Goal: Task Accomplishment & Management: Manage account settings

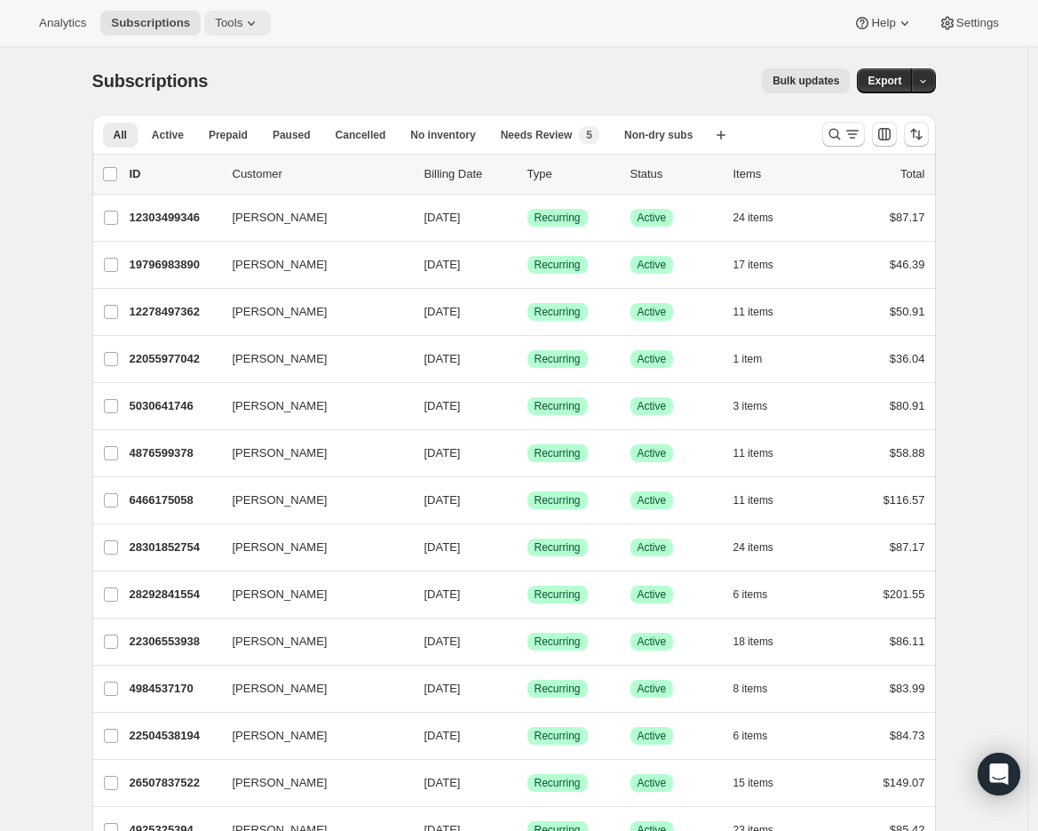
click at [246, 15] on button "Tools" at bounding box center [237, 23] width 67 height 25
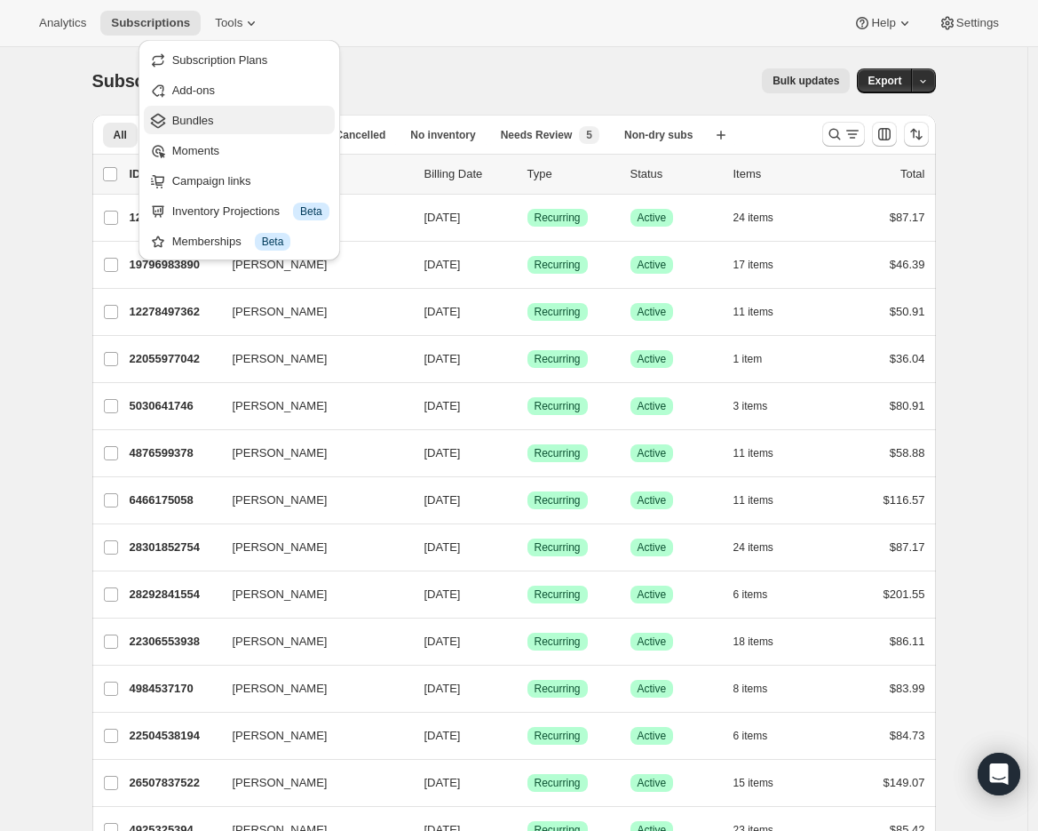
click at [217, 124] on span "Bundles" at bounding box center [250, 121] width 157 height 18
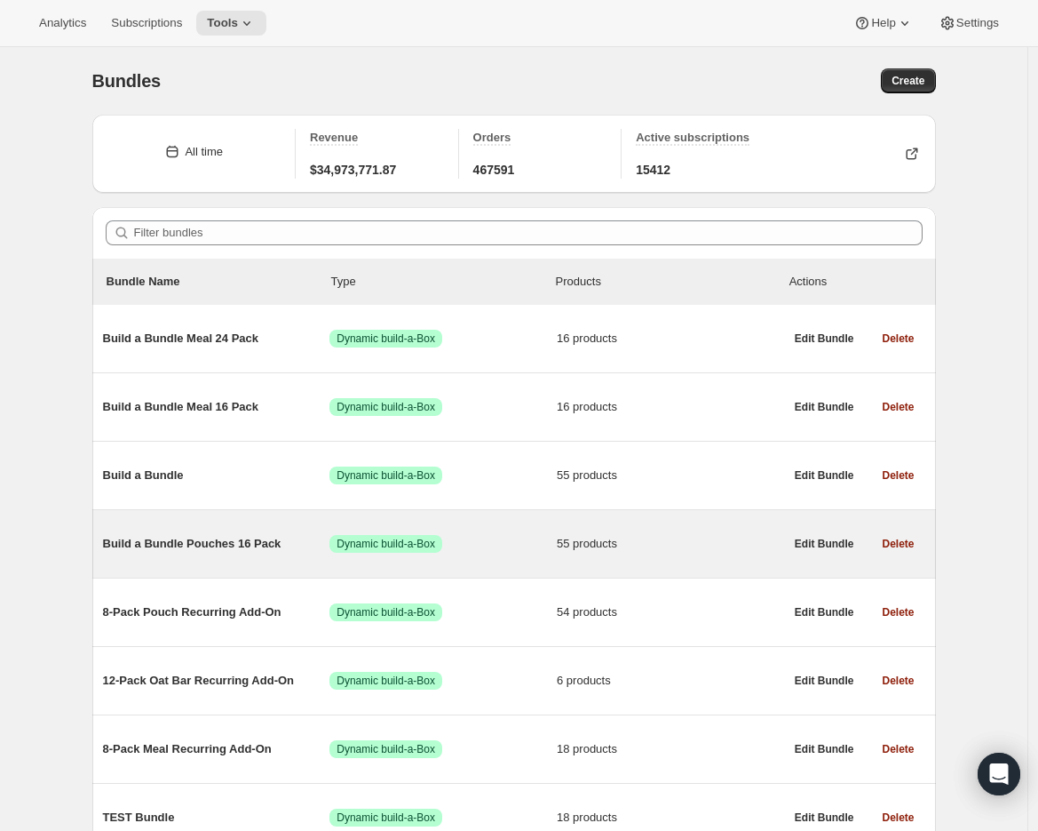
click at [189, 546] on span "Build a Bundle Pouches 16 Pack" at bounding box center [216, 544] width 227 height 18
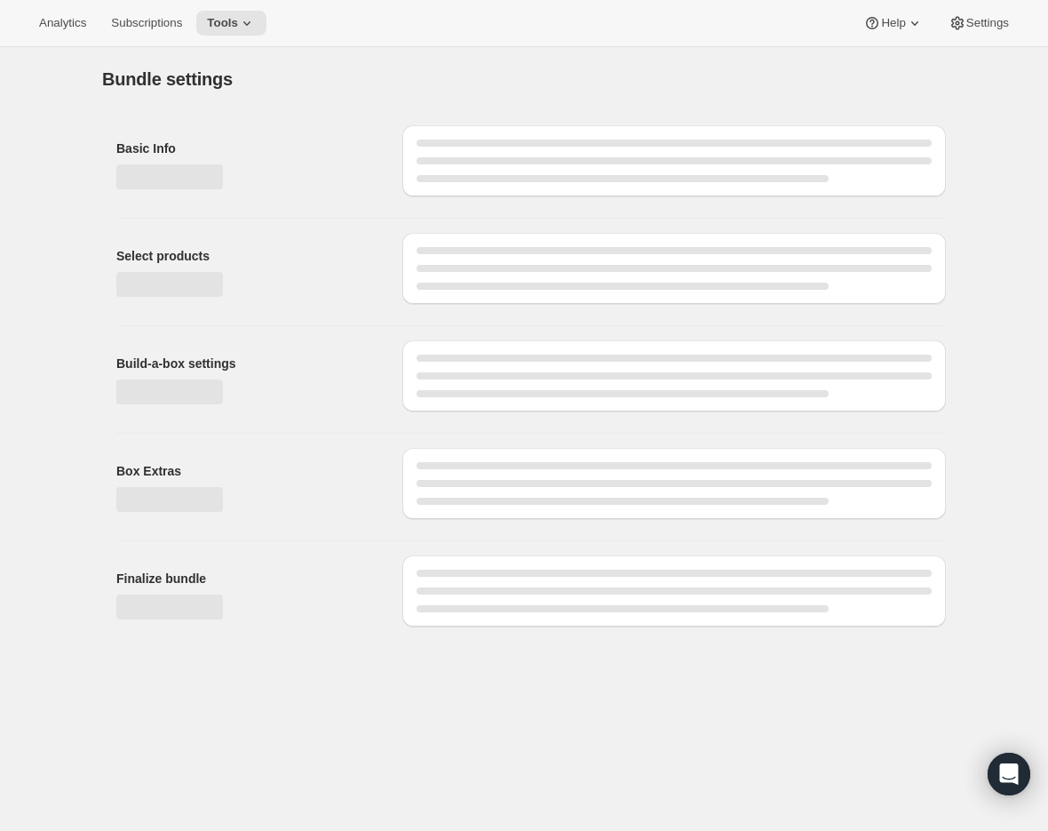
type input "Build a Bundle Pouches 16 Pack"
checkbox input "true"
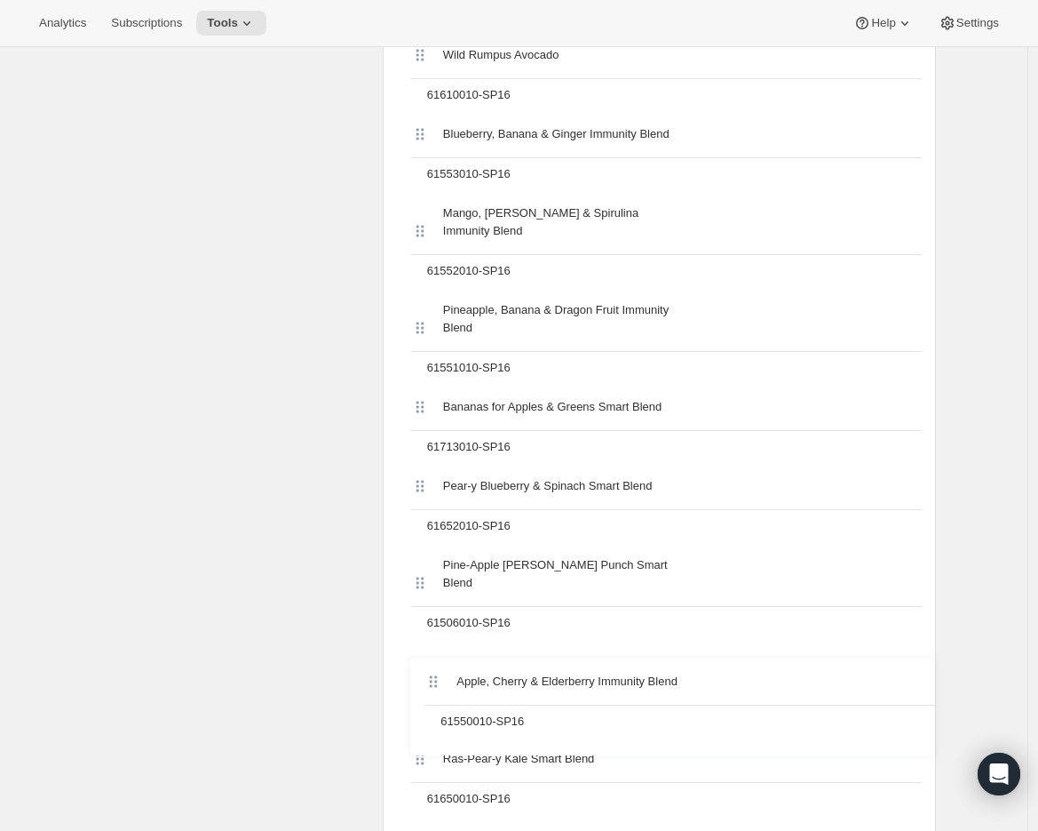
scroll to position [1857, 0]
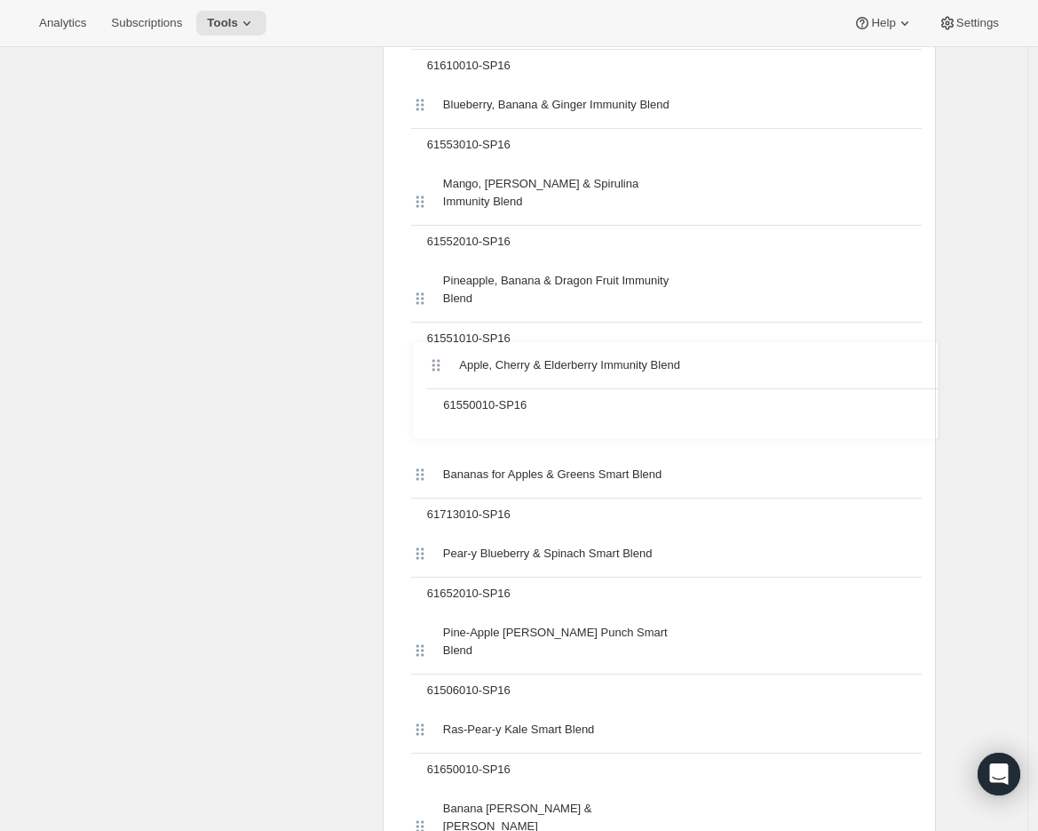
drag, startPoint x: 427, startPoint y: 337, endPoint x: 440, endPoint y: 394, distance: 59.1
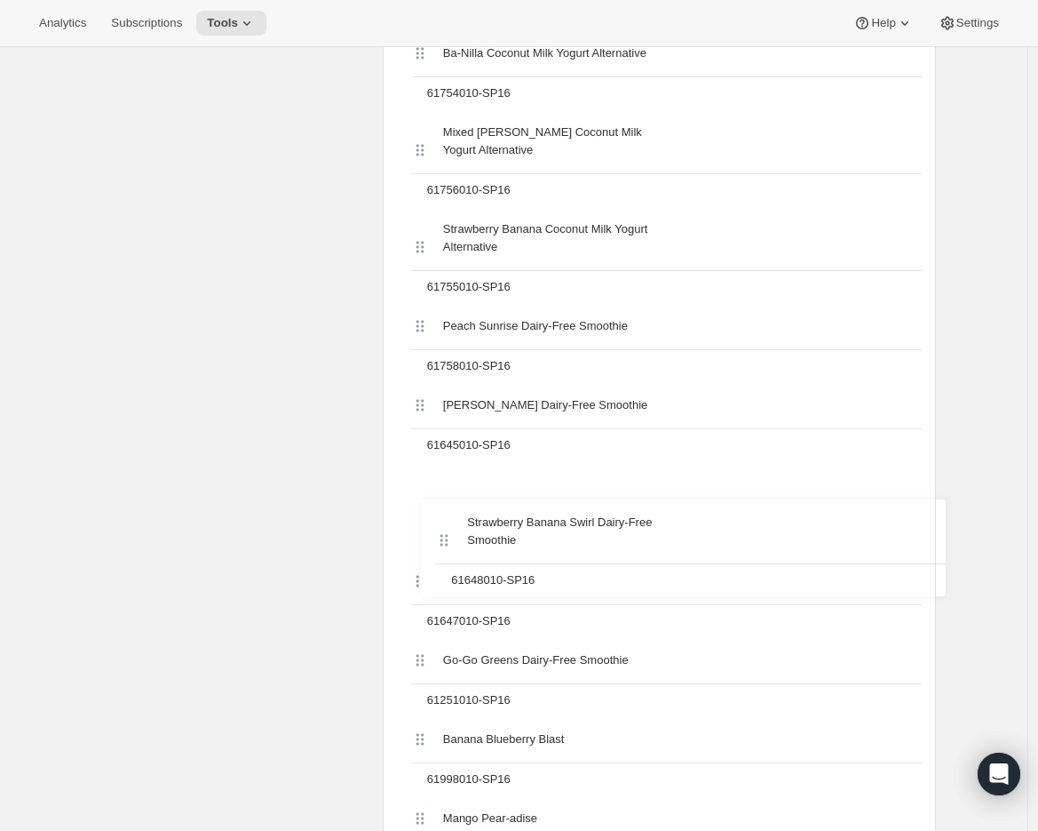
scroll to position [4115, 0]
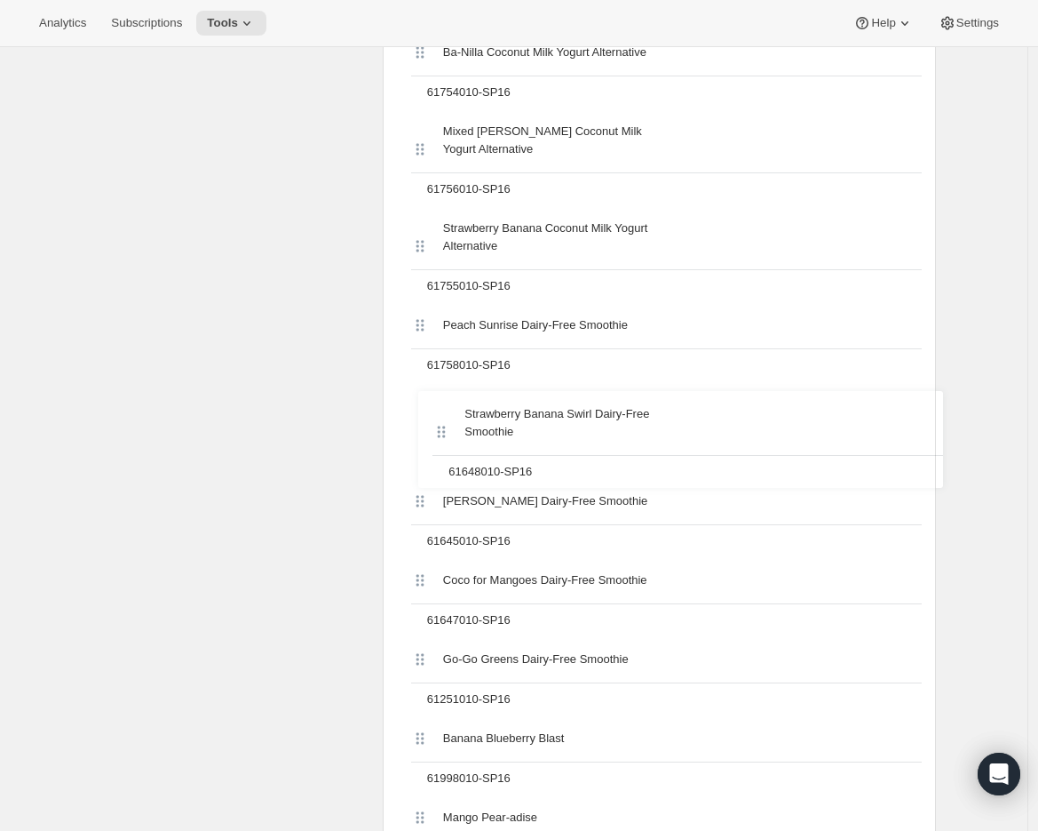
drag, startPoint x: 423, startPoint y: 507, endPoint x: 440, endPoint y: 435, distance: 73.9
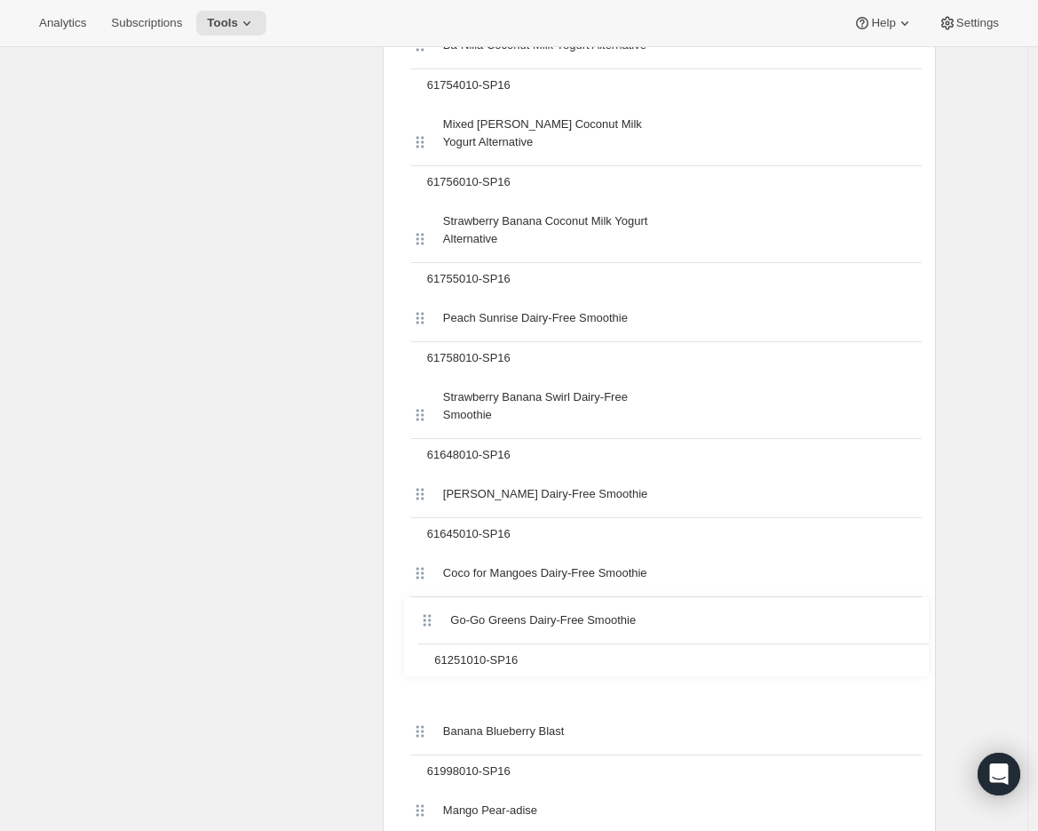
scroll to position [4131, 0]
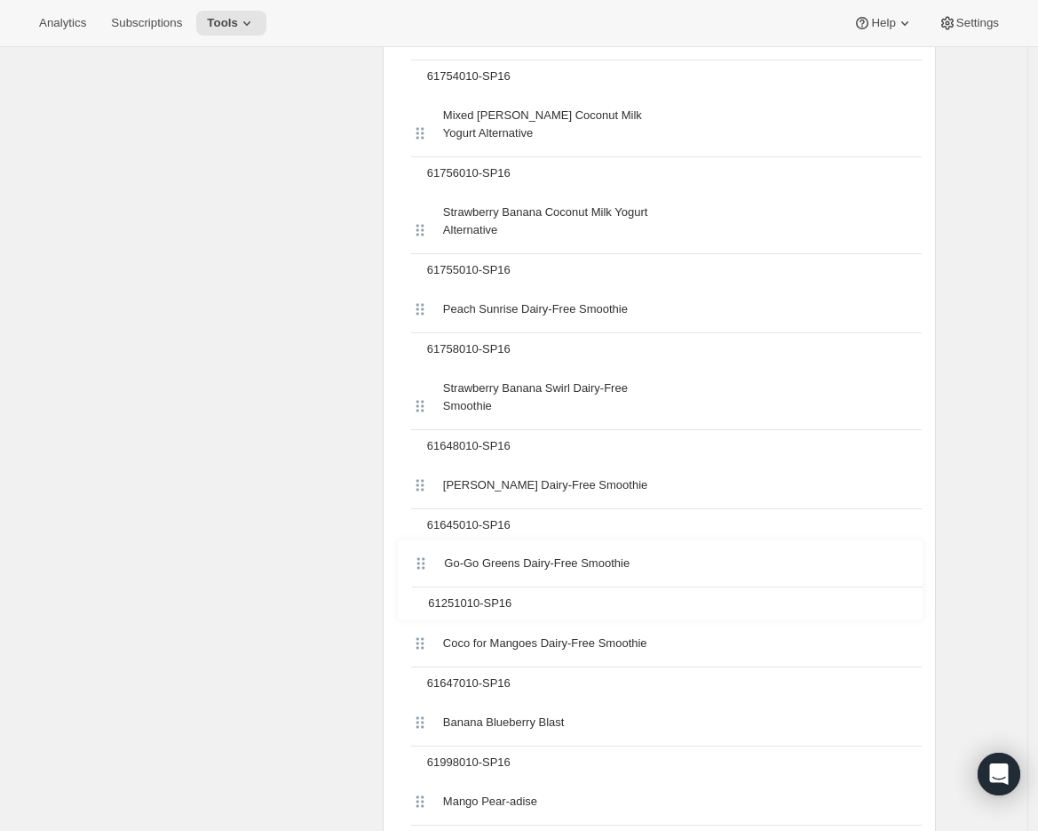
drag, startPoint x: 418, startPoint y: 658, endPoint x: 417, endPoint y: 558, distance: 100.4
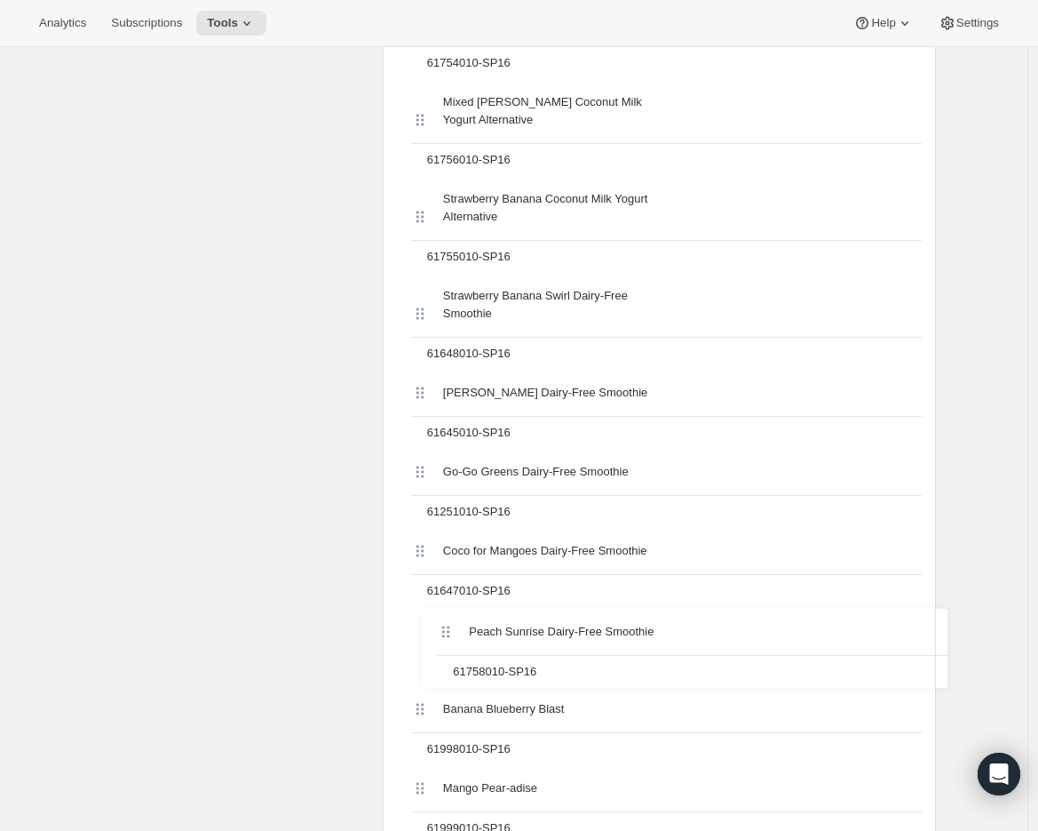
scroll to position [4155, 0]
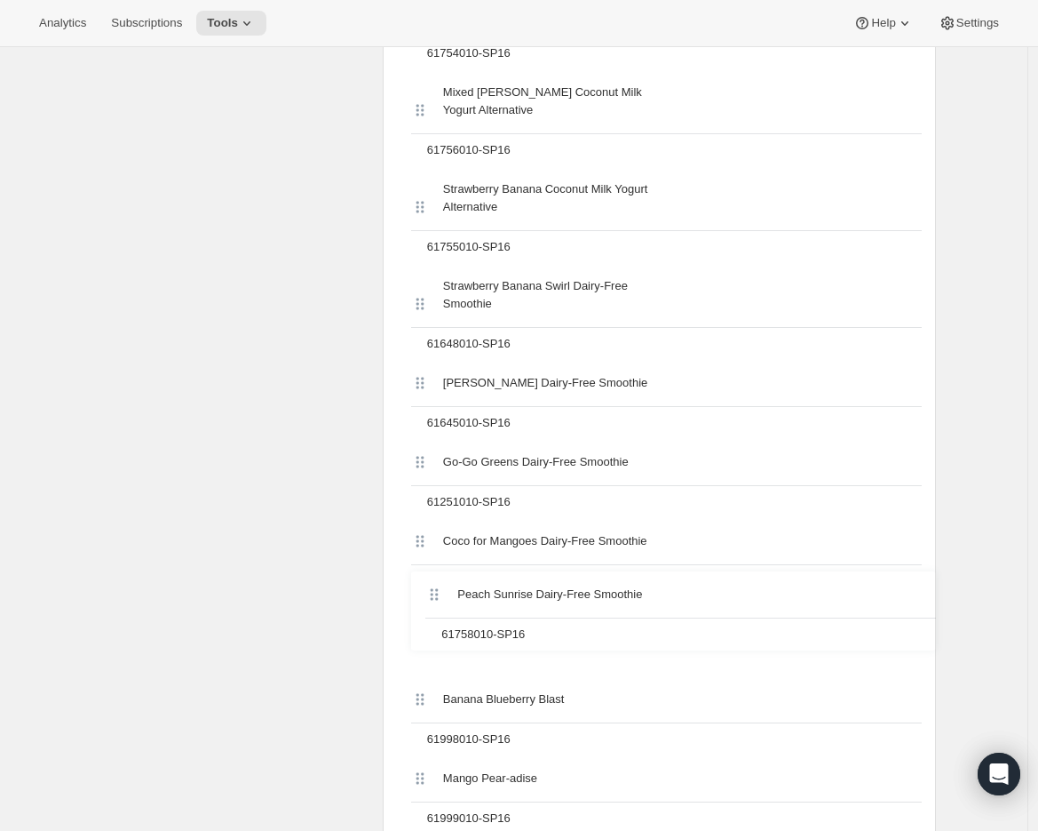
drag, startPoint x: 425, startPoint y: 314, endPoint x: 435, endPoint y: 608, distance: 294.2
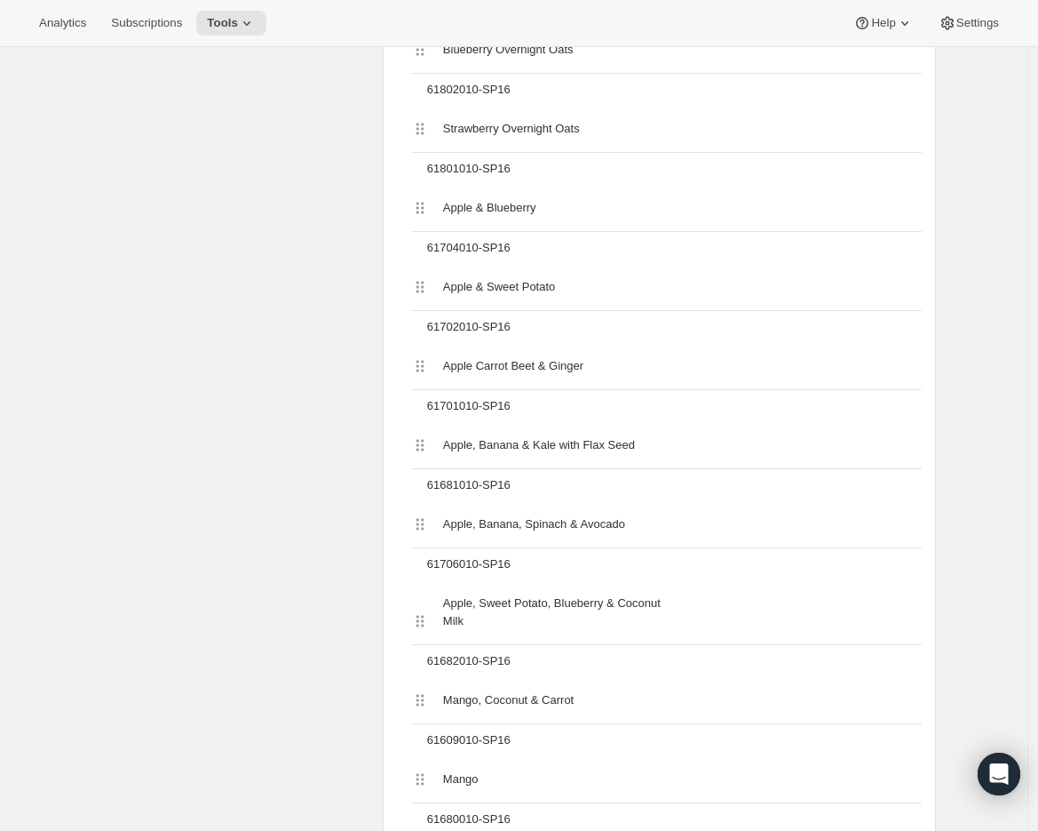
scroll to position [2753, 0]
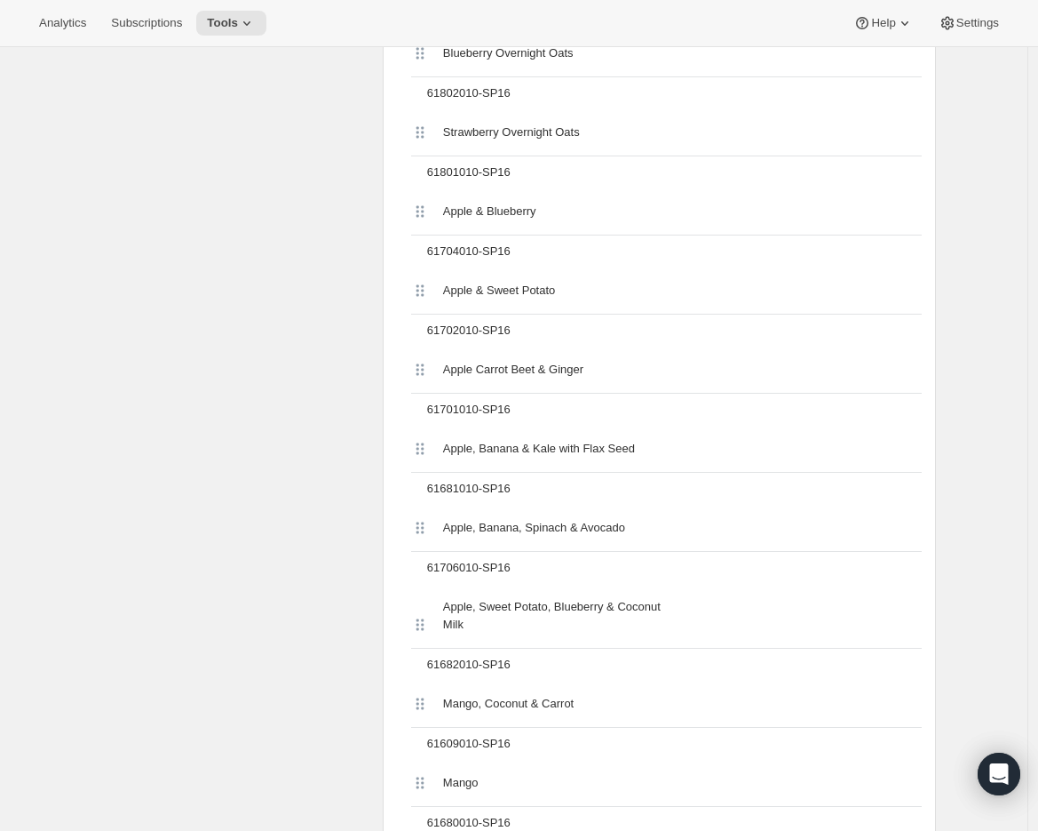
drag, startPoint x: 423, startPoint y: 303, endPoint x: 423, endPoint y: 269, distance: 33.8
click at [423, 269] on div "Apple & Sweet Potato" at bounding box center [666, 290] width 511 height 47
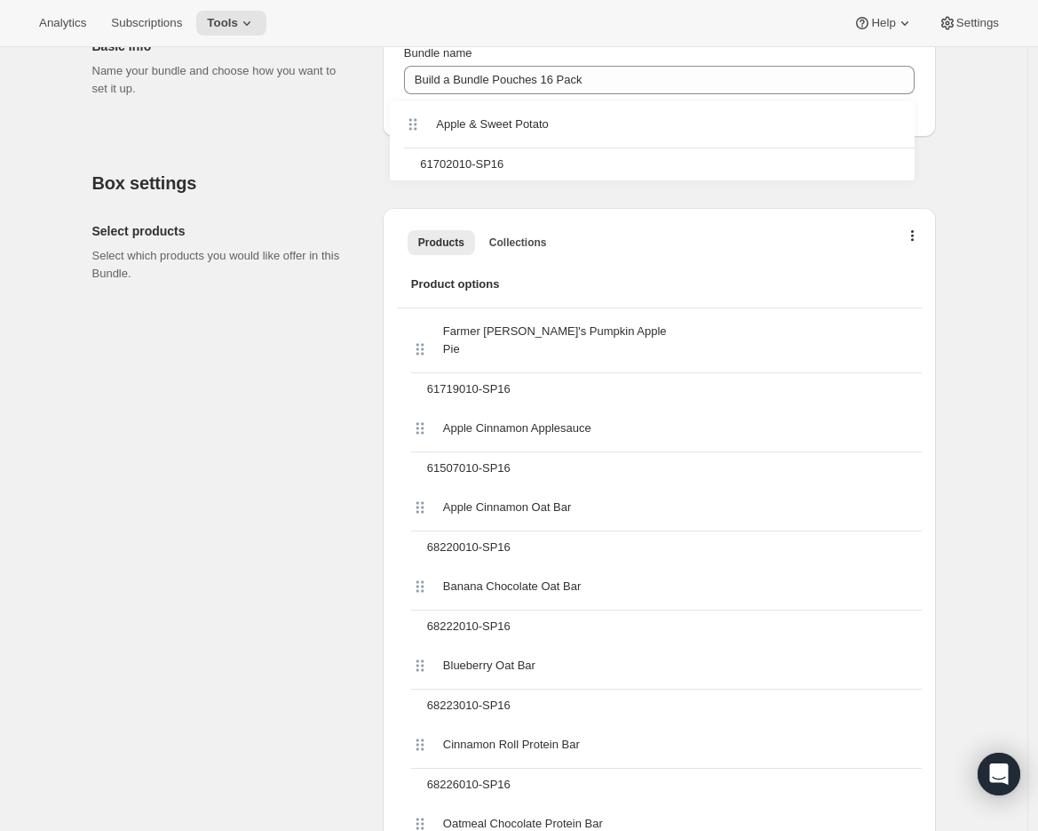
scroll to position [394, 0]
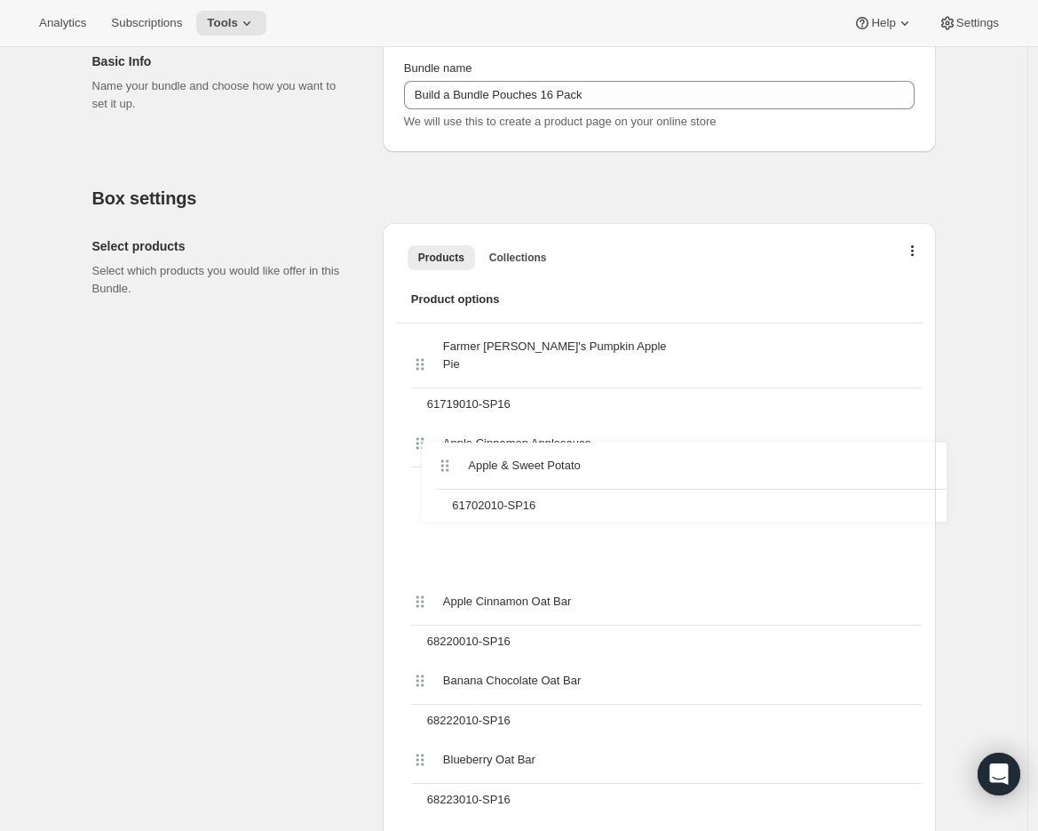
drag, startPoint x: 423, startPoint y: 288, endPoint x: 443, endPoint y: 451, distance: 164.7
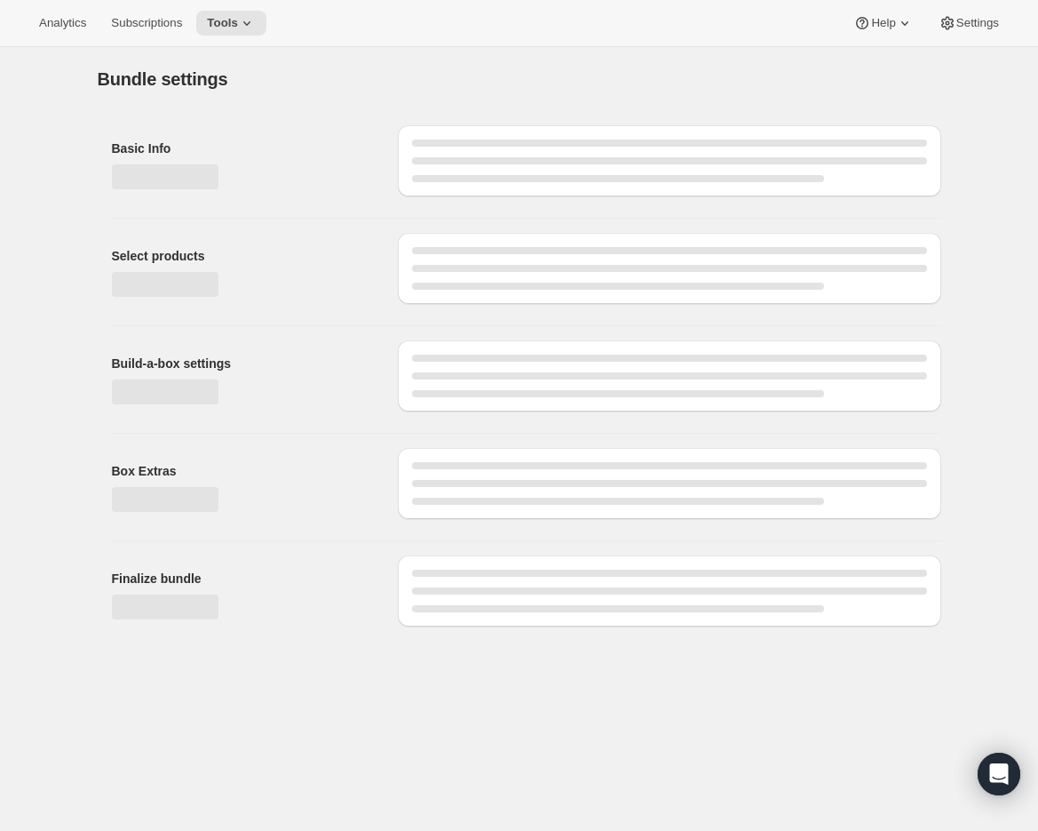
scroll to position [0, 0]
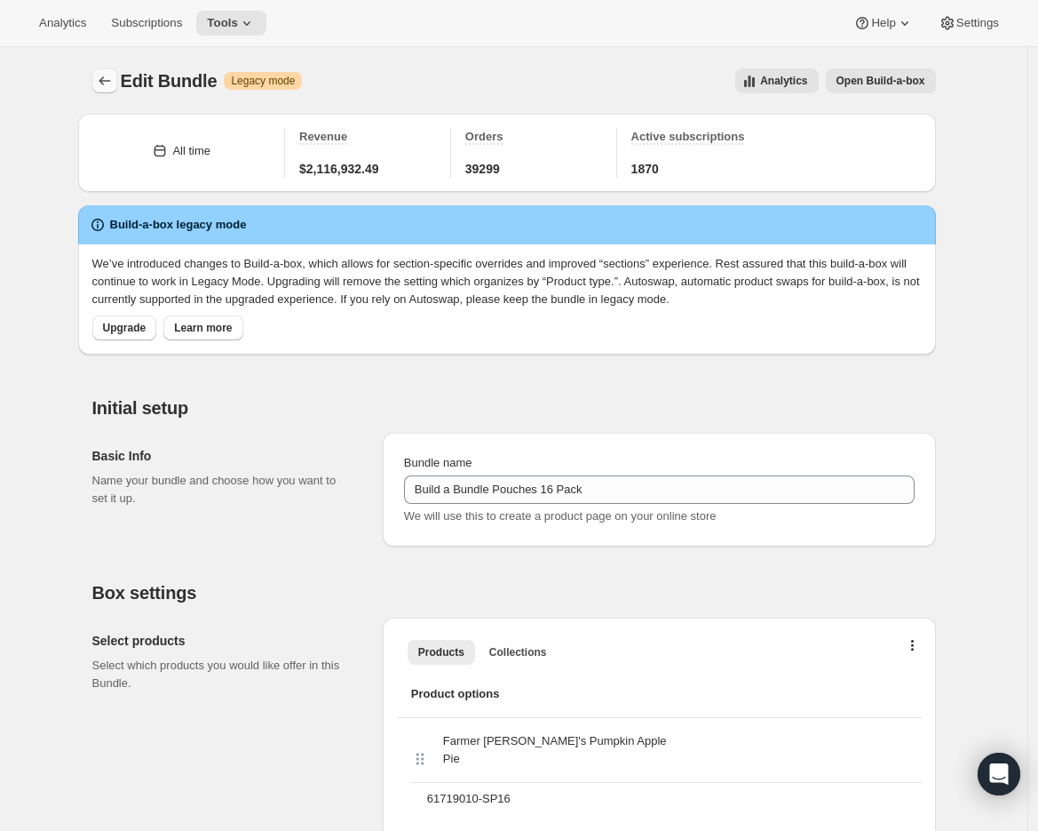
click at [101, 83] on icon "Bundles" at bounding box center [105, 81] width 18 height 18
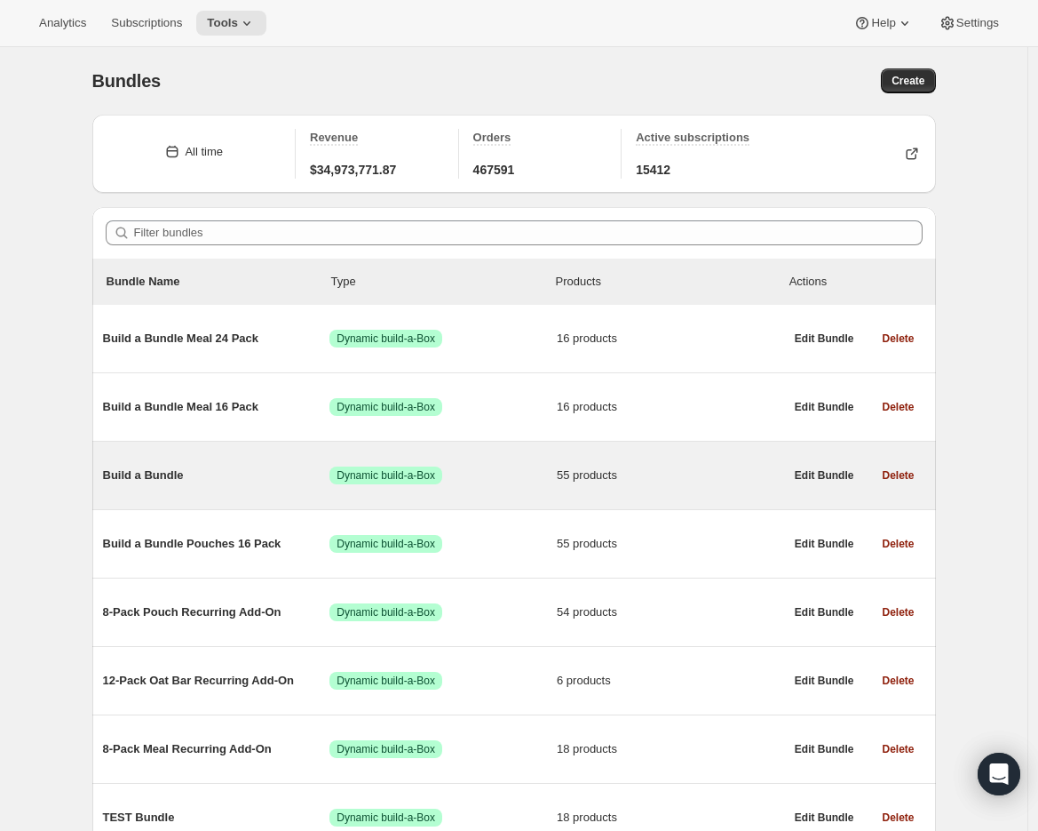
click at [154, 474] on span "Build a Bundle" at bounding box center [216, 475] width 227 height 18
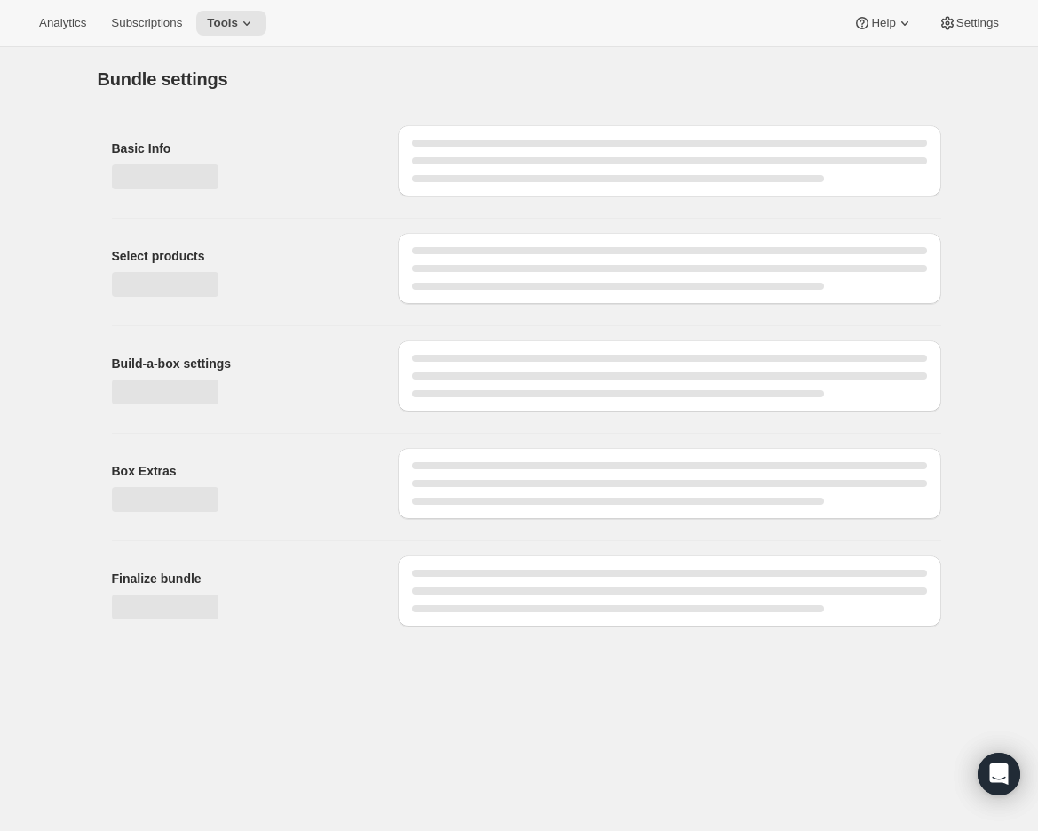
type input "Build a Bundle"
checkbox input "true"
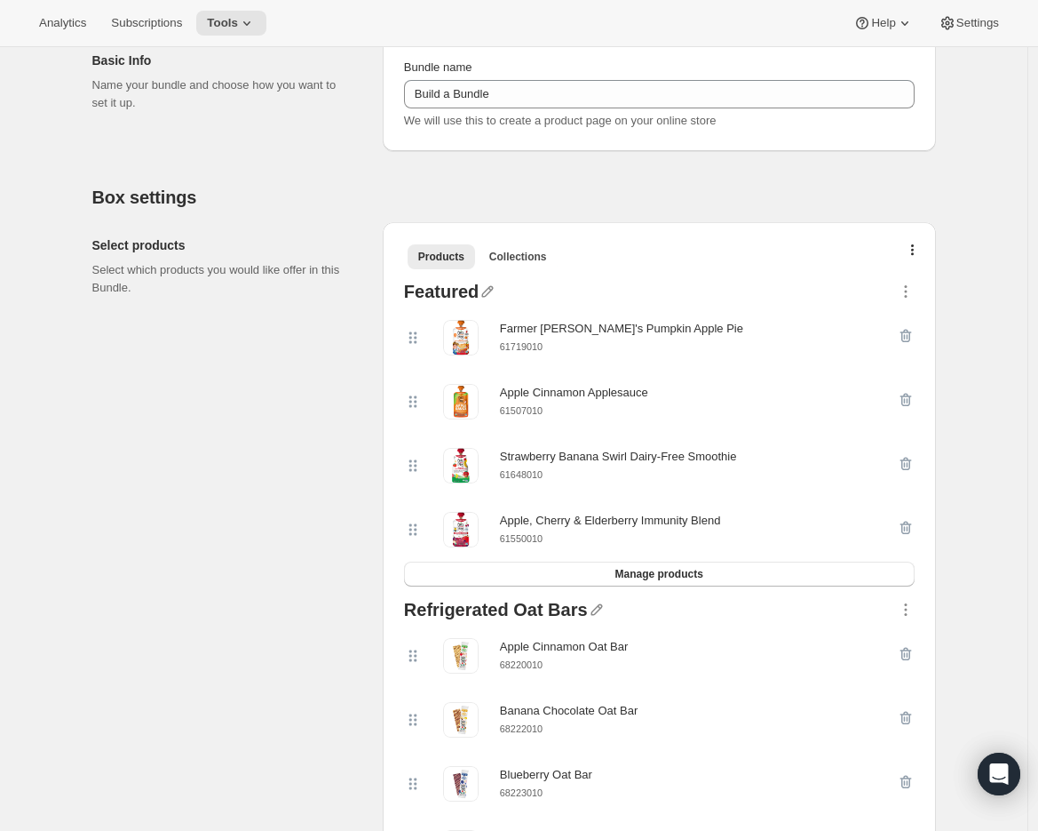
scroll to position [219, 0]
click at [528, 471] on small "61648010" at bounding box center [521, 474] width 43 height 11
copy small "61648010"
click at [909, 456] on icon "button" at bounding box center [906, 464] width 18 height 18
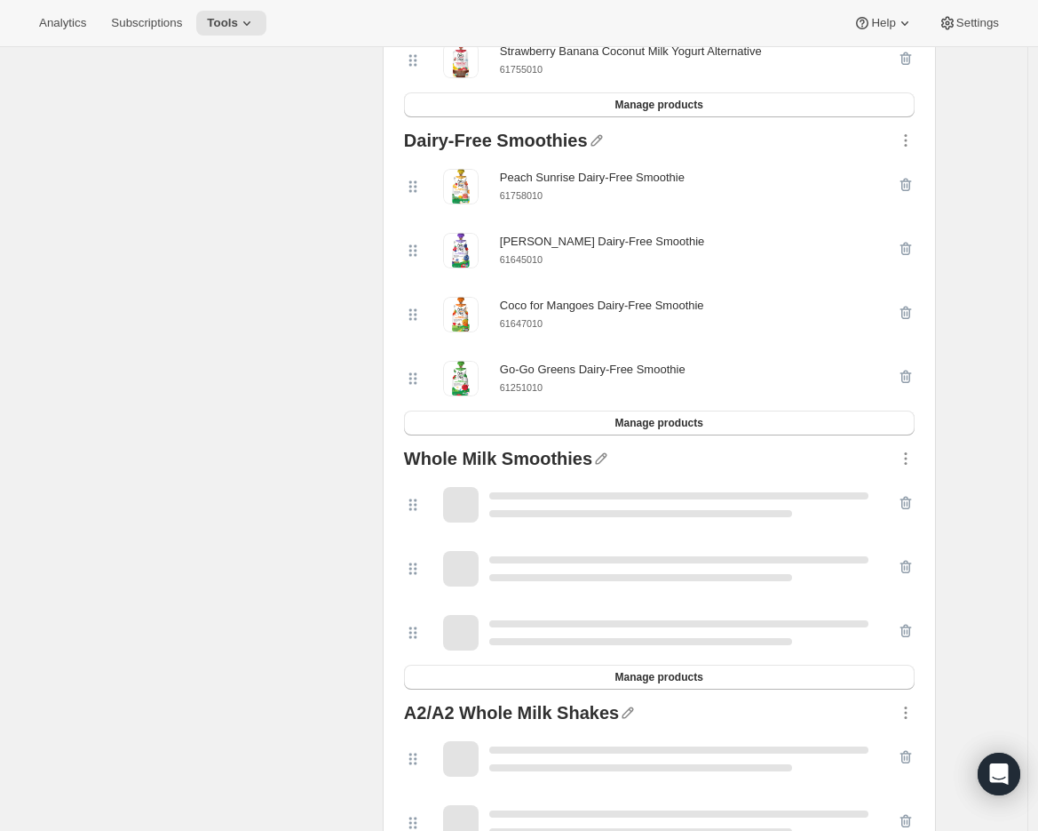
scroll to position [3868, 0]
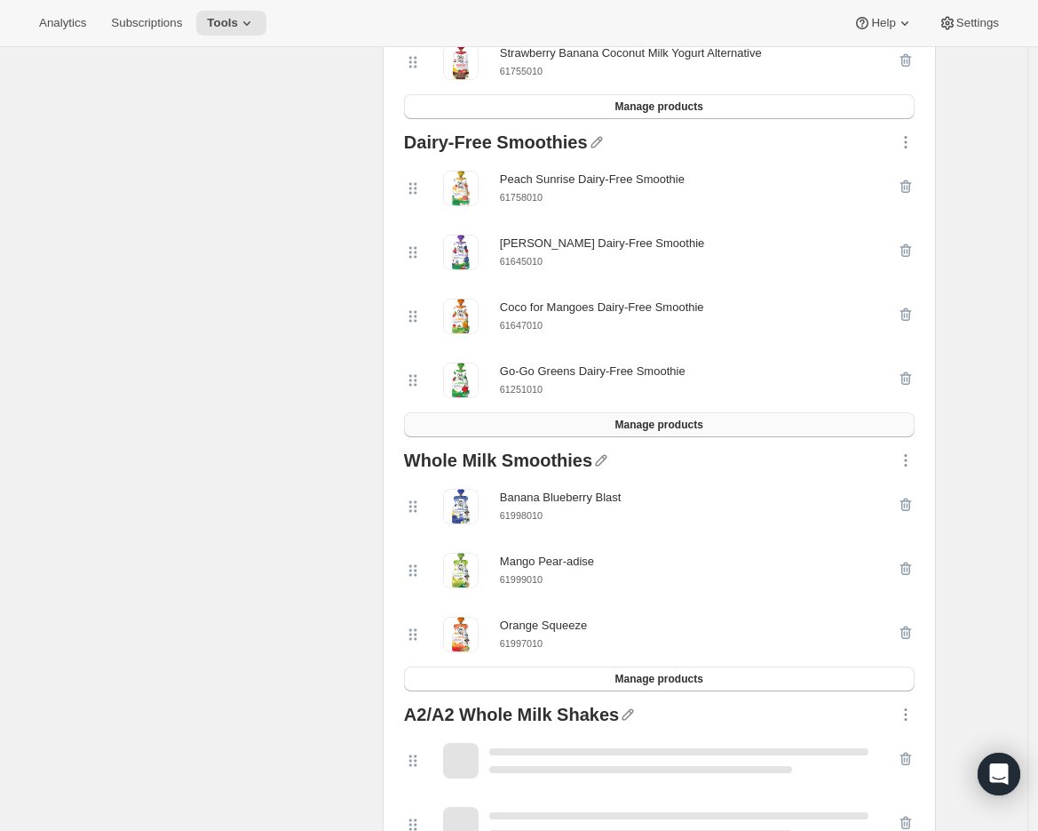
click at [623, 432] on span "Manage products" at bounding box center [659, 424] width 88 height 14
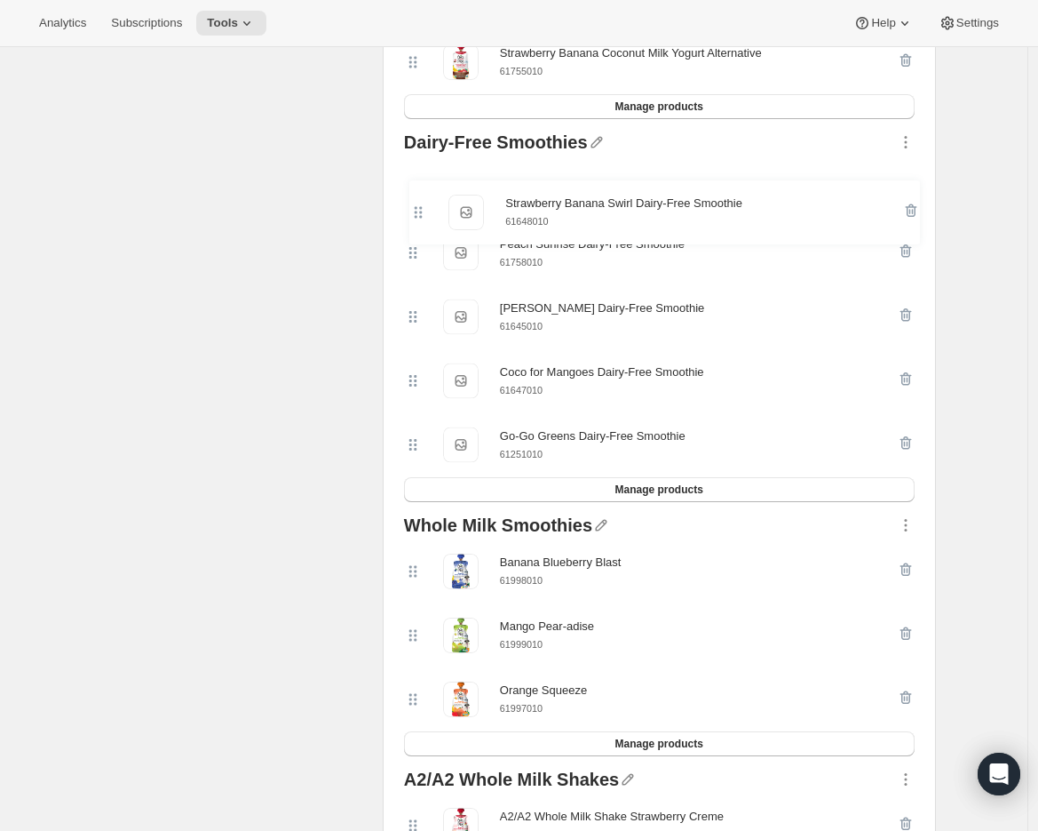
scroll to position [3867, 0]
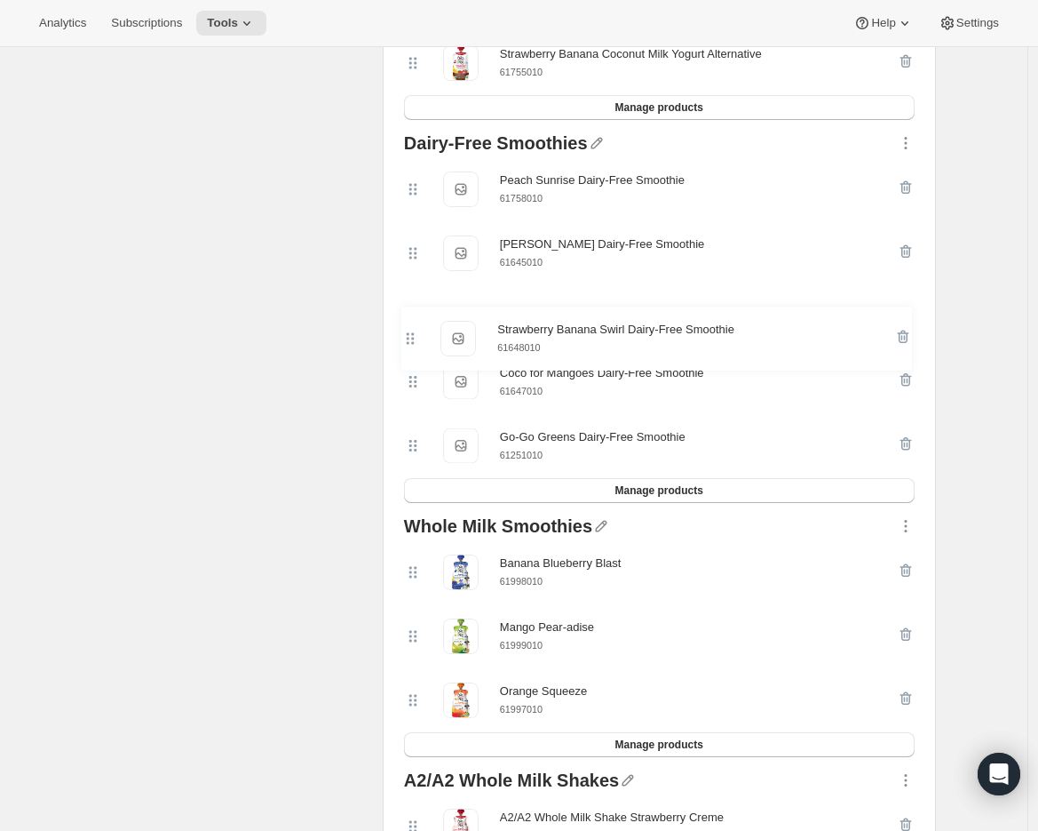
drag, startPoint x: 422, startPoint y: 198, endPoint x: 415, endPoint y: 342, distance: 144.1
click at [415, 342] on div "Strawberry Banana Swirl Dairy-Free Smoothie Strawberry Banana Swirl Dairy-Free …" at bounding box center [659, 317] width 511 height 321
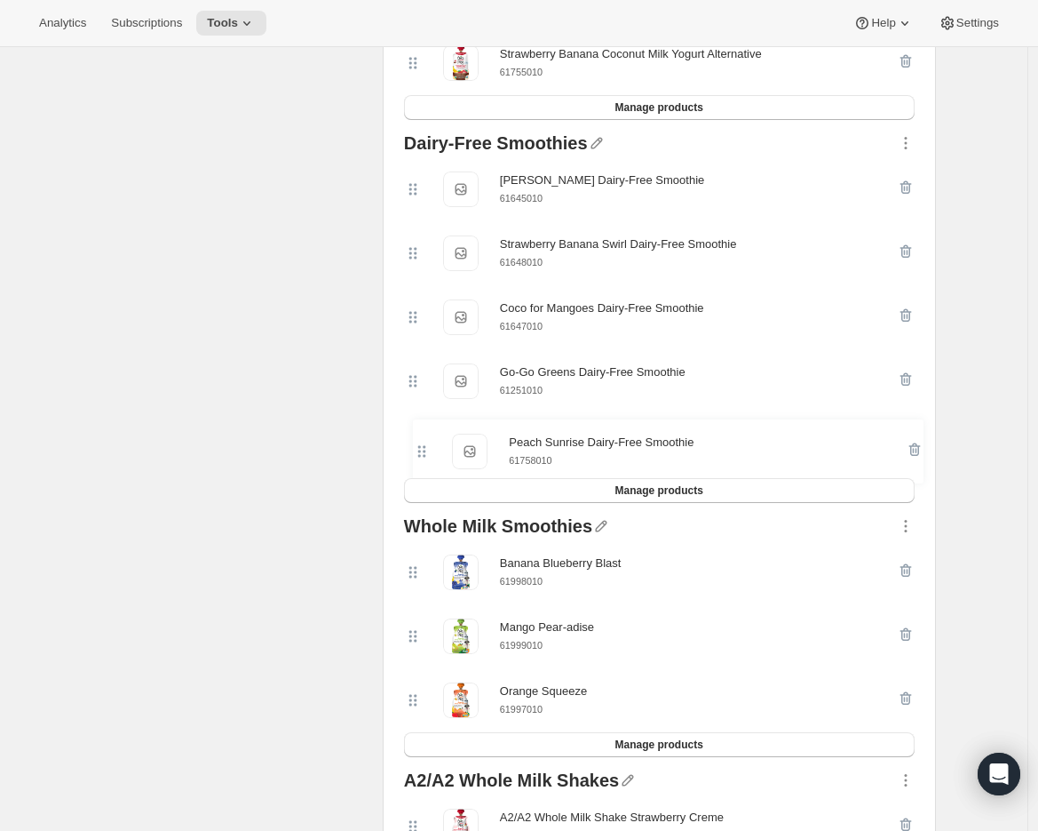
drag, startPoint x: 420, startPoint y: 205, endPoint x: 425, endPoint y: 463, distance: 257.7
click at [425, 463] on div "Peach Sunrise Dairy-Free Smoothie Peach Sunrise Dairy-Free Smoothie 61758010 [P…" at bounding box center [659, 317] width 511 height 321
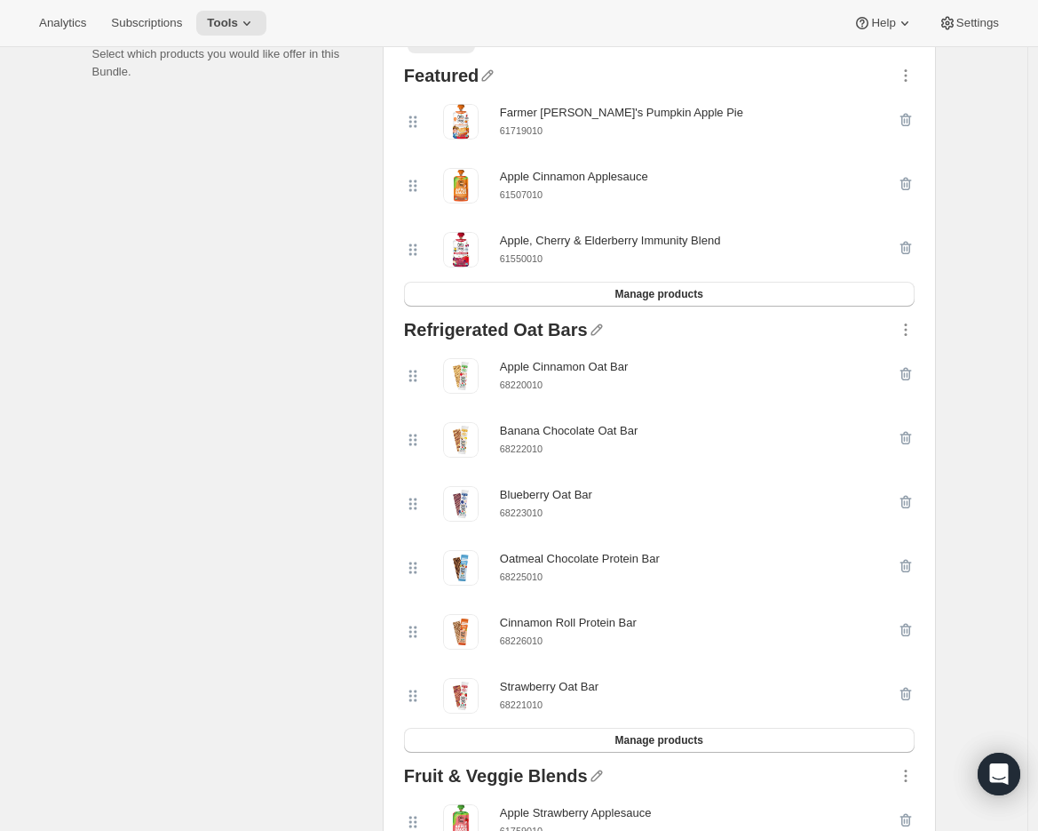
scroll to position [199, 0]
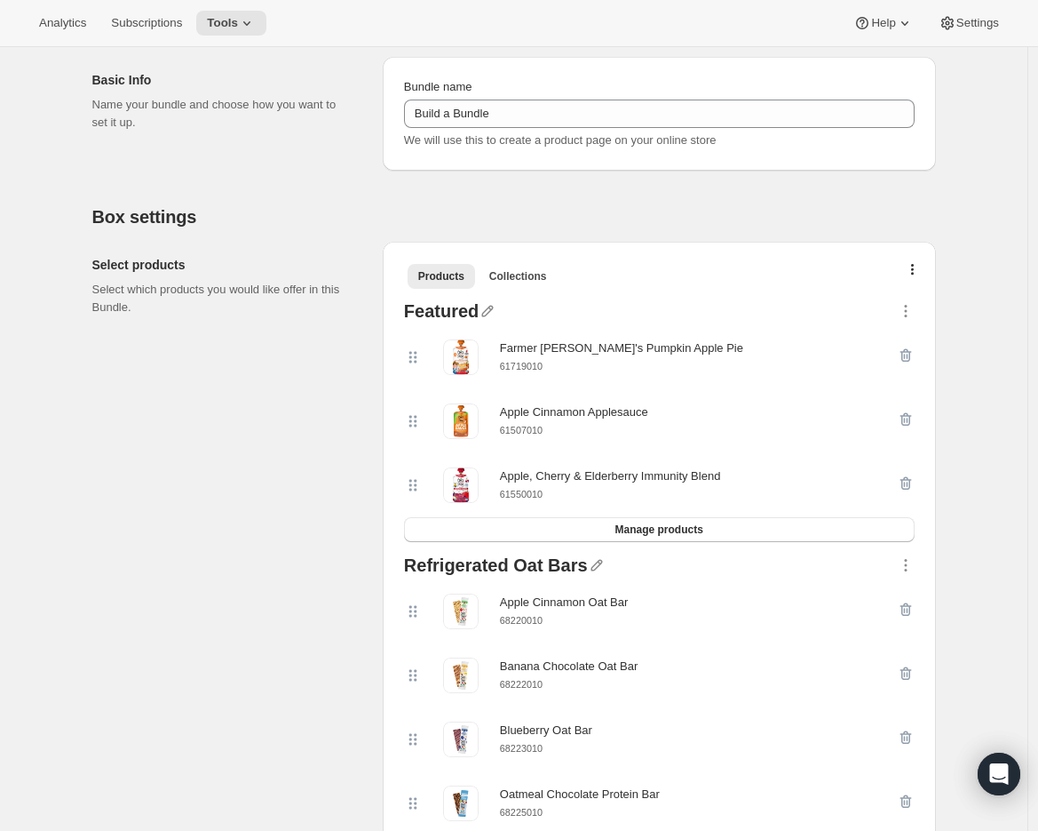
click at [522, 497] on small "61550010" at bounding box center [521, 494] width 43 height 11
copy div "61550010 Manage products"
click at [909, 481] on icon "button" at bounding box center [906, 483] width 18 height 18
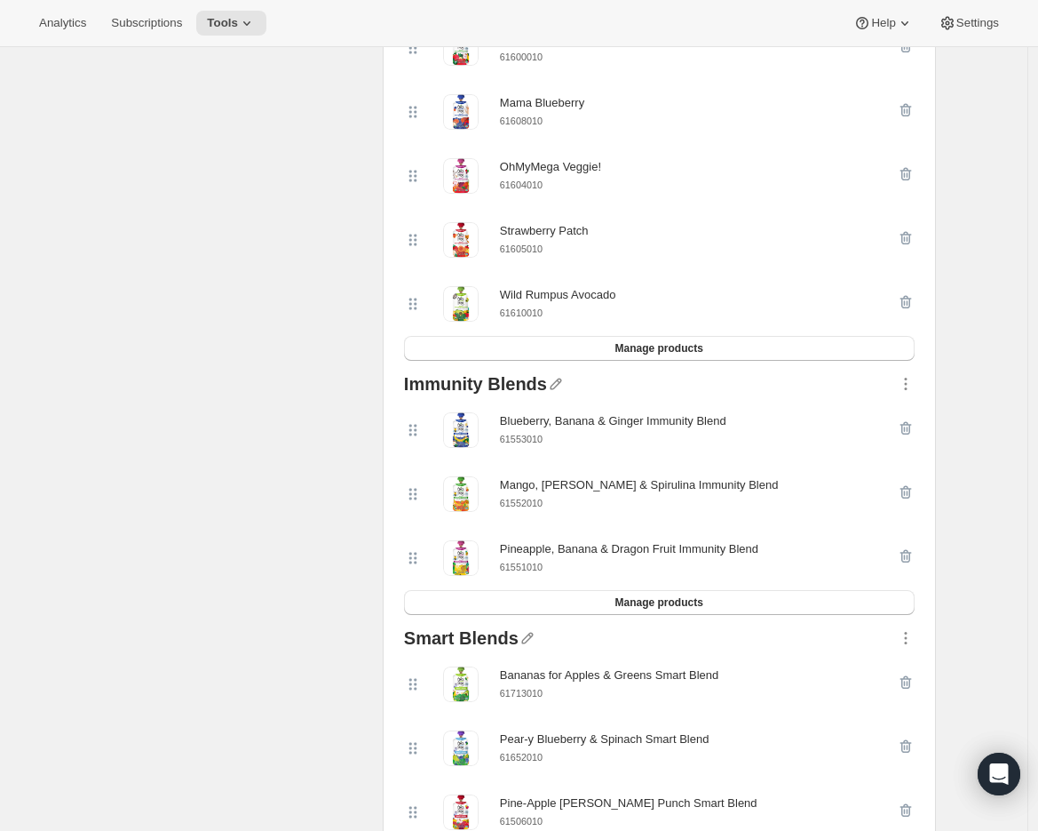
scroll to position [1496, 0]
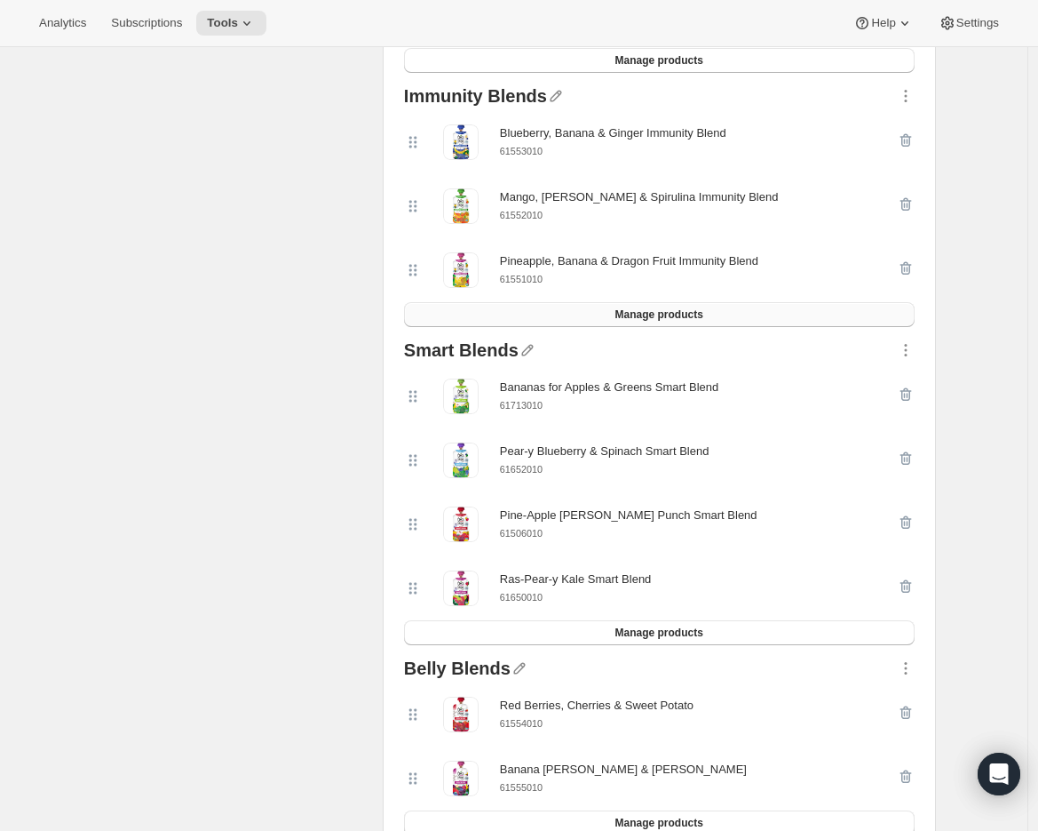
click at [660, 322] on span "Manage products" at bounding box center [659, 314] width 88 height 14
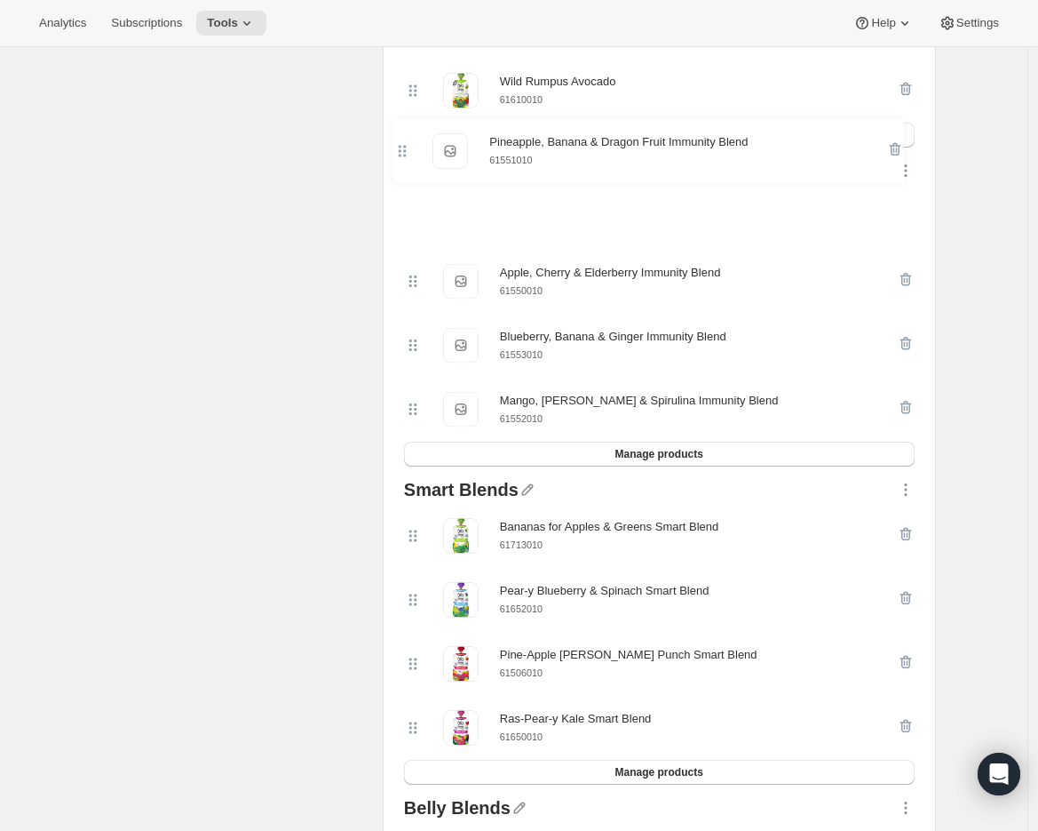
scroll to position [1419, 0]
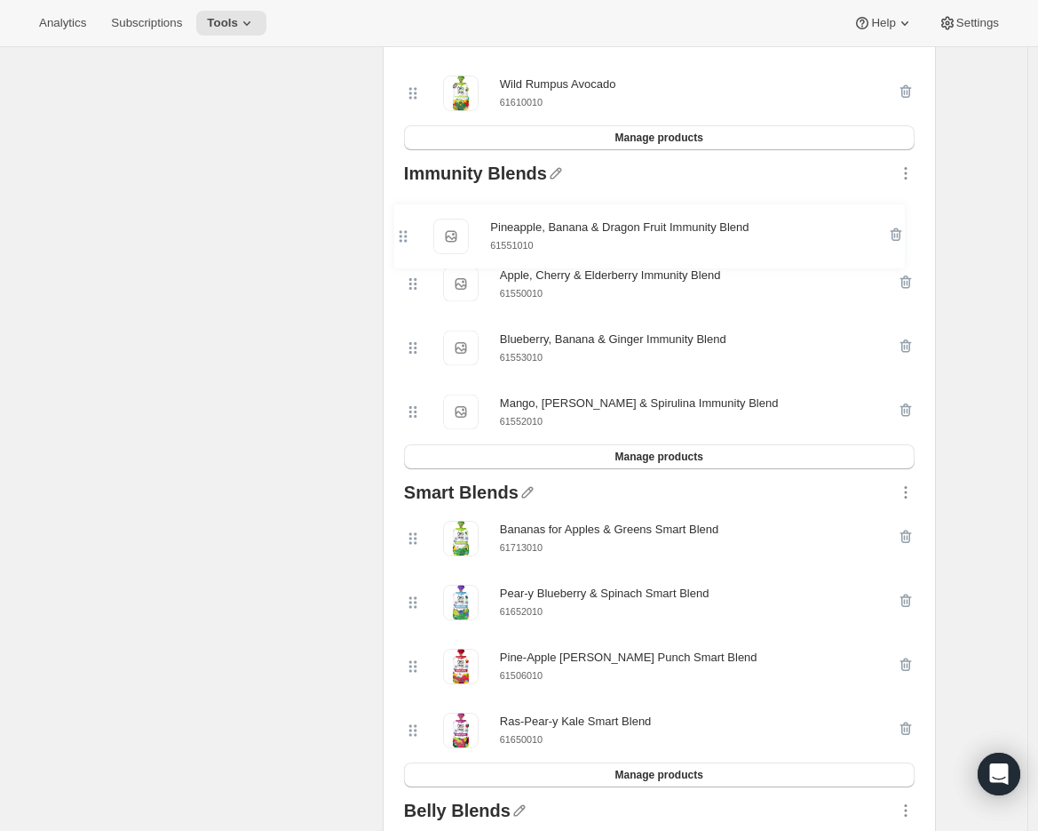
drag, startPoint x: 425, startPoint y: 338, endPoint x: 412, endPoint y: 220, distance: 117.9
click at [412, 220] on div "Apple, Cherry & Elderberry Immunity Blend Apple, Cherry & Elderberry Immunity B…" at bounding box center [659, 315] width 511 height 257
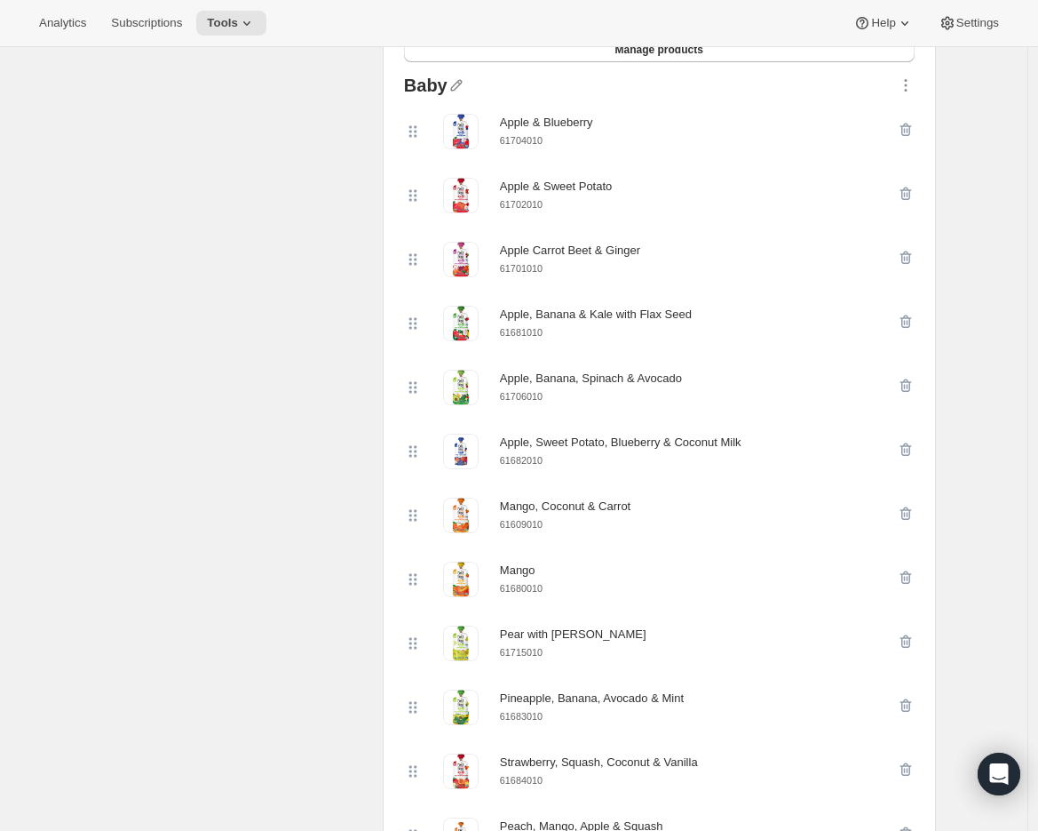
scroll to position [2590, 0]
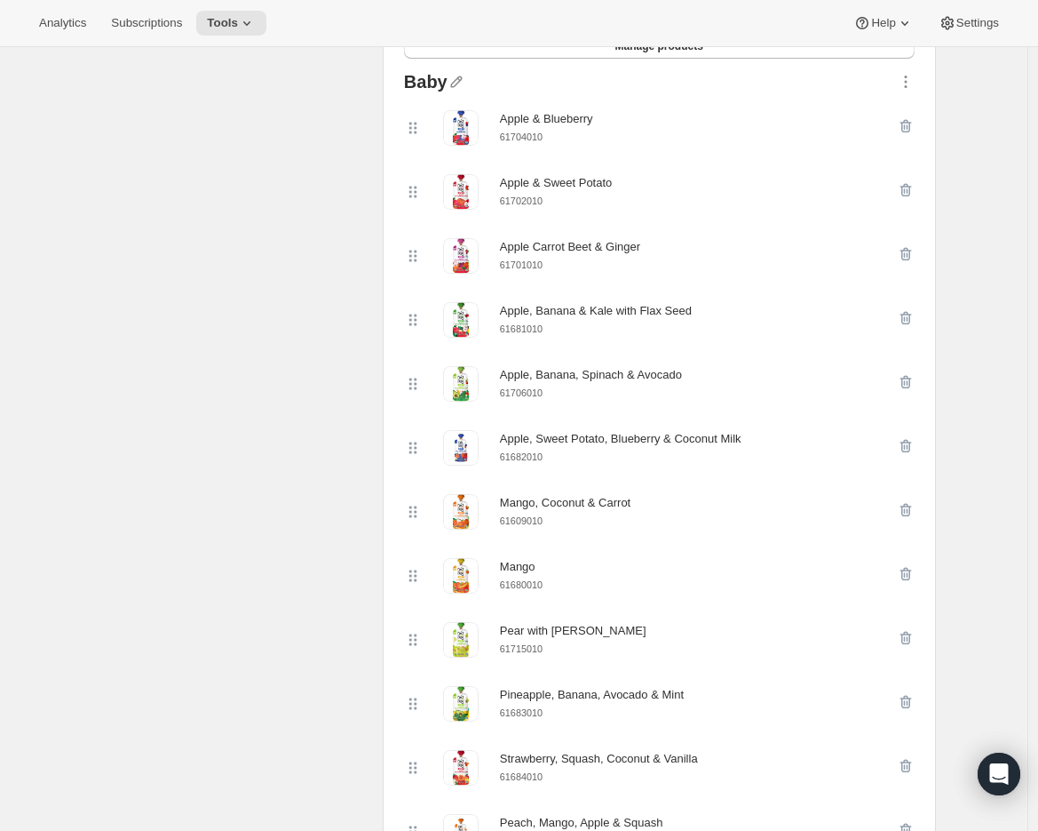
click at [523, 206] on small "61702010" at bounding box center [521, 200] width 43 height 11
copy small "61702010"
click at [911, 196] on icon "button" at bounding box center [906, 190] width 18 height 18
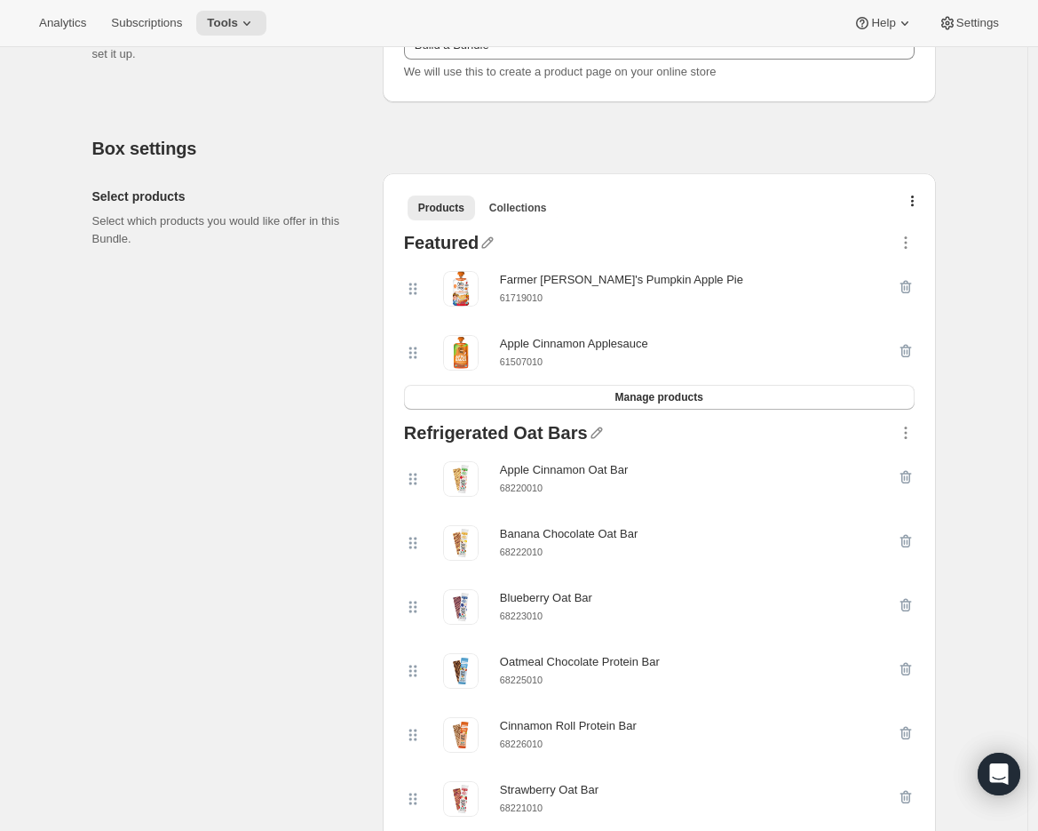
scroll to position [144, 0]
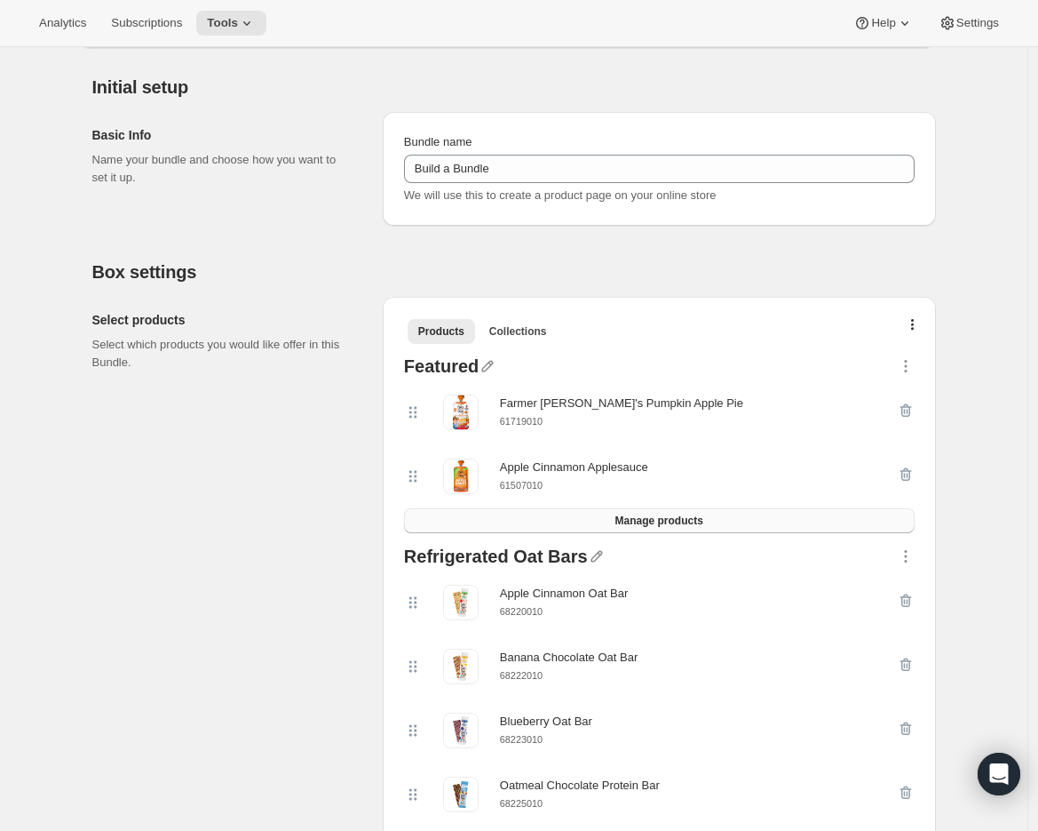
click at [673, 513] on button "Manage products" at bounding box center [659, 520] width 511 height 25
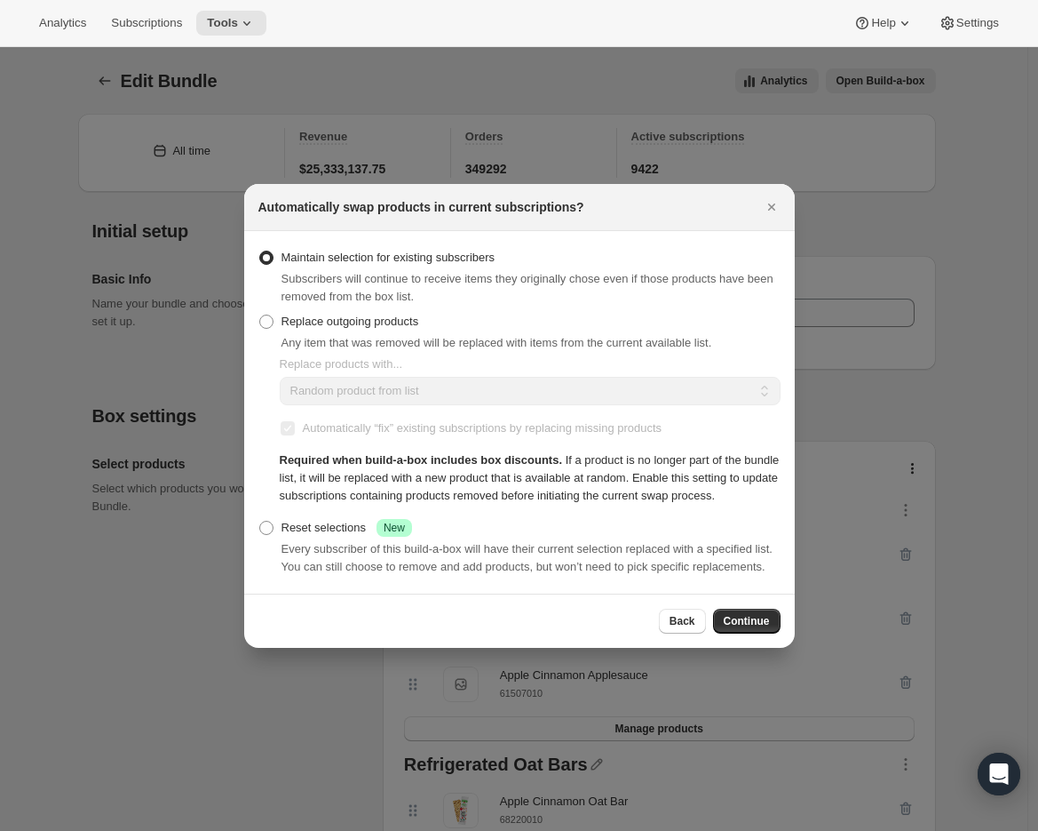
scroll to position [147, 0]
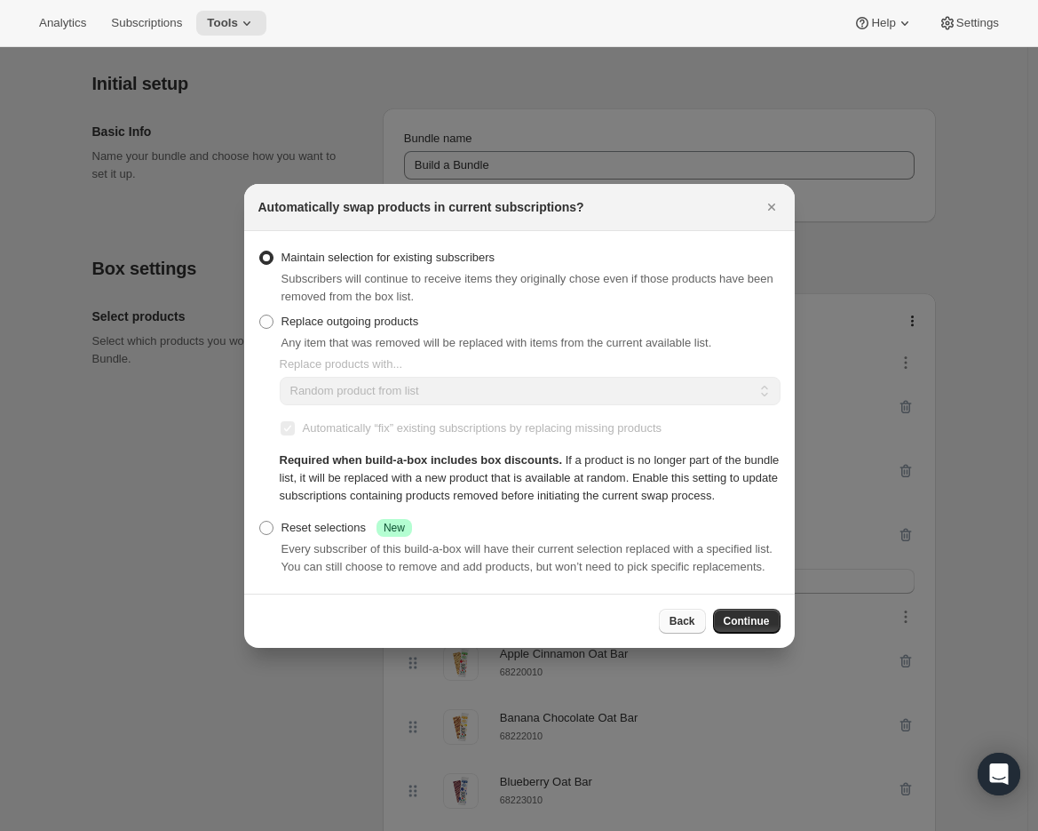
click at [679, 628] on button "Back" at bounding box center [682, 620] width 47 height 25
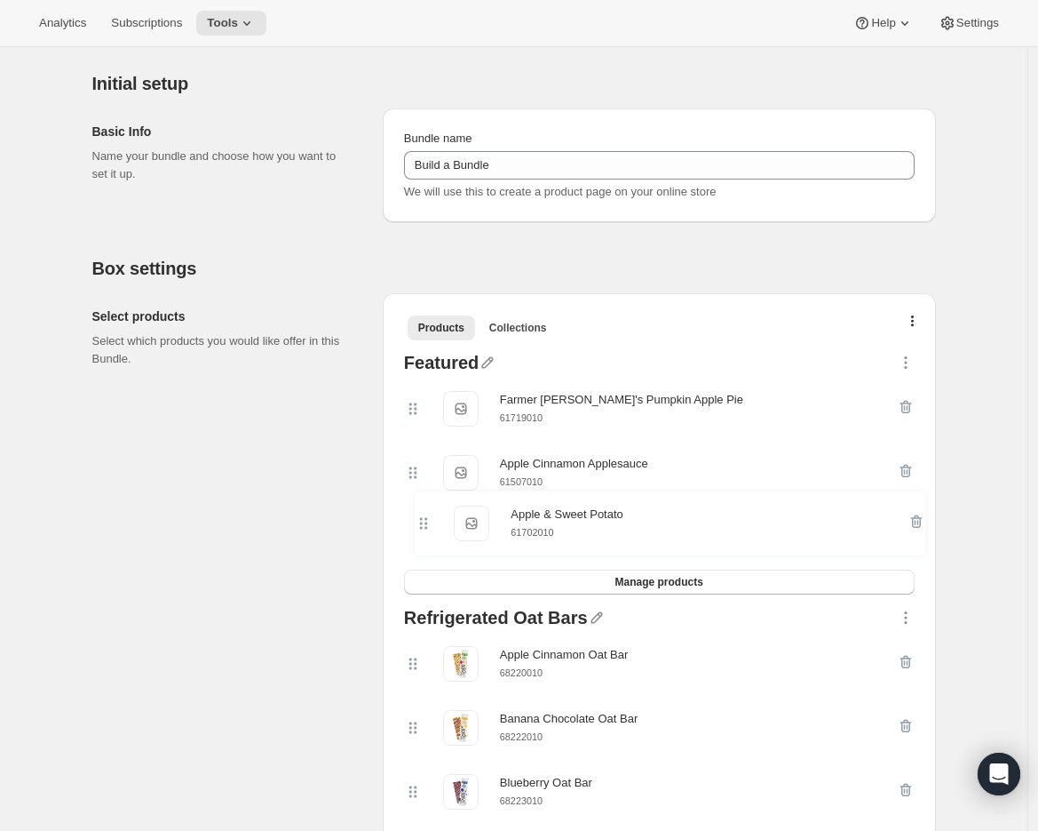
drag, startPoint x: 418, startPoint y: 438, endPoint x: 423, endPoint y: 528, distance: 89.8
click at [423, 528] on div "Apple & Sweet Potato Apple & Sweet Potato 61702010 Farmer [PERSON_NAME]'s Pumpk…" at bounding box center [659, 473] width 511 height 193
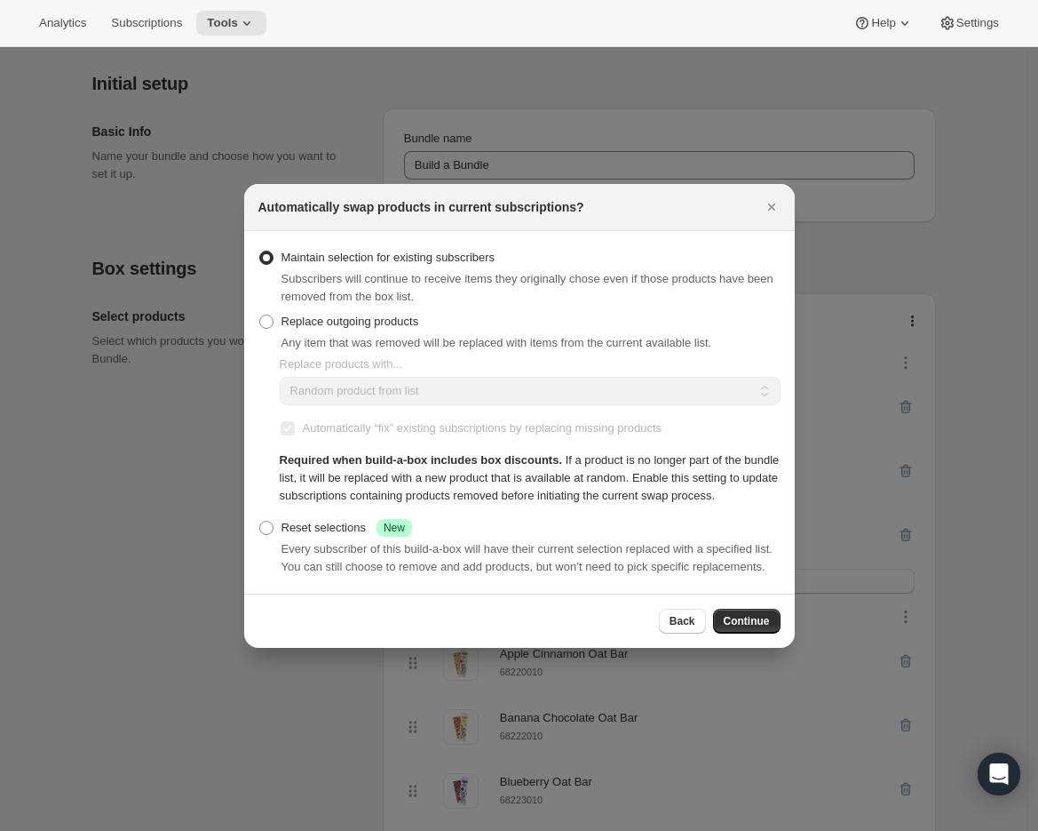
scroll to position [0, 0]
click at [744, 633] on button "Continue" at bounding box center [747, 620] width 68 height 25
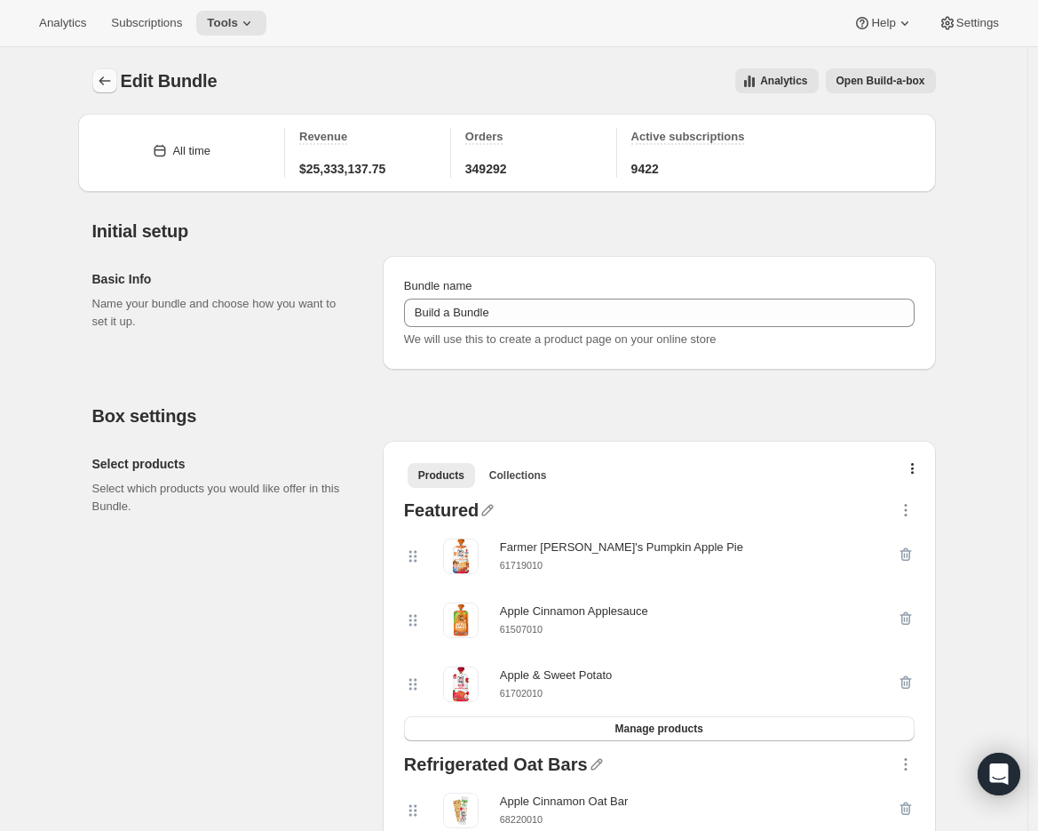
click at [106, 82] on icon "Bundles" at bounding box center [105, 81] width 18 height 18
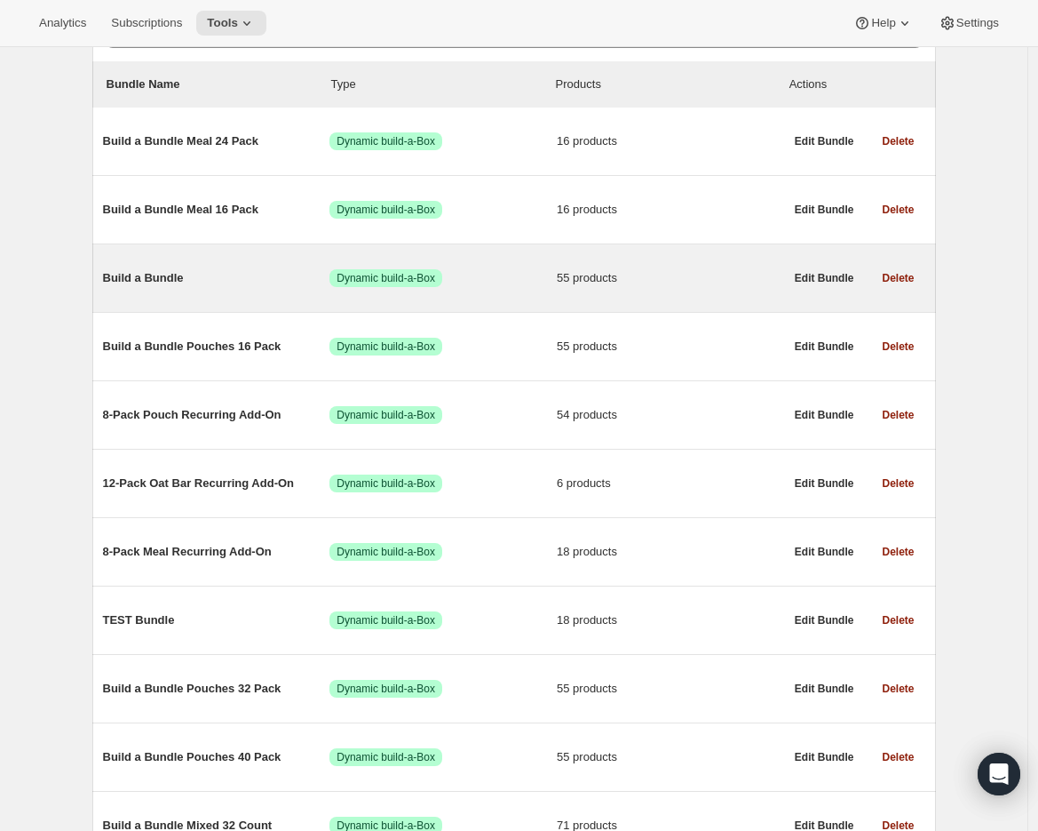
scroll to position [282, 0]
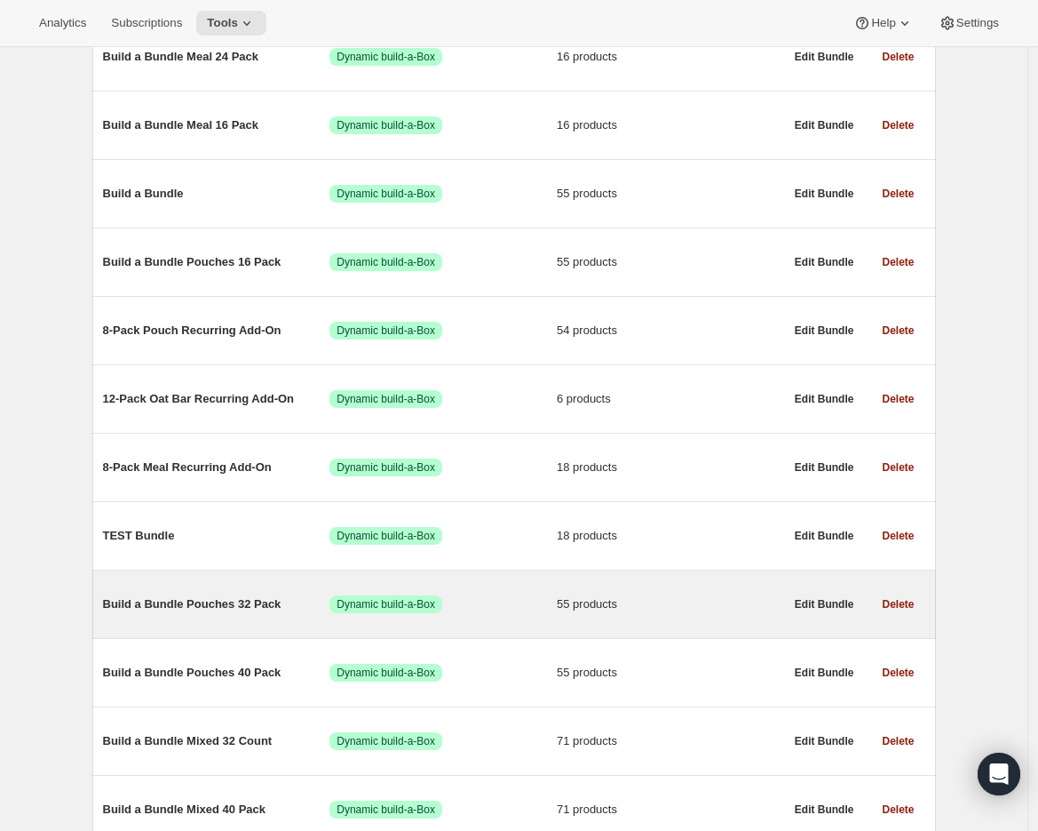
click at [236, 604] on span "Build a Bundle Pouches 32 Pack" at bounding box center [216, 604] width 227 height 18
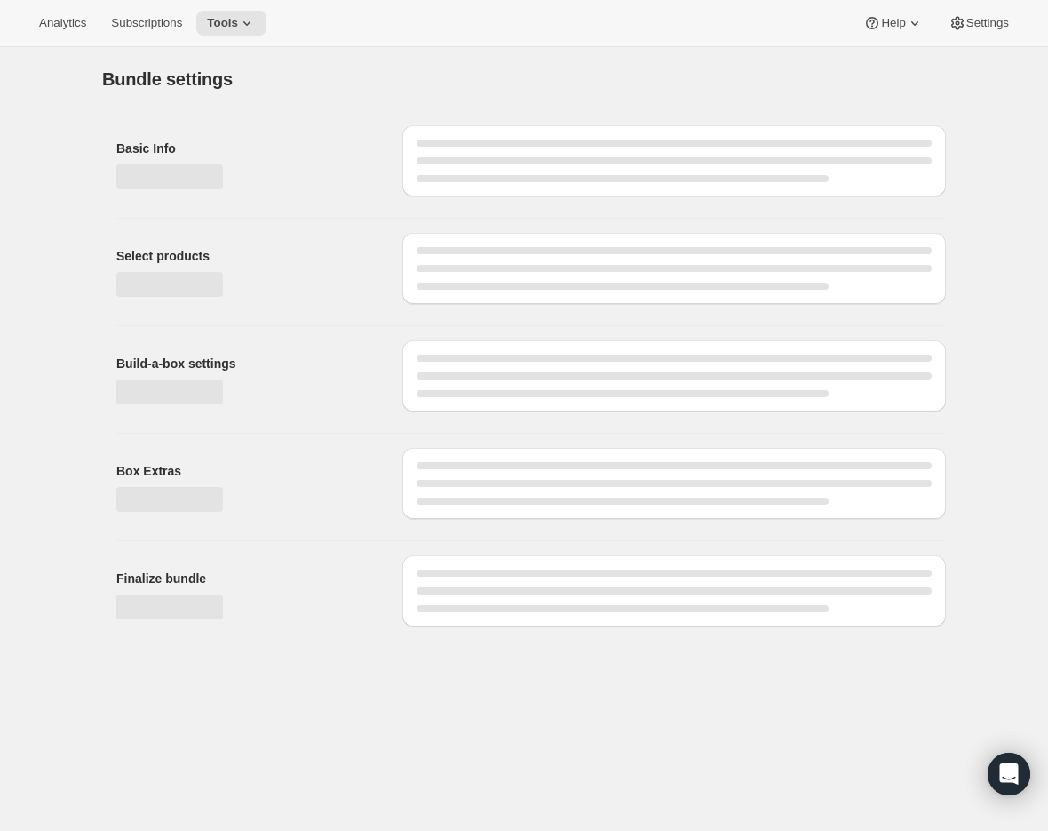
type input "Build a Bundle Pouches 32 Pack"
checkbox input "true"
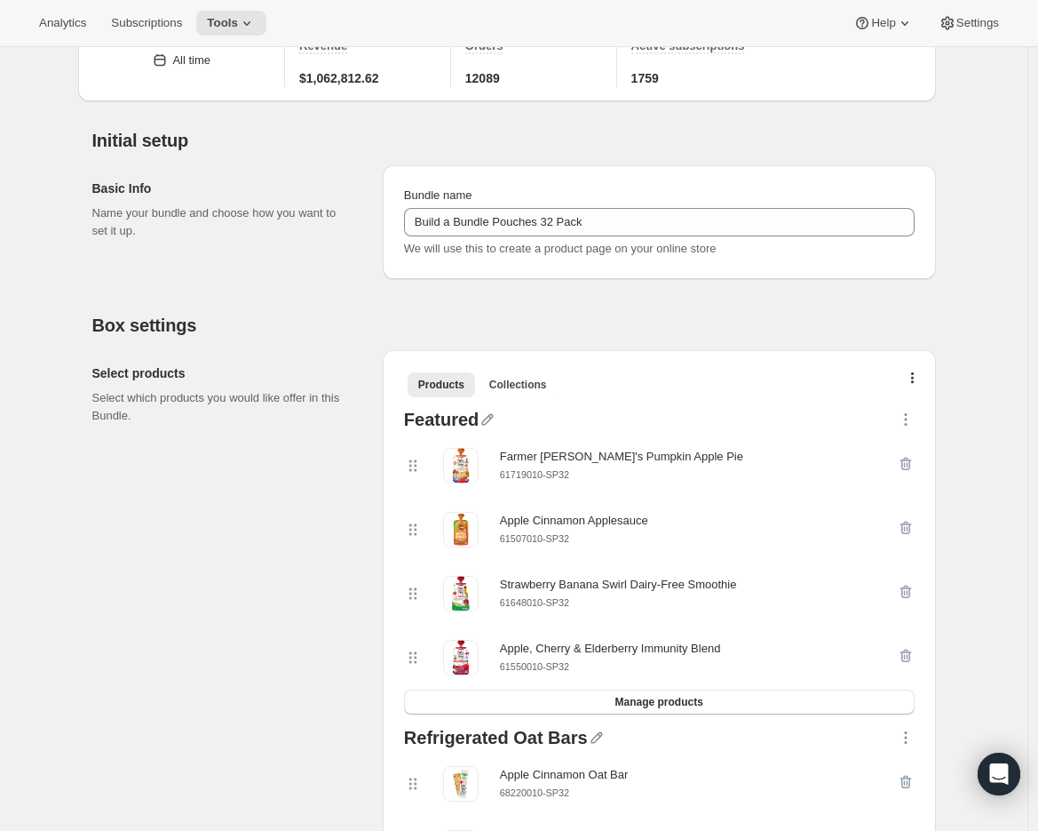
scroll to position [119, 0]
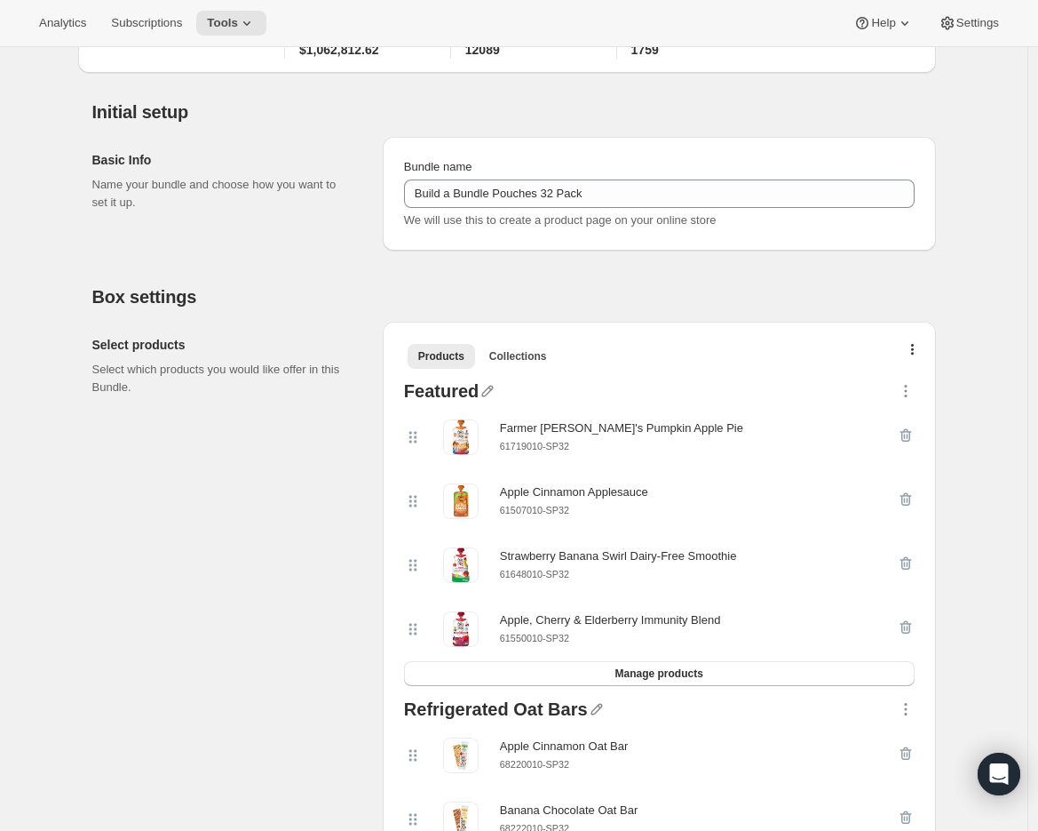
click at [542, 572] on small "61648010-SP32" at bounding box center [534, 574] width 69 height 11
copy div "61648010-SP32"
click at [911, 565] on icon "button" at bounding box center [906, 563] width 12 height 13
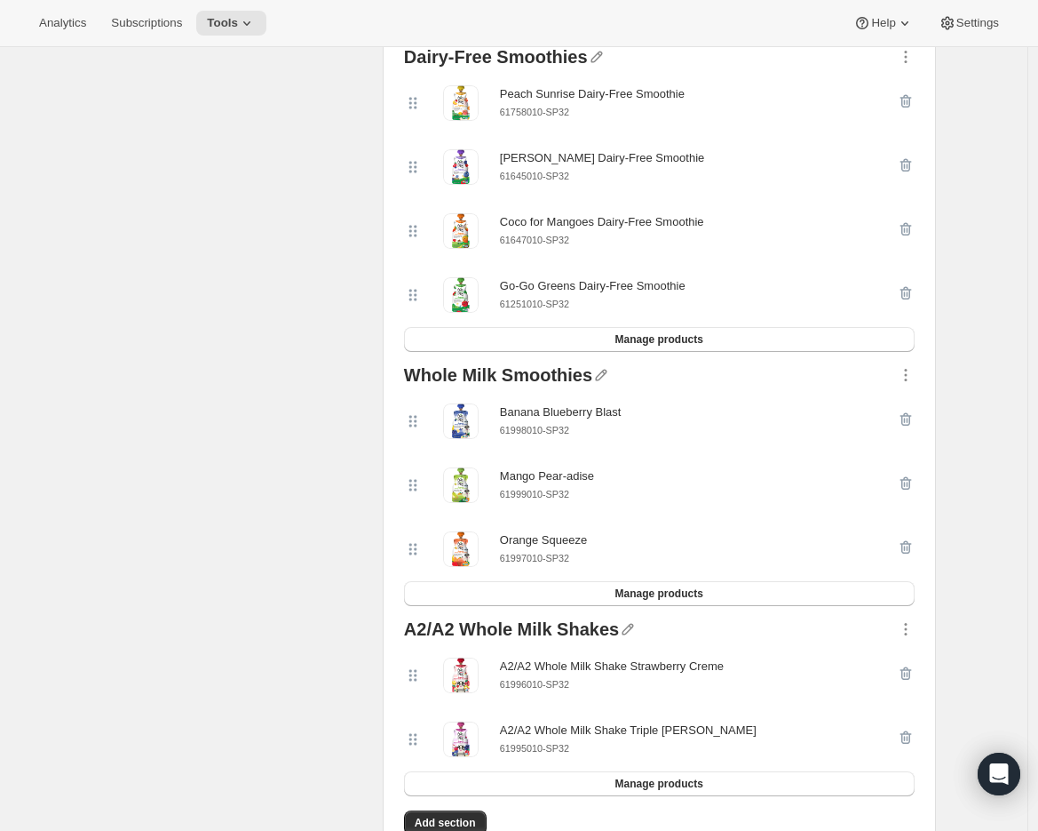
scroll to position [3779, 0]
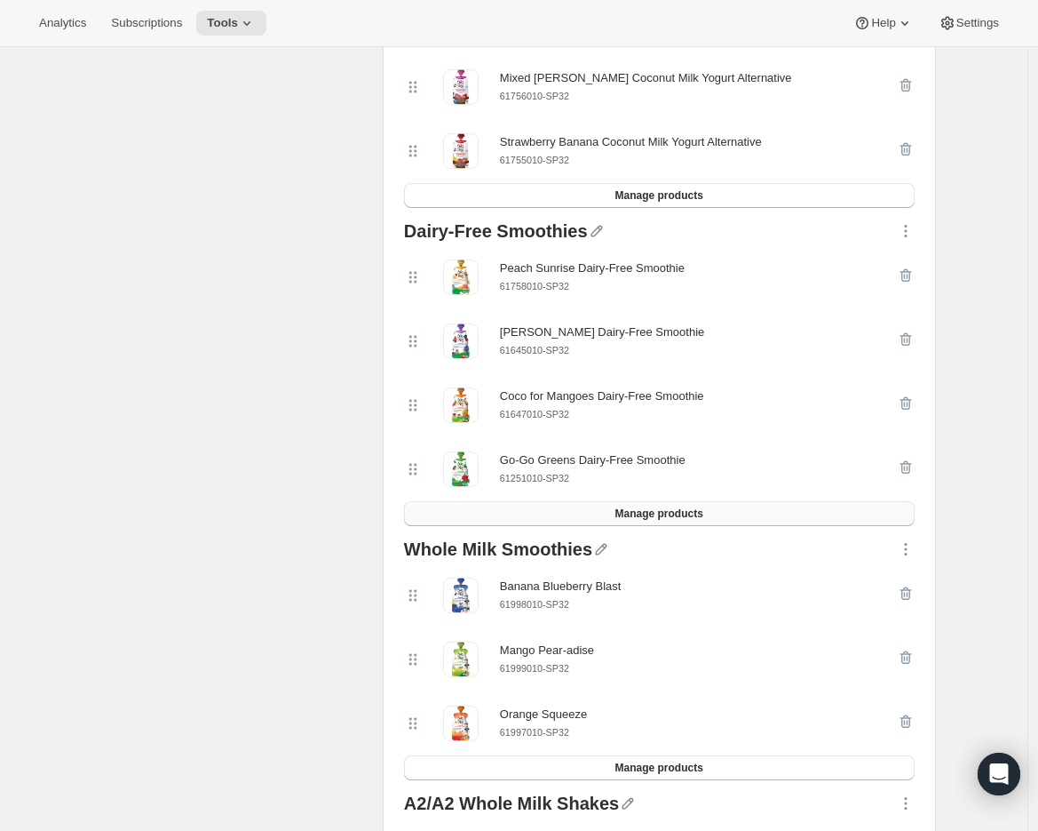
click at [578, 520] on button "Manage products" at bounding box center [659, 513] width 511 height 25
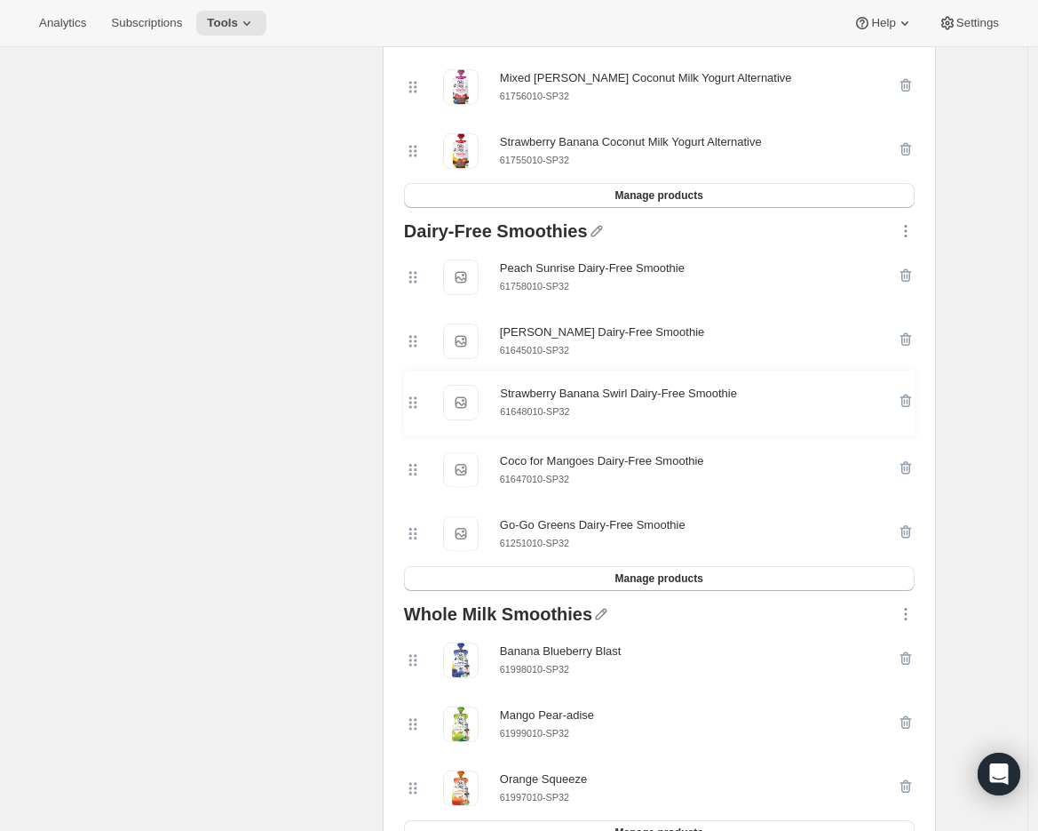
drag, startPoint x: 422, startPoint y: 292, endPoint x: 416, endPoint y: 429, distance: 136.9
click at [416, 429] on div "Strawberry Banana Swirl Dairy-Free Smoothie Strawberry Banana Swirl Dairy-Free …" at bounding box center [659, 405] width 511 height 321
drag, startPoint x: 417, startPoint y: 289, endPoint x: 426, endPoint y: 536, distance: 247.1
click at [426, 536] on div "Peach Sunrise Dairy-Free Smoothie Peach Sunrise Dairy-Free Smoothie 61758010-SP…" at bounding box center [659, 405] width 511 height 321
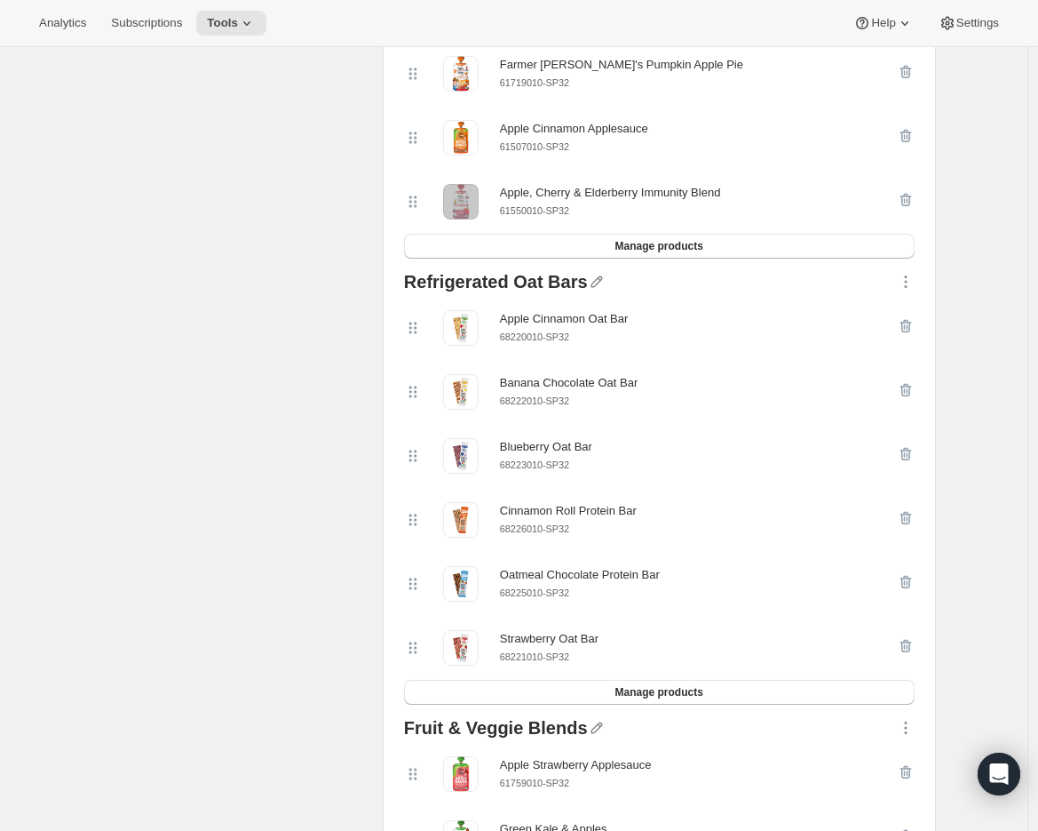
scroll to position [180, 0]
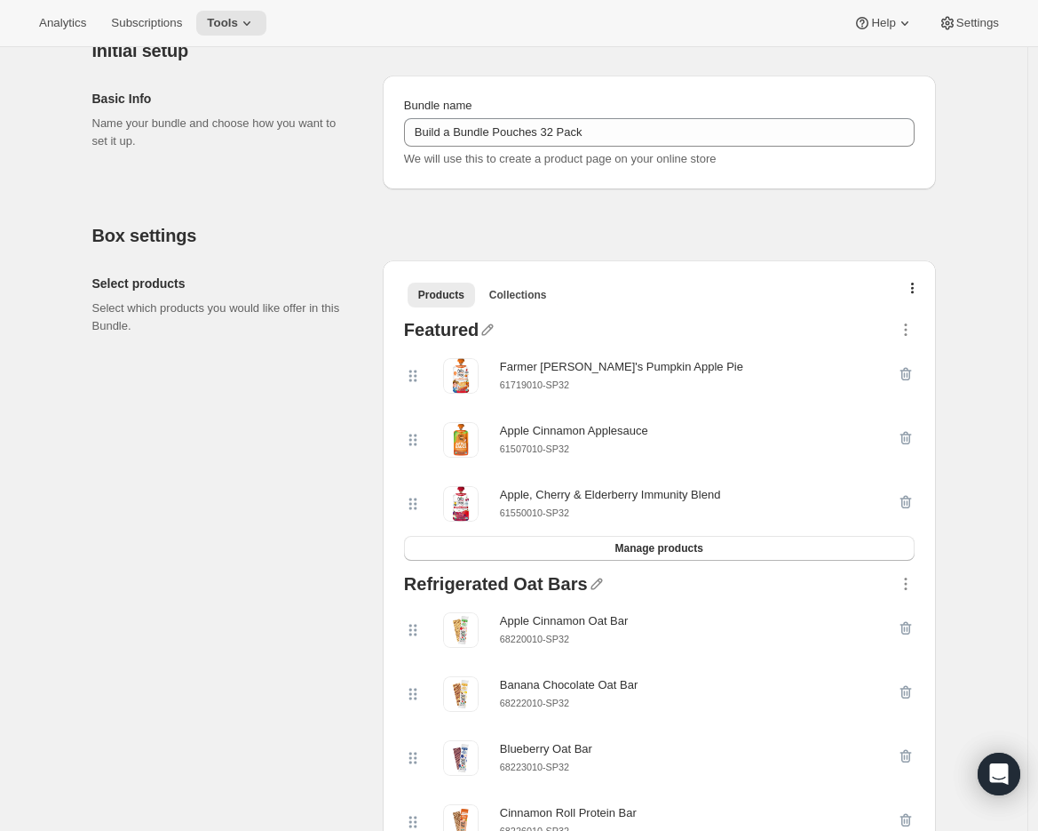
click at [532, 516] on small "61550010-SP32" at bounding box center [534, 512] width 69 height 11
copy div "61550010-SP32 Manage products"
click at [910, 501] on icon "button" at bounding box center [906, 502] width 18 height 18
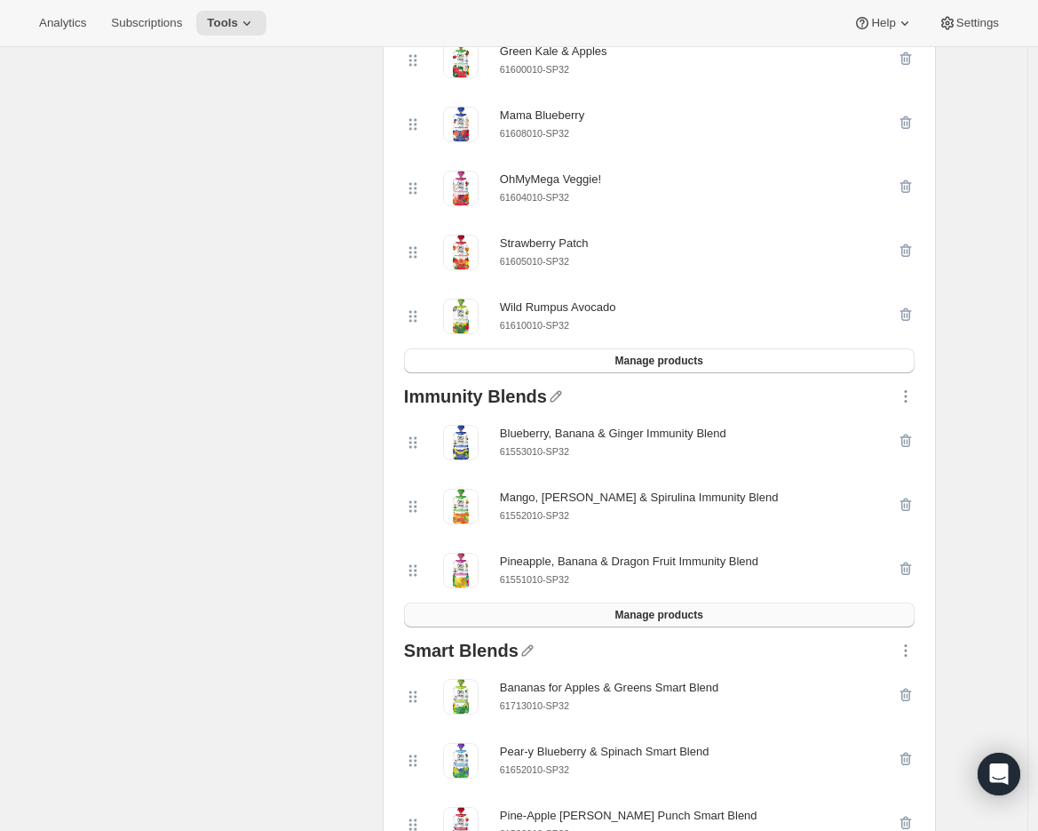
scroll to position [1197, 0]
click at [641, 621] on span "Manage products" at bounding box center [659, 614] width 88 height 14
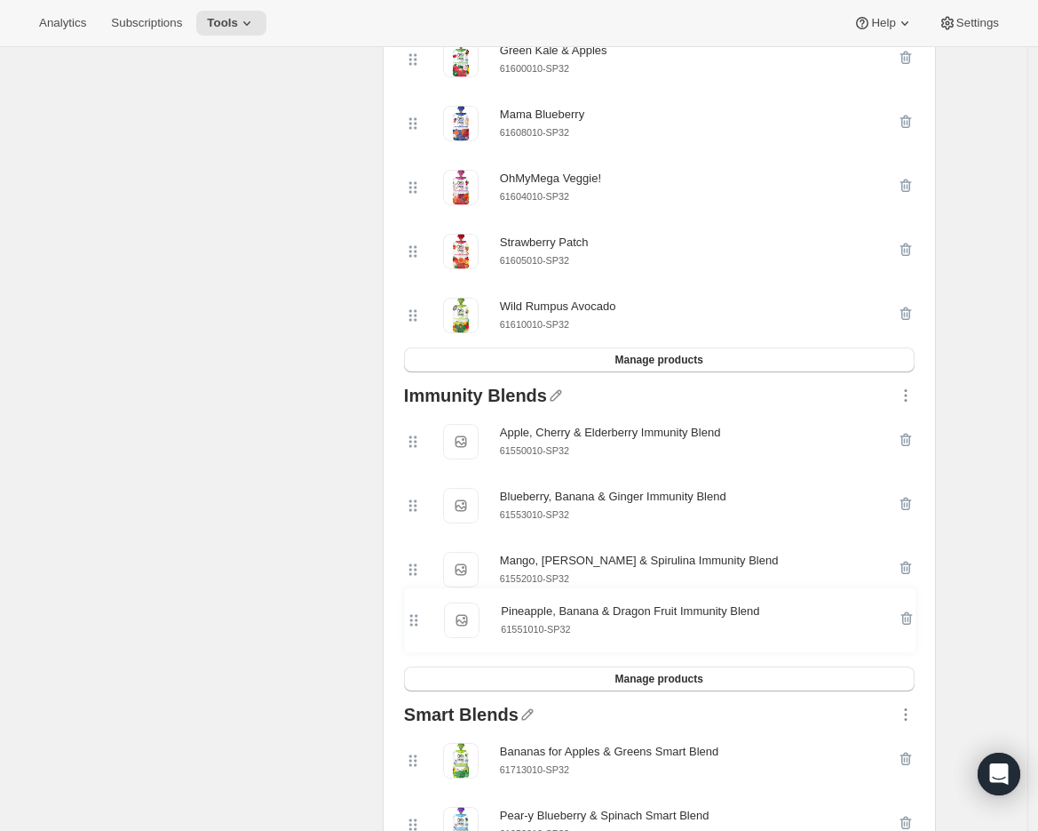
scroll to position [1197, 0]
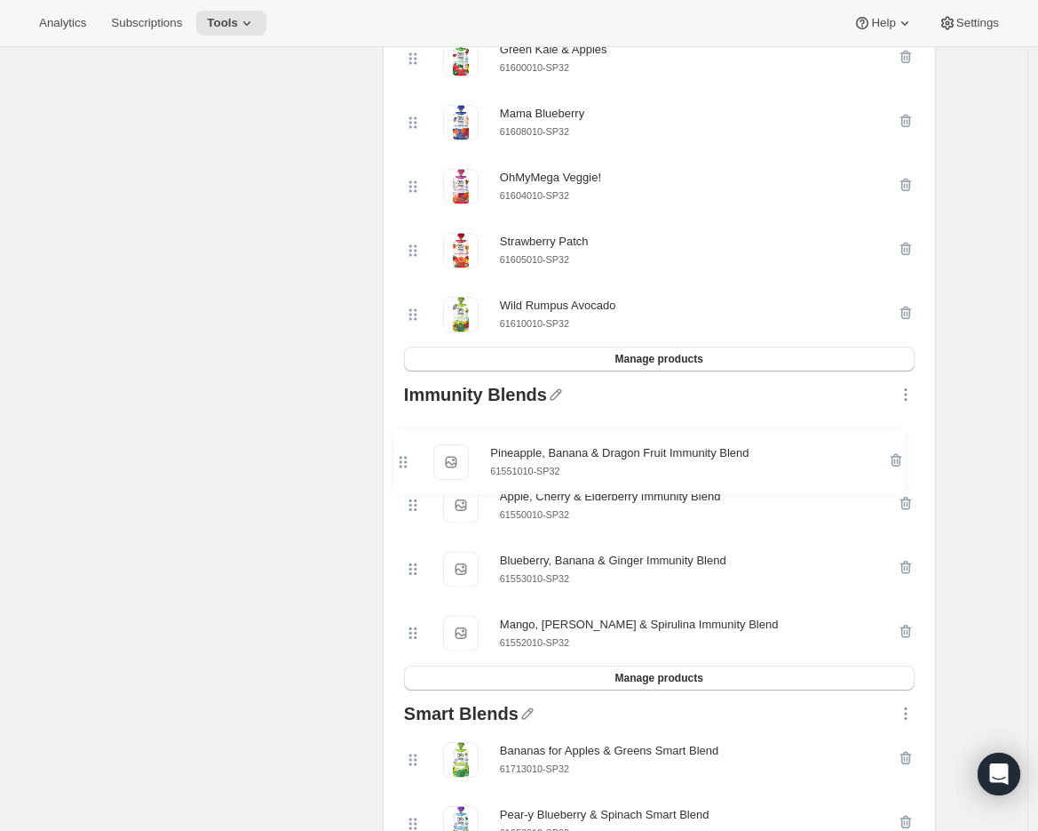
drag, startPoint x: 411, startPoint y: 636, endPoint x: 397, endPoint y: 453, distance: 183.5
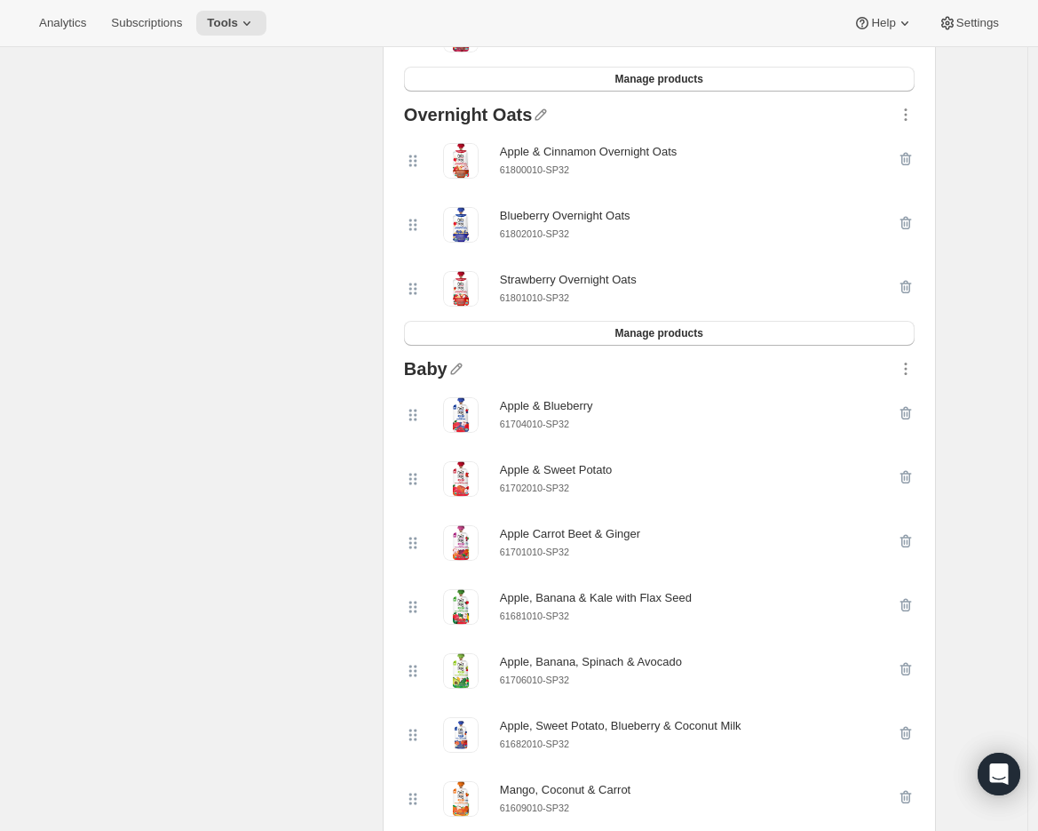
scroll to position [2304, 0]
click at [553, 492] on small "61702010-SP32" at bounding box center [534, 486] width 69 height 11
copy div "61702010-SP32"
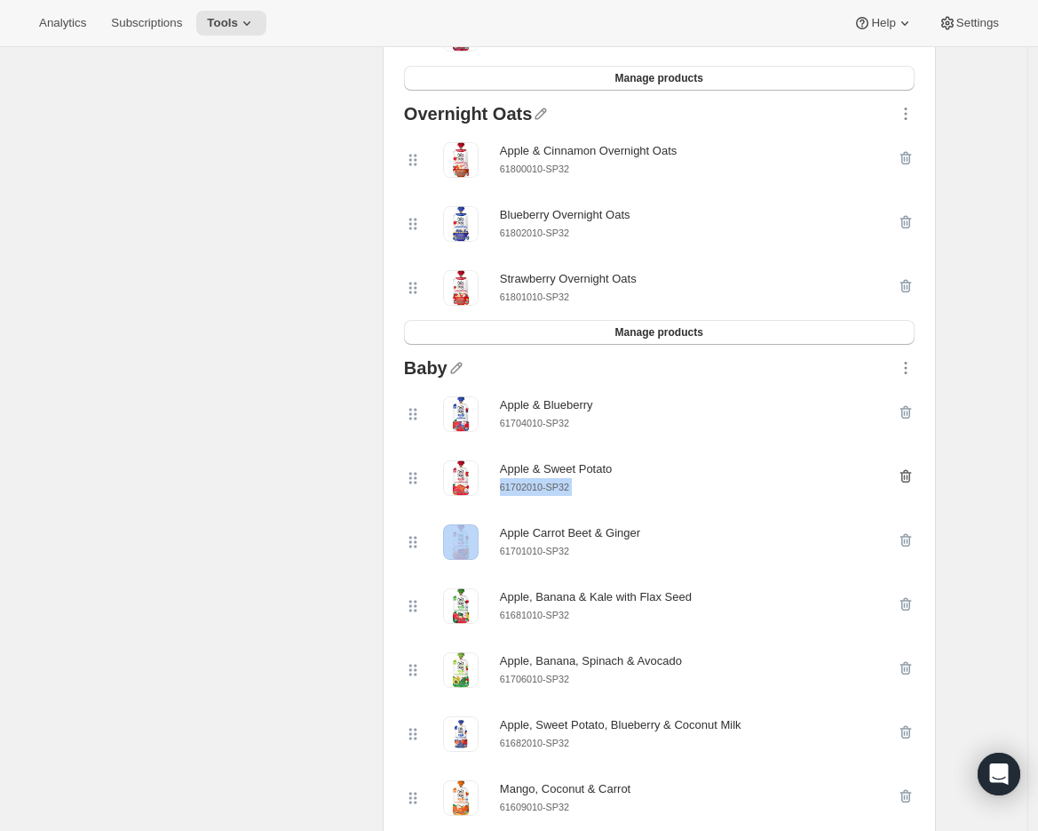
click at [911, 481] on icon "button" at bounding box center [906, 476] width 12 height 13
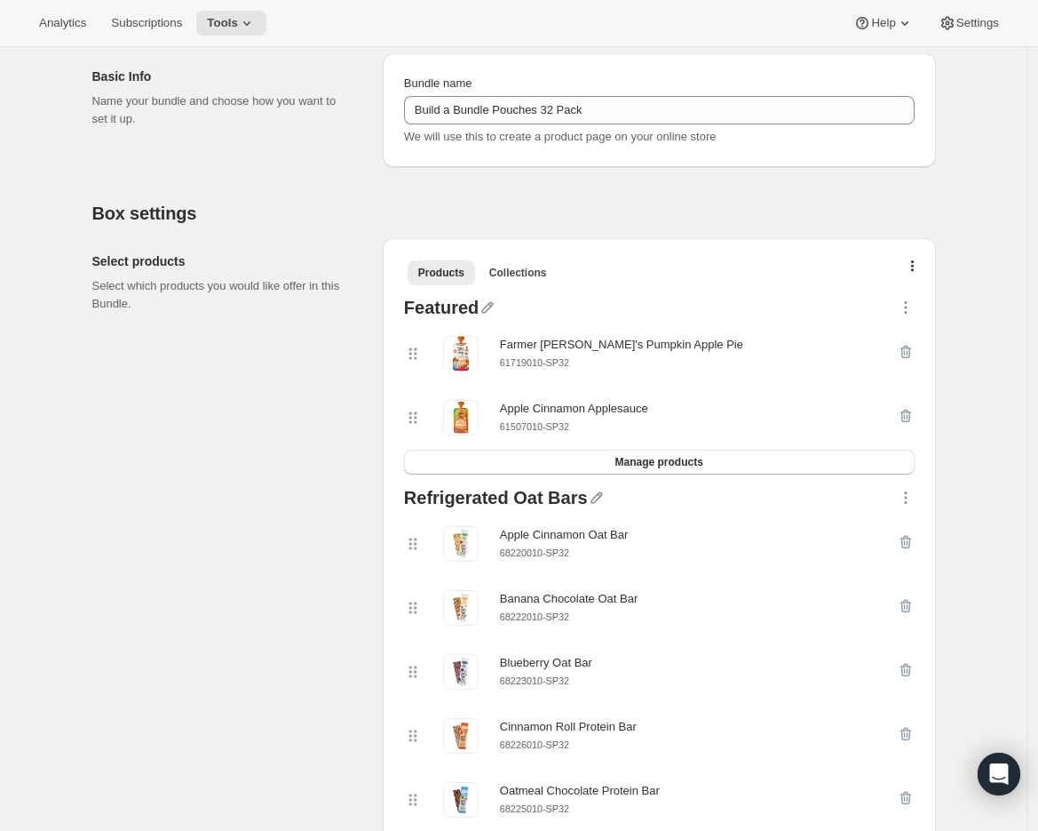
scroll to position [199, 0]
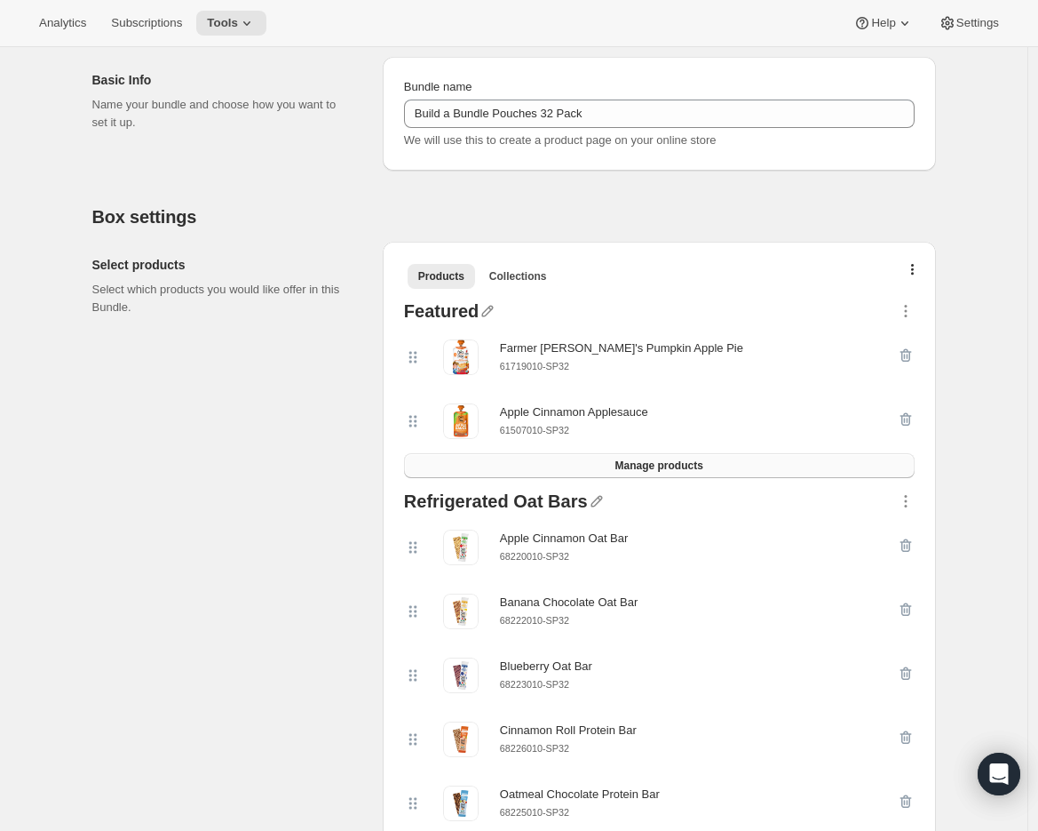
click at [507, 465] on button "Manage products" at bounding box center [659, 465] width 511 height 25
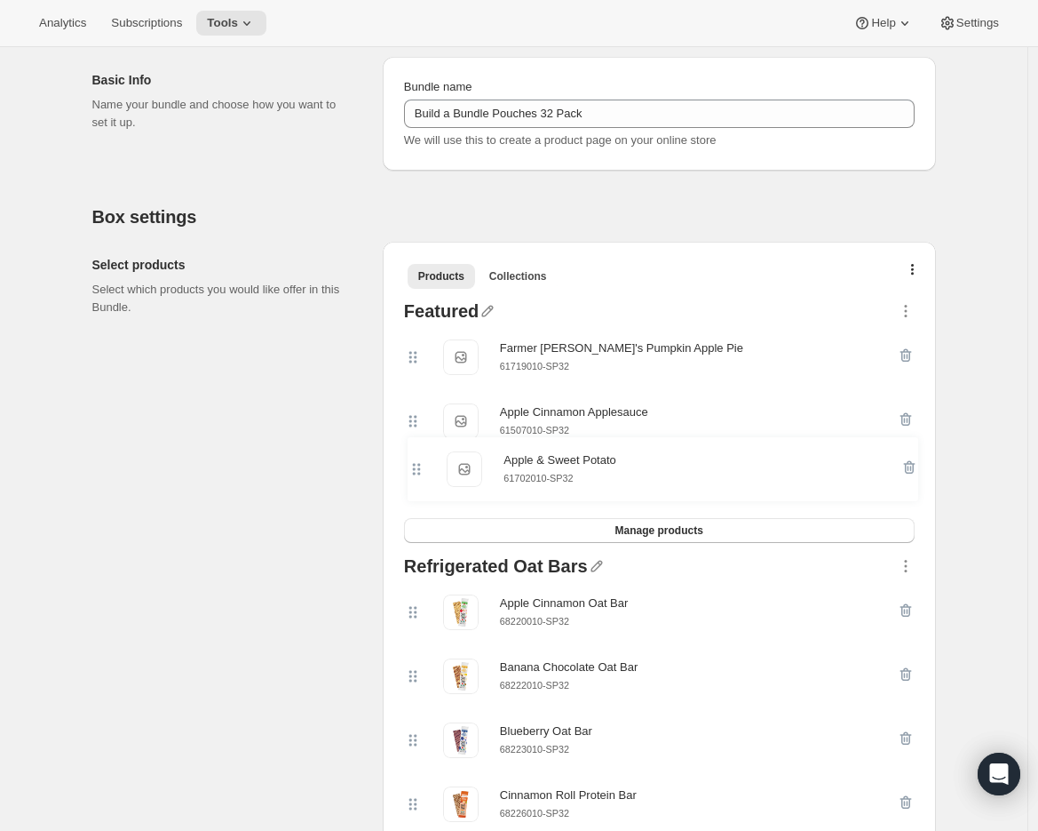
drag, startPoint x: 423, startPoint y: 362, endPoint x: 422, endPoint y: 487, distance: 124.4
click at [422, 487] on div "Apple & Sweet Potato Apple & Sweet Potato 61702010-SP32 Farmer [PERSON_NAME]'s …" at bounding box center [659, 421] width 511 height 193
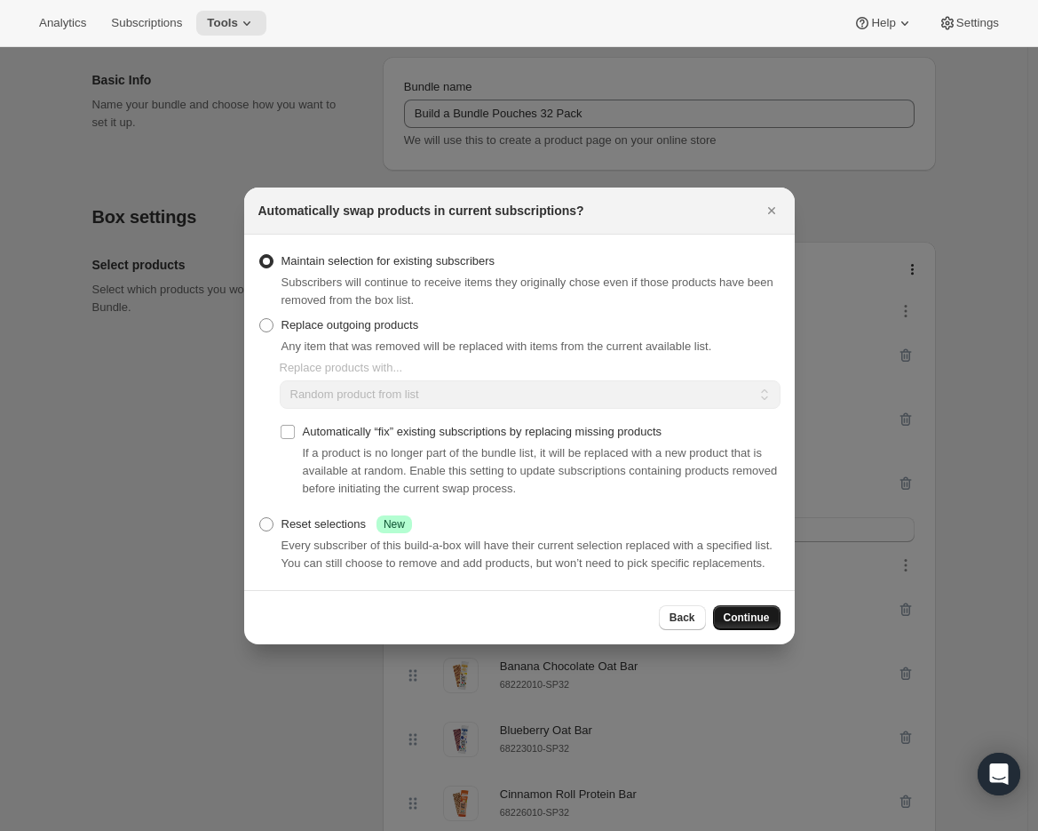
click at [740, 624] on span "Continue" at bounding box center [747, 617] width 46 height 14
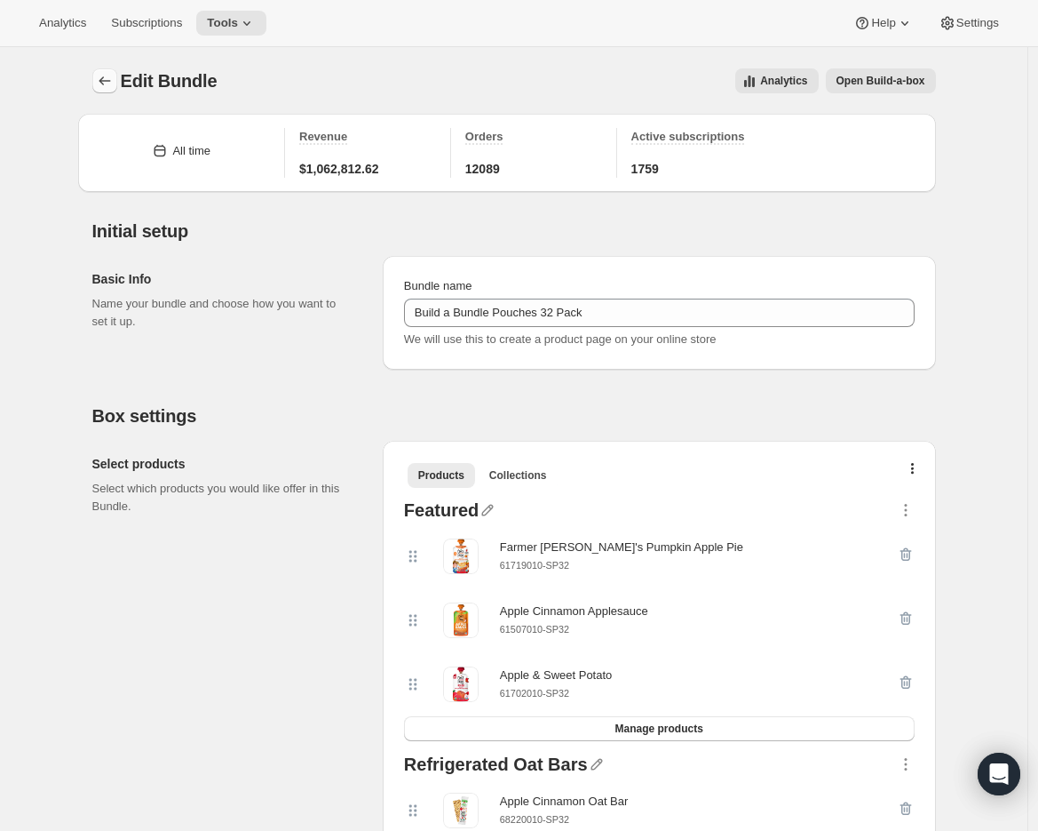
click at [113, 79] on icon "Bundles" at bounding box center [105, 81] width 18 height 18
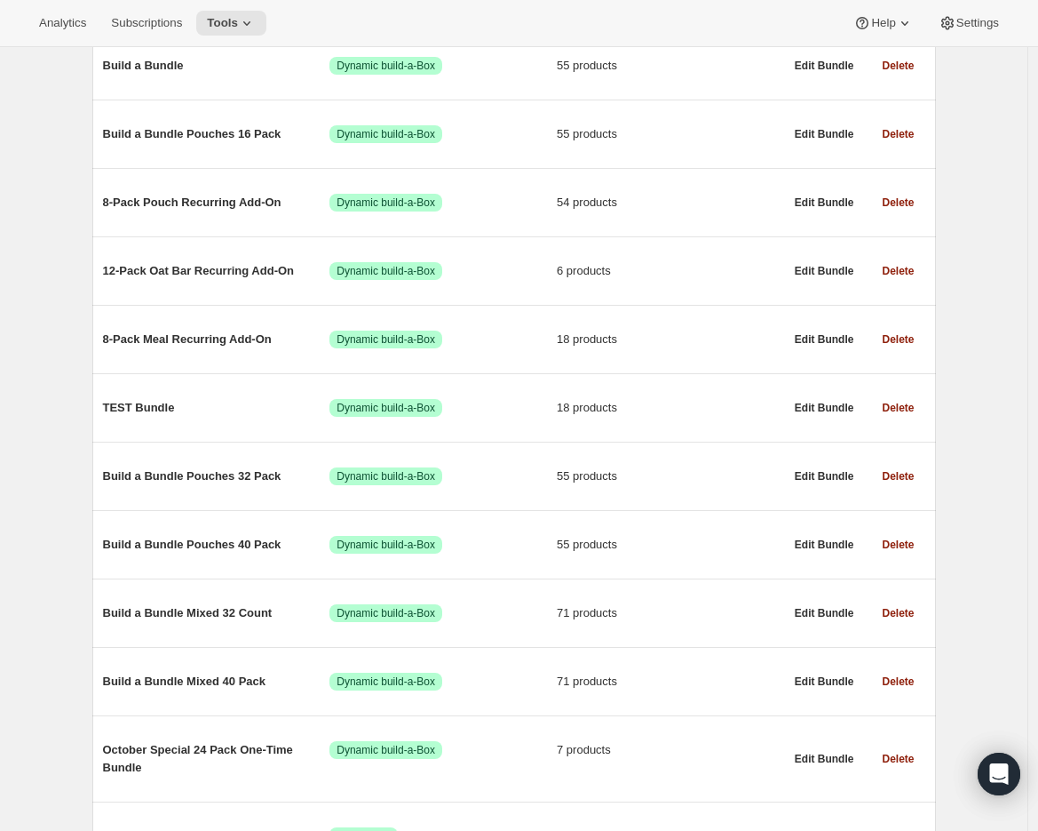
scroll to position [518, 0]
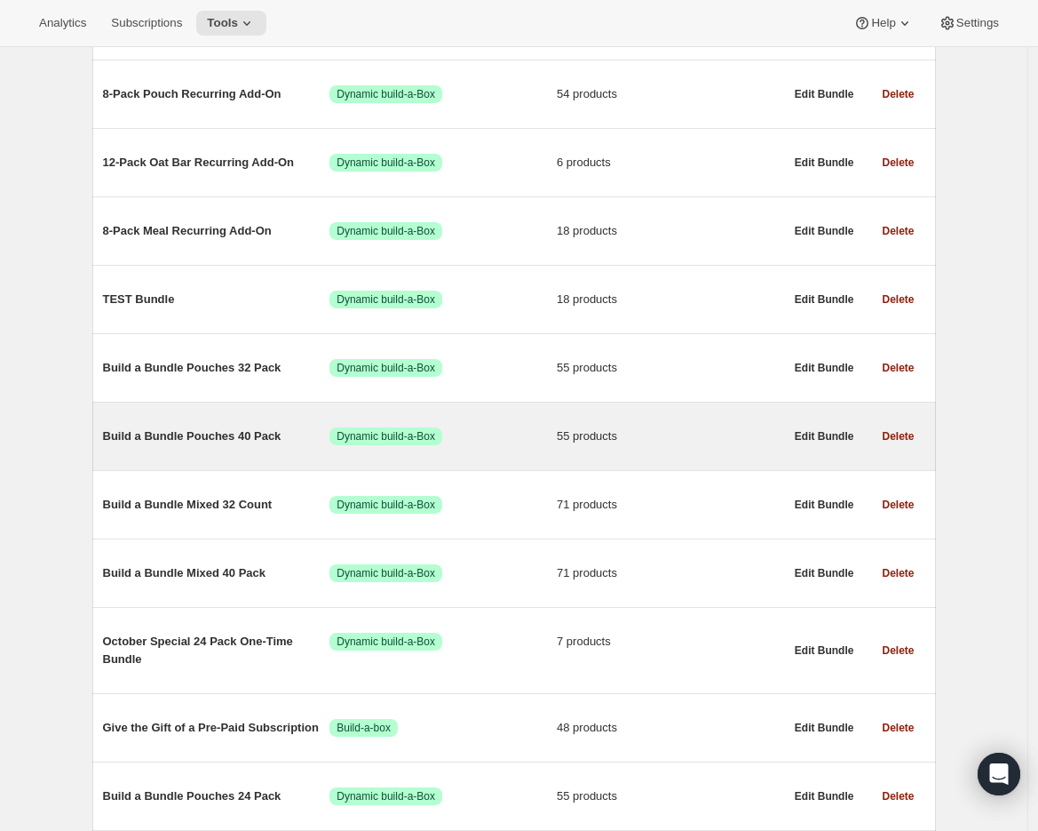
click at [158, 433] on span "Build a Bundle Pouches 40 Pack" at bounding box center [216, 436] width 227 height 18
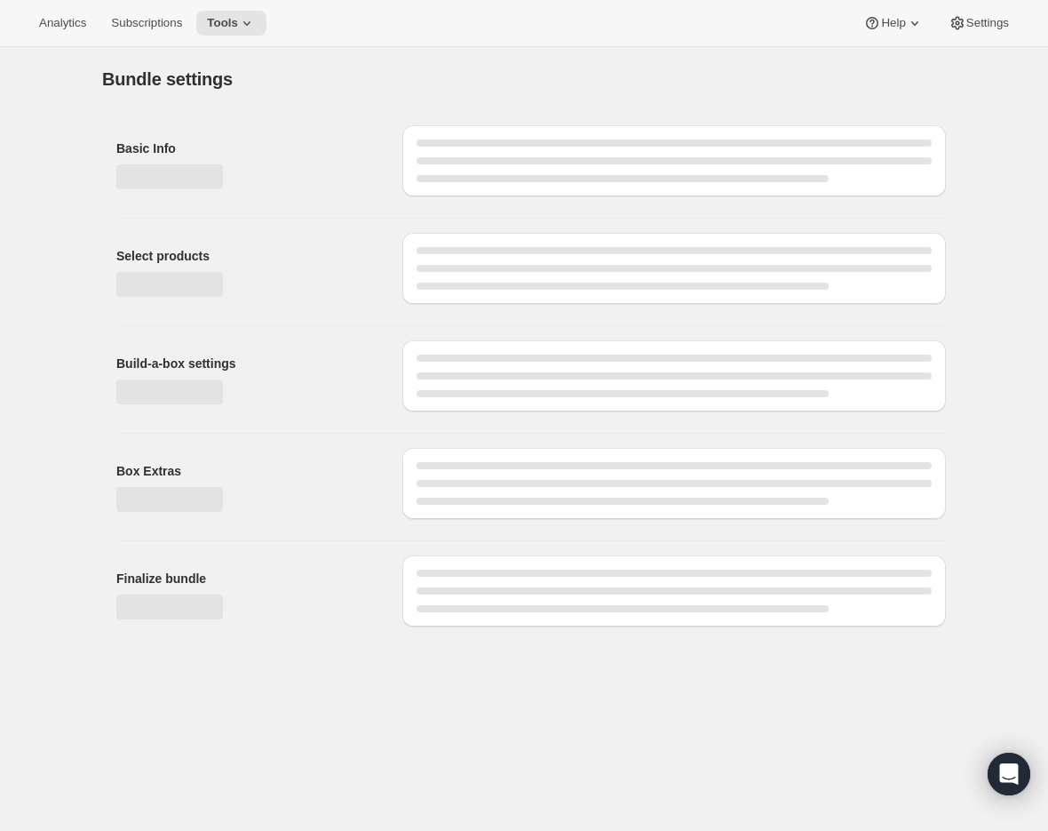
type input "Build a Bundle Pouches 40 Pack"
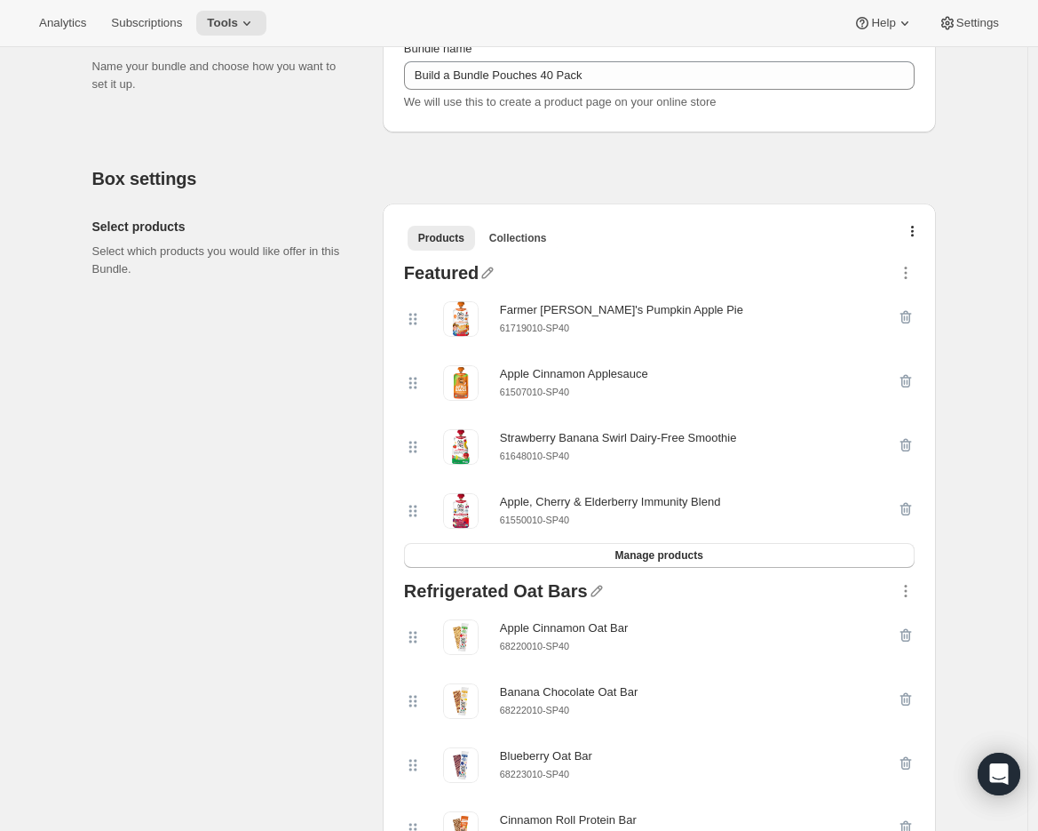
scroll to position [280, 0]
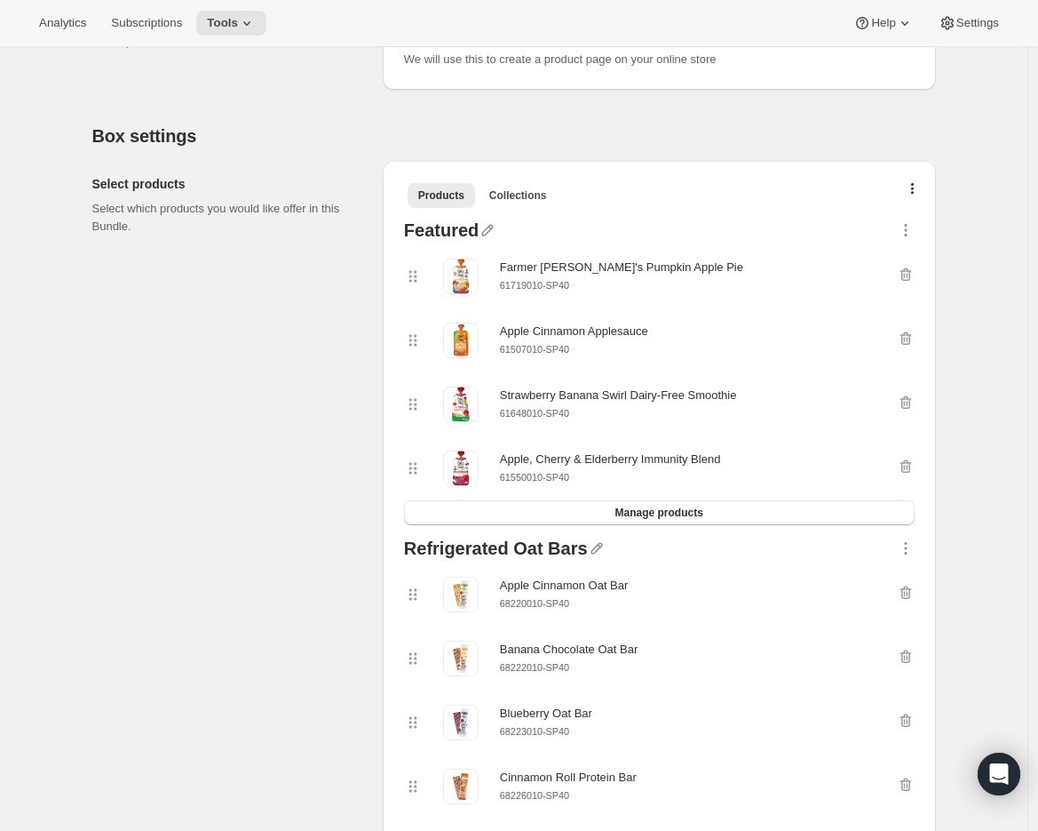
click at [538, 410] on small "61648010-SP40" at bounding box center [534, 413] width 69 height 11
copy div "61648010-SP40"
click at [905, 403] on icon "button" at bounding box center [904, 403] width 2 height 5
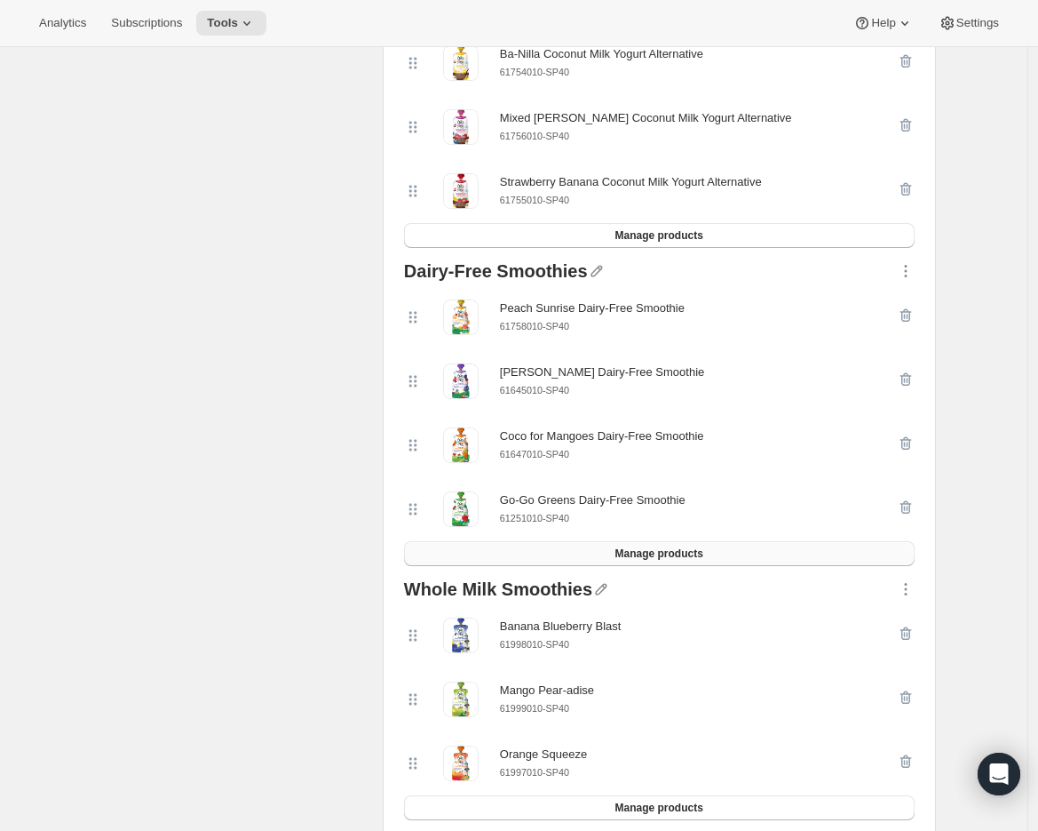
scroll to position [3740, 0]
click at [603, 564] on button "Manage products" at bounding box center [659, 552] width 511 height 25
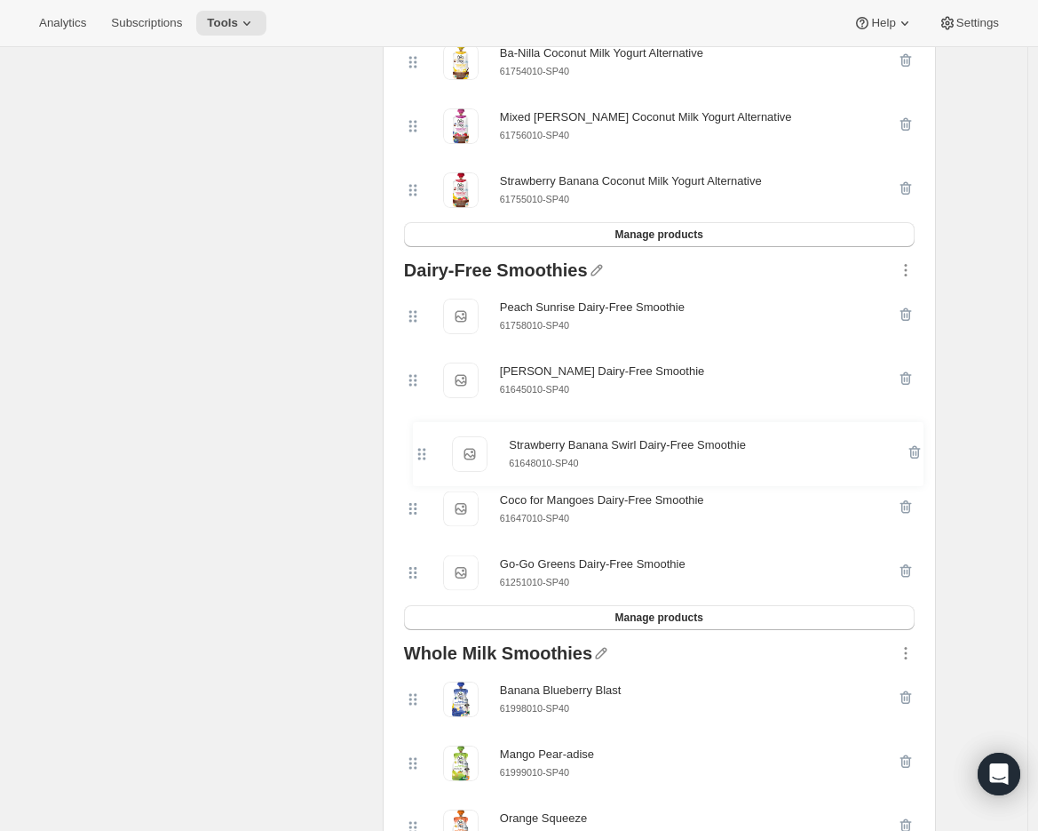
drag, startPoint x: 416, startPoint y: 334, endPoint x: 420, endPoint y: 465, distance: 131.5
click at [420, 465] on div "Strawberry Banana Swirl Dairy-Free Smoothie Strawberry Banana Swirl Dairy-Free …" at bounding box center [659, 444] width 511 height 321
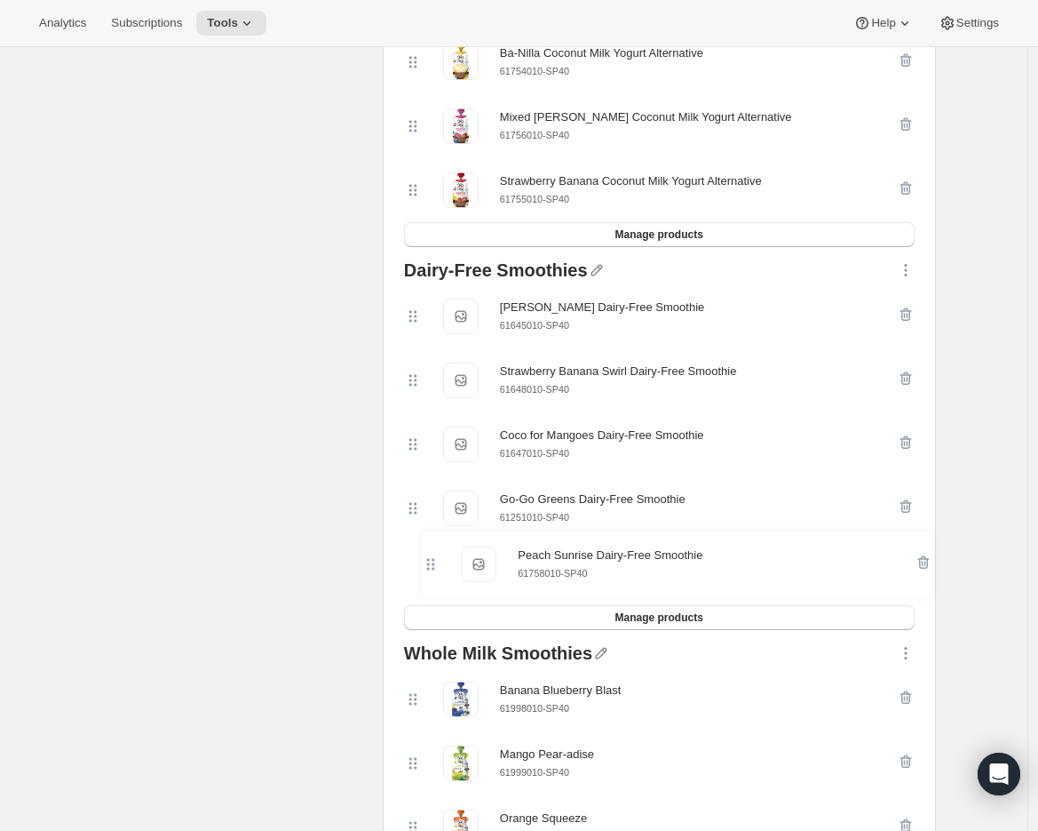
drag, startPoint x: 417, startPoint y: 327, endPoint x: 432, endPoint y: 568, distance: 241.2
click at [432, 568] on div "Peach Sunrise Dairy-Free Smoothie Peach Sunrise Dairy-Free Smoothie 61758010-SP…" at bounding box center [659, 444] width 511 height 321
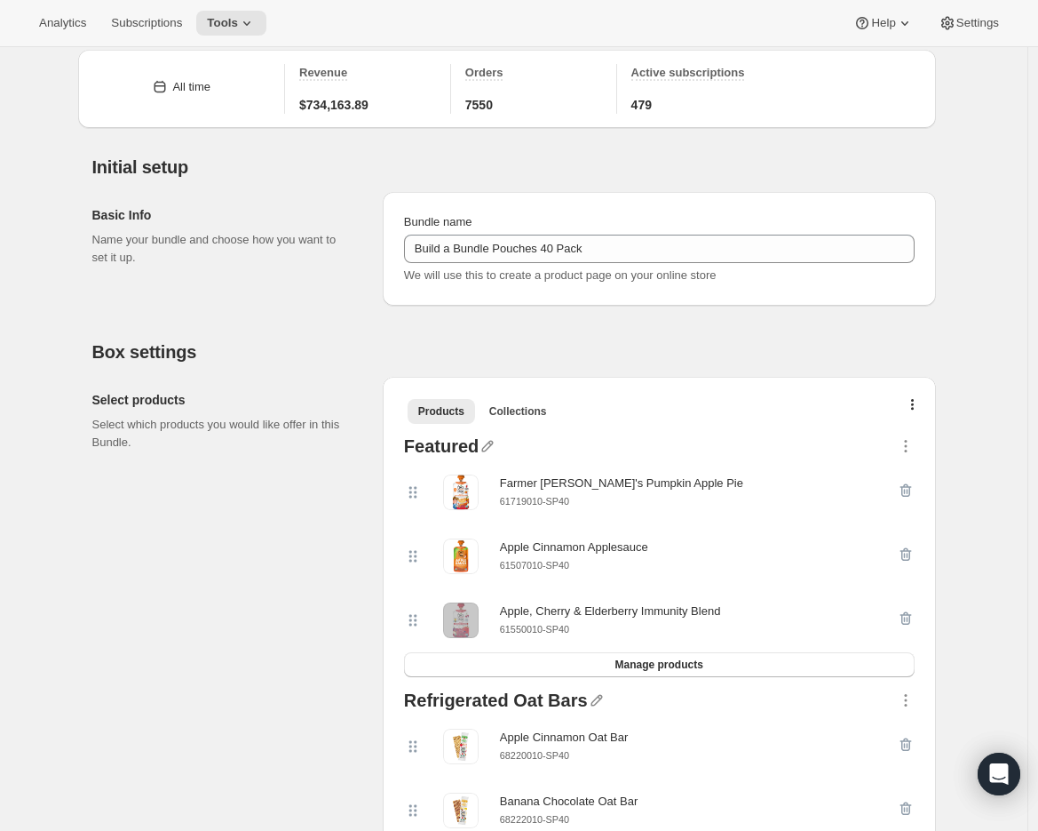
scroll to position [314, 0]
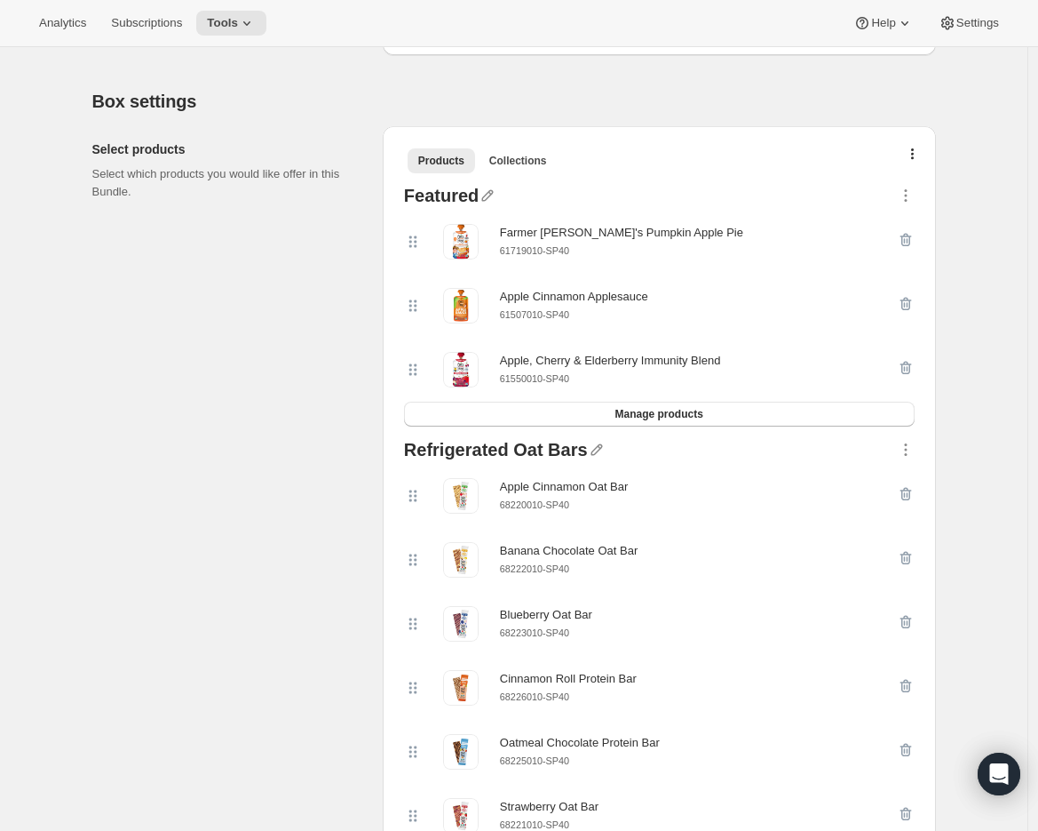
click at [552, 381] on small "61550010-SP40" at bounding box center [534, 378] width 69 height 11
copy div "61550010-SP40 Manage products"
click at [915, 367] on icon "button" at bounding box center [906, 368] width 18 height 18
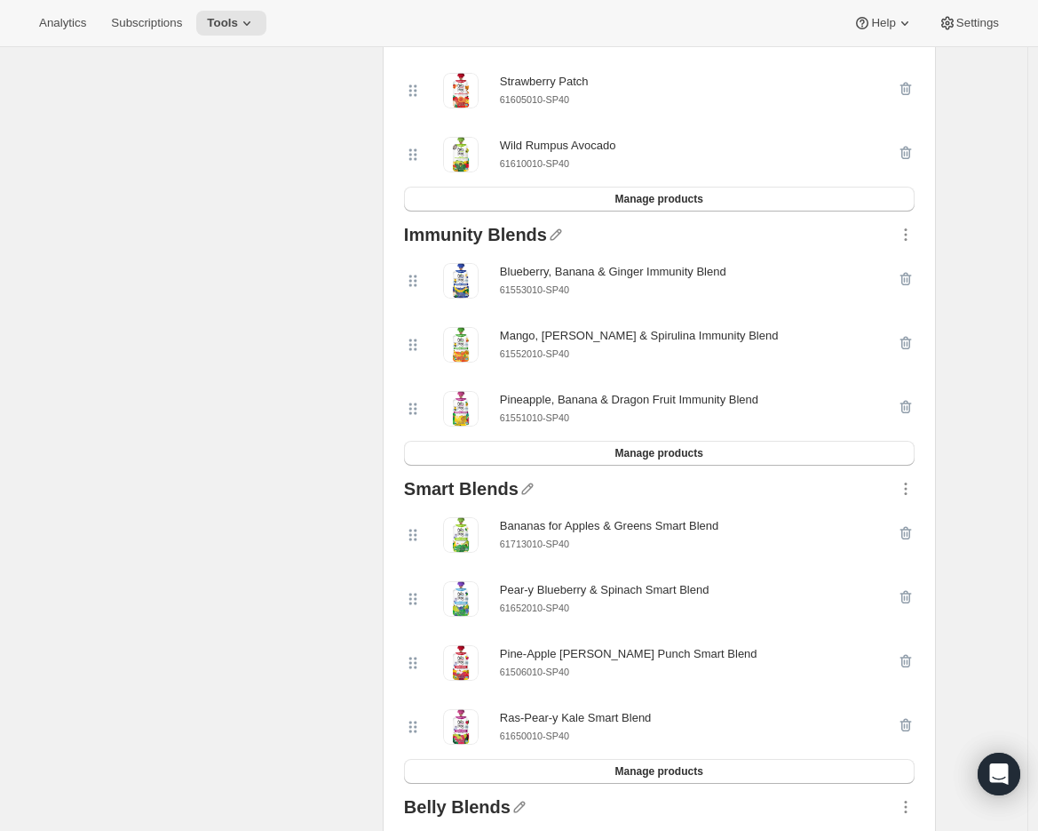
scroll to position [1373, 0]
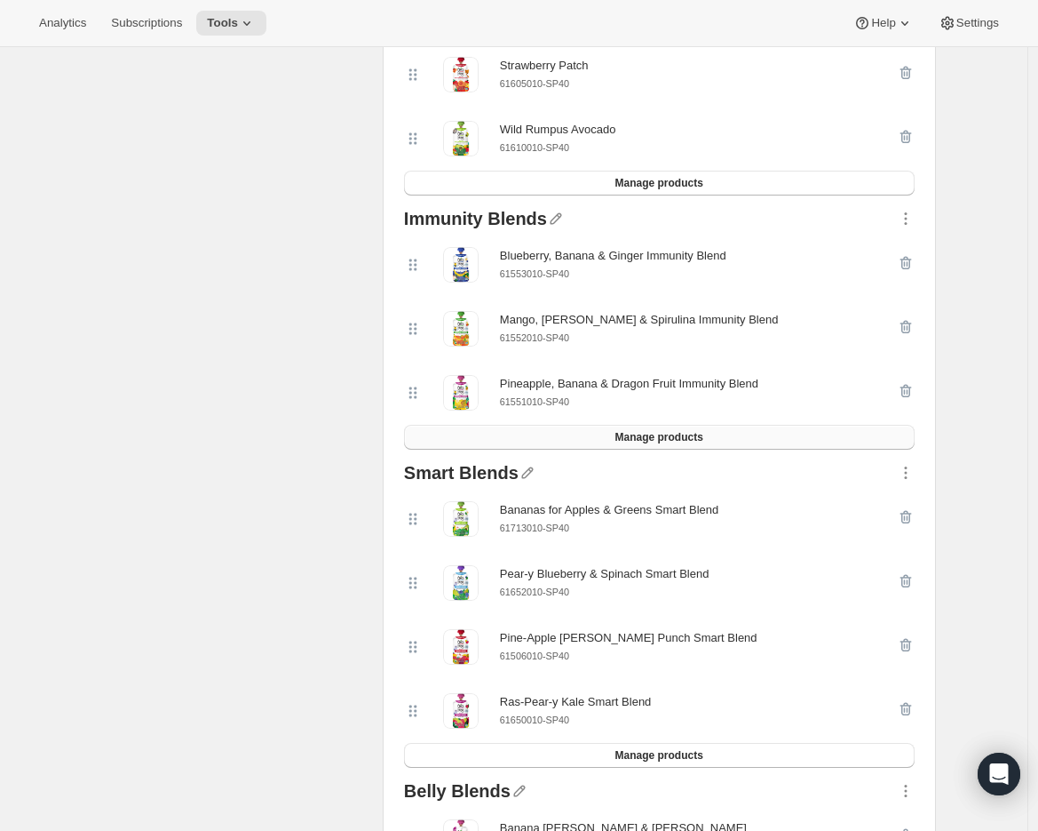
click at [560, 437] on button "Manage products" at bounding box center [659, 437] width 511 height 25
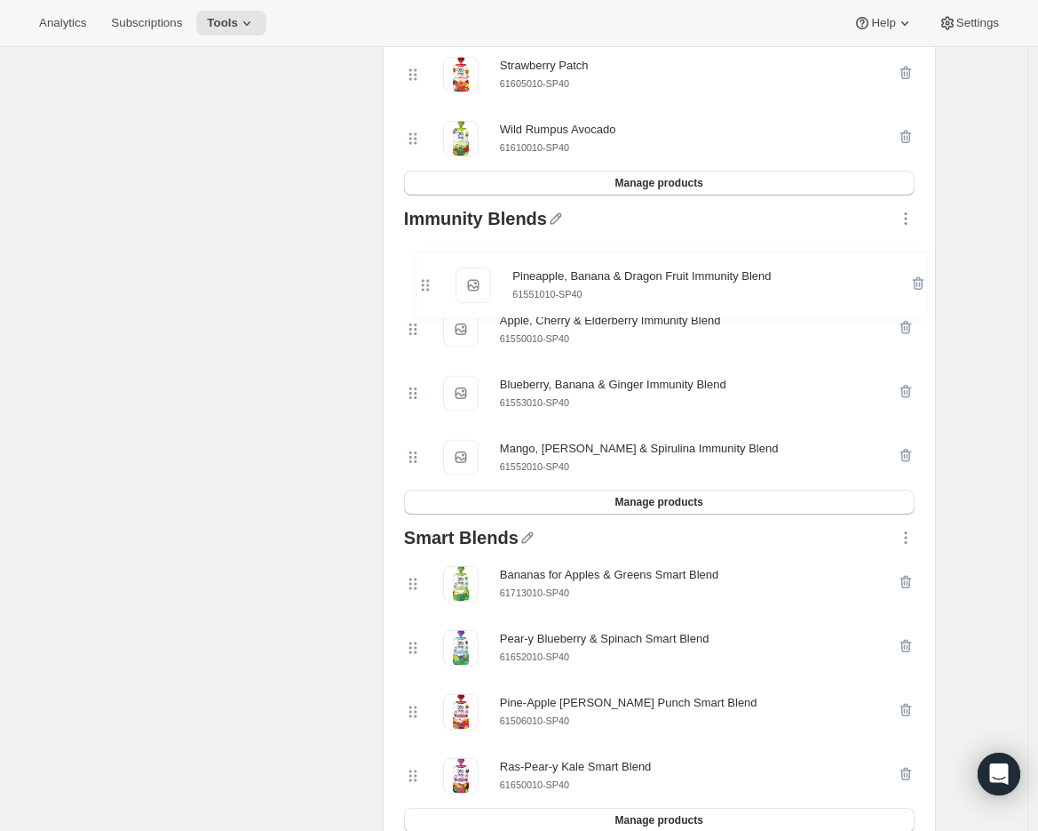
drag, startPoint x: 419, startPoint y: 465, endPoint x: 427, endPoint y: 282, distance: 184.0
click at [427, 282] on div "Apple, Cherry & Elderberry Immunity Blend Apple, Cherry & Elderberry Immunity B…" at bounding box center [659, 361] width 511 height 257
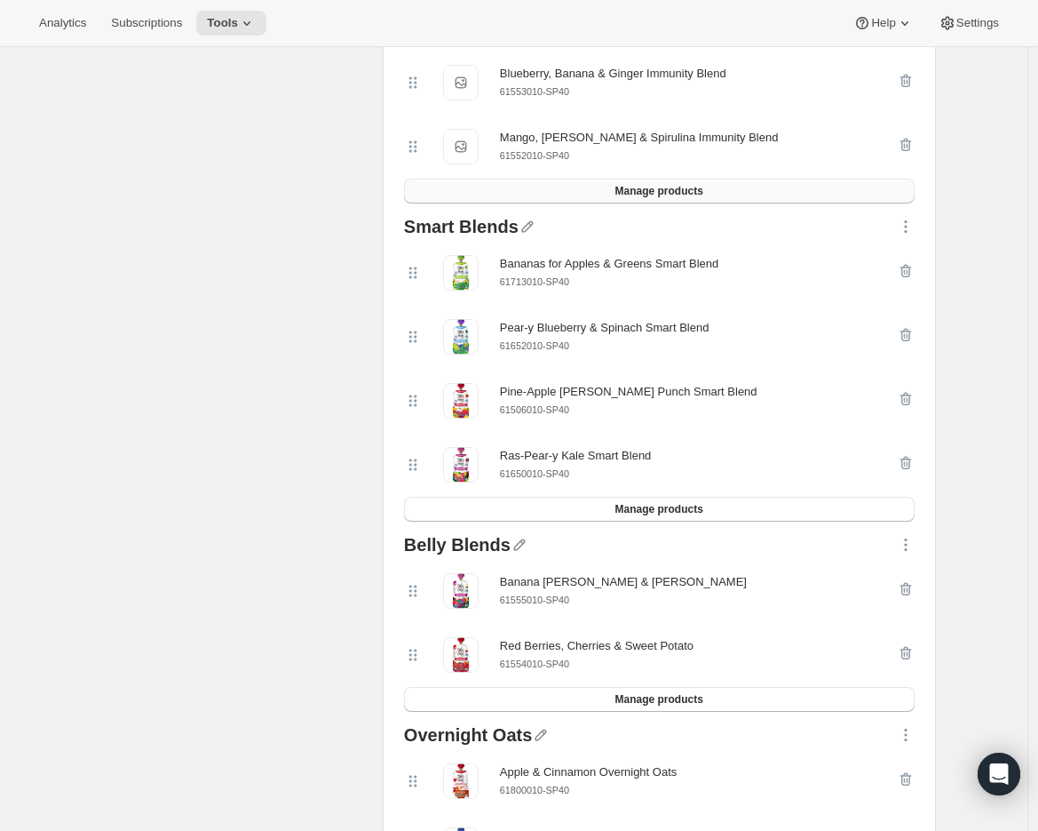
scroll to position [2229, 0]
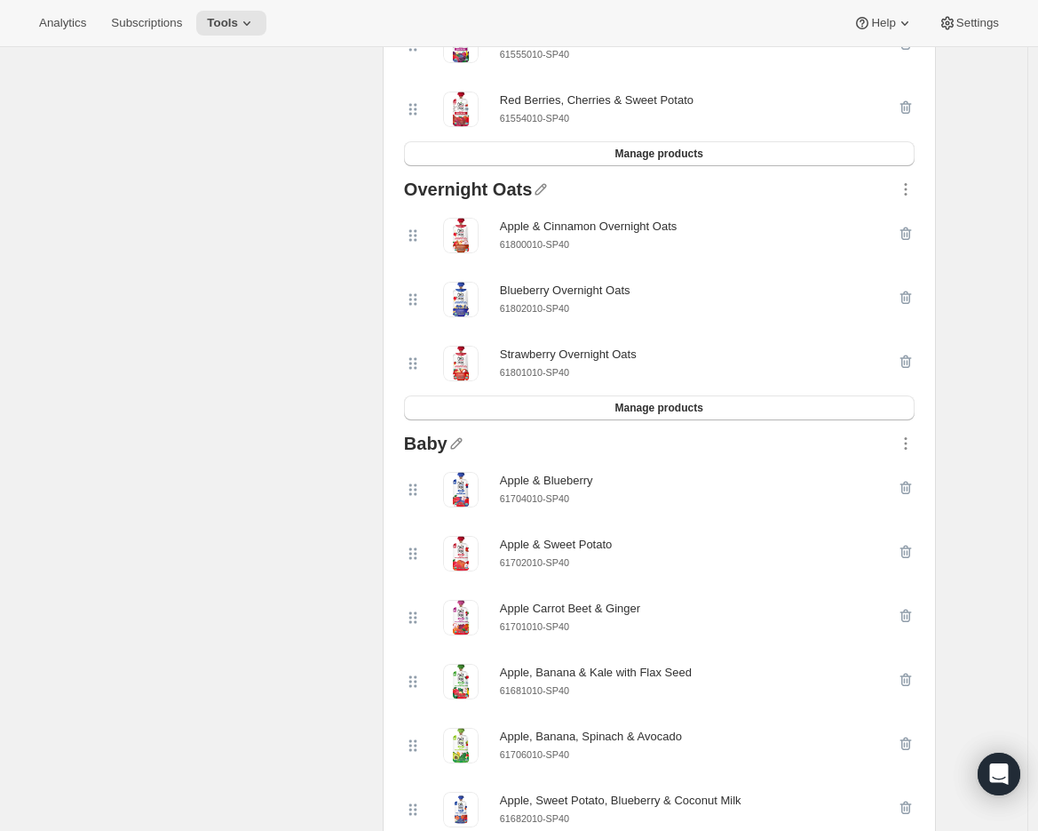
click at [551, 568] on small "61702010-SP40" at bounding box center [534, 562] width 69 height 11
copy div "61702010-SP40"
click at [912, 553] on icon "button" at bounding box center [906, 552] width 18 height 18
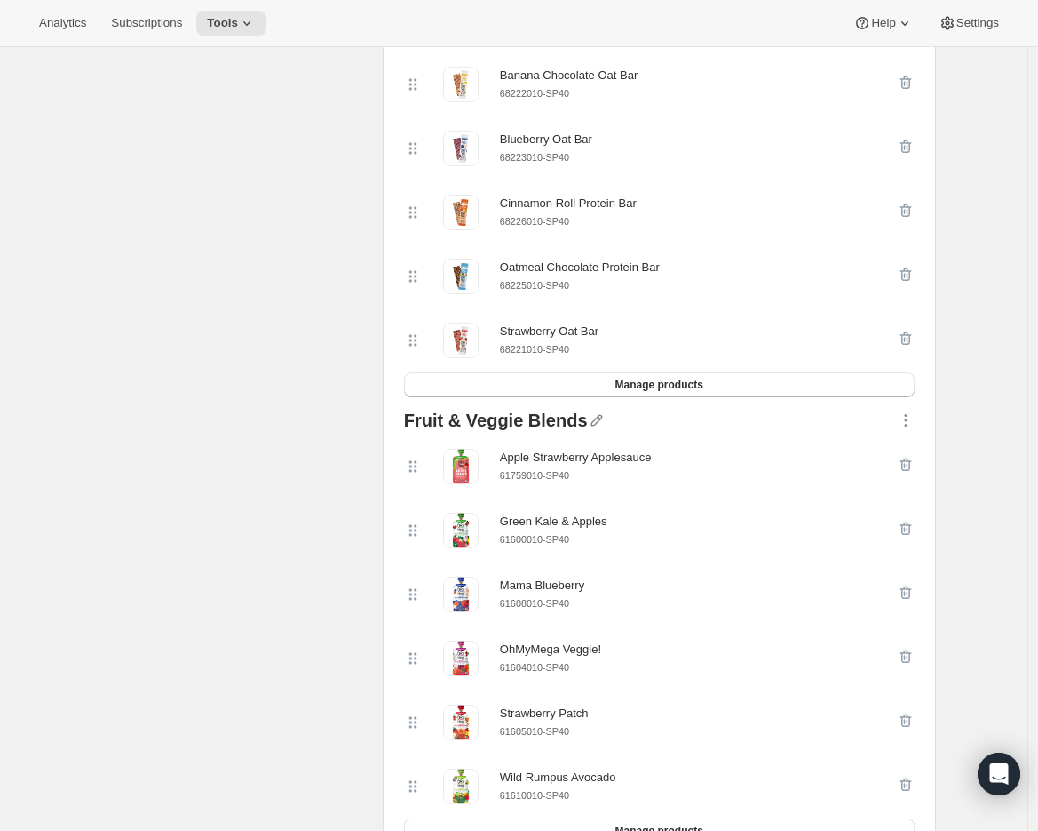
scroll to position [316, 0]
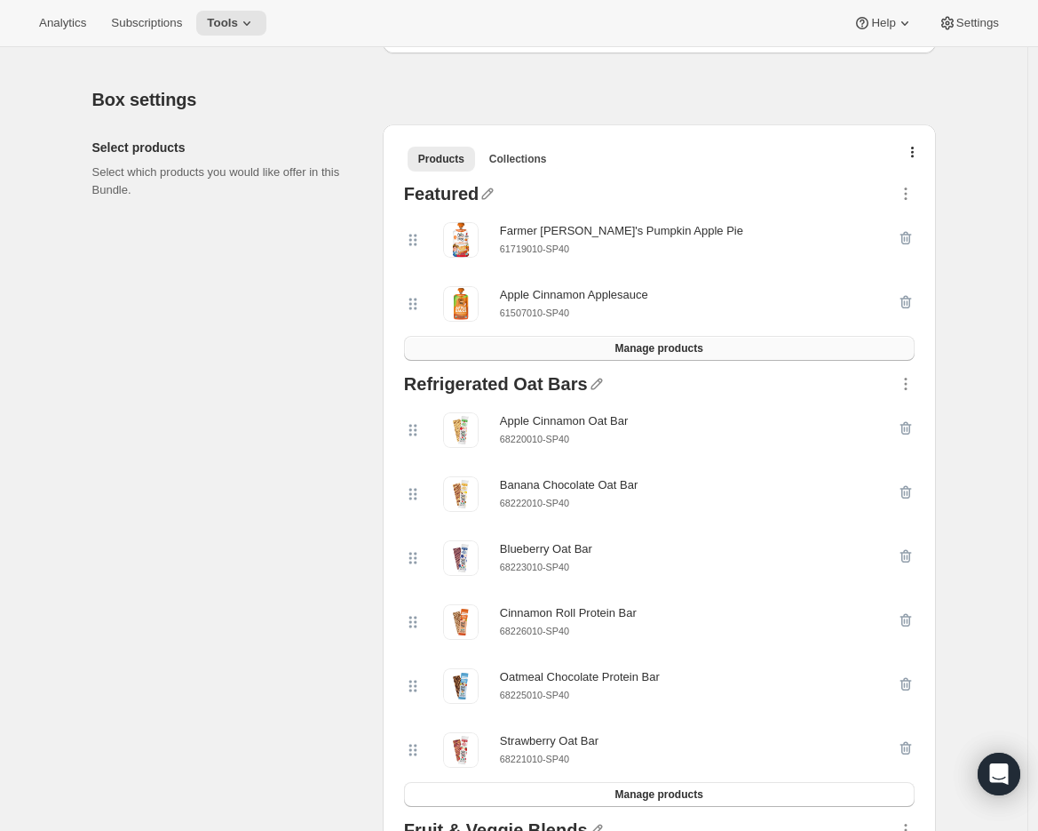
click at [598, 343] on button "Manage products" at bounding box center [659, 348] width 511 height 25
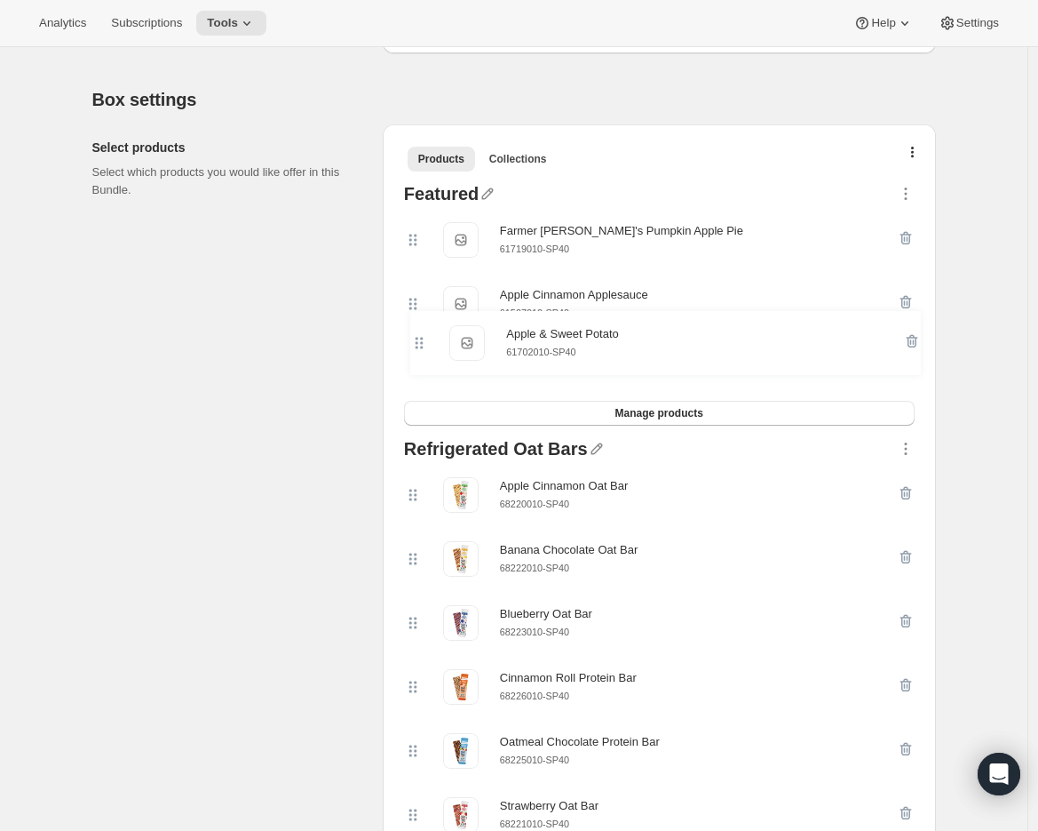
drag, startPoint x: 415, startPoint y: 241, endPoint x: 417, endPoint y: 360, distance: 119.1
click at [417, 360] on div "Apple & Sweet Potato Apple & Sweet Potato 61702010-SP40 Farmer [PERSON_NAME]'s …" at bounding box center [659, 304] width 511 height 193
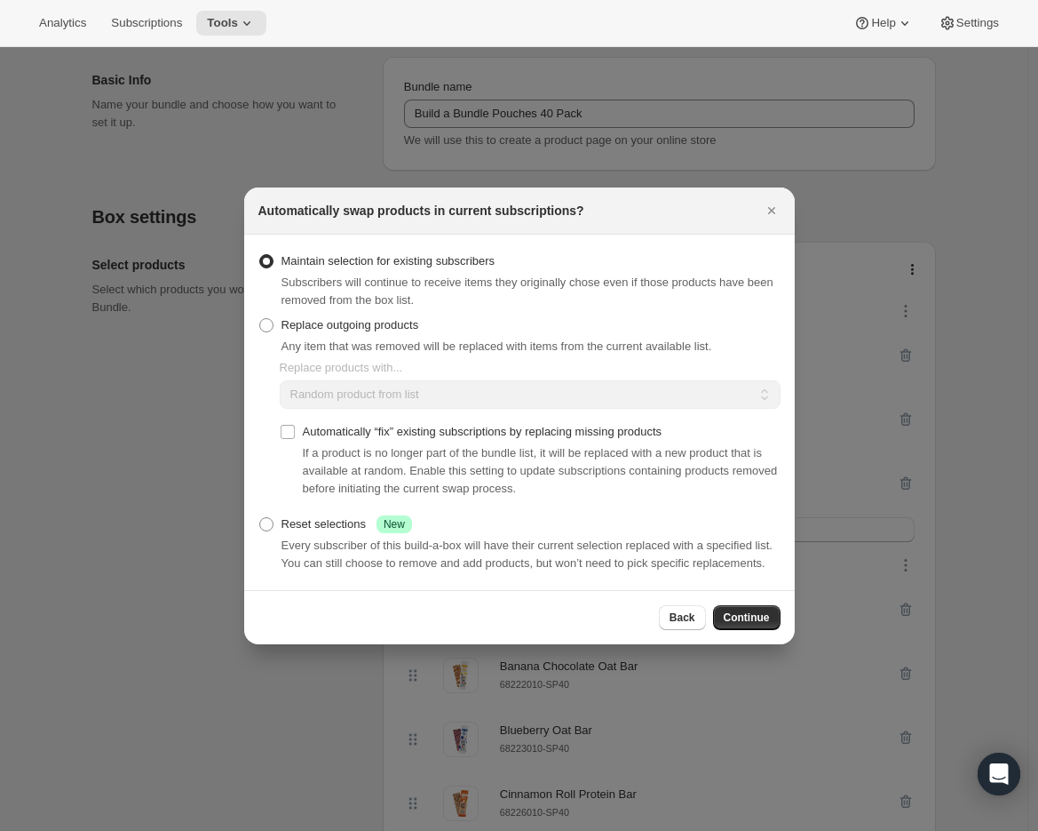
scroll to position [0, 0]
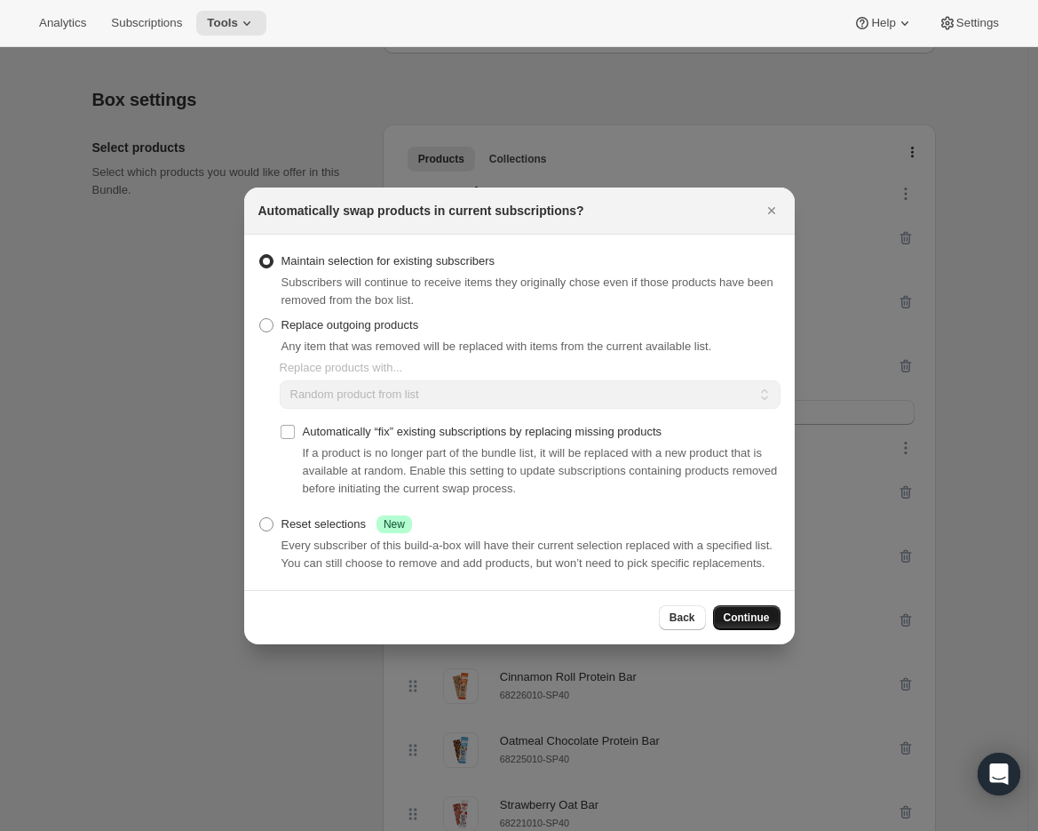
click at [741, 622] on span "Continue" at bounding box center [747, 617] width 46 height 14
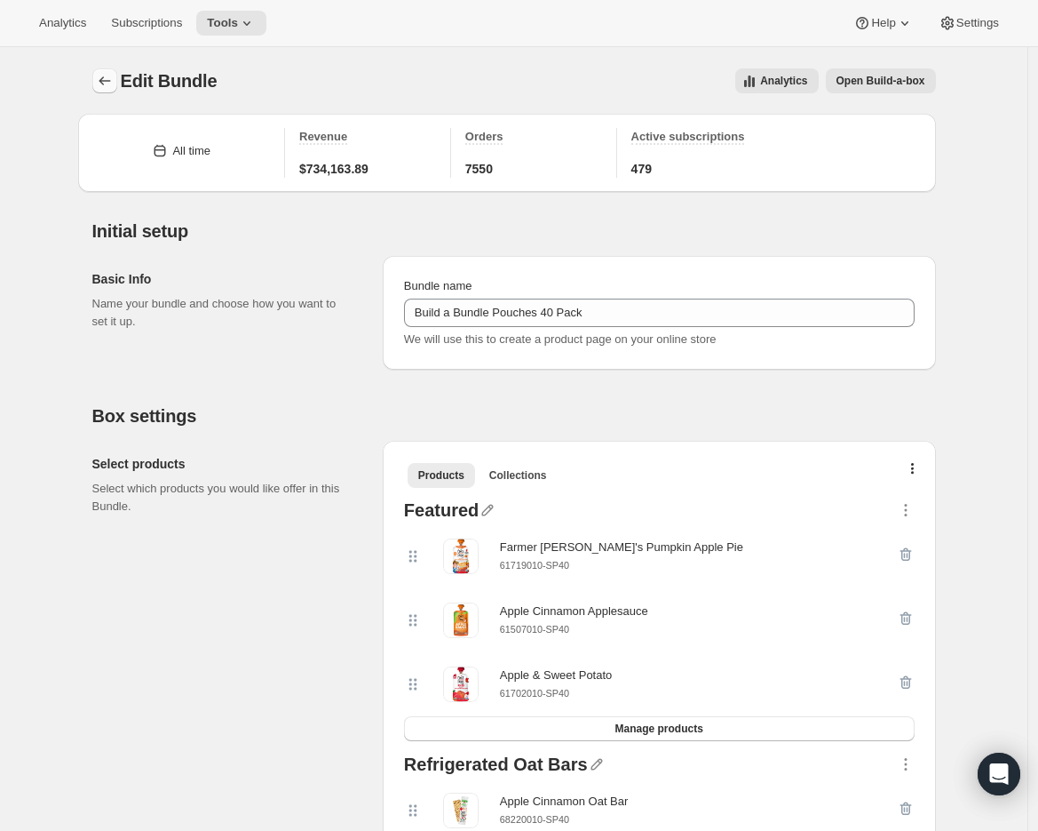
click at [114, 81] on icon "Bundles" at bounding box center [105, 81] width 18 height 18
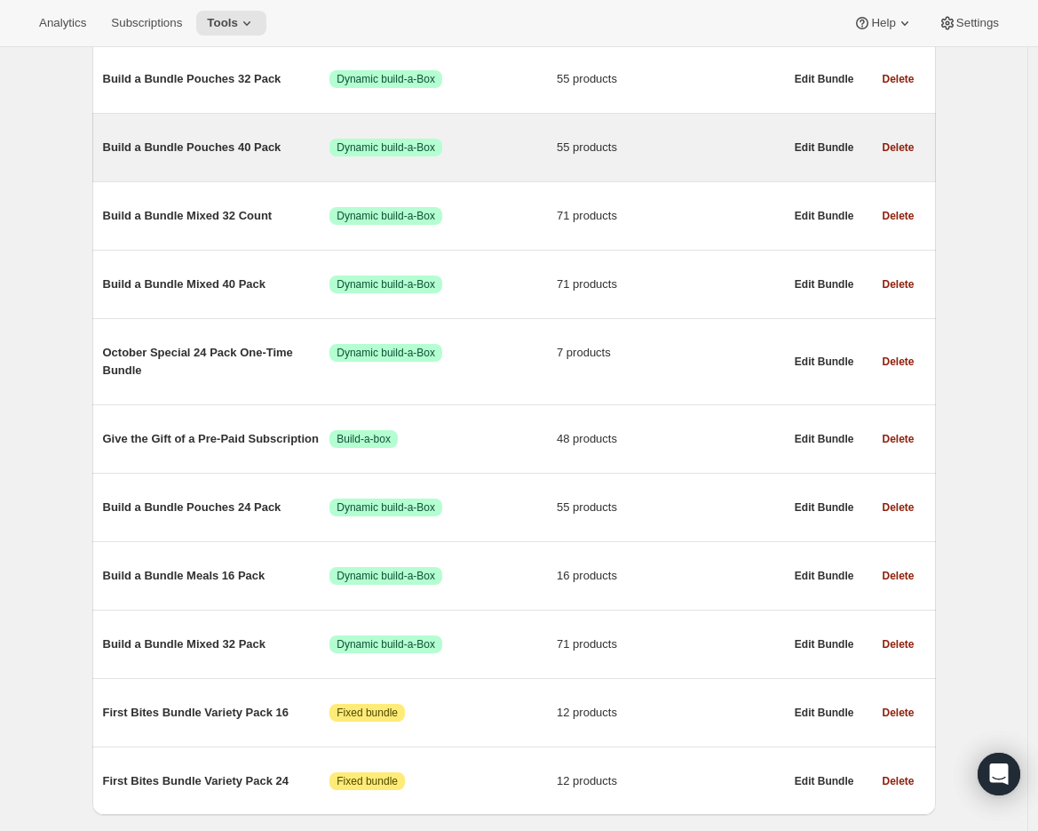
scroll to position [807, 0]
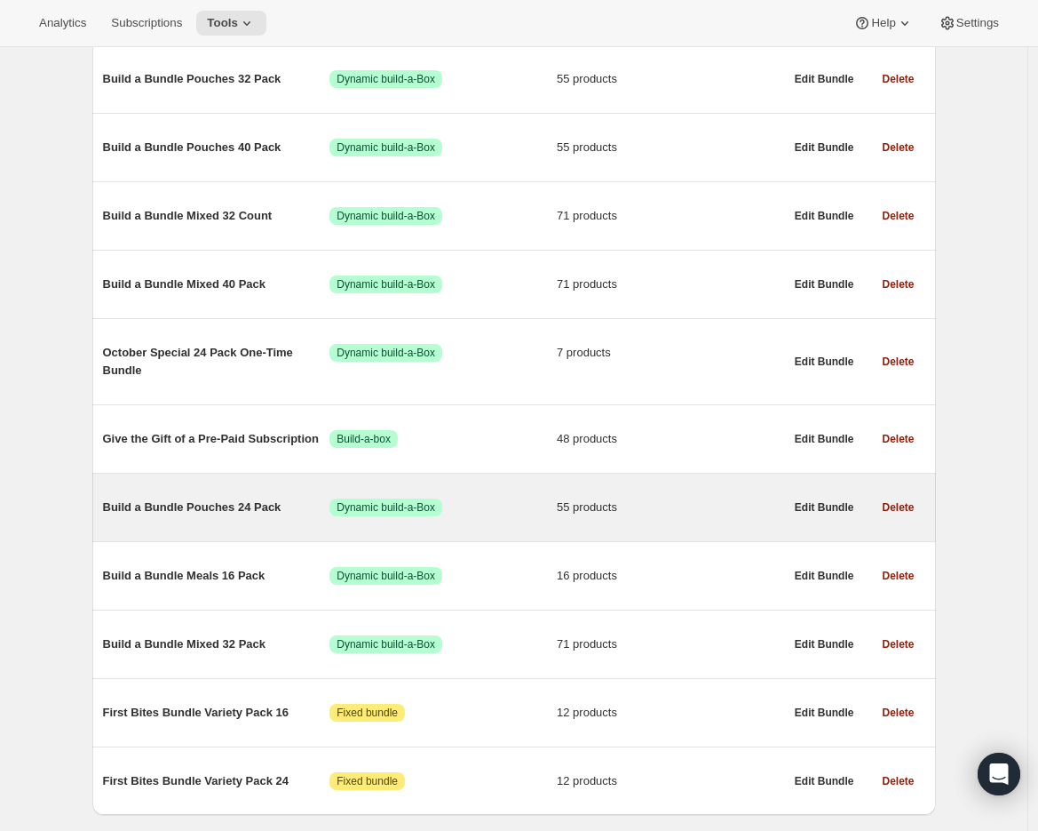
click at [209, 512] on span "Build a Bundle Pouches 24 Pack" at bounding box center [216, 507] width 227 height 18
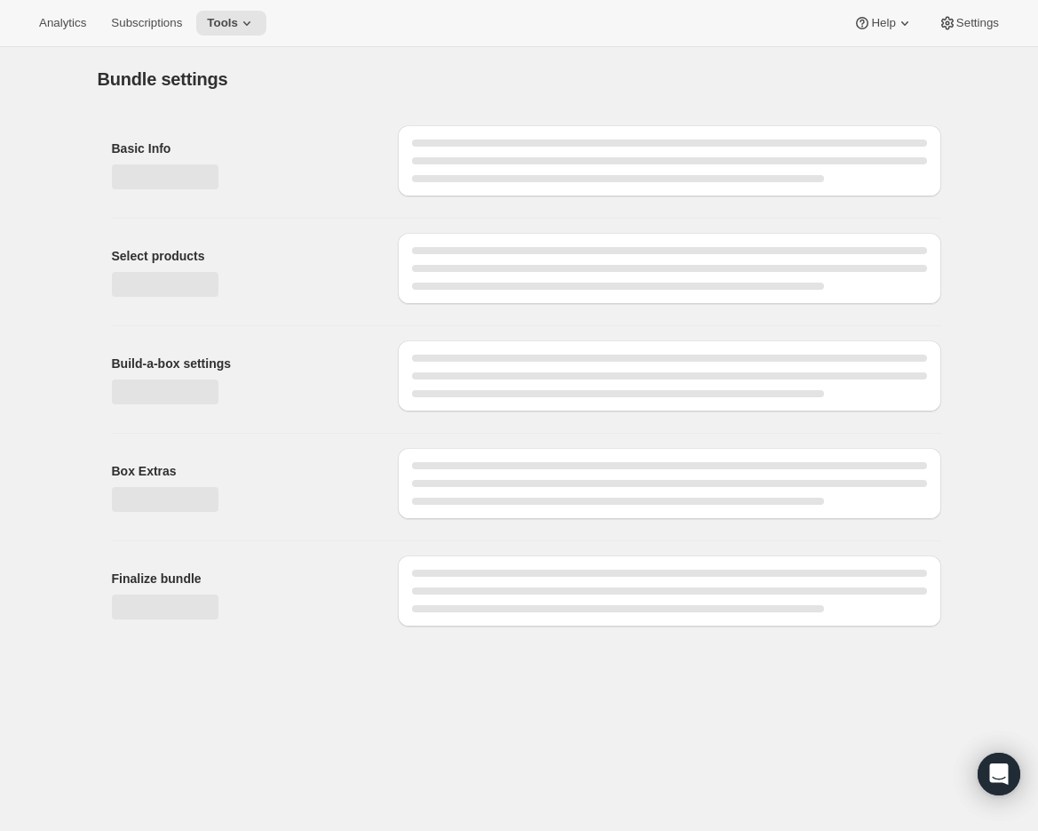
type input "Build a Bundle Pouches 24 Pack"
checkbox input "true"
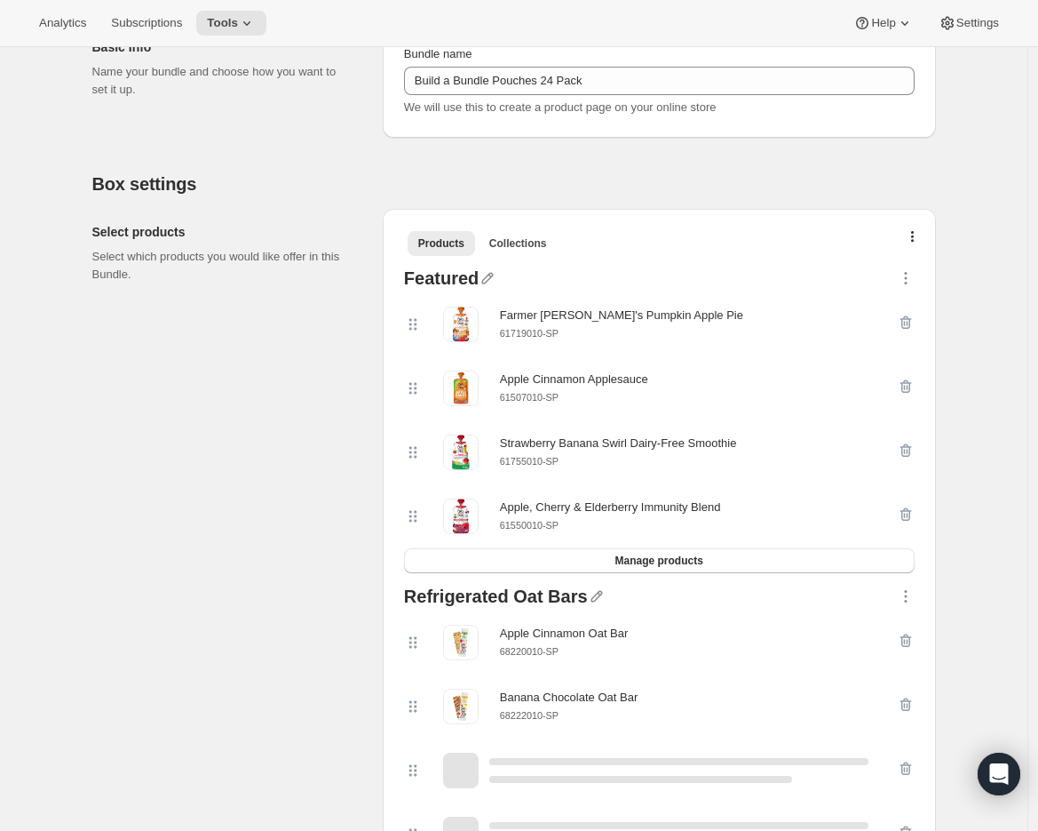
scroll to position [237, 0]
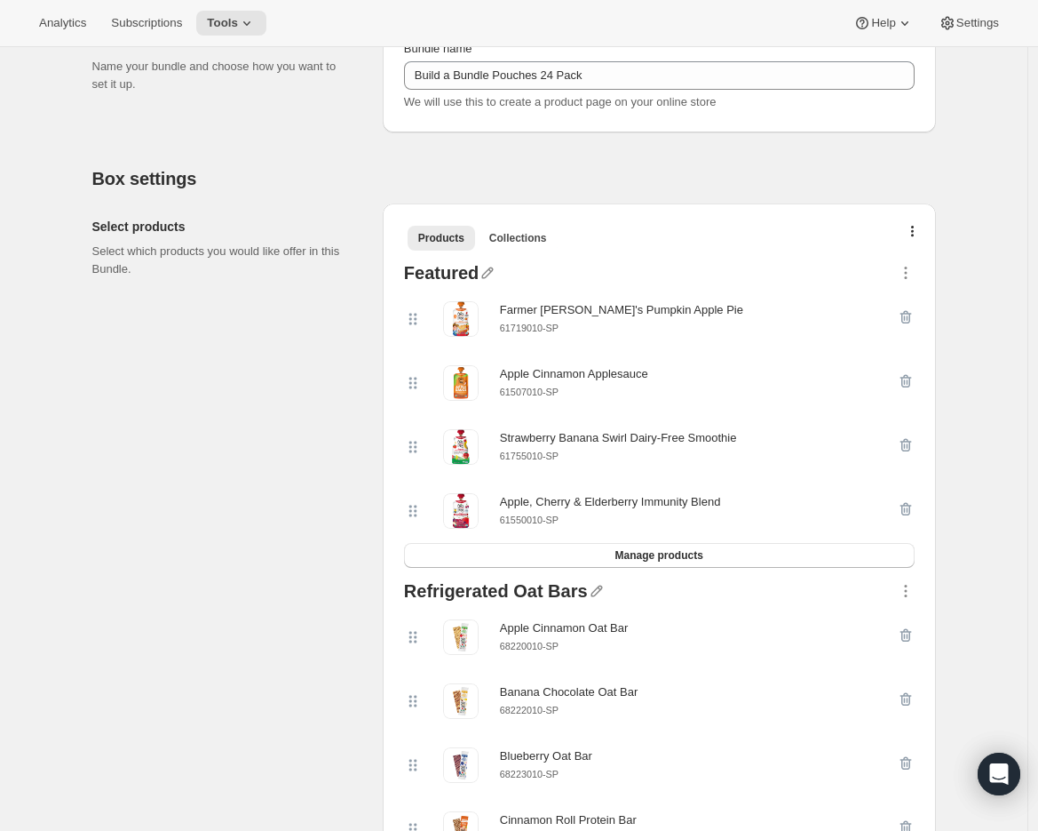
click at [539, 454] on small "61755010-SP" at bounding box center [529, 455] width 59 height 11
copy div "61755010-SP"
click at [911, 444] on icon "button" at bounding box center [906, 445] width 12 height 13
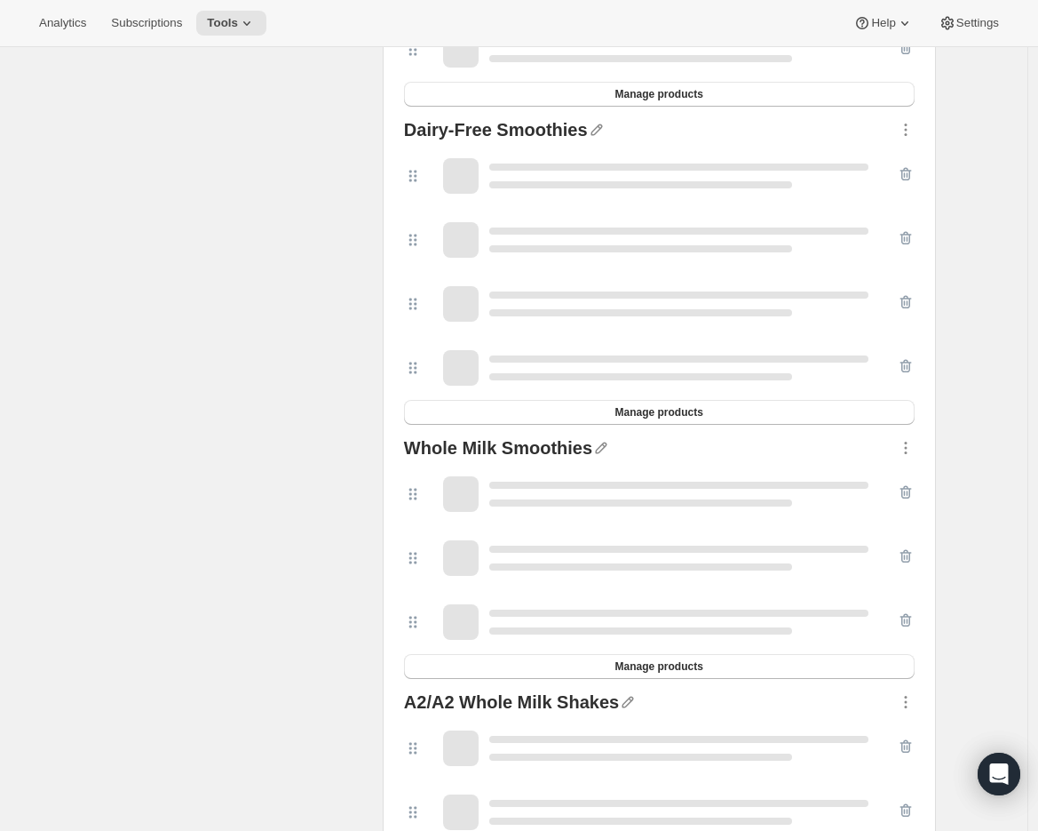
scroll to position [3885, 0]
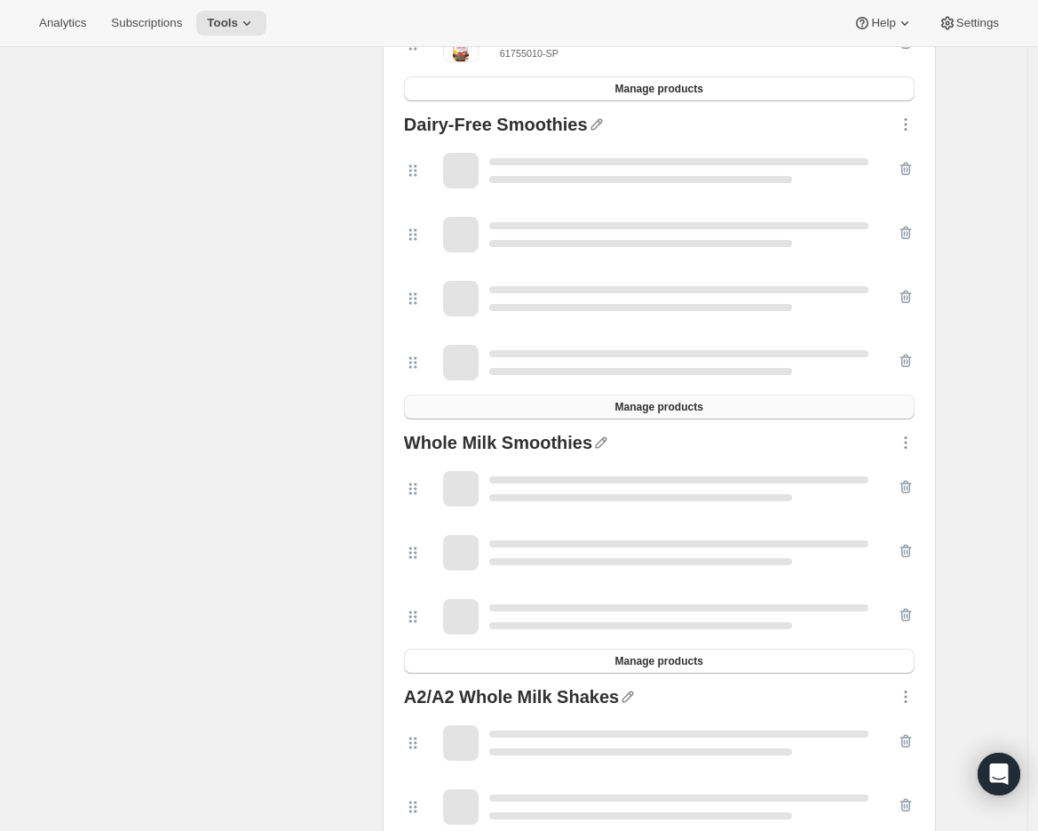
click at [640, 414] on span "Manage products" at bounding box center [659, 407] width 88 height 14
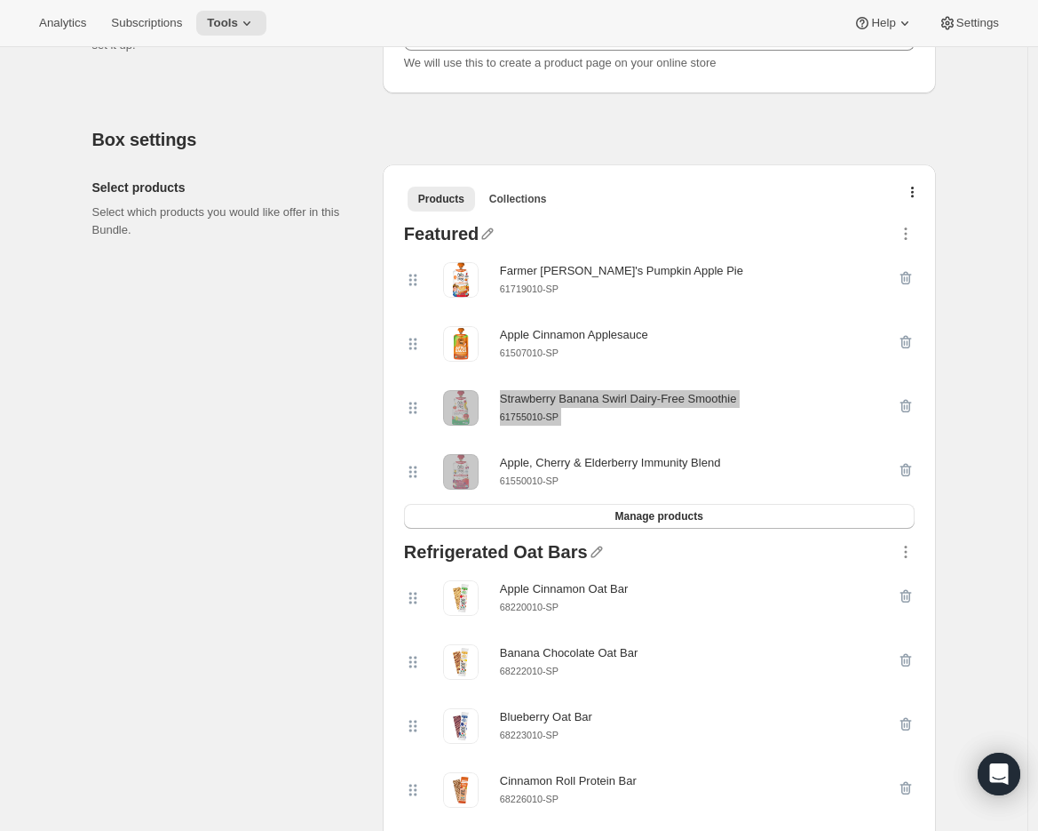
scroll to position [62, 0]
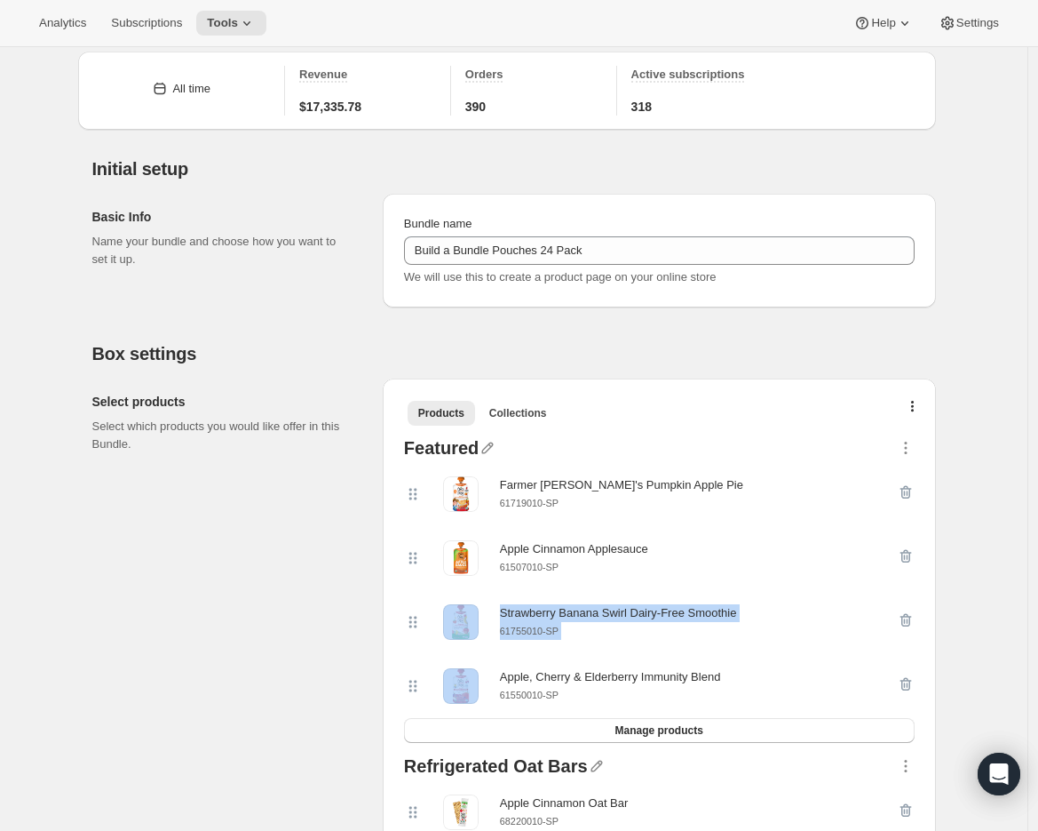
click at [537, 639] on div "61755010-SP" at bounding box center [618, 631] width 237 height 18
click at [541, 634] on small "61755010-SP" at bounding box center [529, 630] width 59 height 11
drag, startPoint x: 567, startPoint y: 631, endPoint x: 501, endPoint y: 631, distance: 65.7
click at [501, 631] on div "Strawberry Banana Swirl Dairy-Free Smoothie 61755010-SP" at bounding box center [650, 622] width 493 height 36
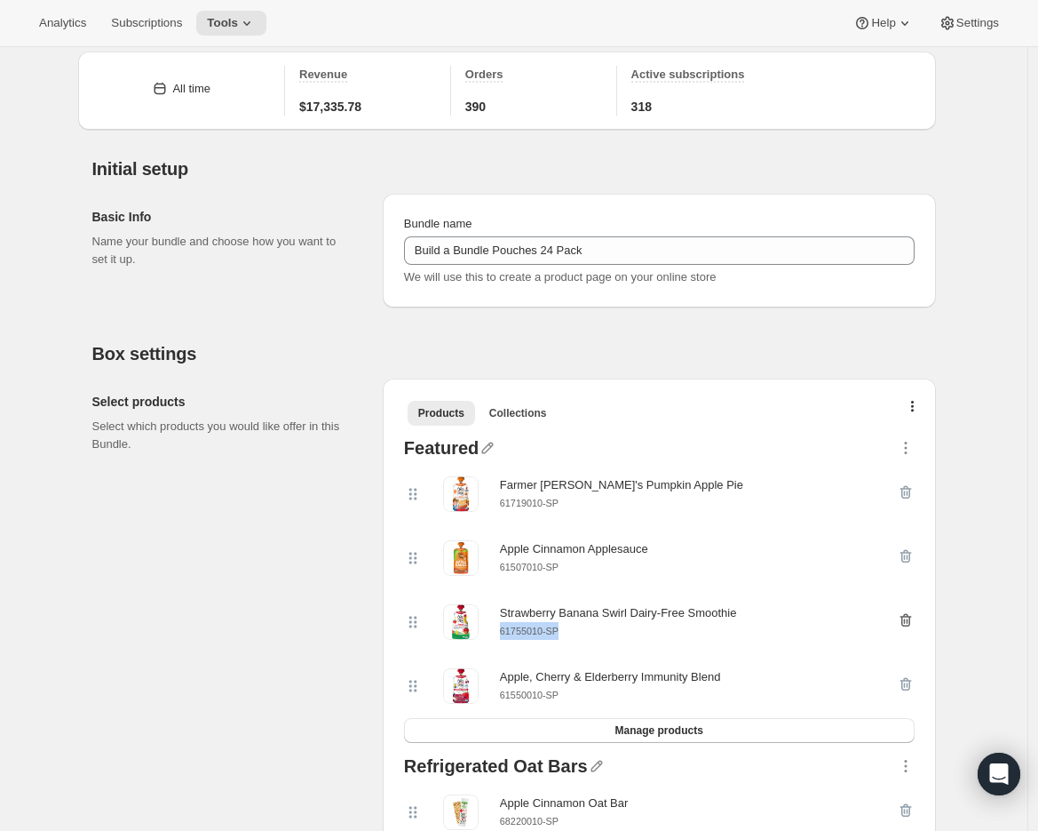
click at [905, 622] on icon "button" at bounding box center [904, 620] width 2 height 5
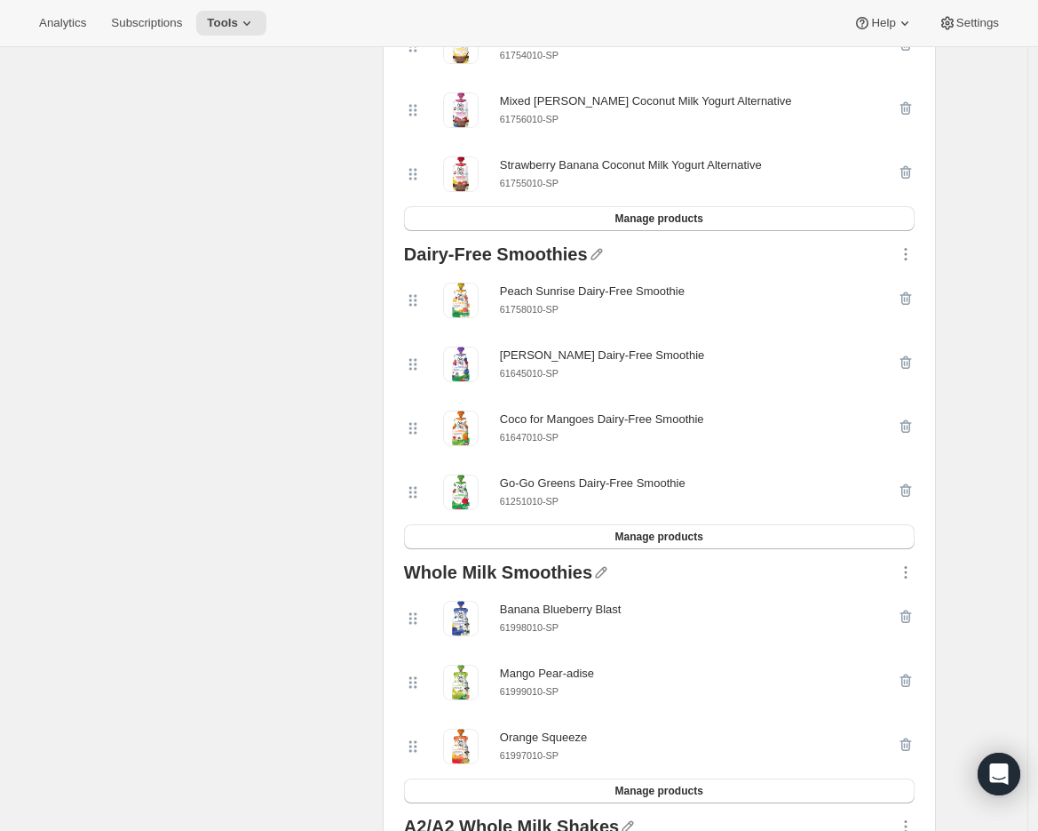
scroll to position [3762, 0]
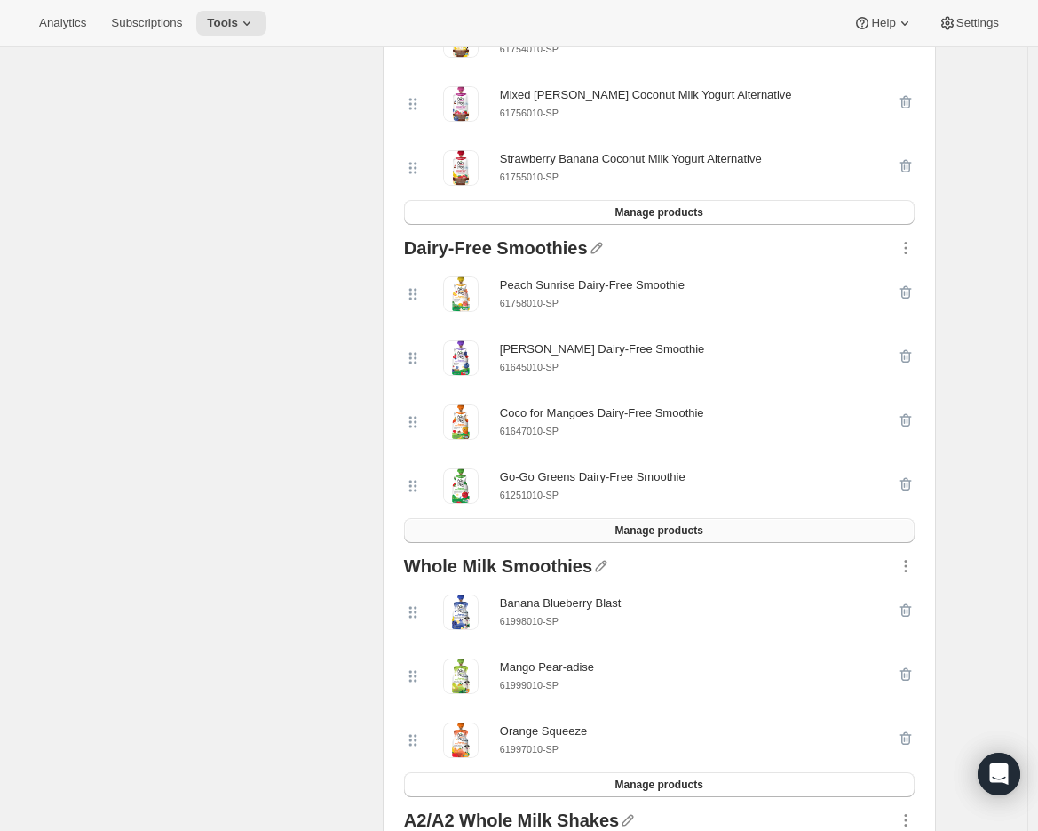
click at [658, 539] on button "Manage products" at bounding box center [659, 530] width 511 height 25
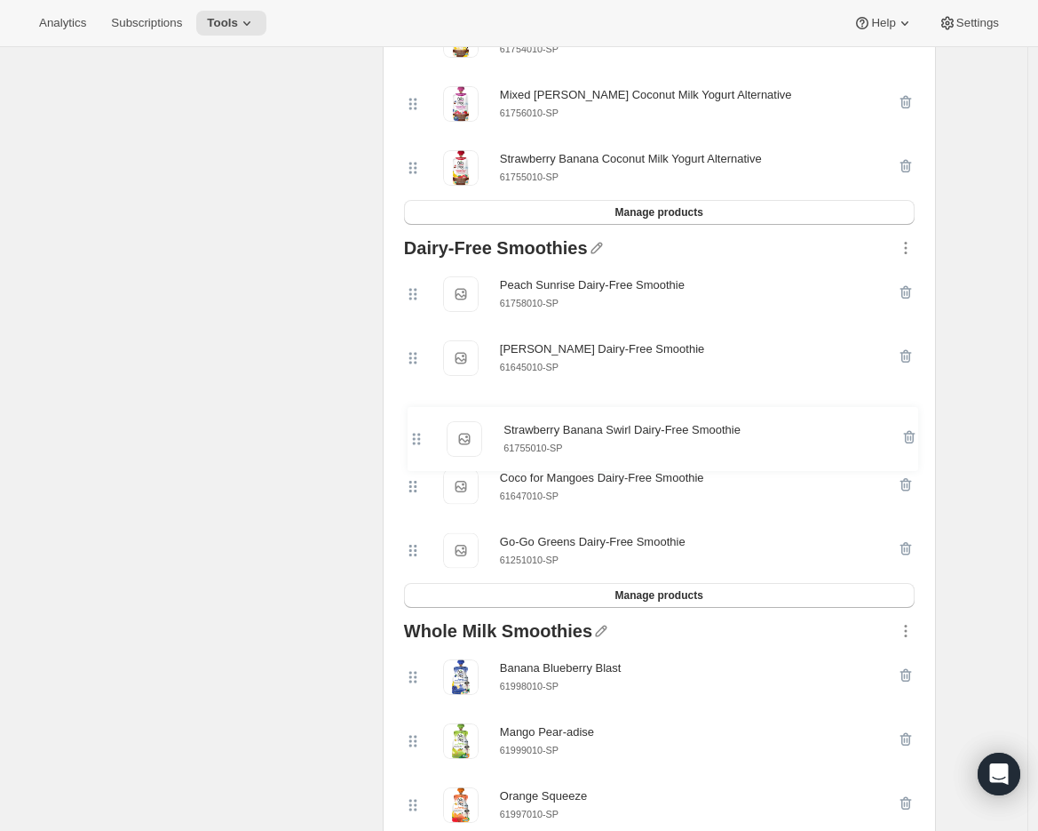
drag, startPoint x: 421, startPoint y: 309, endPoint x: 420, endPoint y: 444, distance: 135.0
click at [420, 444] on div "Strawberry Banana Swirl Dairy-Free Smoothie Strawberry Banana Swirl Dairy-Free …" at bounding box center [659, 422] width 511 height 321
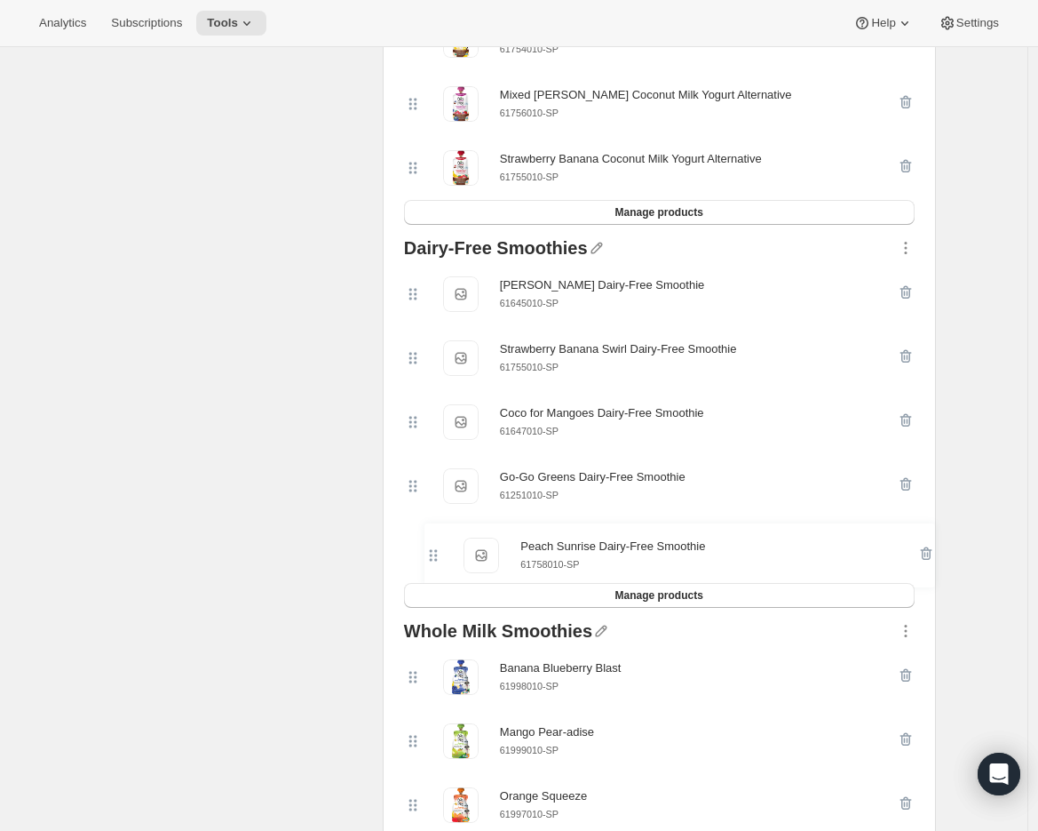
drag, startPoint x: 414, startPoint y: 303, endPoint x: 431, endPoint y: 558, distance: 255.5
click at [431, 558] on div "Peach Sunrise Dairy-Free Smoothie Peach Sunrise Dairy-Free Smoothie 61758010-[P…" at bounding box center [659, 422] width 511 height 321
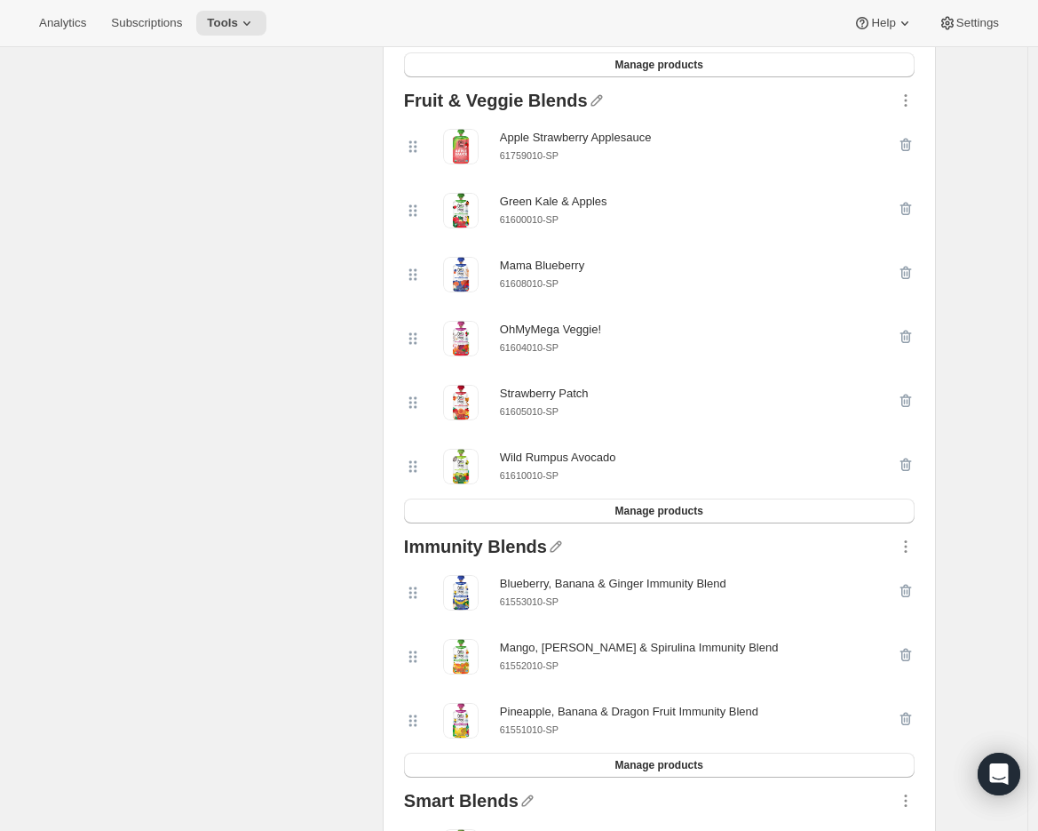
scroll to position [349, 0]
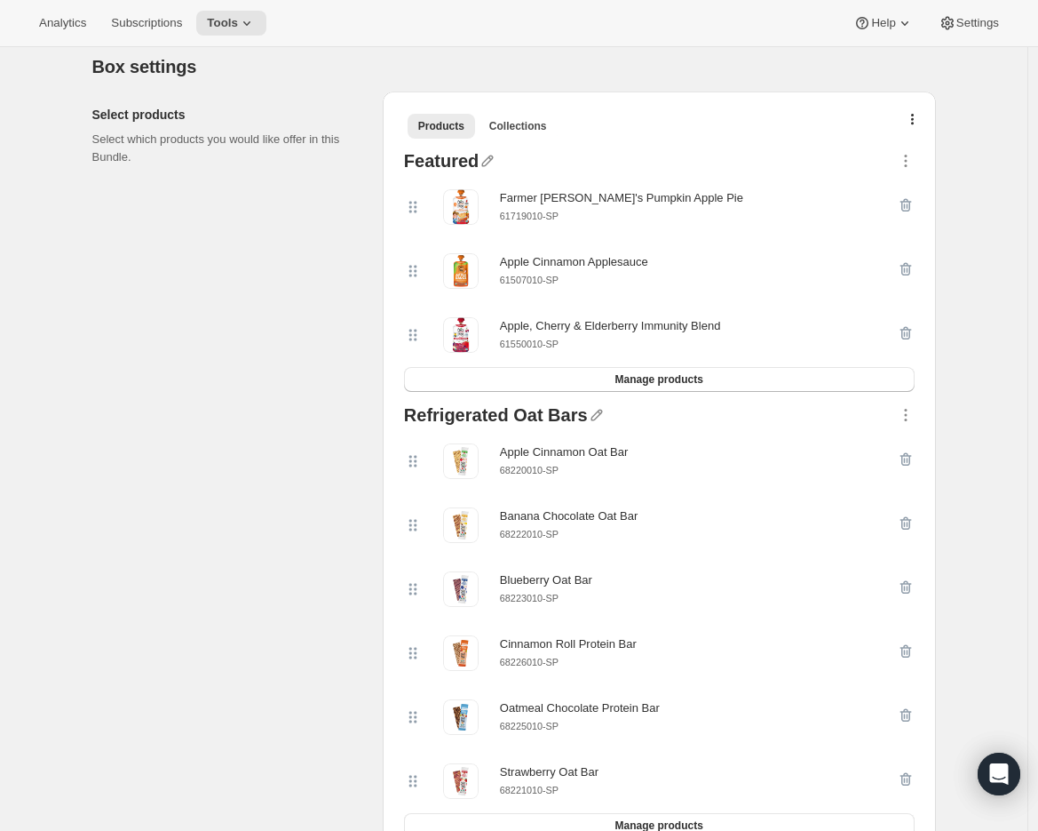
click at [516, 345] on small "61550010-SP" at bounding box center [529, 343] width 59 height 11
click at [910, 331] on icon "button" at bounding box center [906, 333] width 18 height 18
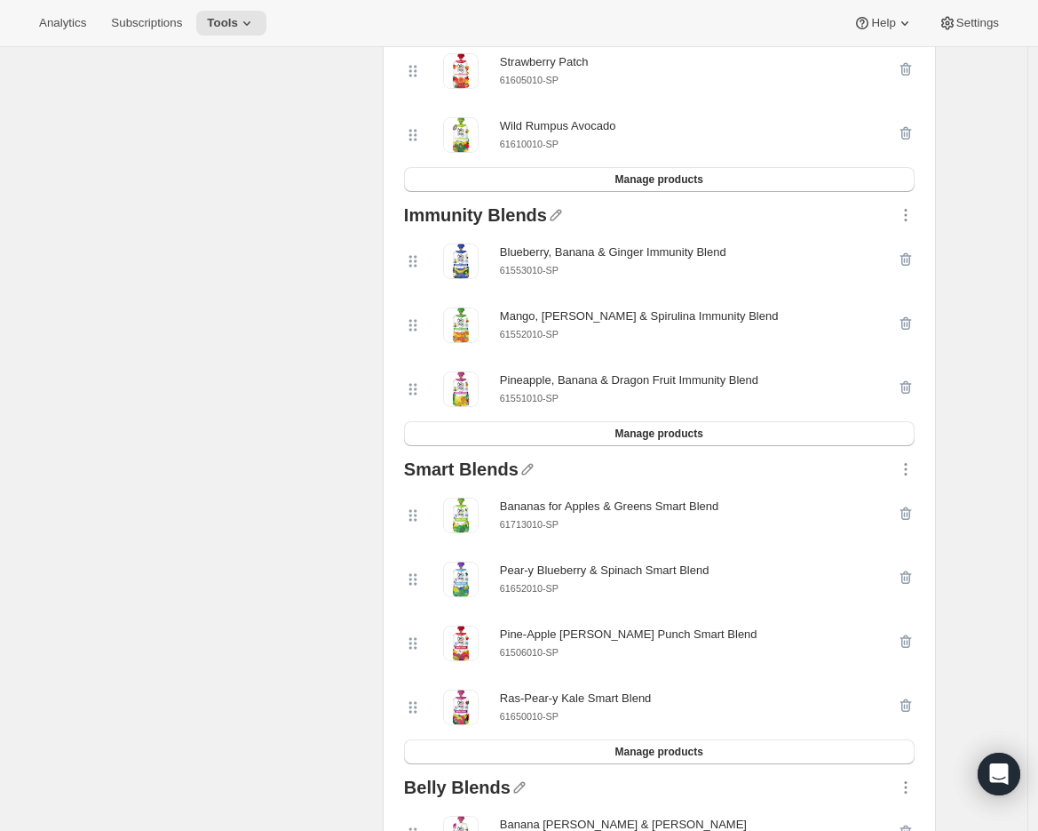
scroll to position [1389, 0]
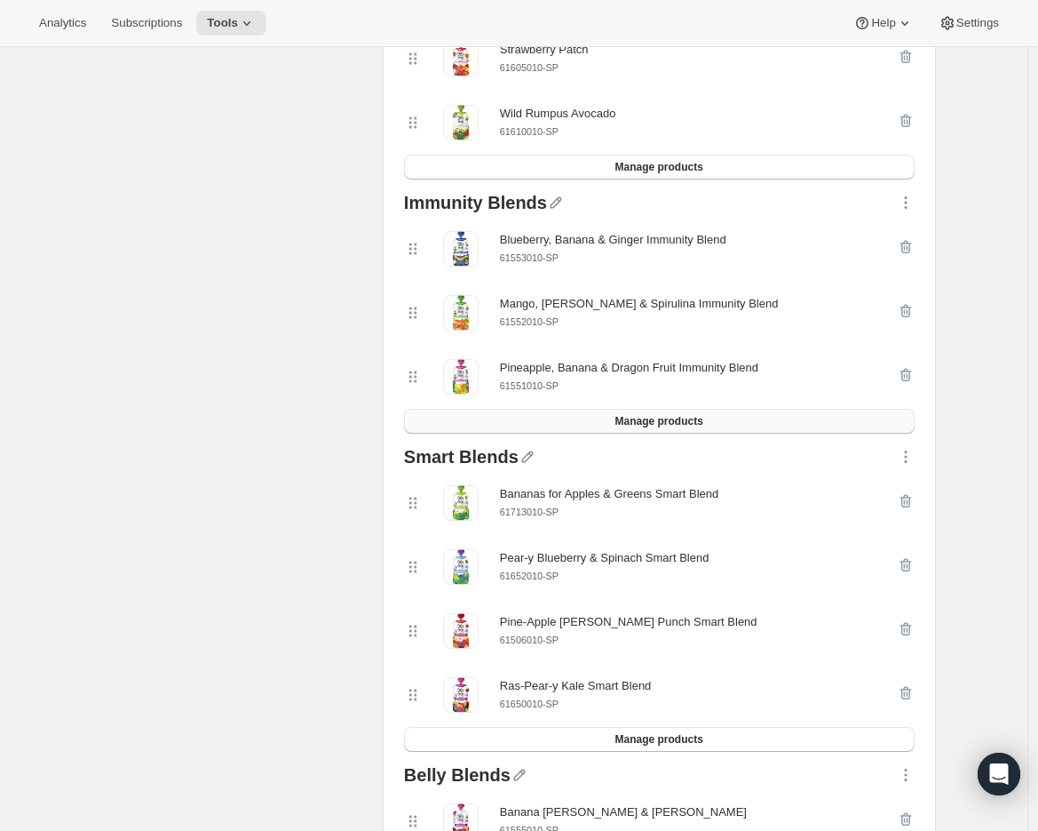
click at [611, 421] on button "Manage products" at bounding box center [659, 421] width 511 height 25
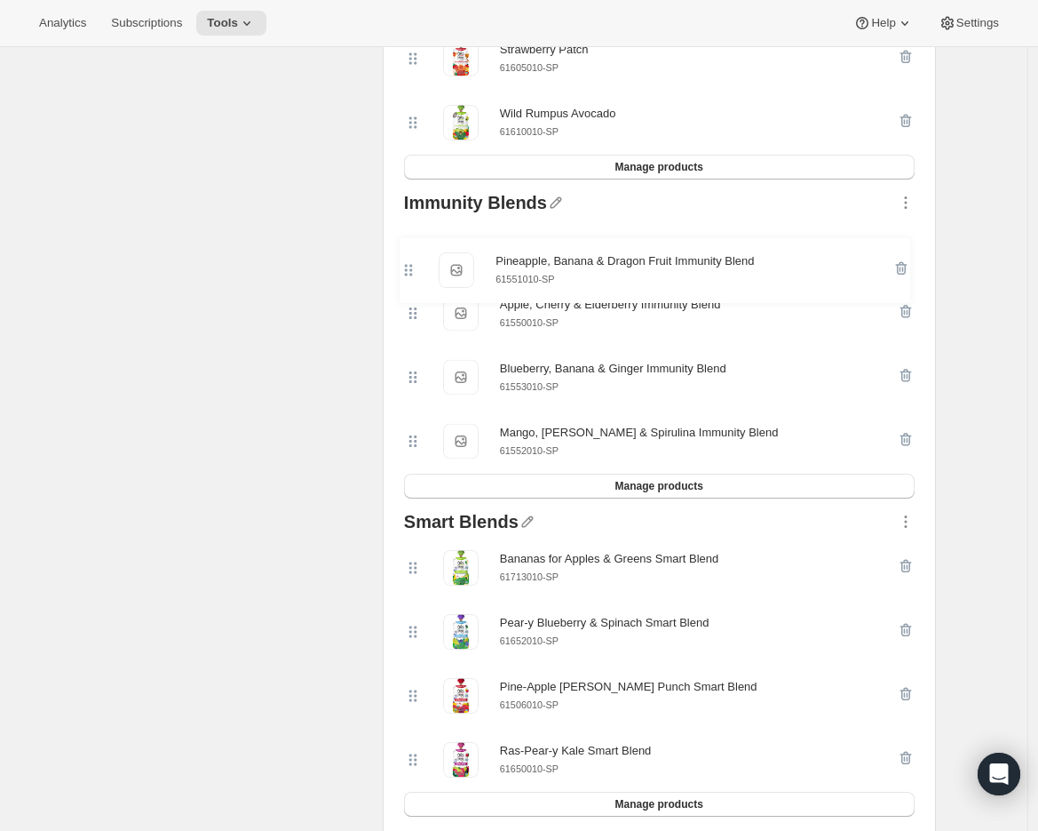
drag, startPoint x: 422, startPoint y: 450, endPoint x: 412, endPoint y: 269, distance: 181.5
click at [412, 269] on div "Apple, Cherry & Elderberry Immunity Blend Apple, Cherry & Elderberry Immunity B…" at bounding box center [659, 345] width 511 height 257
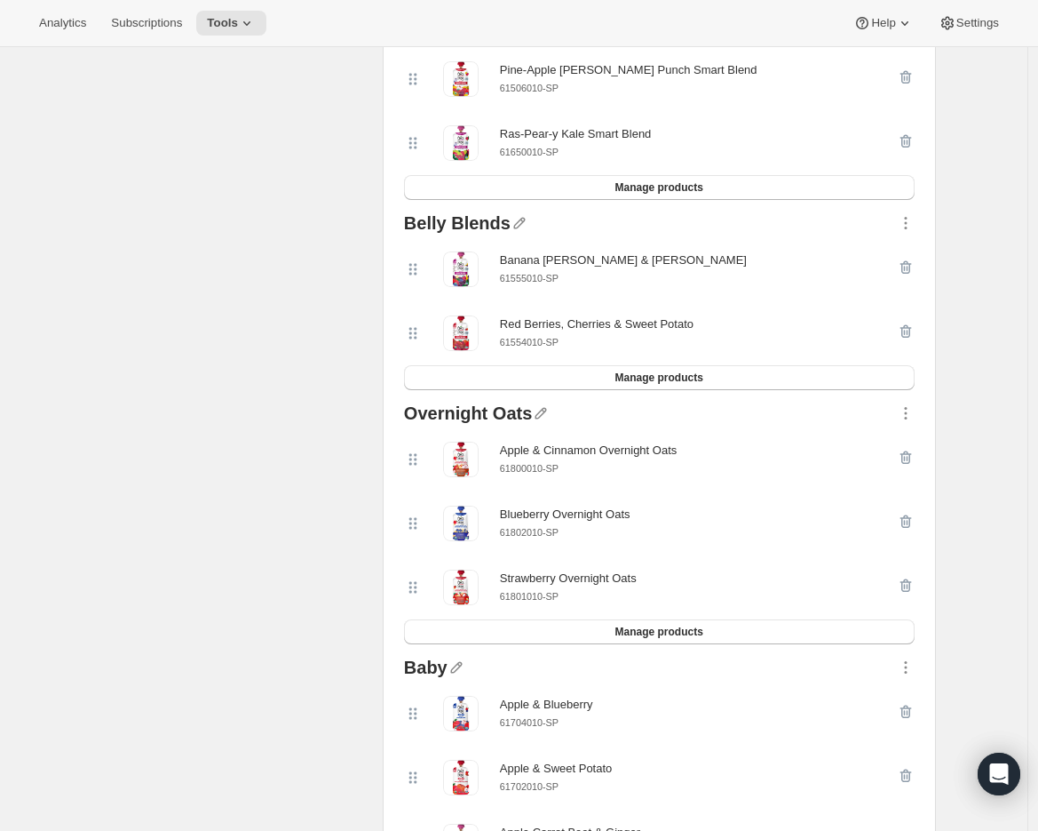
scroll to position [2071, 0]
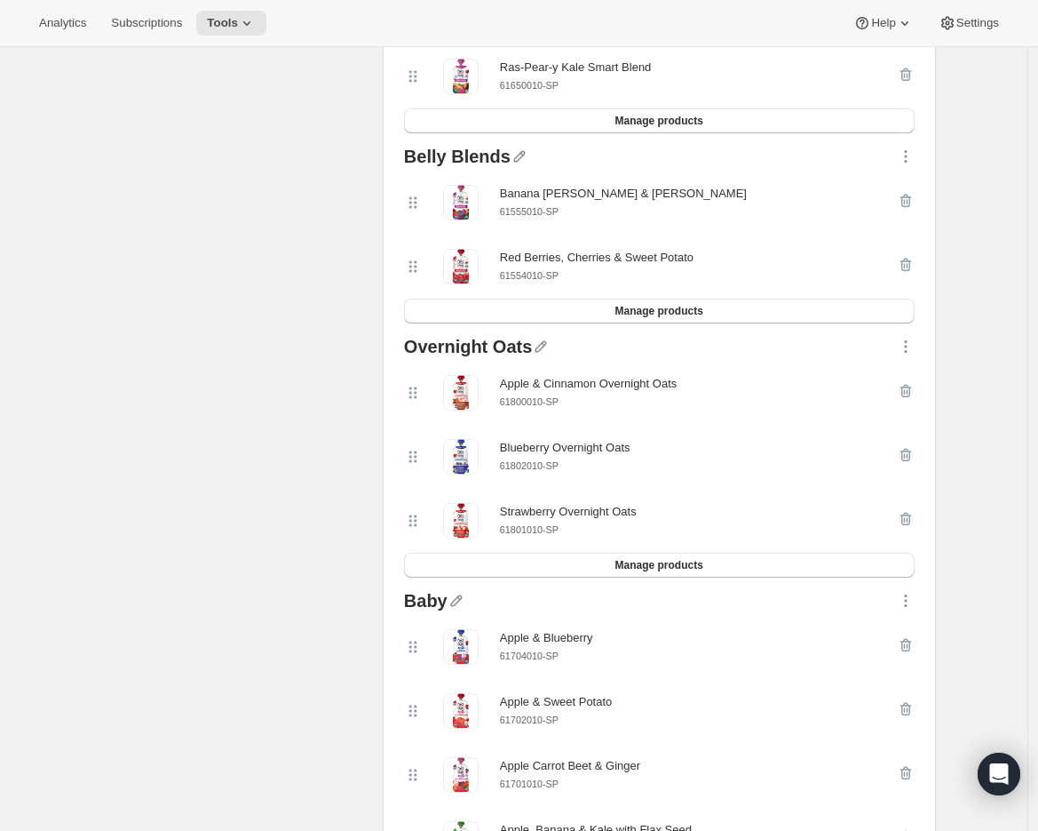
click at [549, 722] on small "61702010-SP" at bounding box center [529, 719] width 59 height 11
click at [907, 715] on icon "button" at bounding box center [906, 709] width 12 height 13
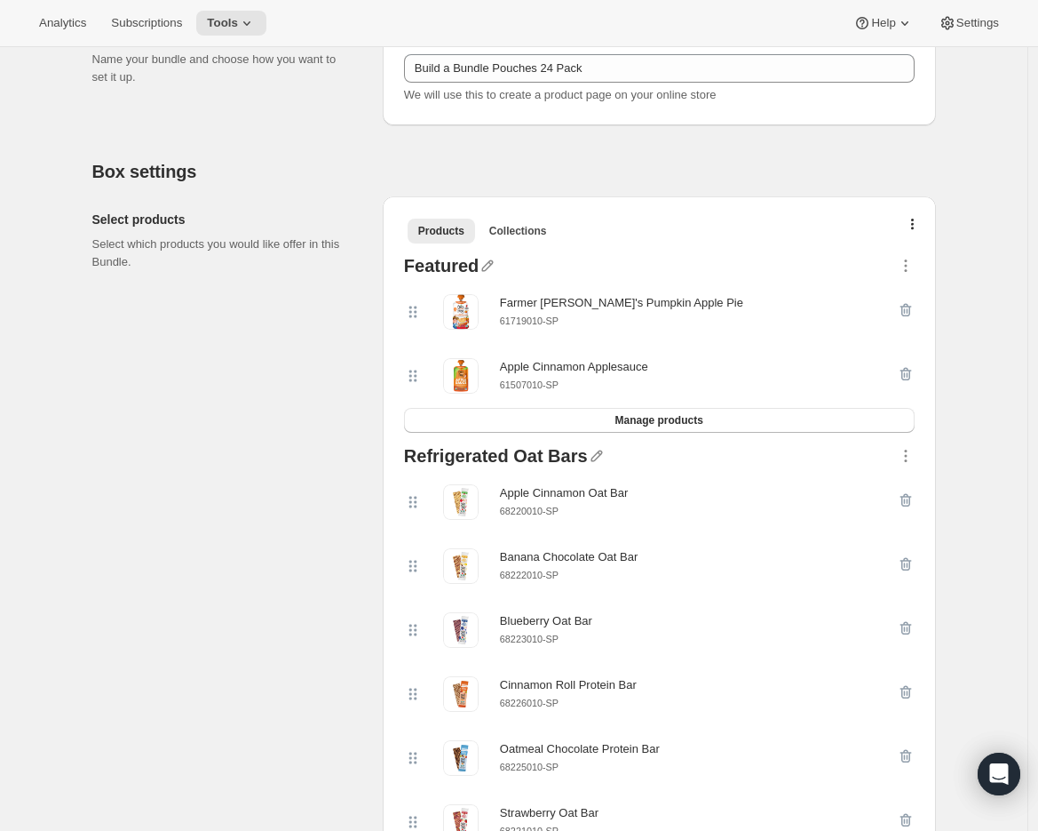
scroll to position [122, 0]
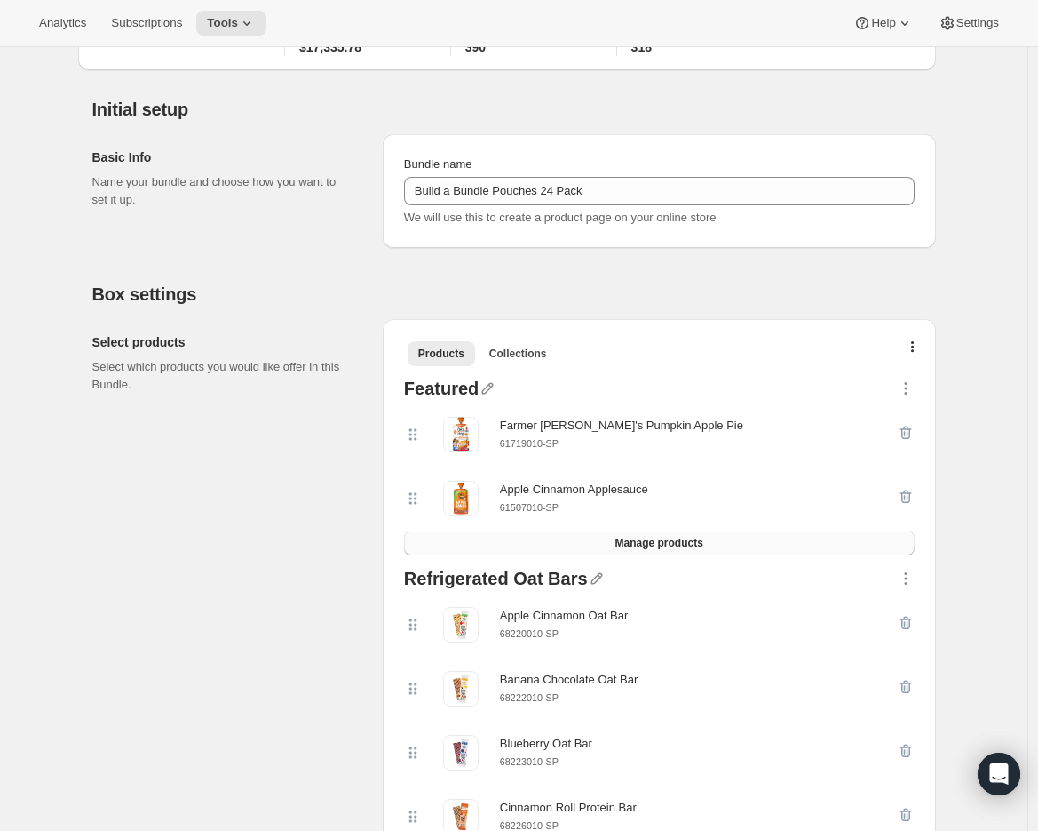
click at [578, 542] on button "Manage products" at bounding box center [659, 542] width 511 height 25
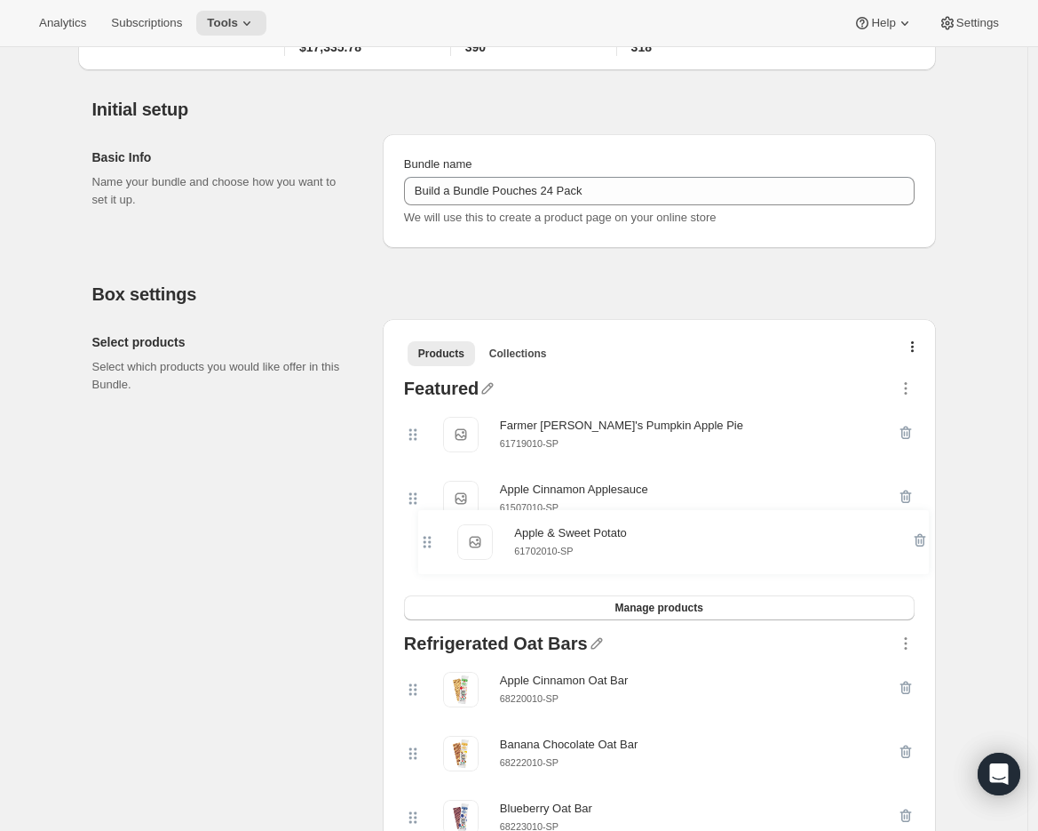
drag, startPoint x: 418, startPoint y: 438, endPoint x: 430, endPoint y: 561, distance: 124.0
click at [430, 561] on div "Apple & Sweet Potato Apple & Sweet Potato 61702010-[PERSON_NAME] [PERSON_NAME]'…" at bounding box center [659, 498] width 511 height 193
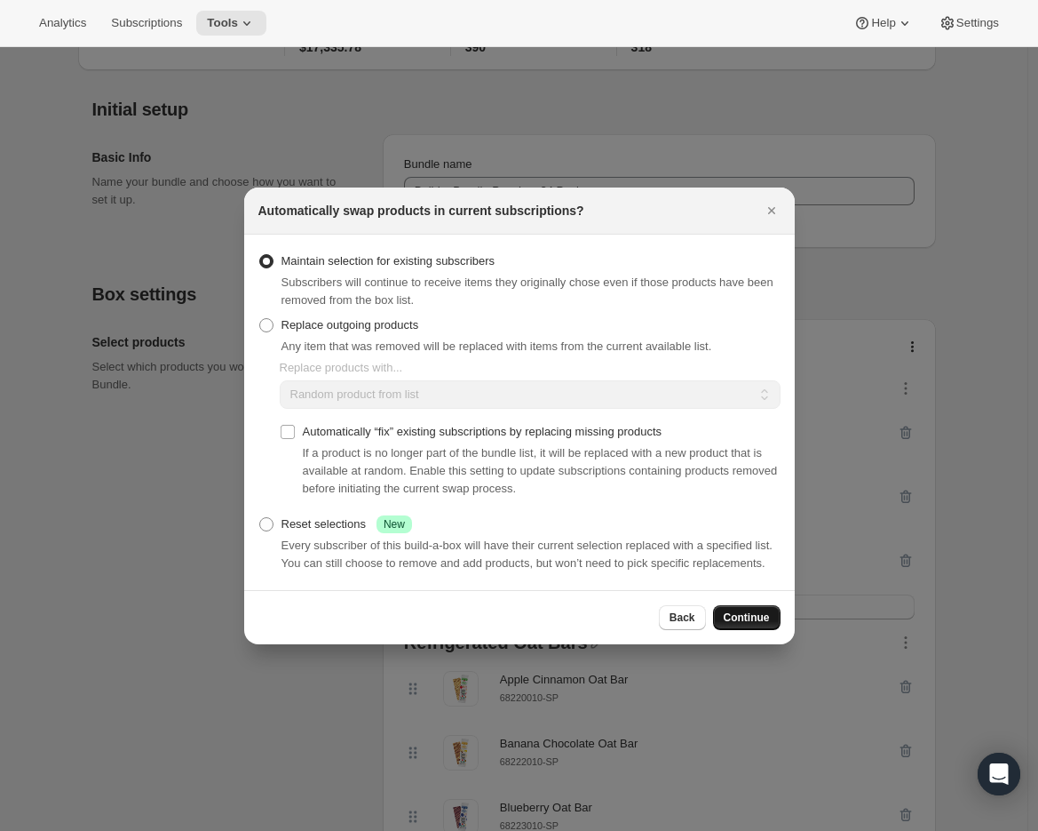
click at [731, 630] on button "Continue" at bounding box center [747, 617] width 68 height 25
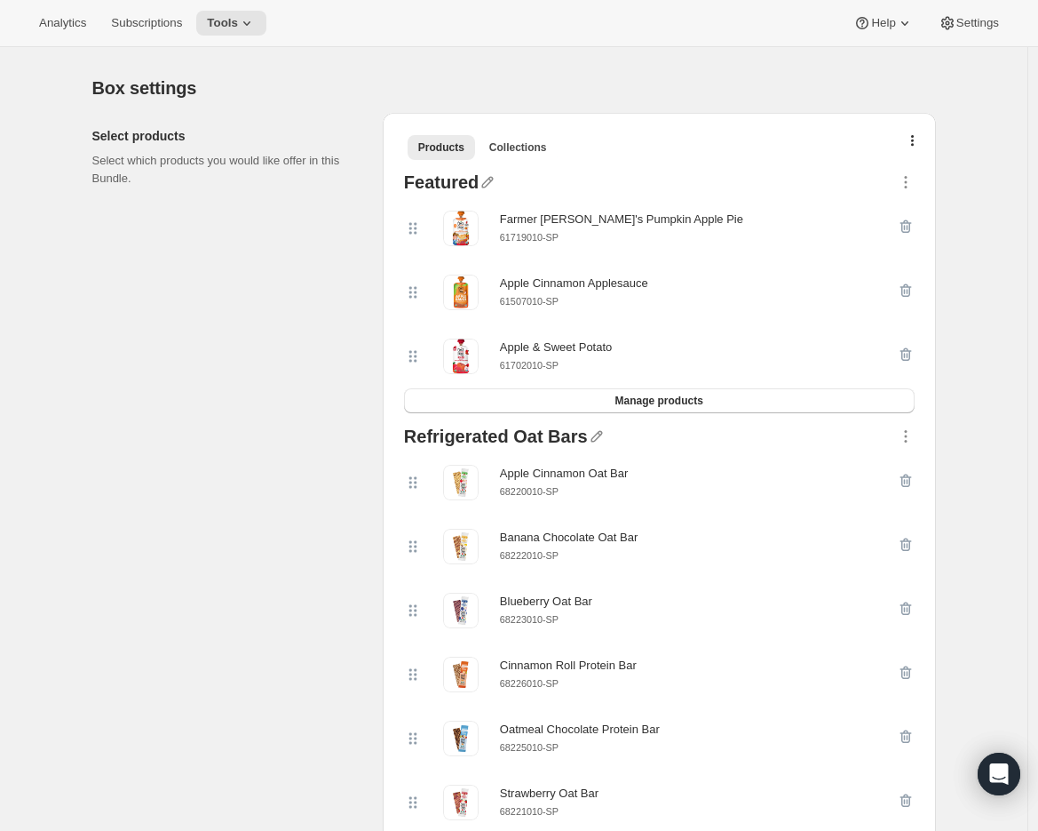
scroll to position [0, 0]
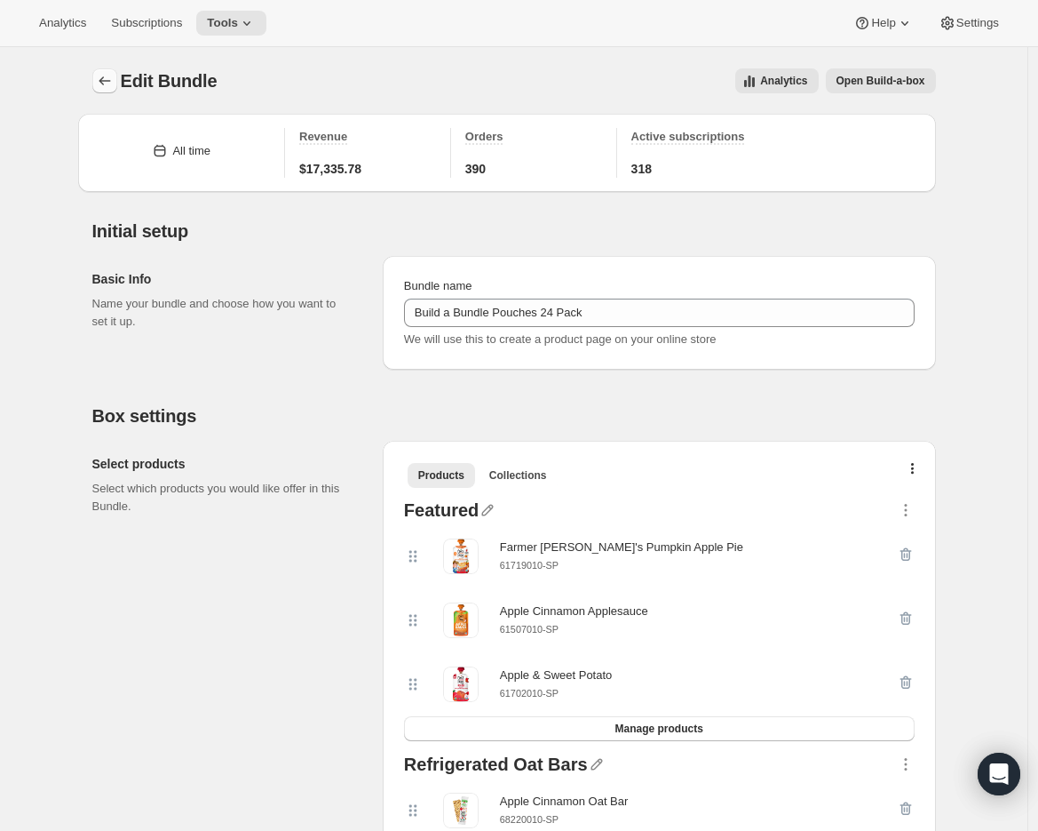
click at [110, 77] on icon "Bundles" at bounding box center [105, 81] width 18 height 18
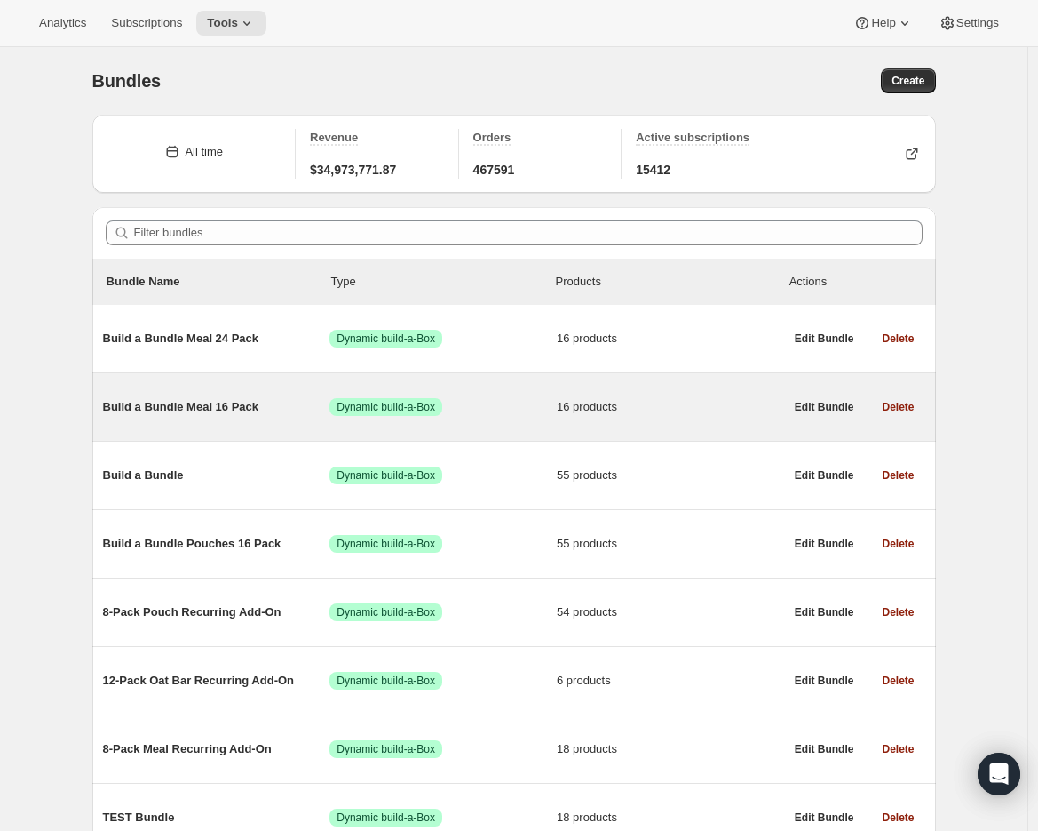
click at [196, 402] on span "Build a Bundle Meal 16 Pack" at bounding box center [216, 407] width 227 height 18
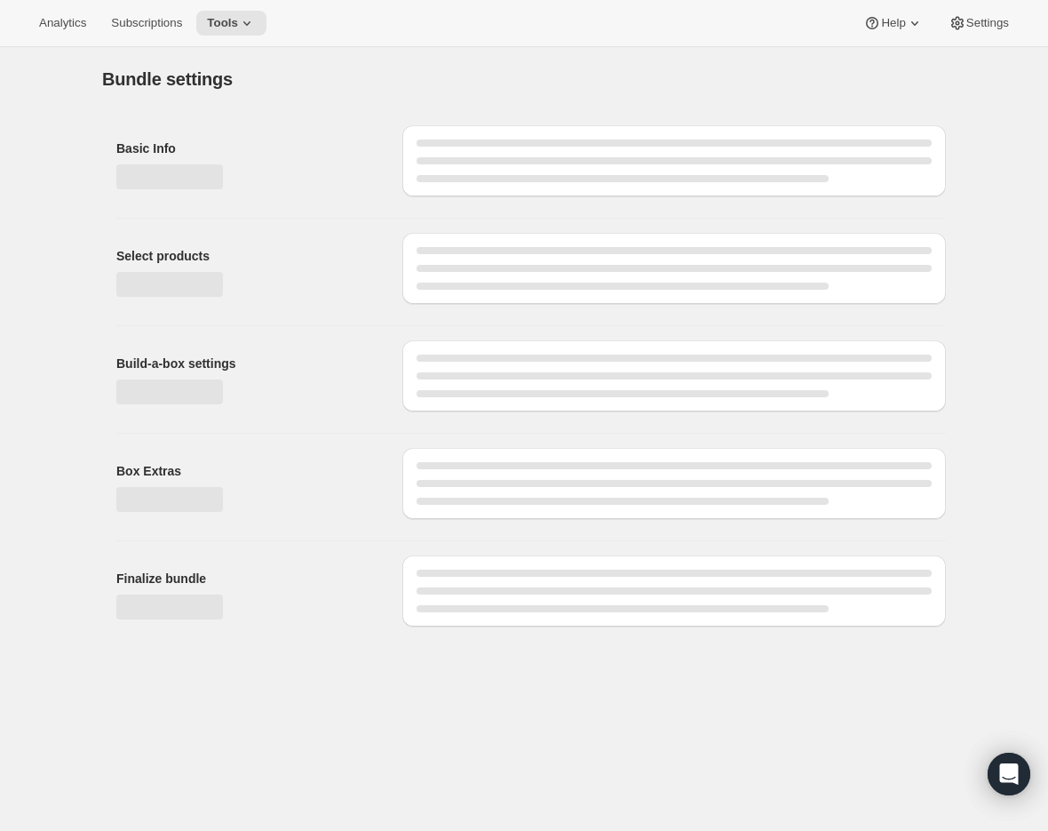
type input "Build a Bundle Meal 16 Pack"
checkbox input "true"
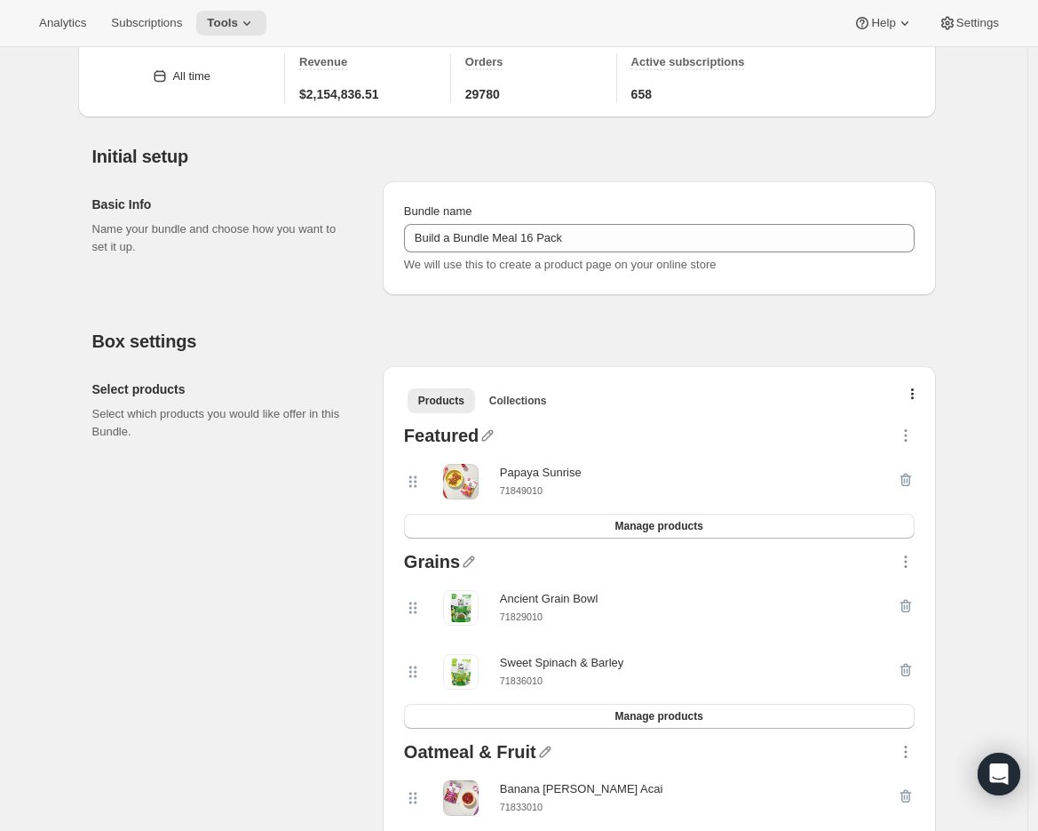
scroll to position [107, 0]
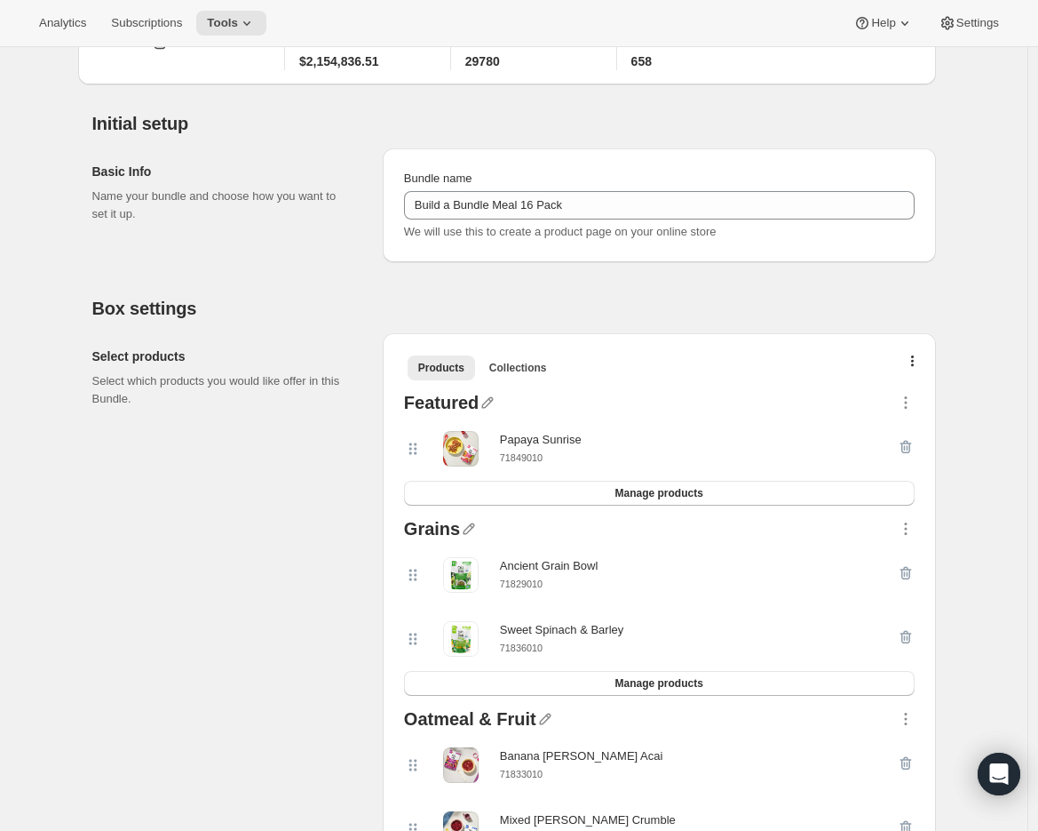
click at [515, 459] on small "71849010" at bounding box center [521, 457] width 43 height 11
click at [903, 443] on div at bounding box center [906, 449] width 18 height 36
click at [910, 444] on div at bounding box center [906, 449] width 18 height 36
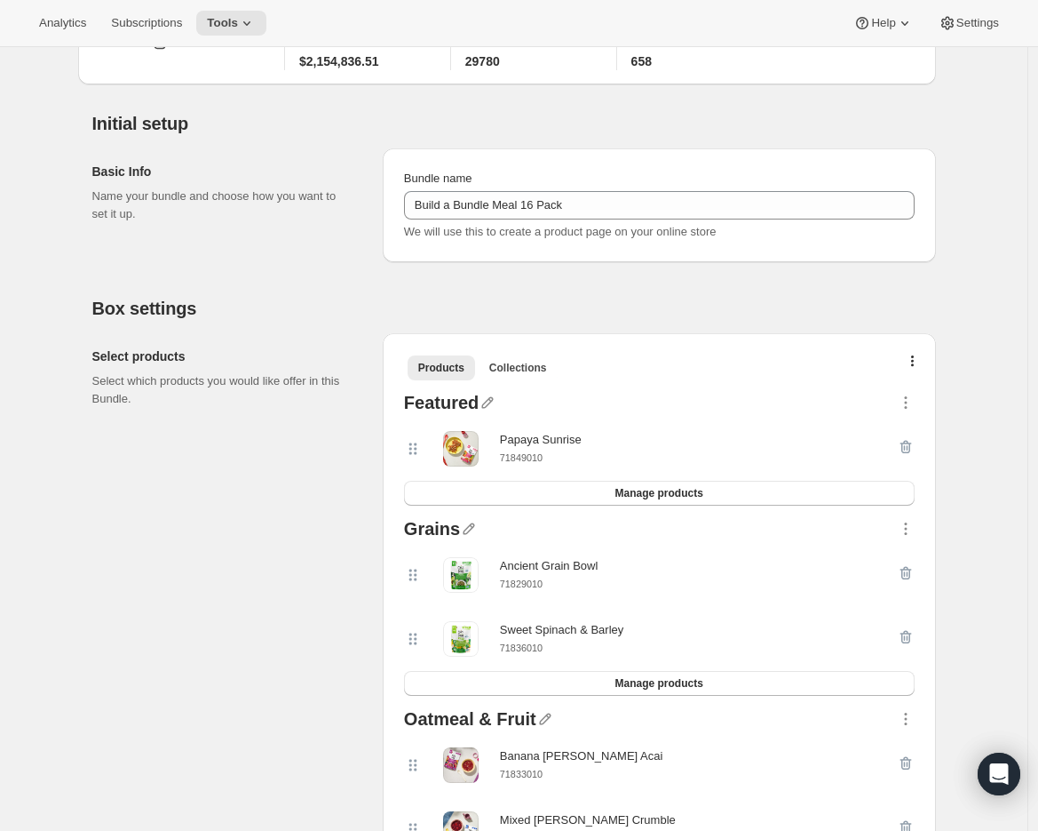
click at [911, 447] on div at bounding box center [906, 449] width 18 height 36
click at [914, 408] on icon "button" at bounding box center [906, 403] width 18 height 18
click at [897, 573] on span "Delete" at bounding box center [884, 573] width 34 height 13
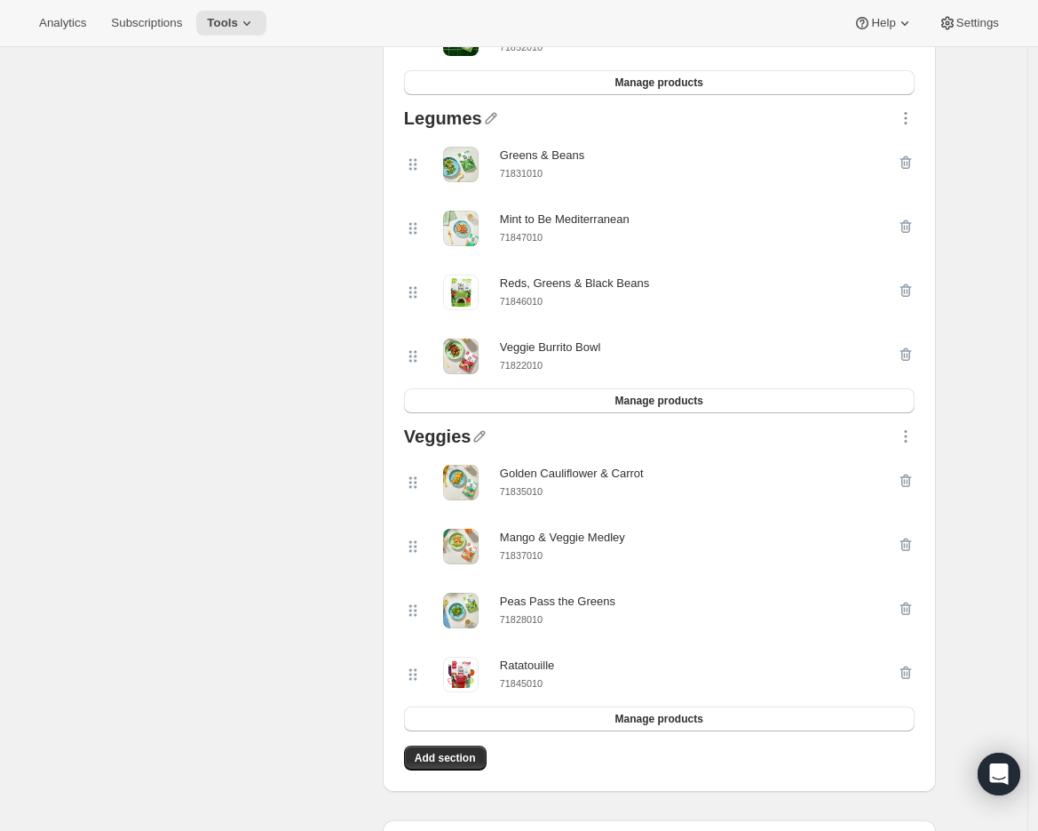
scroll to position [1041, 0]
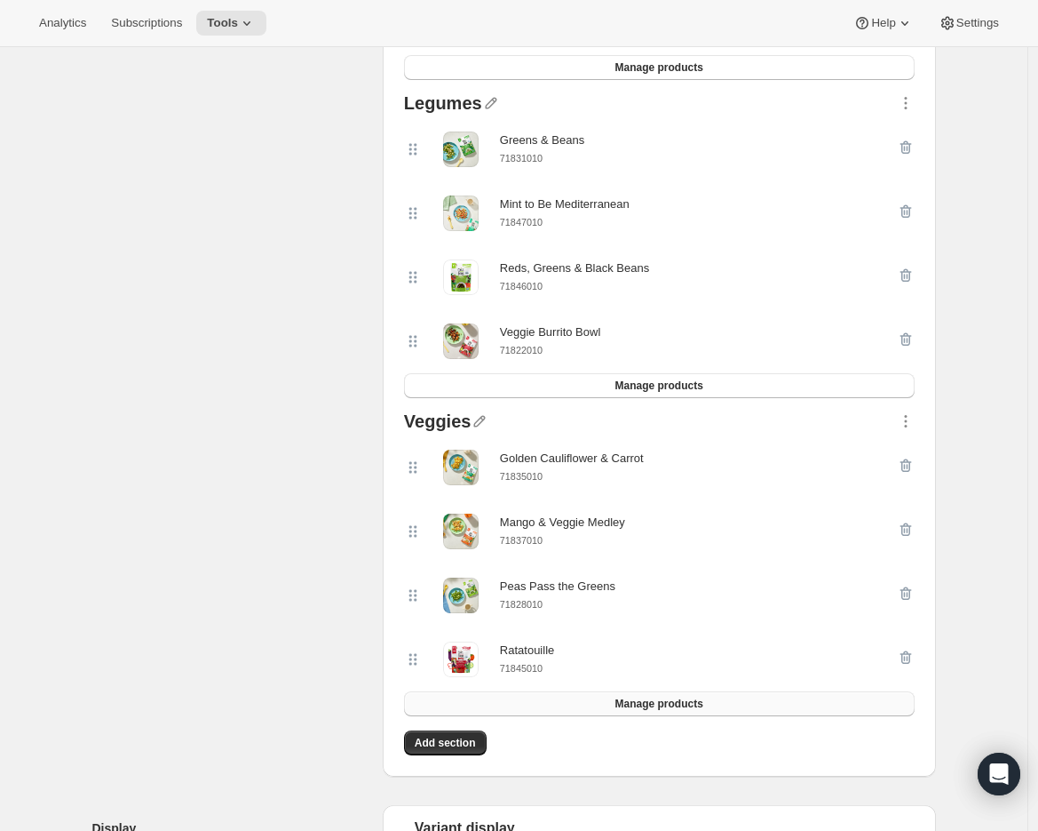
click at [617, 701] on button "Manage products" at bounding box center [659, 703] width 511 height 25
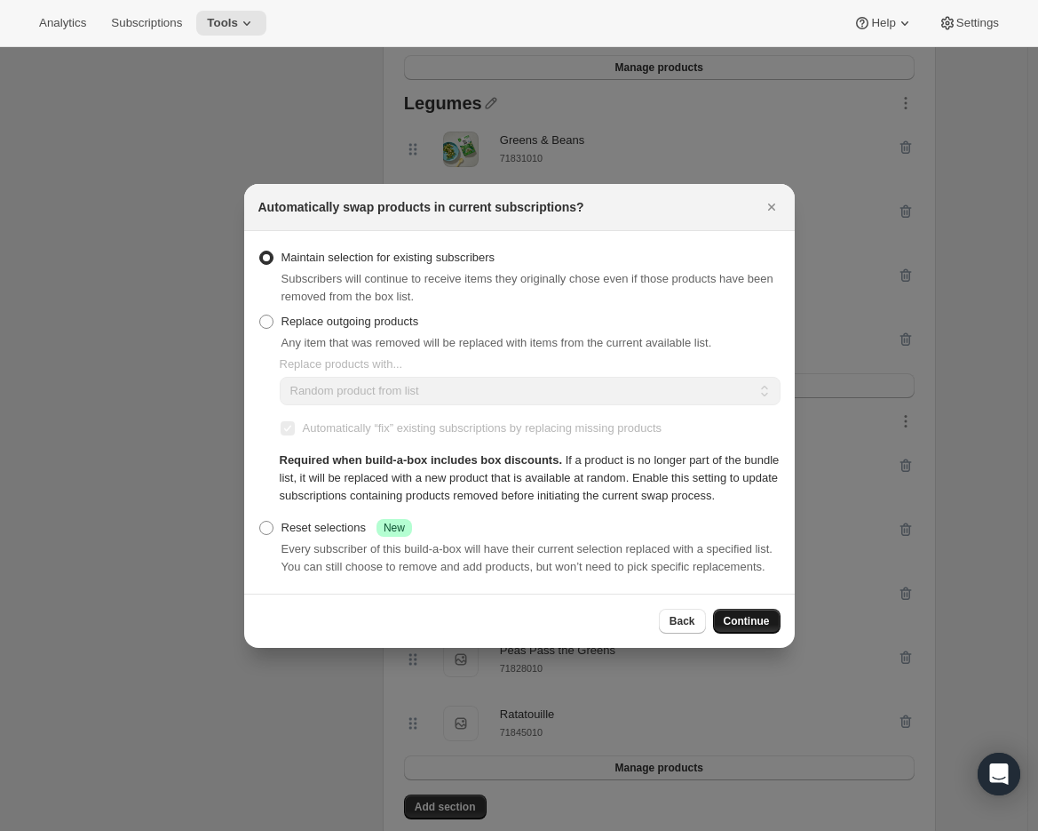
click at [743, 628] on span "Continue" at bounding box center [747, 621] width 46 height 14
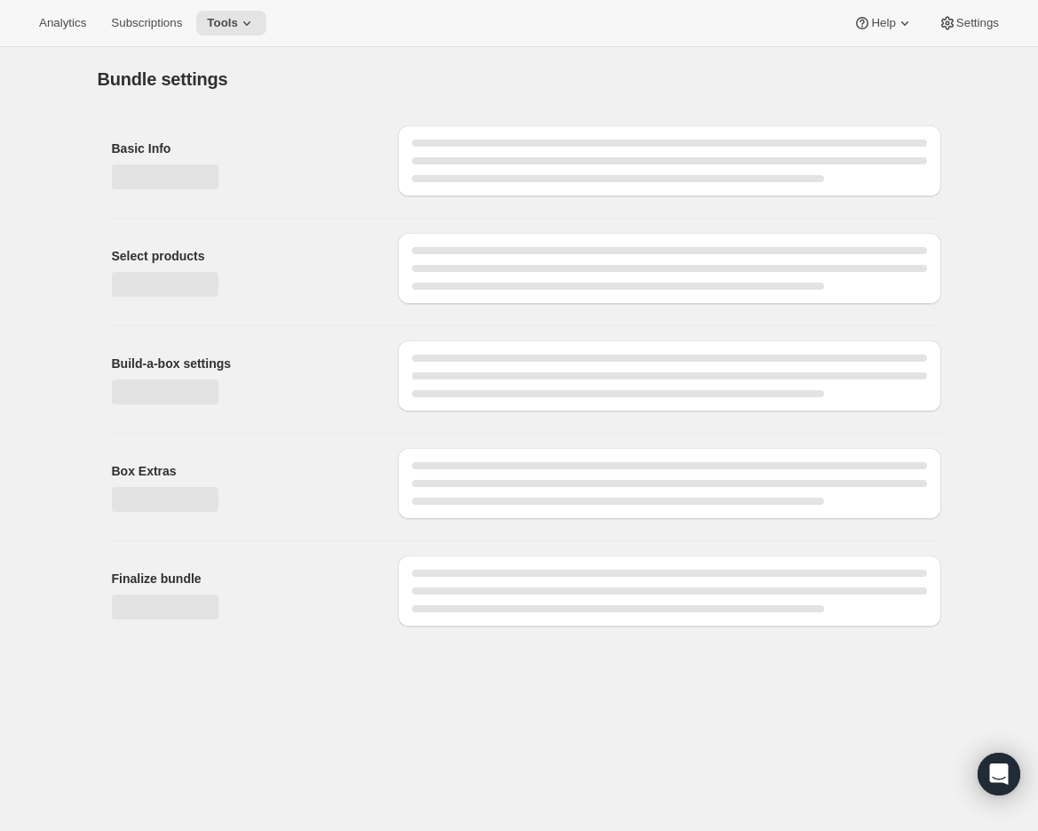
scroll to position [0, 0]
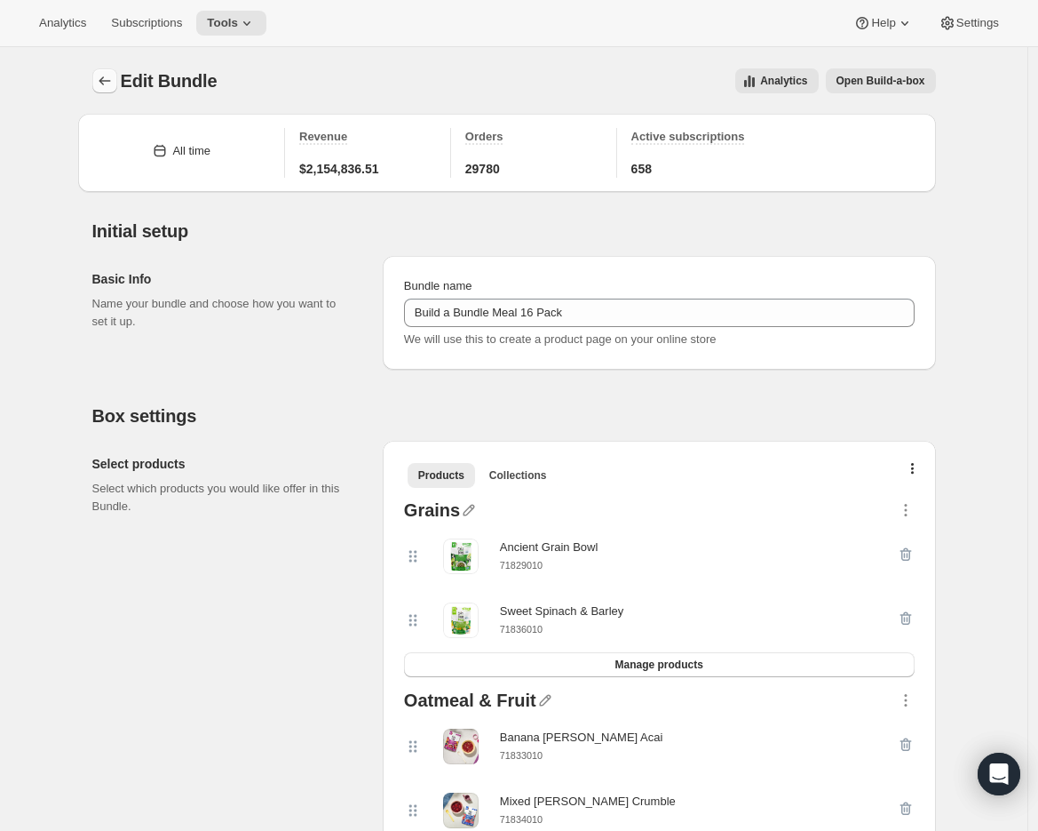
click at [113, 80] on icon "Bundles" at bounding box center [105, 81] width 18 height 18
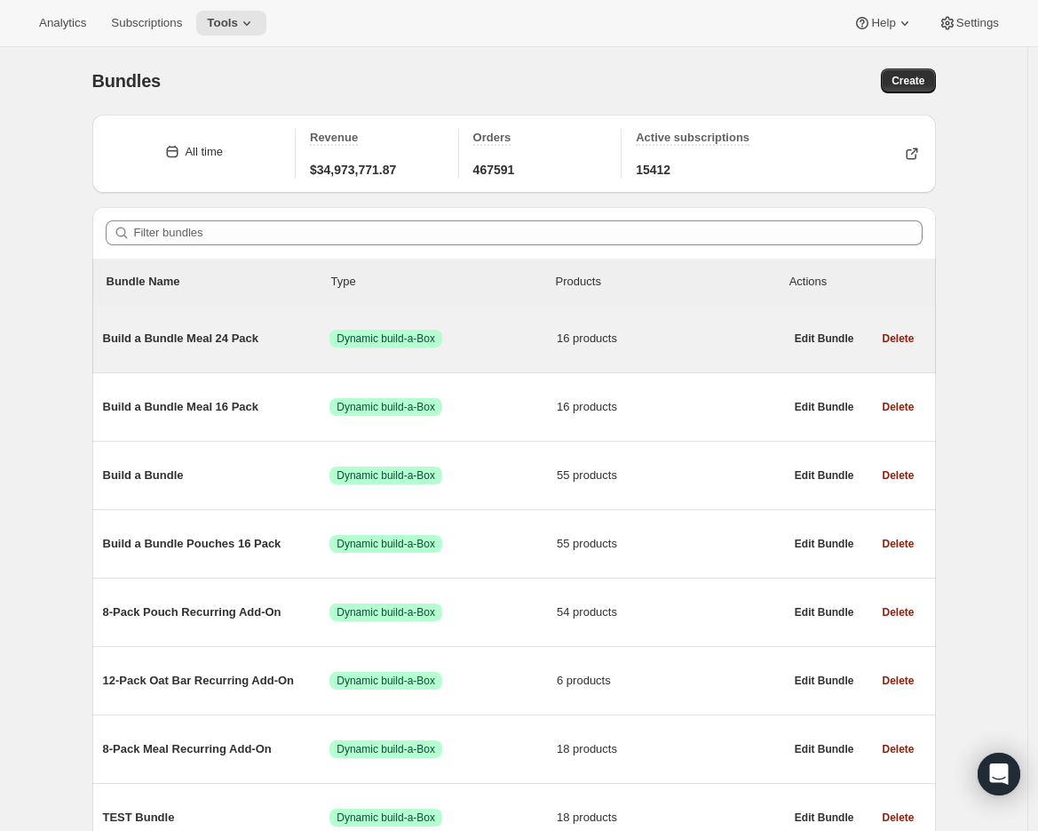
click at [193, 338] on span "Build a Bundle Meal 24 Pack" at bounding box center [216, 339] width 227 height 18
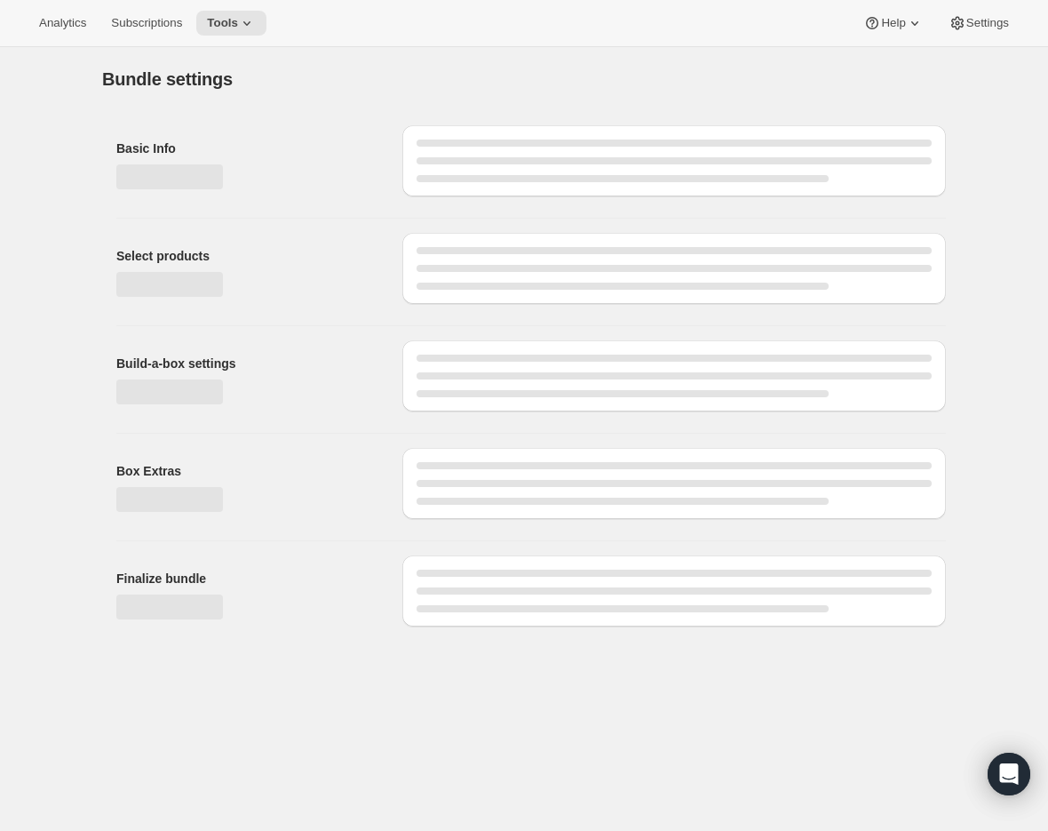
type input "Build a Bundle Meal 24 Pack"
checkbox input "true"
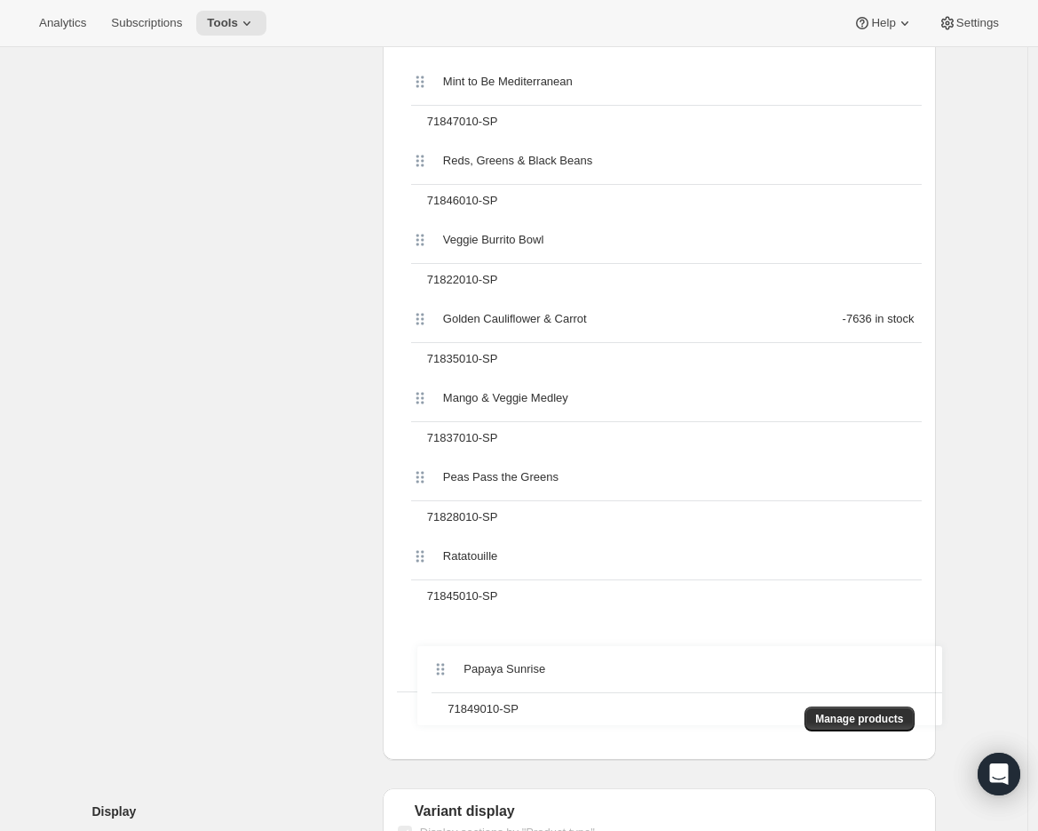
scroll to position [1309, 0]
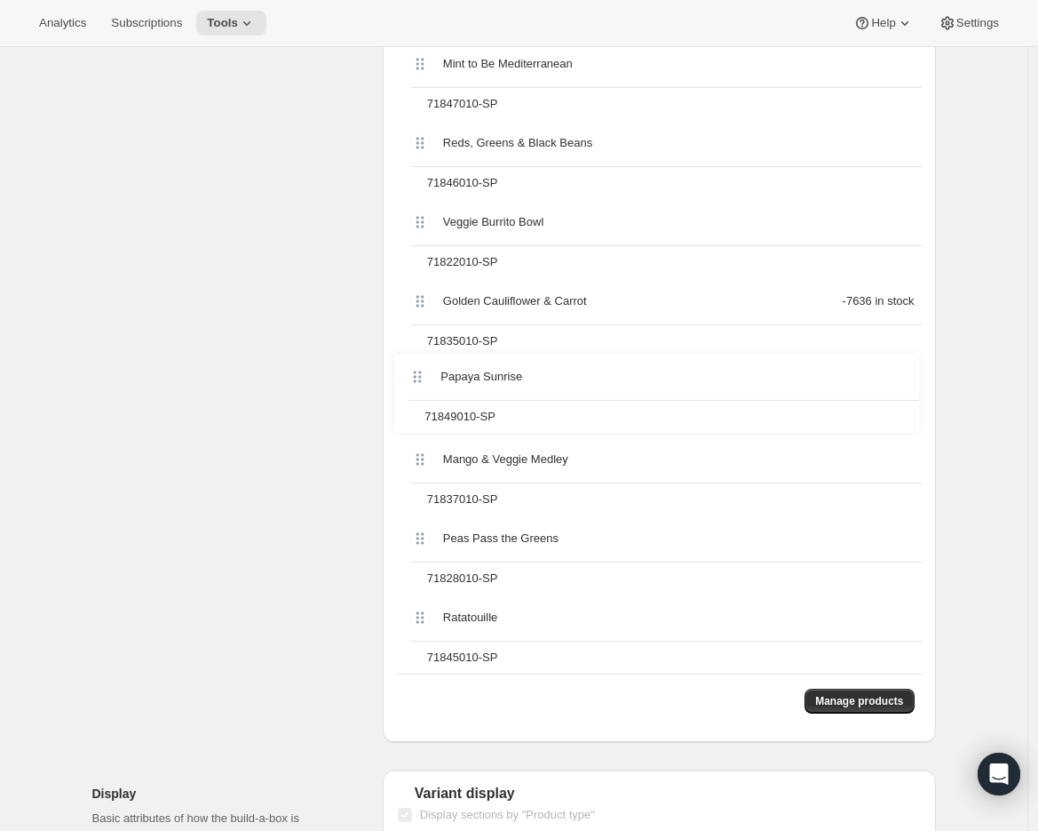
drag, startPoint x: 427, startPoint y: 260, endPoint x: 419, endPoint y: 380, distance: 120.2
click at [419, 380] on div "Papaya Sunrise 71849010-SP Banana [PERSON_NAME] Acai 71833010-SP Mixed [PERSON_…" at bounding box center [659, 40] width 525 height 1265
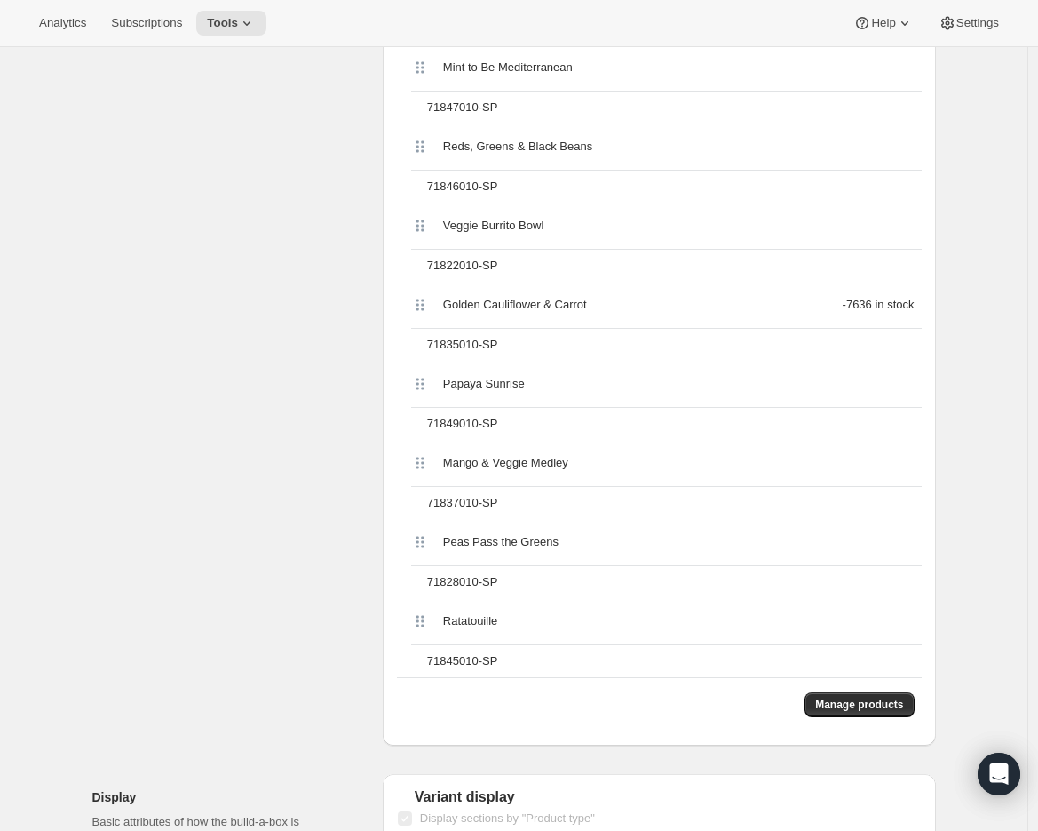
scroll to position [0, 0]
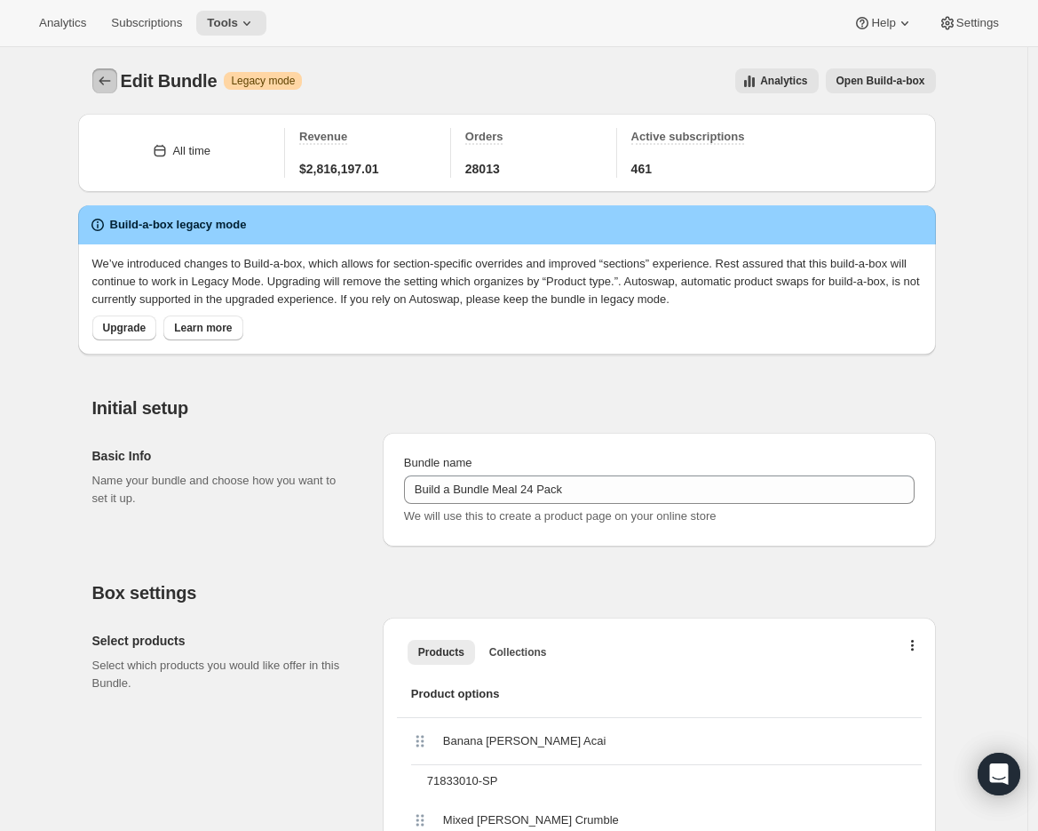
click at [109, 71] on button "Bundles" at bounding box center [104, 80] width 25 height 25
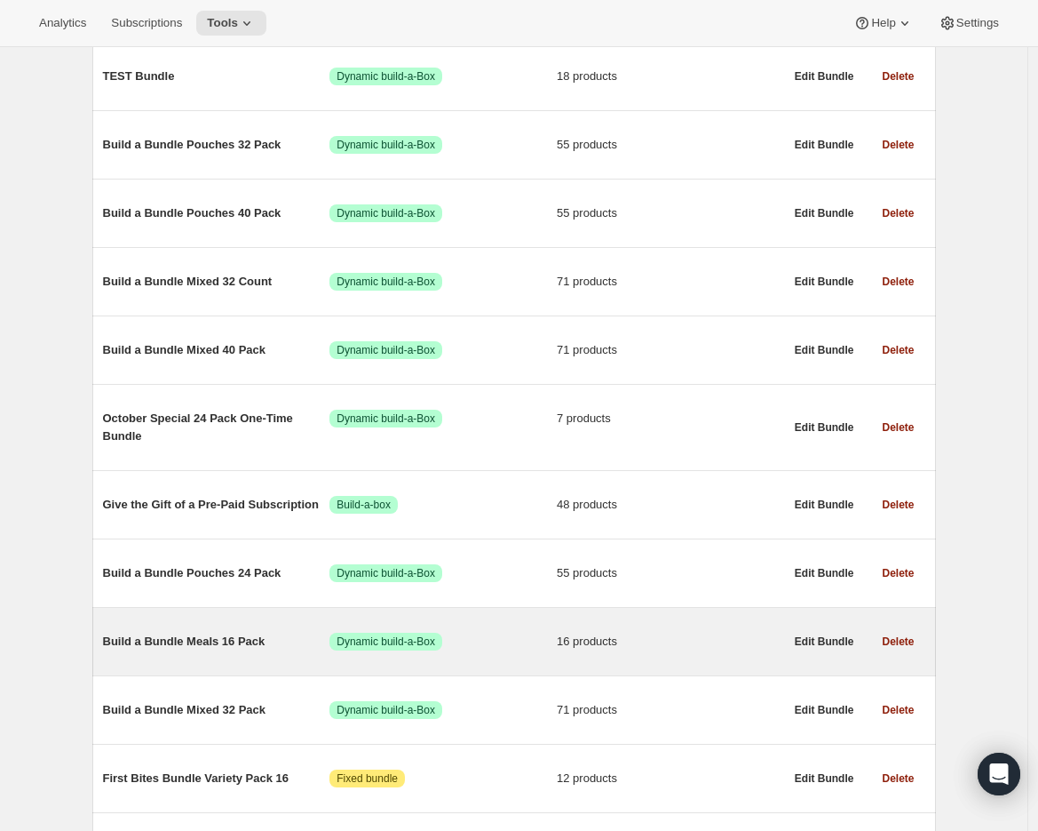
scroll to position [745, 0]
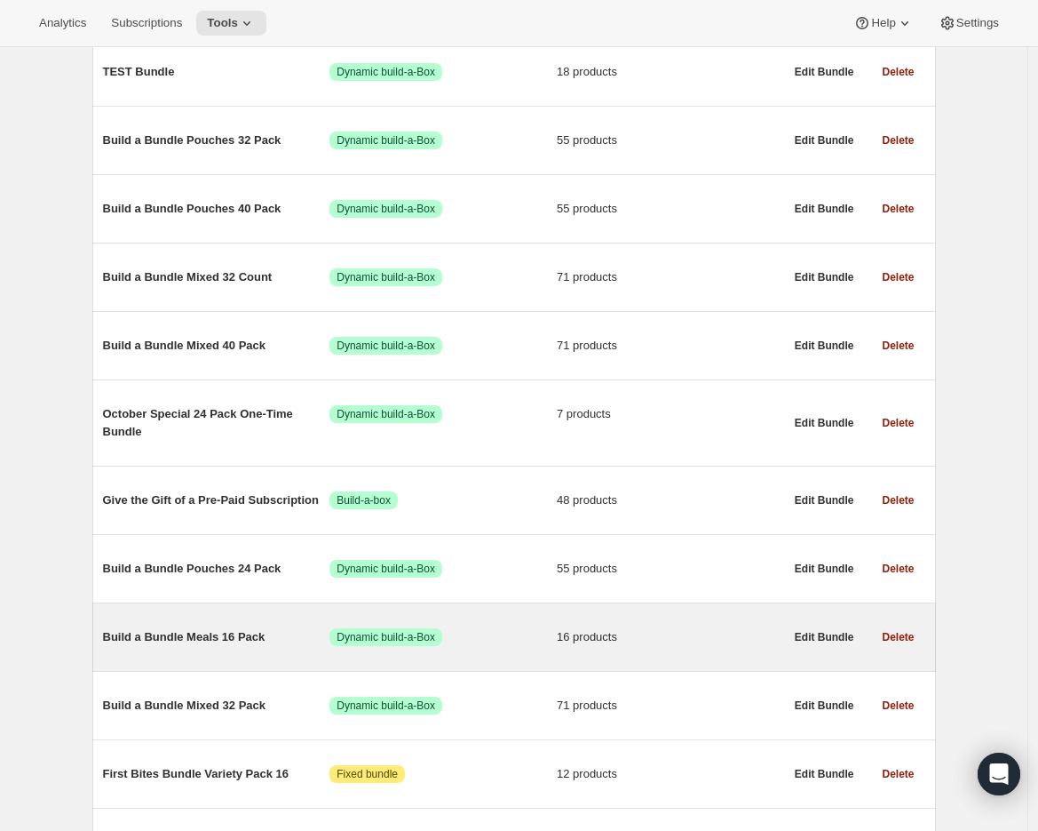
click at [241, 640] on span "Build a Bundle Meals 16 Pack" at bounding box center [216, 637] width 227 height 18
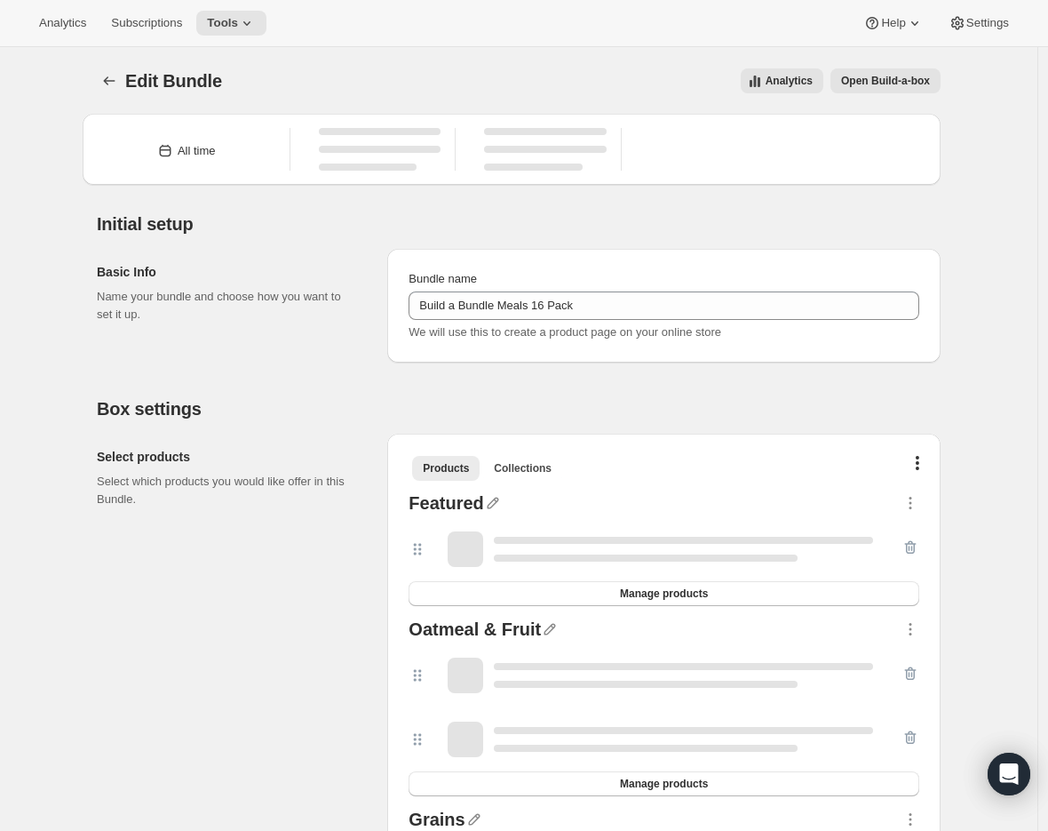
type input "Build a Bundle Meals 16 Pack"
checkbox input "true"
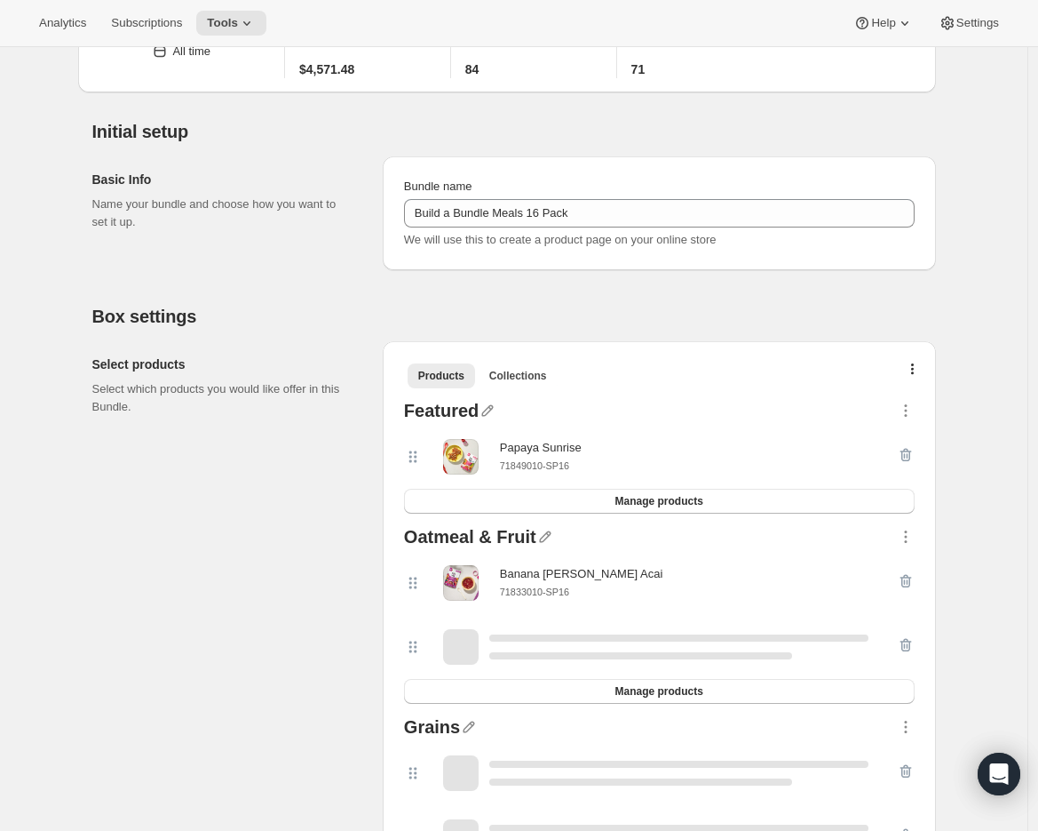
scroll to position [101, 0]
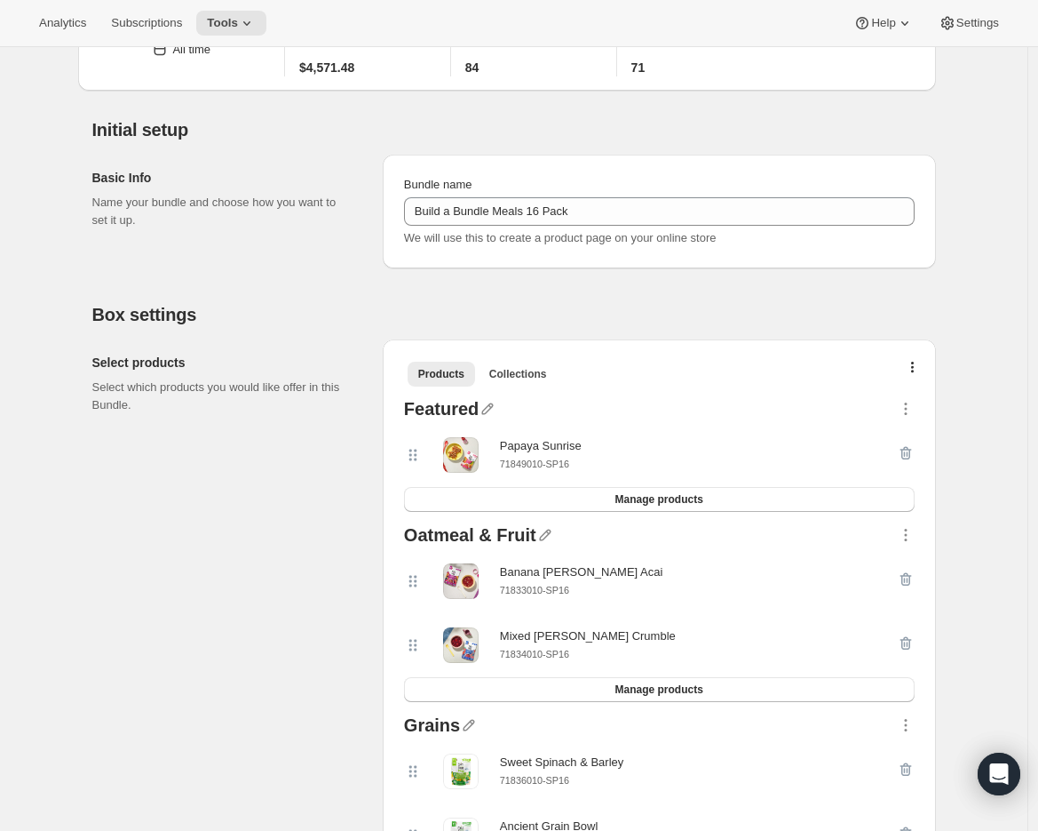
click at [523, 464] on small "71849010-SP16" at bounding box center [534, 463] width 69 height 11
click at [911, 451] on div at bounding box center [906, 455] width 18 height 36
click at [910, 416] on icon "button" at bounding box center [906, 409] width 18 height 18
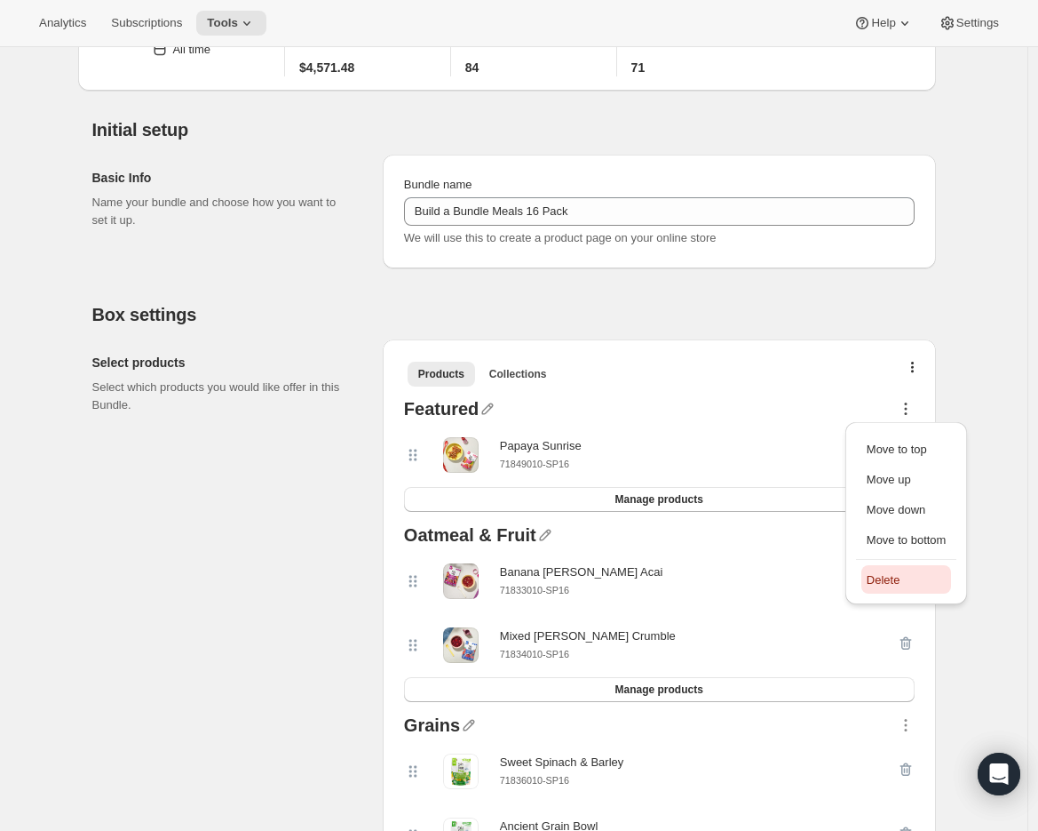
click at [881, 580] on span "Delete" at bounding box center [884, 579] width 34 height 13
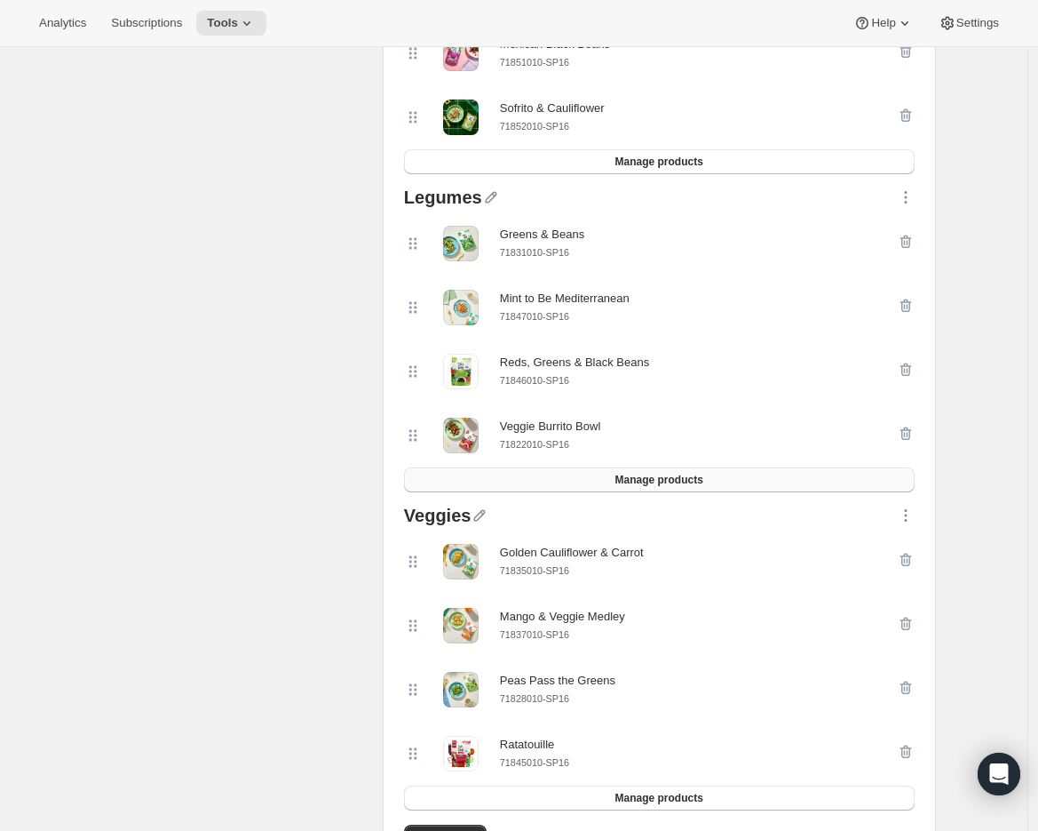
scroll to position [1062, 0]
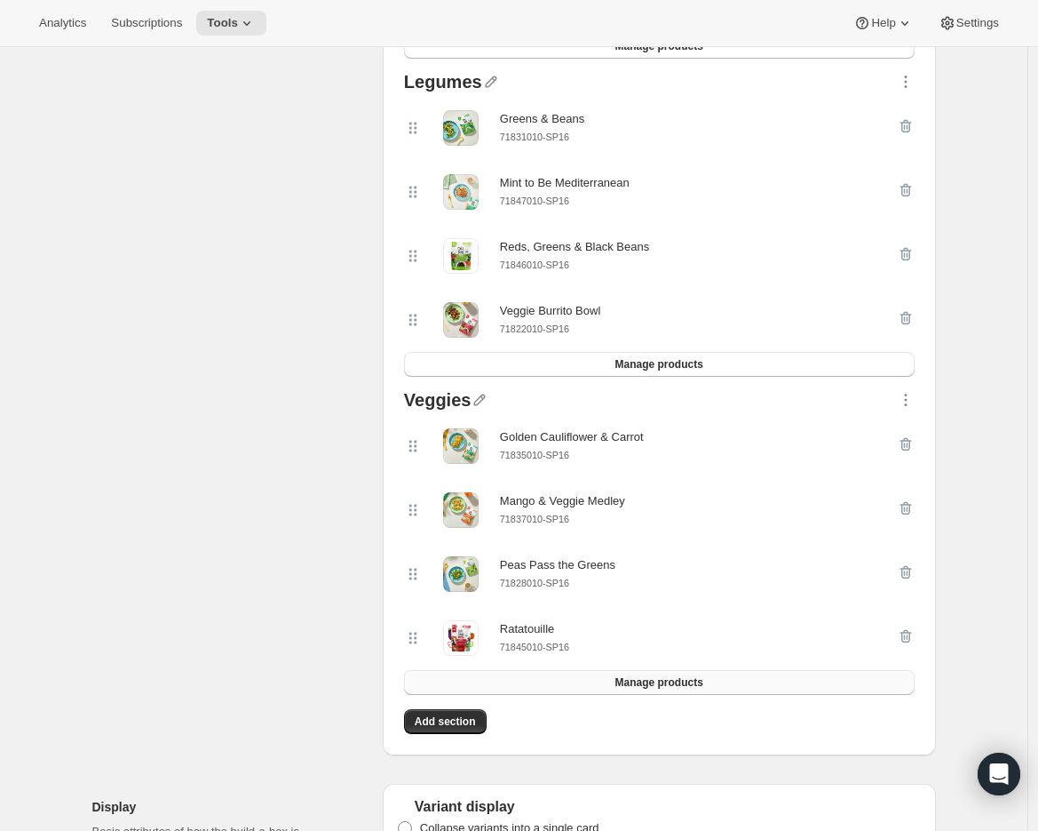
click at [603, 682] on button "Manage products" at bounding box center [659, 682] width 511 height 25
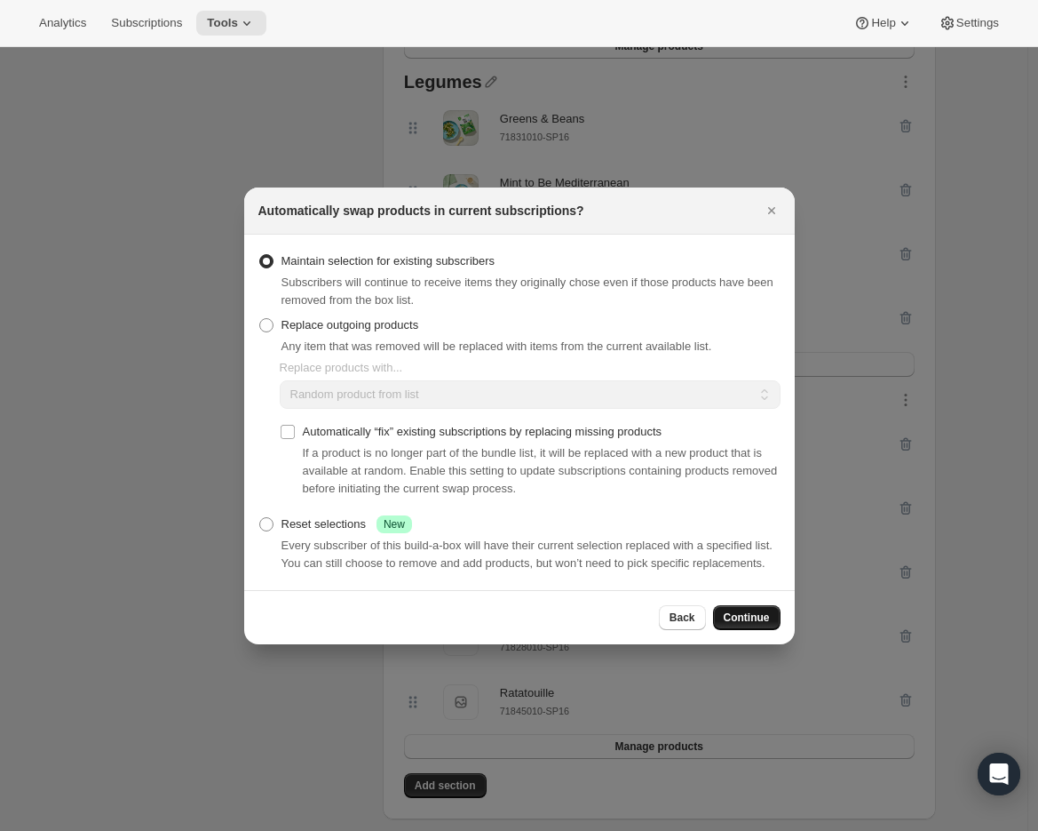
click at [745, 624] on span "Continue" at bounding box center [747, 617] width 46 height 14
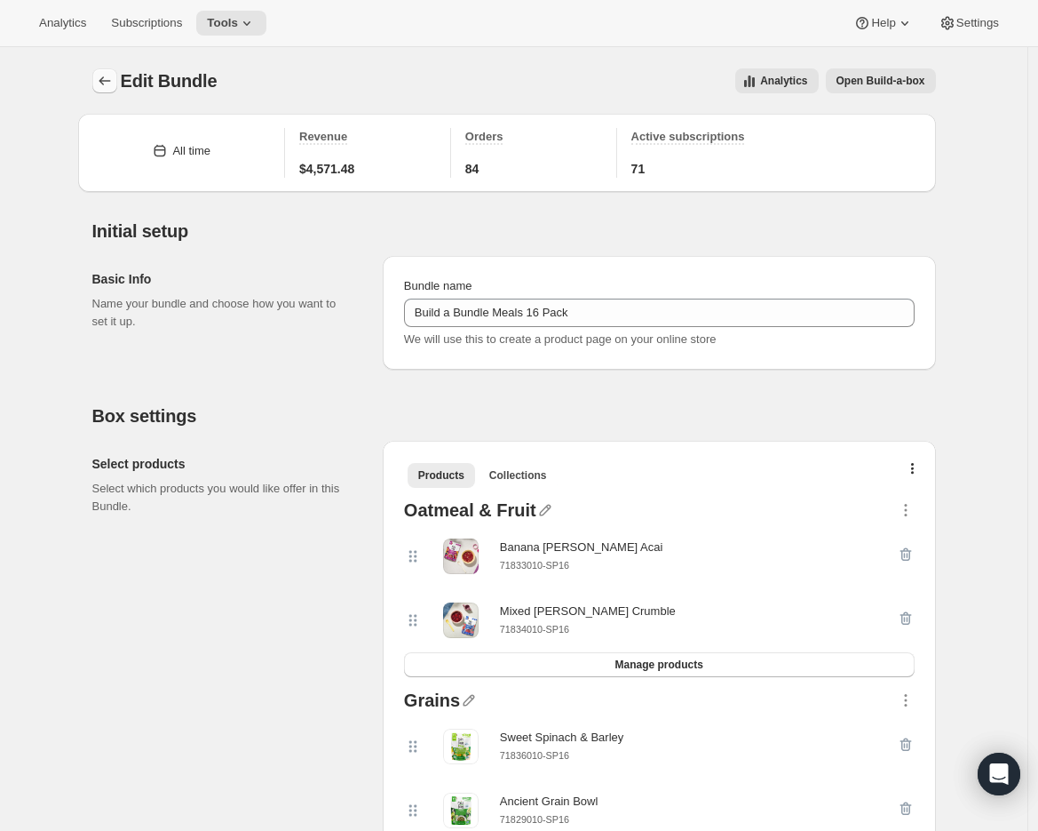
click at [117, 79] on button "Bundles" at bounding box center [104, 80] width 25 height 25
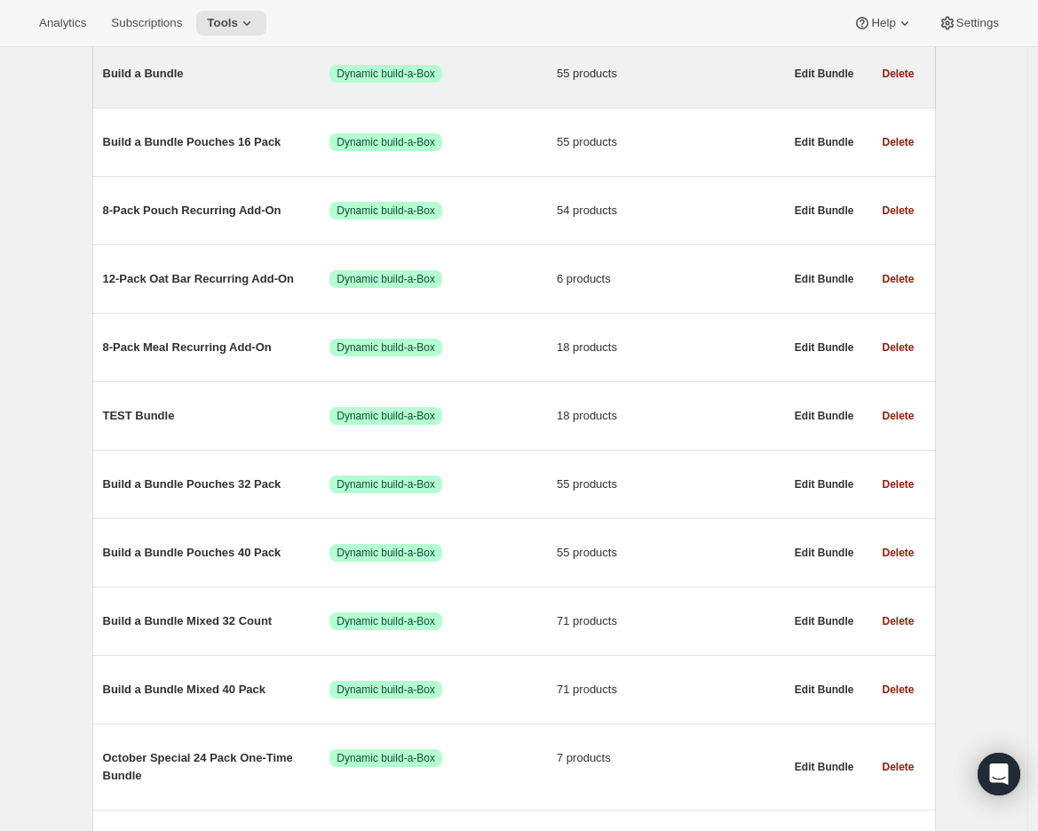
scroll to position [448, 0]
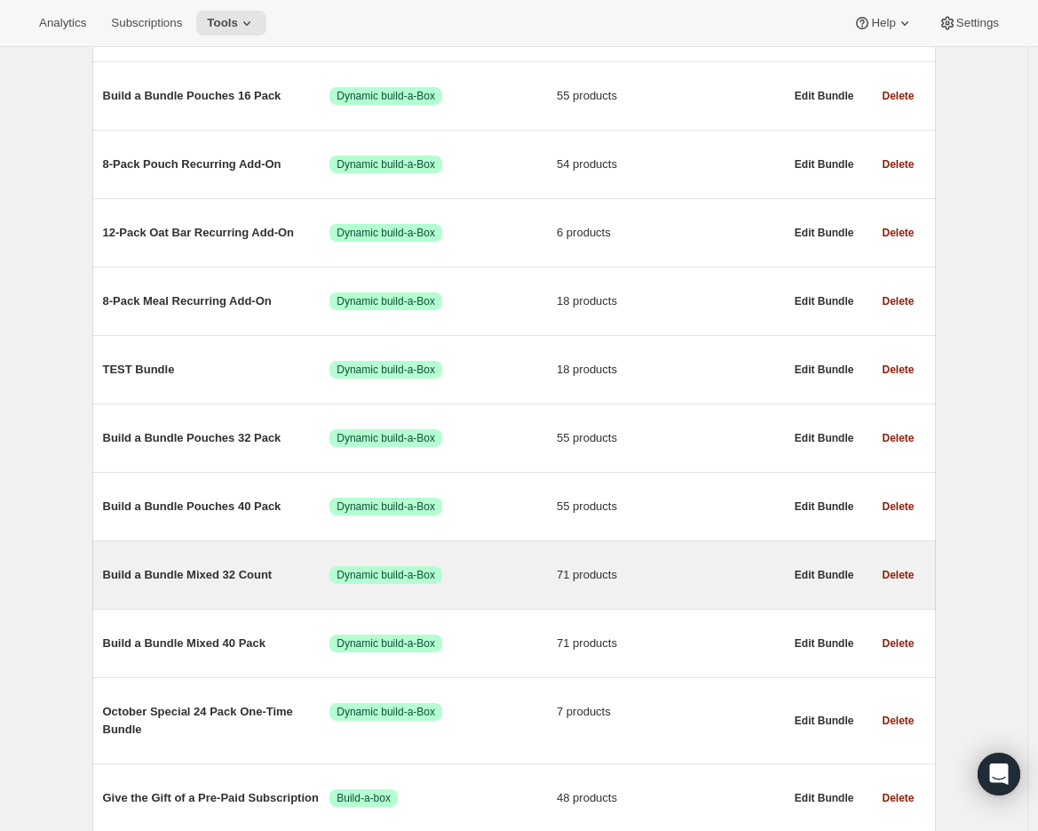
click at [193, 579] on span "Build a Bundle Mixed 32 Count" at bounding box center [216, 575] width 227 height 18
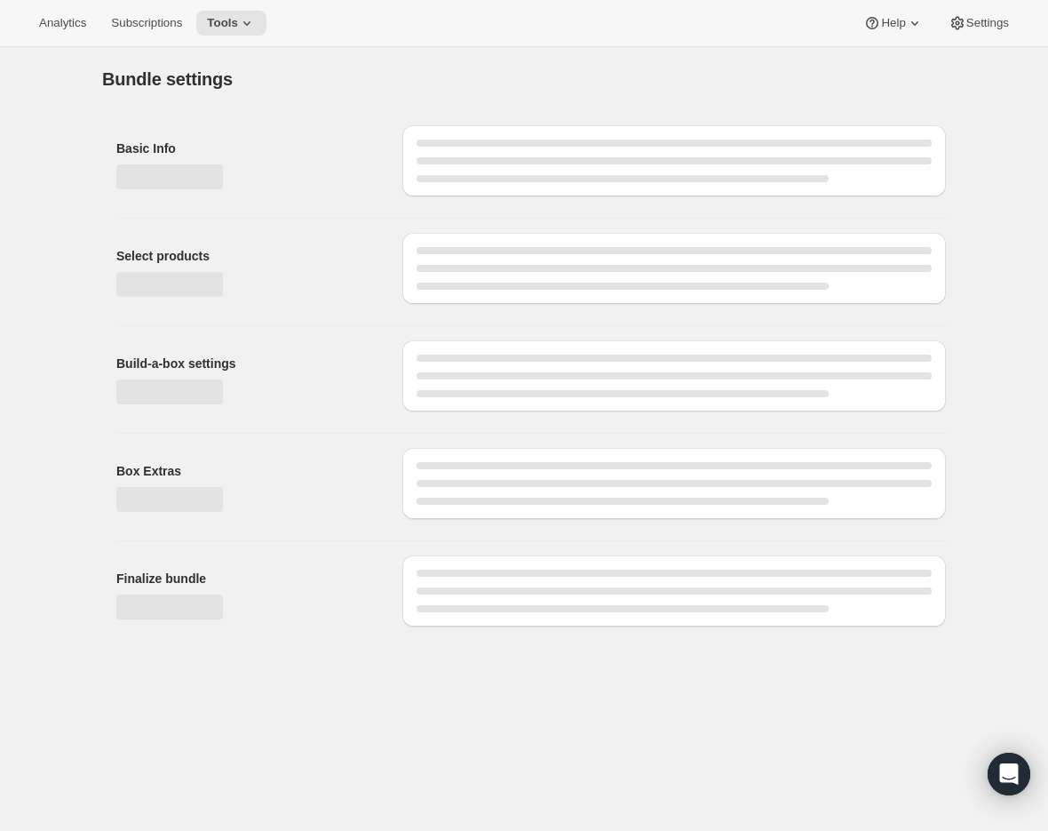
type input "Build a Bundle Mixed 32 Count"
checkbox input "true"
select select "MINIMUM"
type input "Select at least 8 meals"
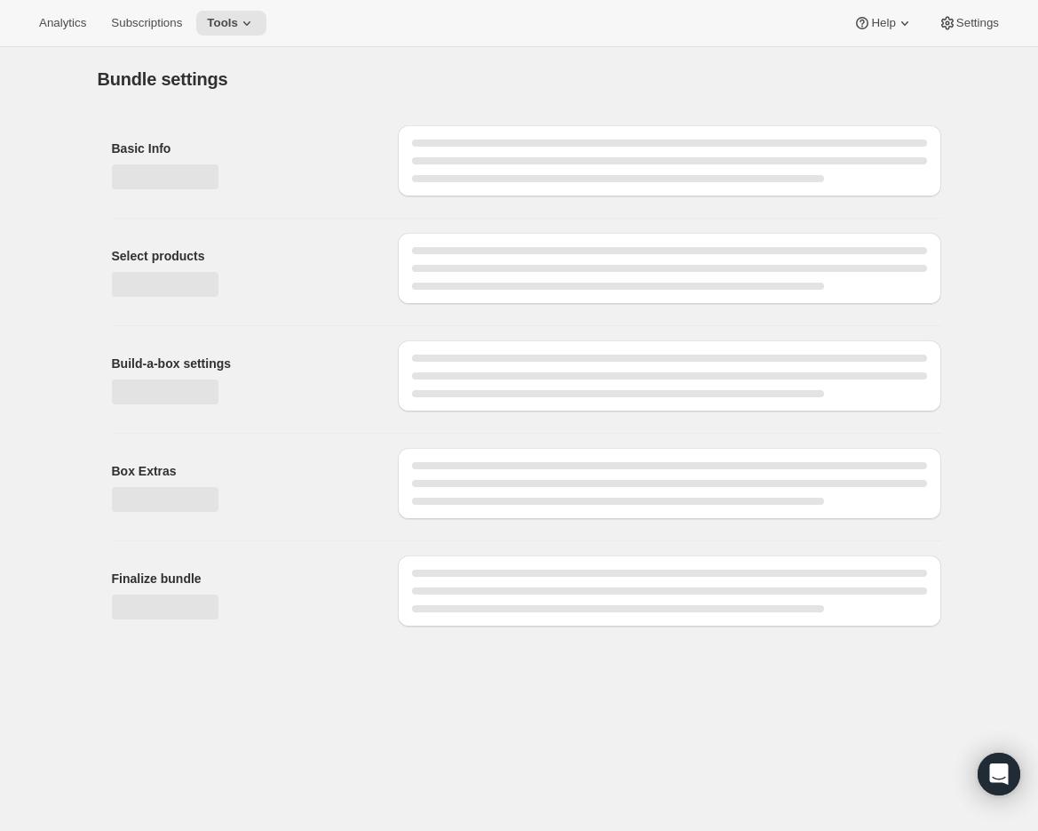
select select "gid://shopify/ProductVariant/41182055432274_6321b5ac-0d1c-4f8d-8ffe-6193e28b69b8"
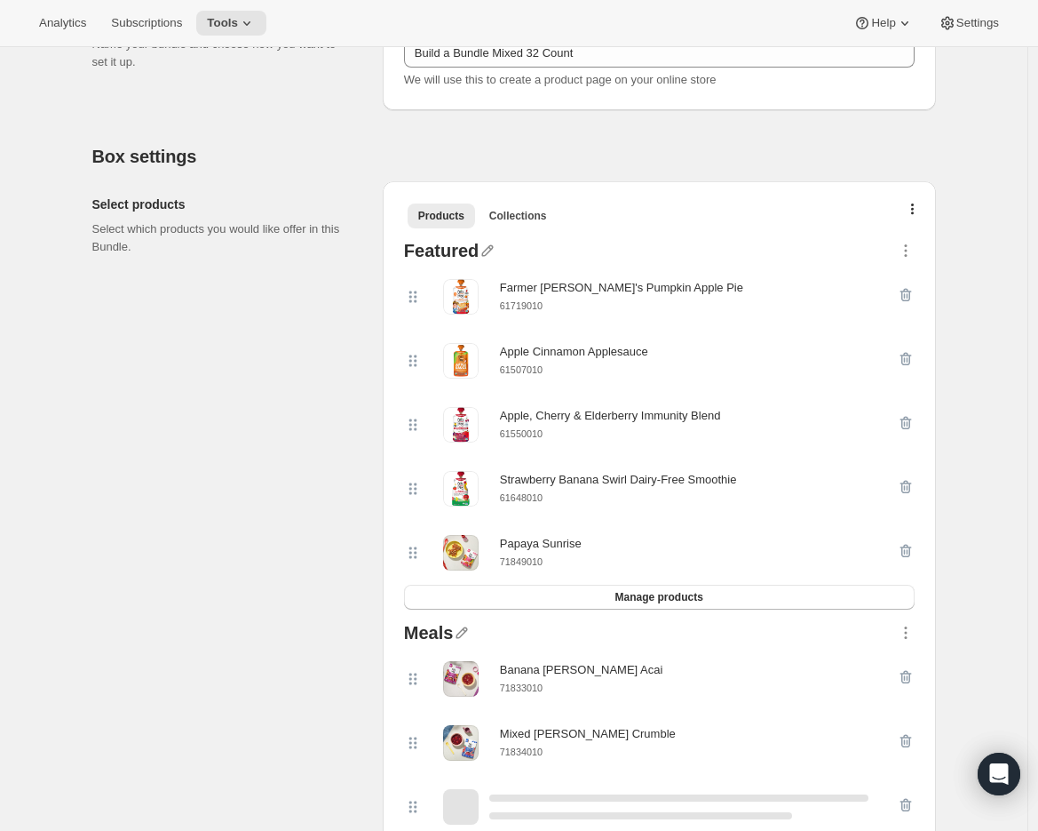
scroll to position [270, 0]
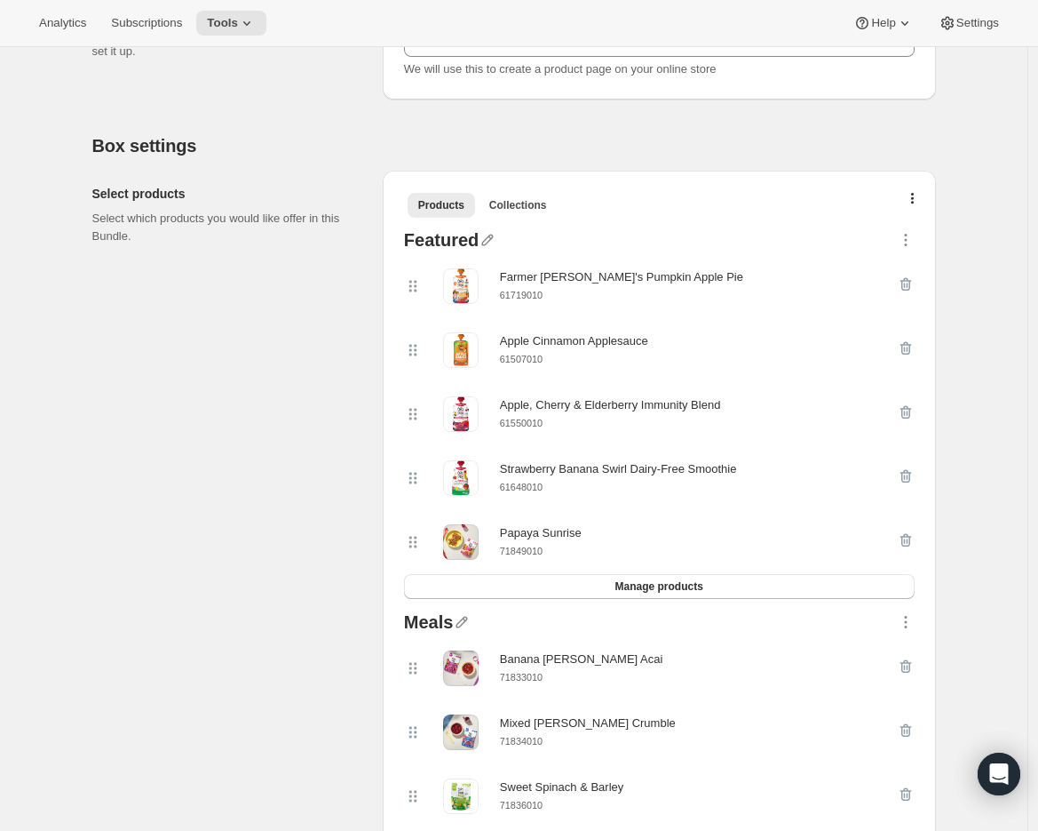
click at [520, 425] on small "61550010" at bounding box center [521, 422] width 43 height 11
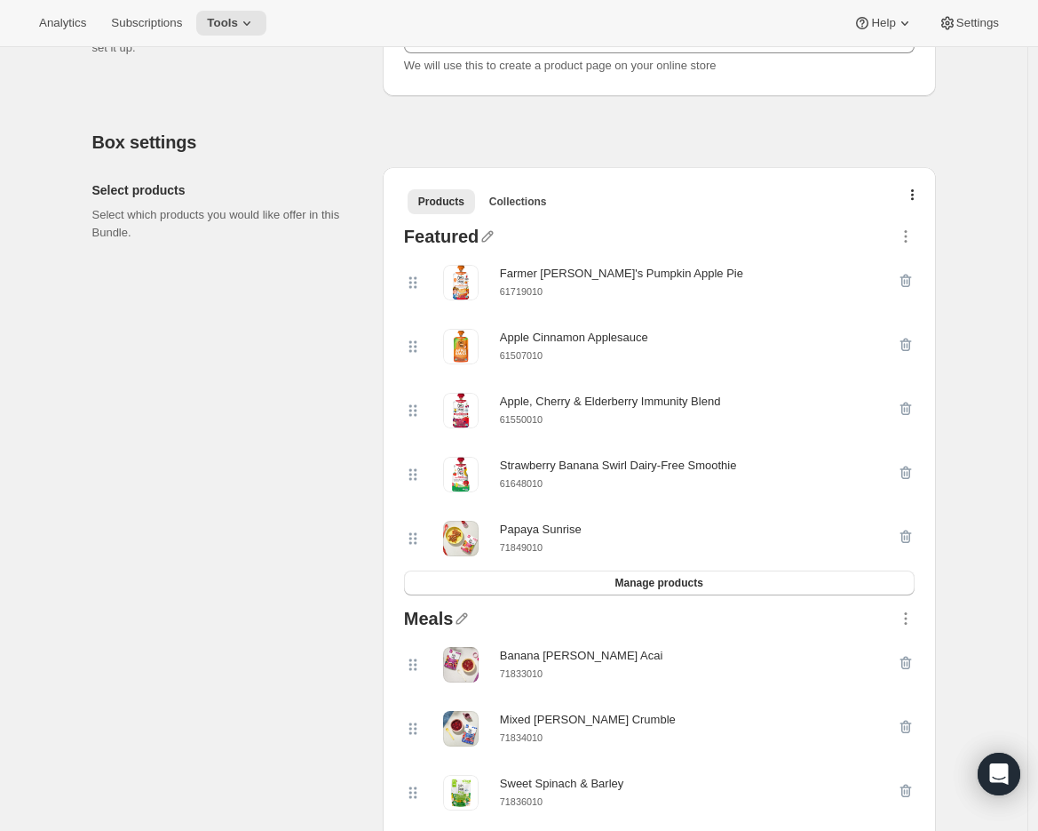
click at [506, 485] on small "61648010" at bounding box center [521, 483] width 43 height 11
click at [911, 472] on icon "button" at bounding box center [906, 472] width 12 height 13
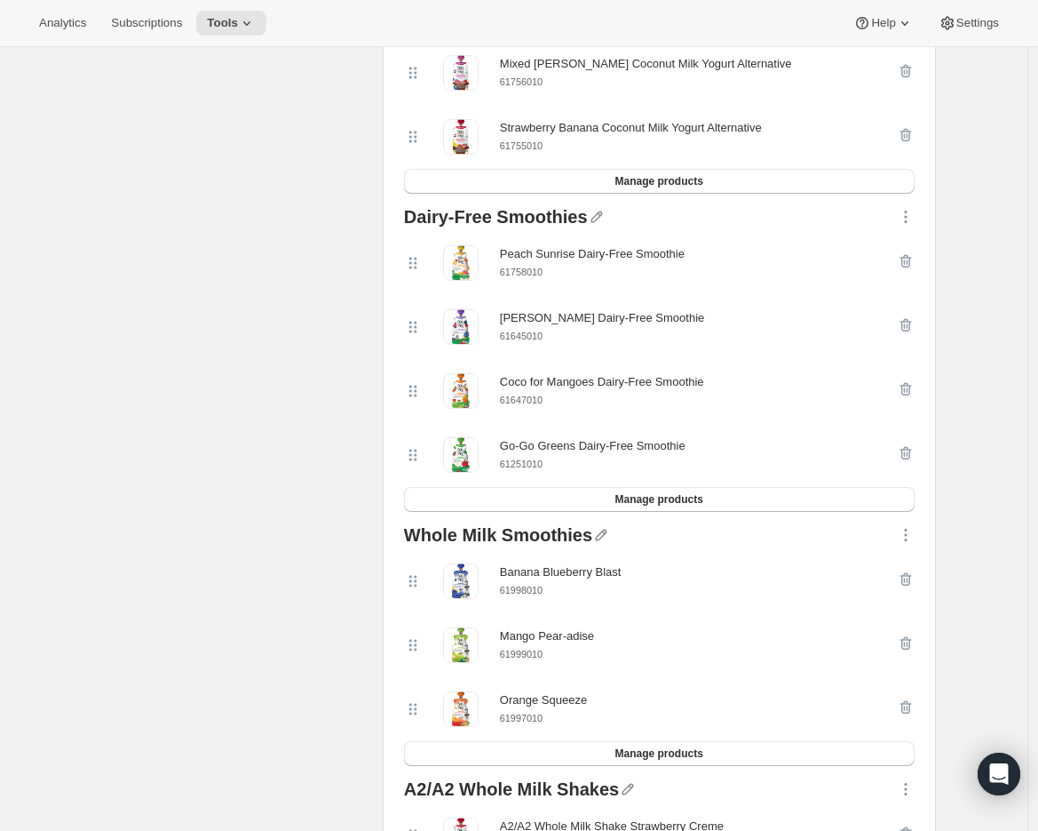
scroll to position [4879, 0]
click at [703, 505] on span "Manage products" at bounding box center [659, 498] width 88 height 14
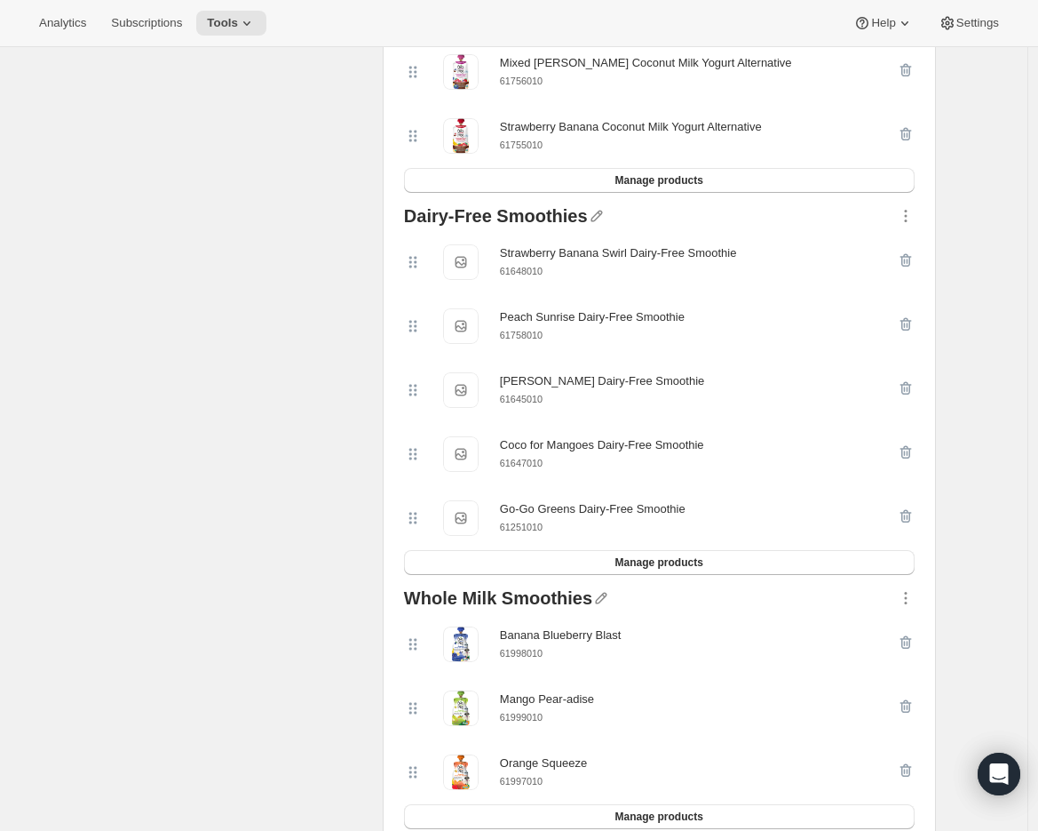
drag, startPoint x: 428, startPoint y: 287, endPoint x: 425, endPoint y: 298, distance: 11.9
click at [425, 280] on div "Strawberry Banana Swirl Dairy-Free Smoothie Strawberry Banana Swirl Dairy-Free …" at bounding box center [650, 262] width 493 height 36
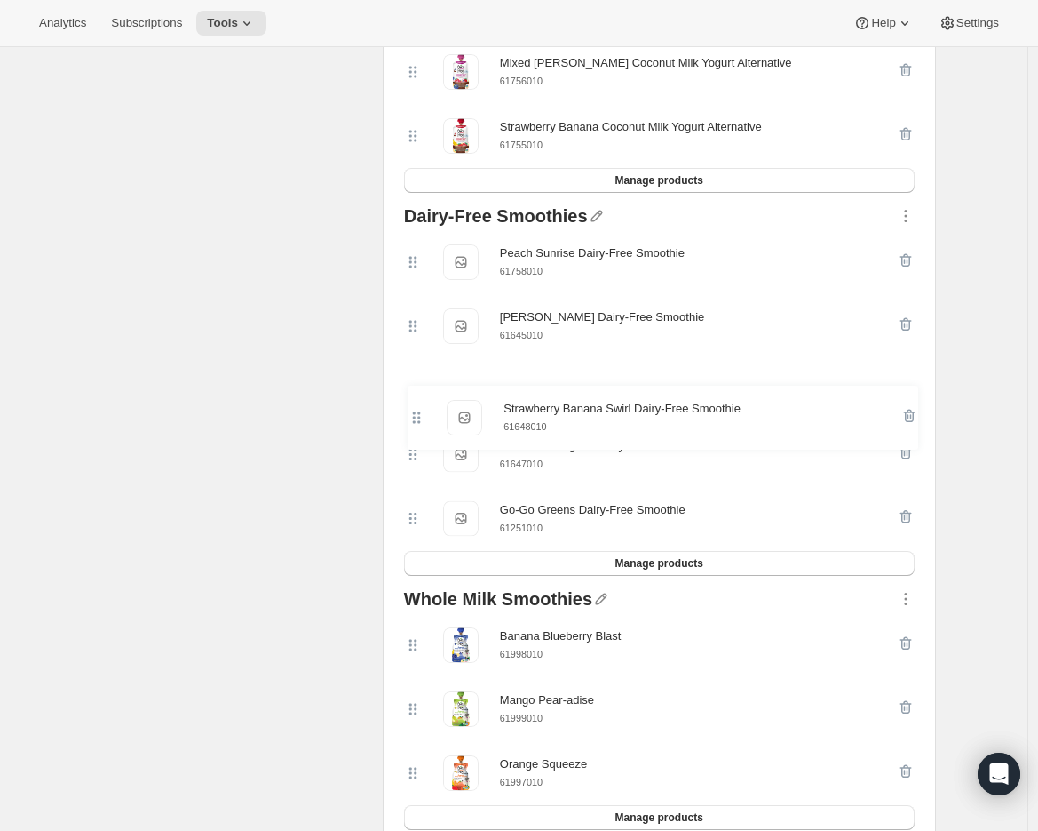
drag, startPoint x: 420, startPoint y: 290, endPoint x: 419, endPoint y: 431, distance: 141.2
click at [419, 431] on div "Strawberry Banana Swirl Dairy-Free Smoothie Strawberry Banana Swirl Dairy-Free …" at bounding box center [659, 390] width 511 height 321
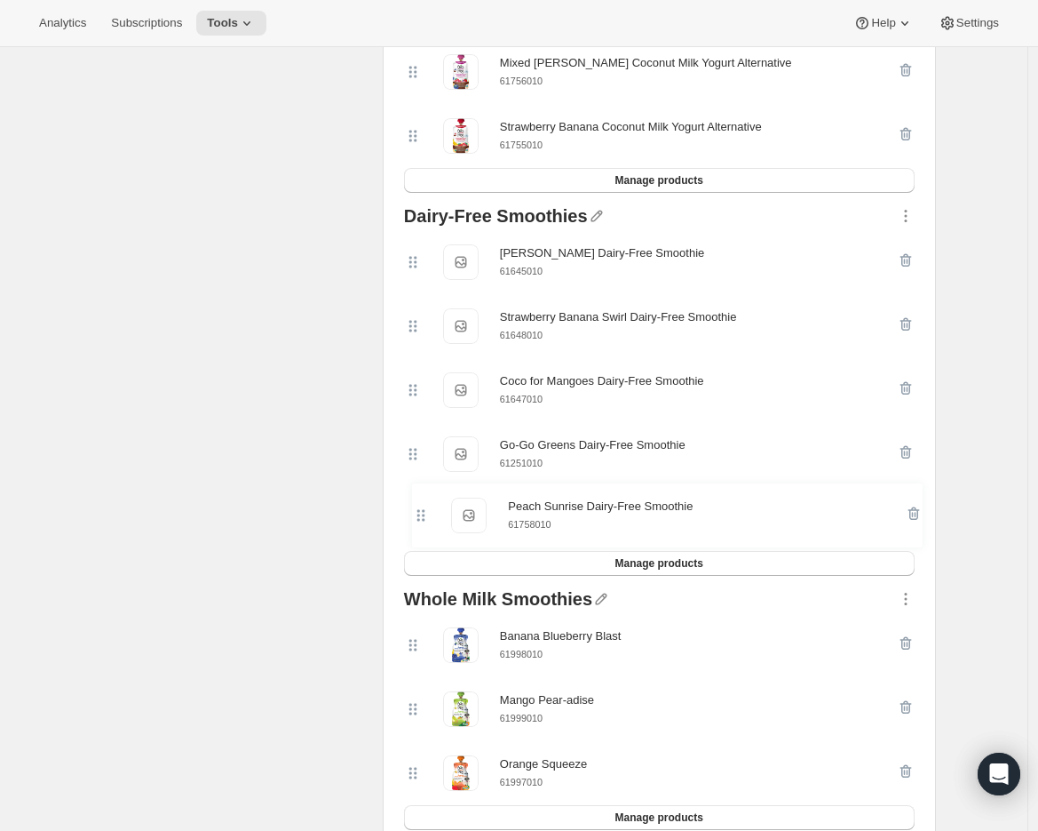
drag, startPoint x: 416, startPoint y: 309, endPoint x: 419, endPoint y: 537, distance: 227.4
click at [419, 537] on div "Peach Sunrise Dairy-Free Smoothie Peach Sunrise Dairy-Free Smoothie 61758010 [P…" at bounding box center [659, 390] width 511 height 321
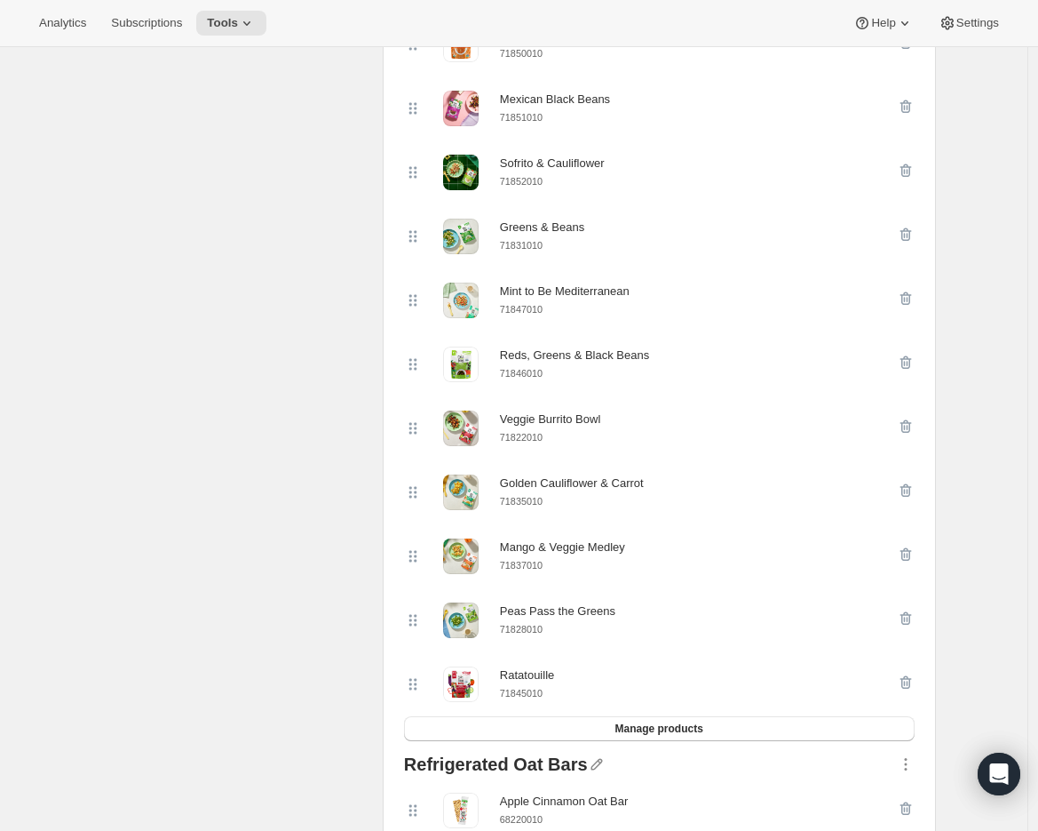
scroll to position [289, 0]
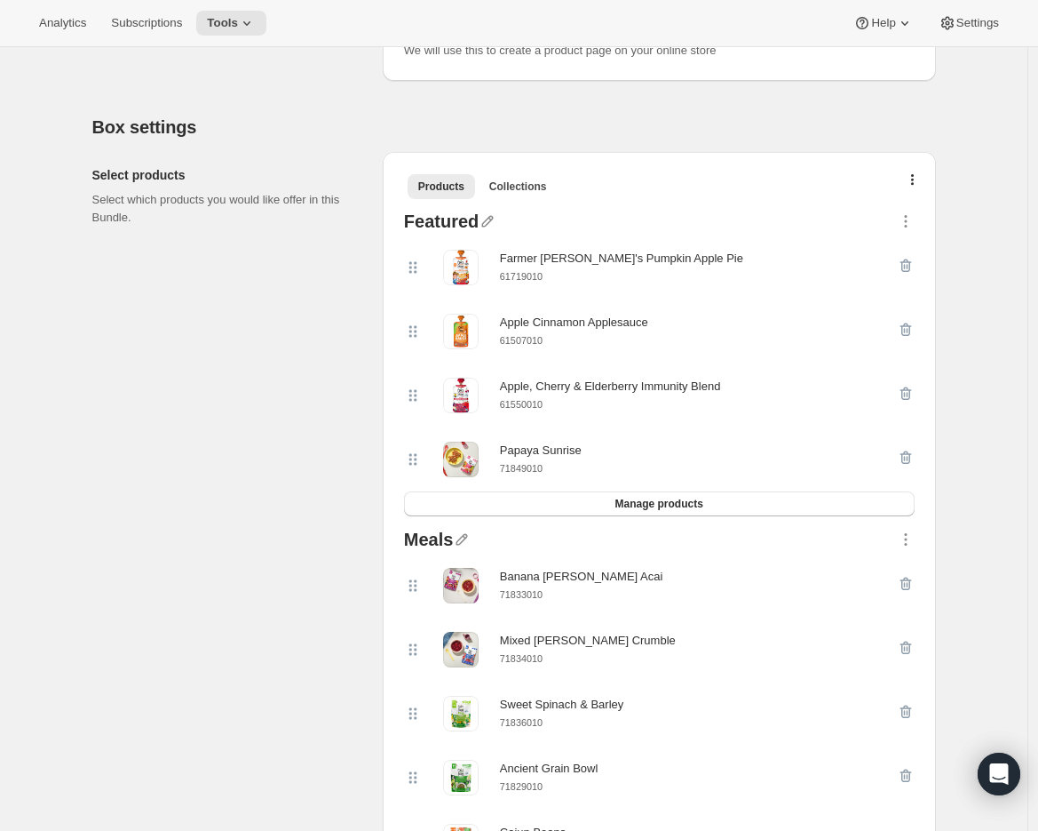
click at [520, 403] on small "61550010" at bounding box center [521, 404] width 43 height 11
click at [905, 392] on icon "button" at bounding box center [906, 394] width 18 height 18
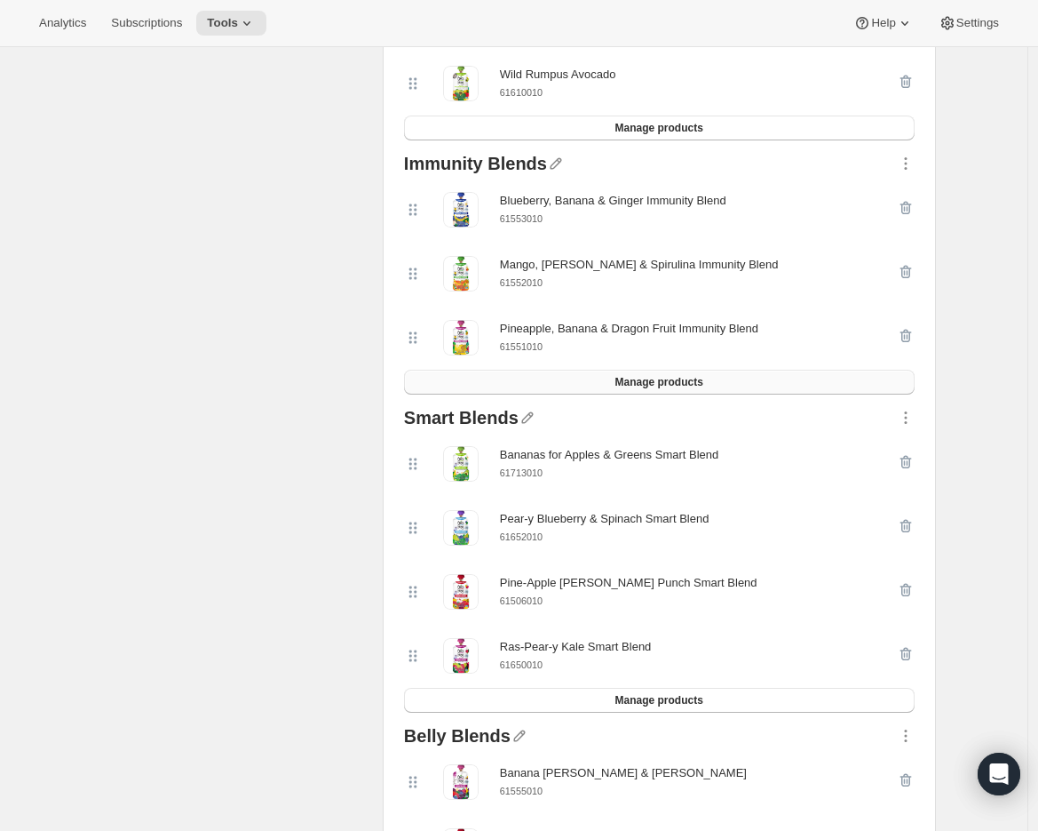
click at [547, 382] on button "Manage products" at bounding box center [659, 382] width 511 height 25
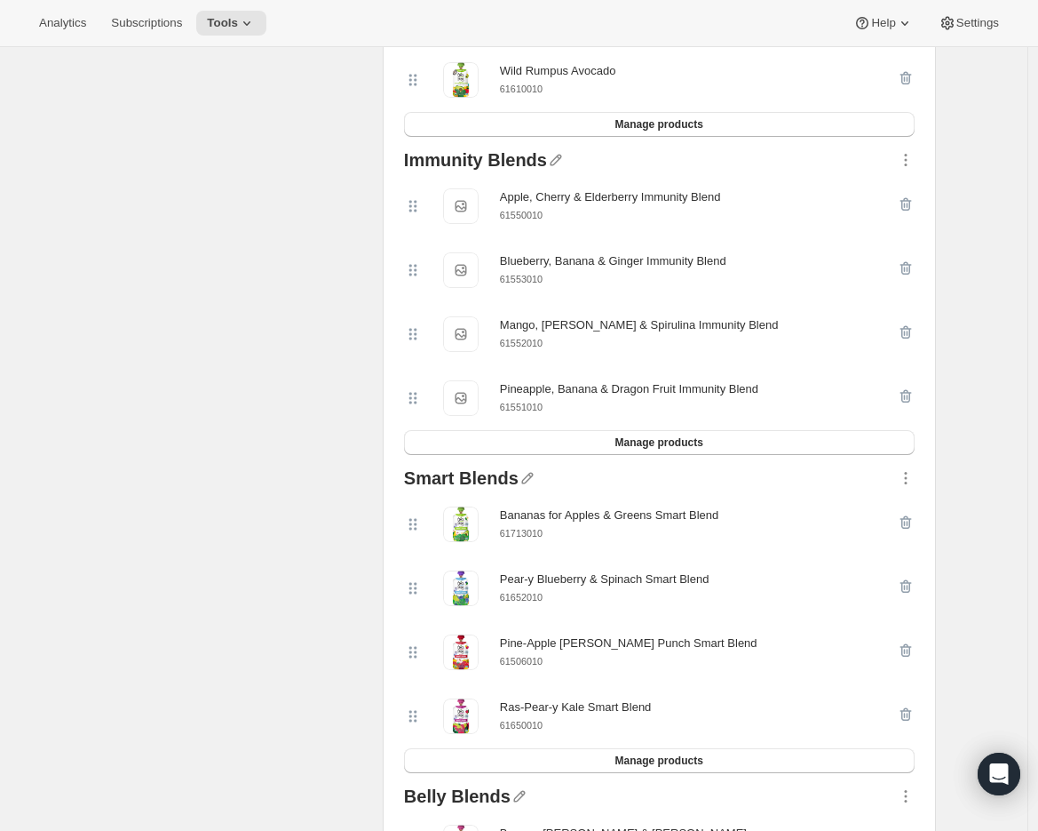
drag, startPoint x: 422, startPoint y: 409, endPoint x: 423, endPoint y: 339, distance: 70.2
click at [423, 385] on div "Apple, Cherry & Elderberry Immunity Blend Apple, Cherry & Elderberry Immunity B…" at bounding box center [659, 302] width 511 height 256
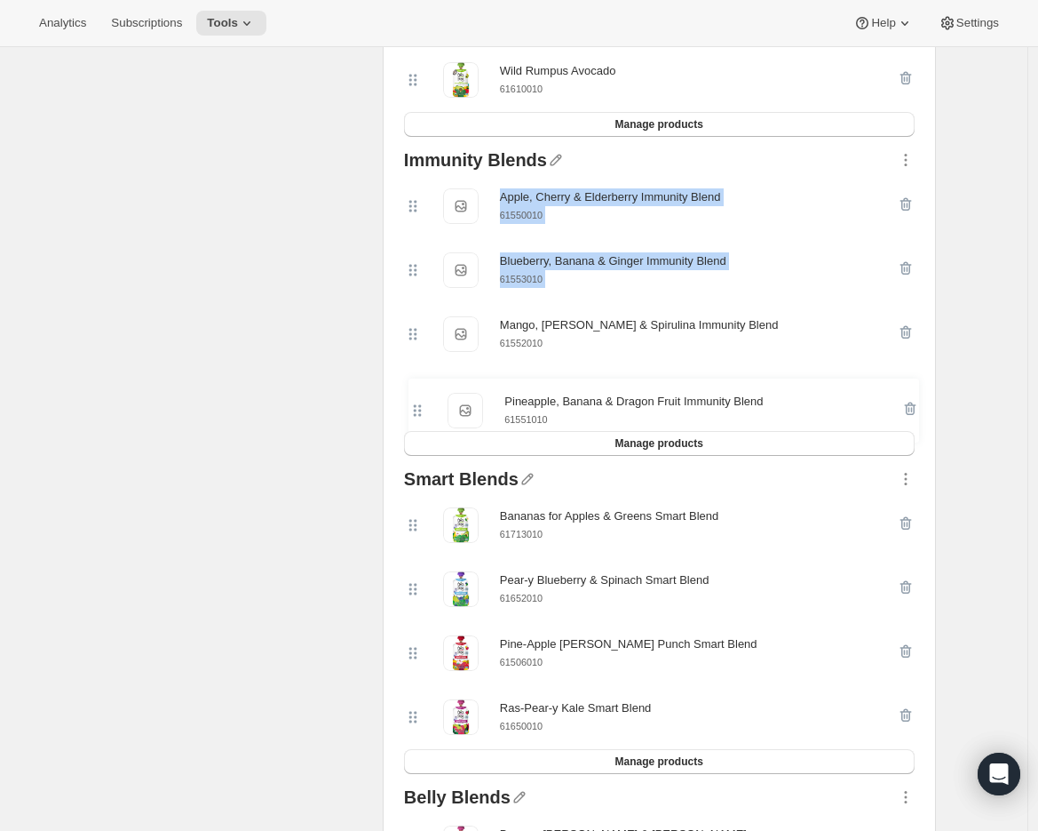
drag, startPoint x: 423, startPoint y: 339, endPoint x: 419, endPoint y: 224, distance: 115.5
click at [419, 224] on div "Apple, Cherry & Elderberry Immunity Blend Apple, Cherry & Elderberry Immunity B…" at bounding box center [659, 302] width 511 height 257
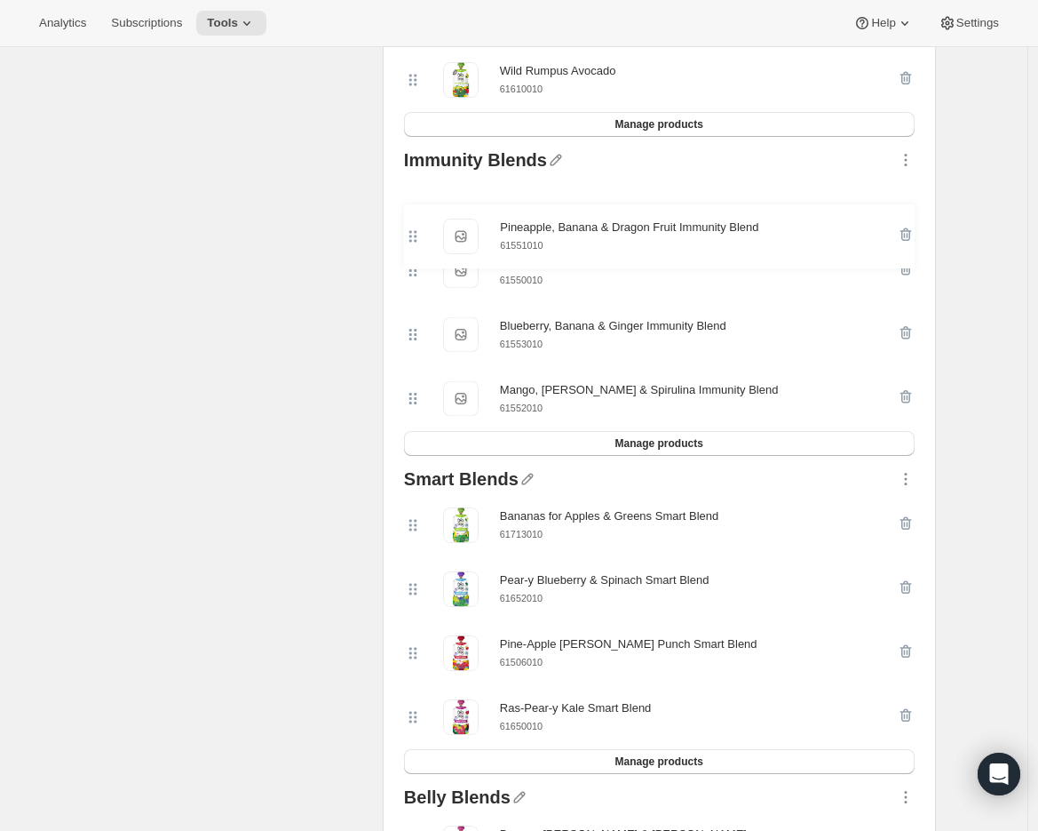
drag, startPoint x: 417, startPoint y: 414, endPoint x: 413, endPoint y: 218, distance: 196.3
click at [413, 217] on div "Apple, Cherry & Elderberry Immunity Blend Apple, Cherry & Elderberry Immunity B…" at bounding box center [659, 302] width 511 height 257
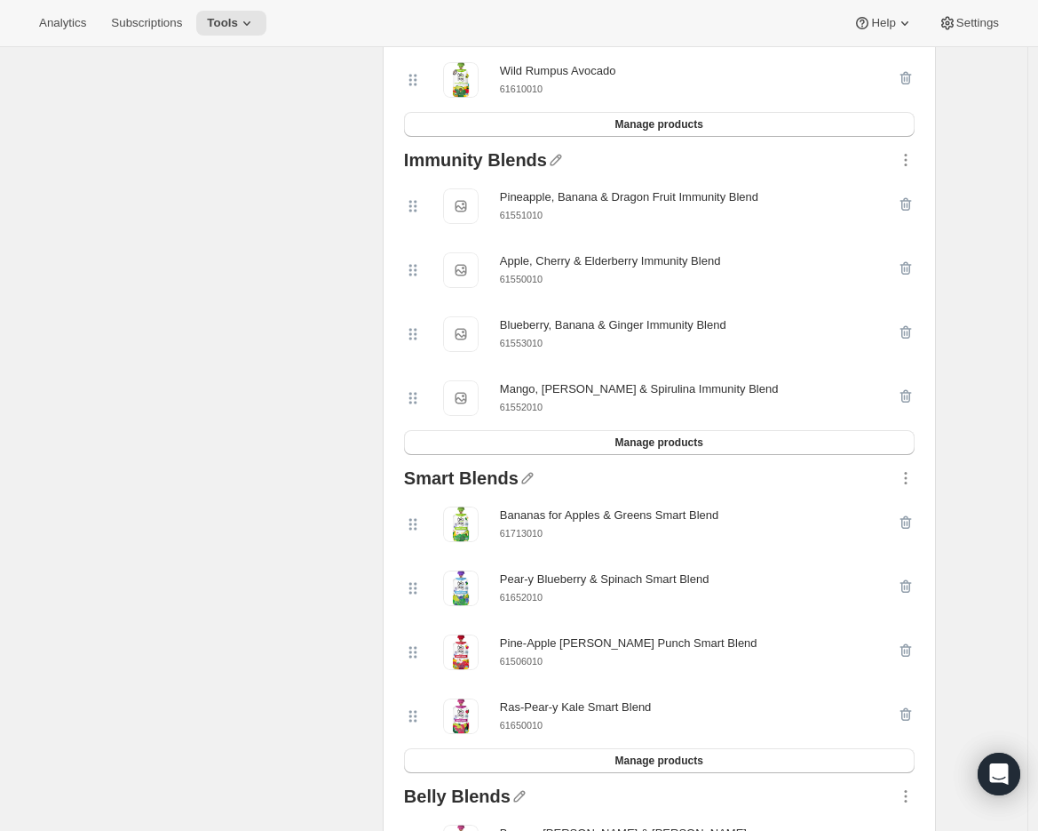
click at [289, 417] on div "Select products Select which products you would like offer in this Bundle." at bounding box center [230, 682] width 276 height 5518
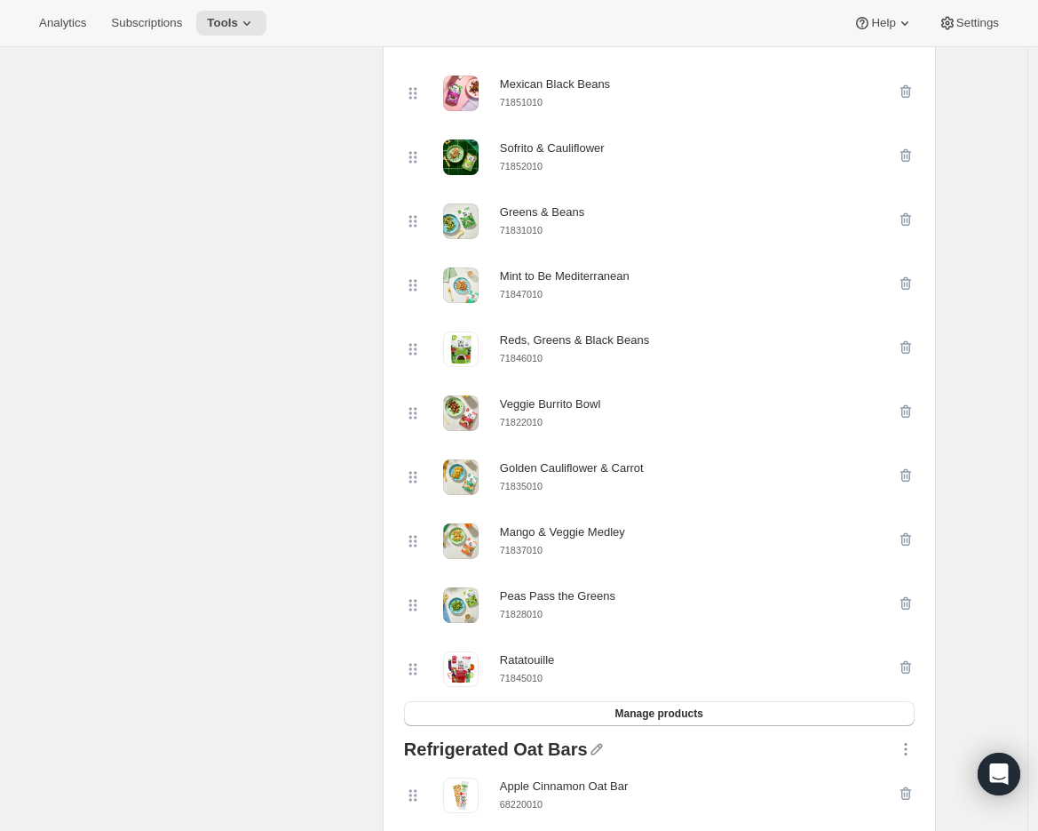
scroll to position [219, 0]
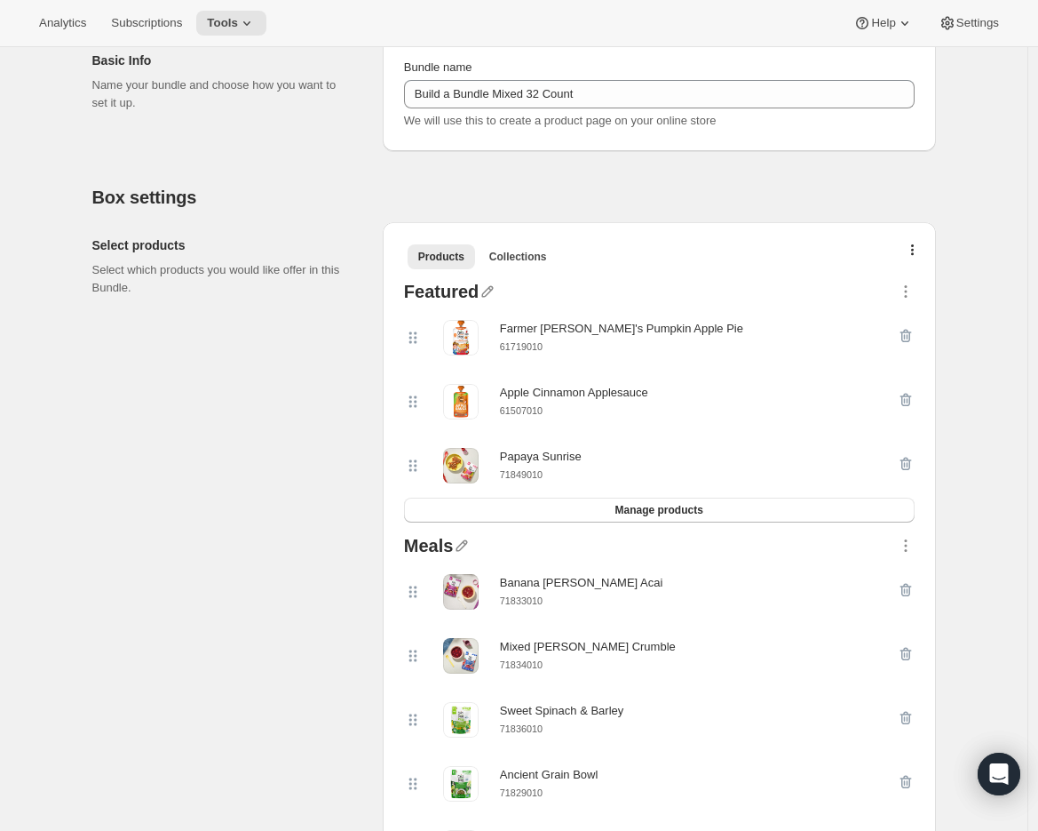
click at [515, 473] on small "71849010" at bounding box center [521, 474] width 43 height 11
click at [908, 466] on icon "button" at bounding box center [907, 464] width 2 height 5
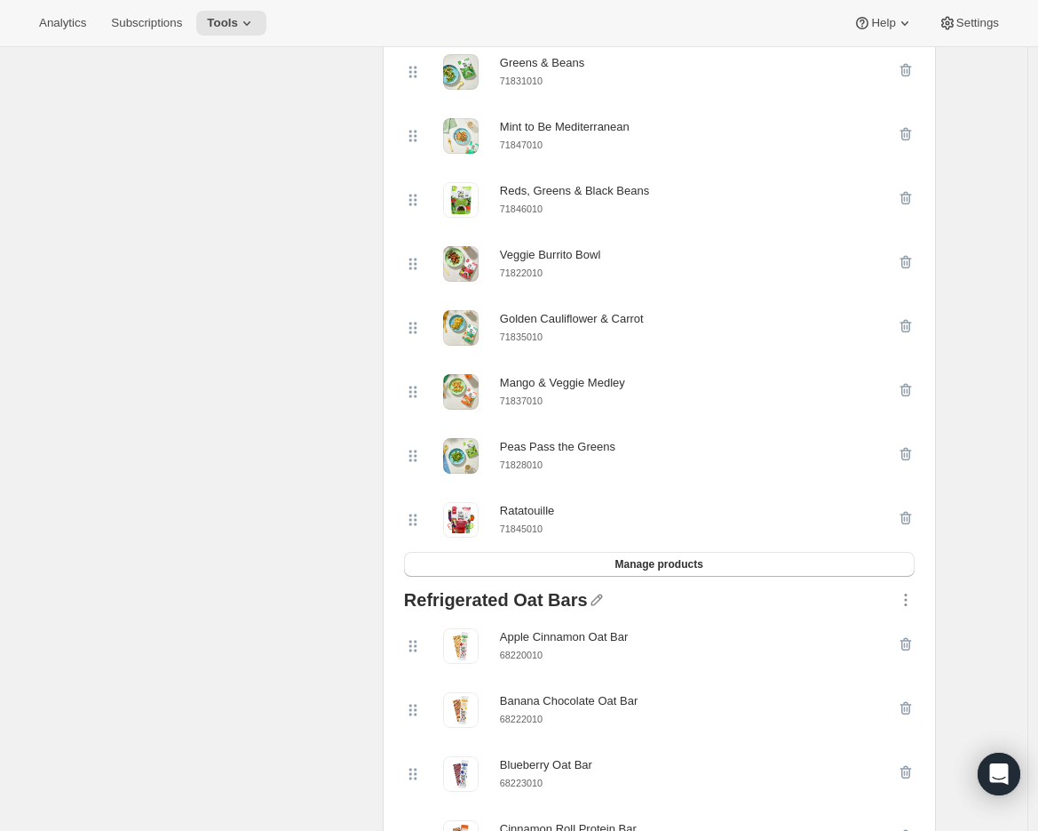
scroll to position [1229, 0]
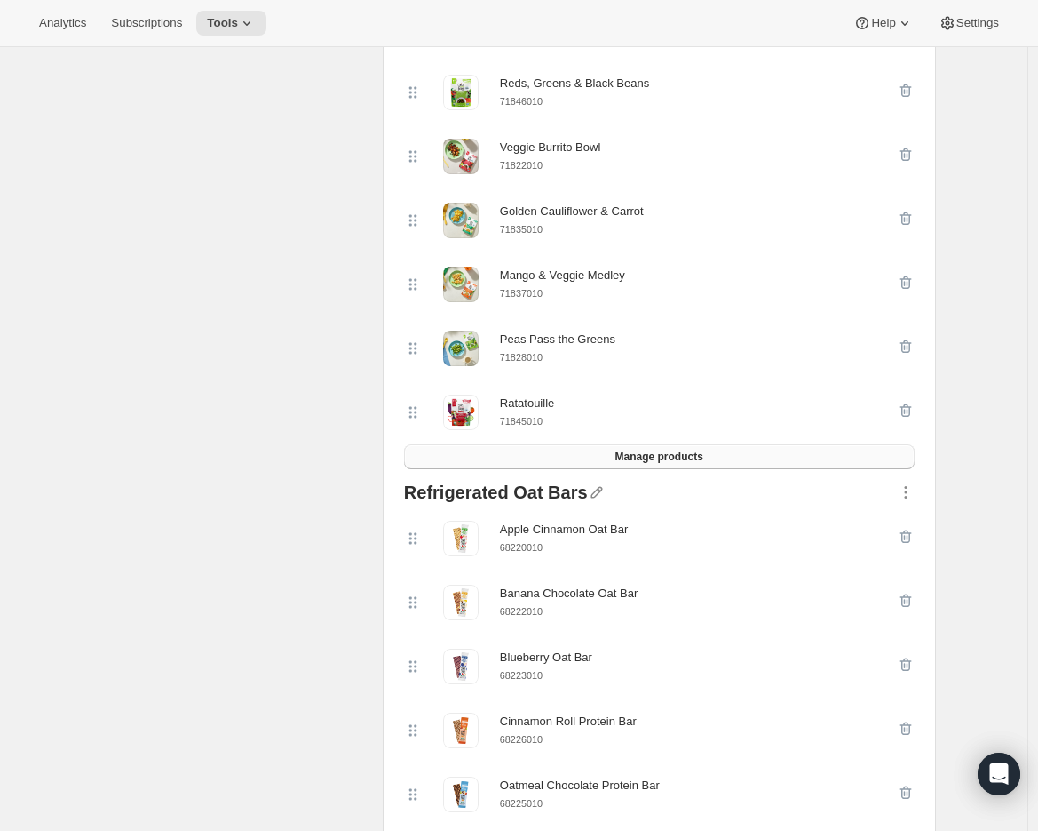
click at [522, 465] on button "Manage products" at bounding box center [659, 456] width 511 height 25
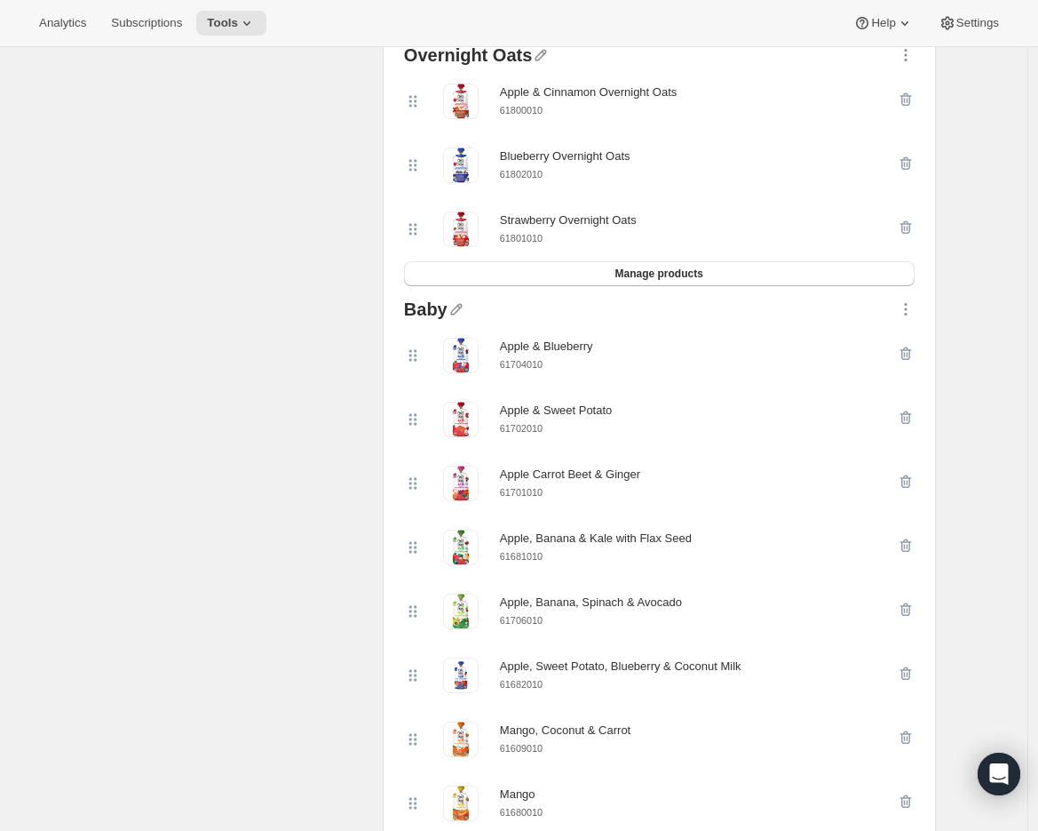
scroll to position [3449, 0]
click at [525, 433] on small "61702010" at bounding box center [521, 427] width 43 height 11
click at [912, 425] on icon "button" at bounding box center [906, 417] width 18 height 18
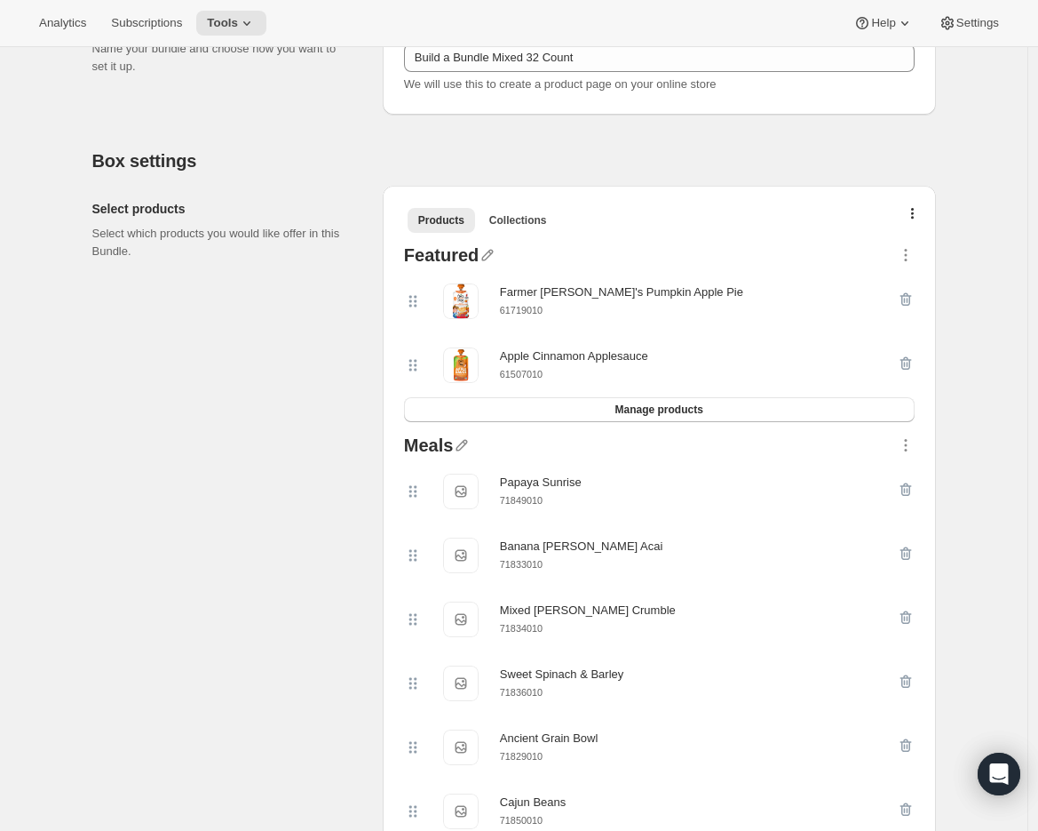
scroll to position [150, 0]
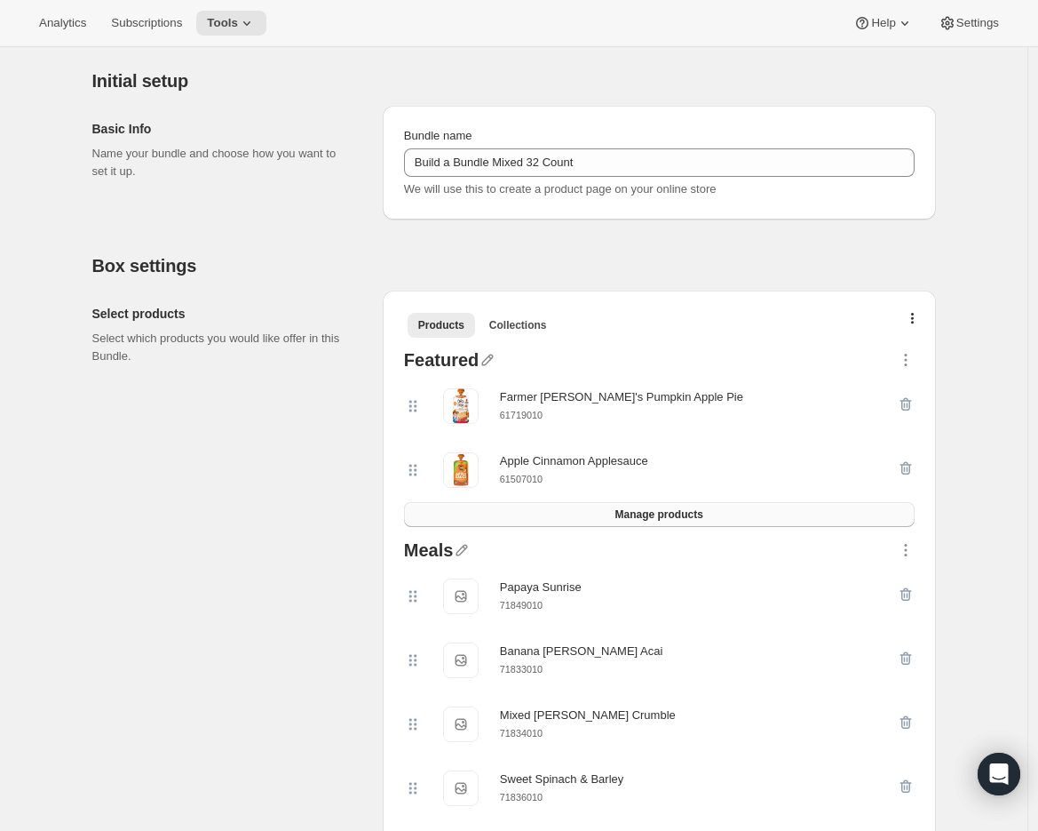
click at [696, 511] on span "Manage products" at bounding box center [659, 514] width 88 height 14
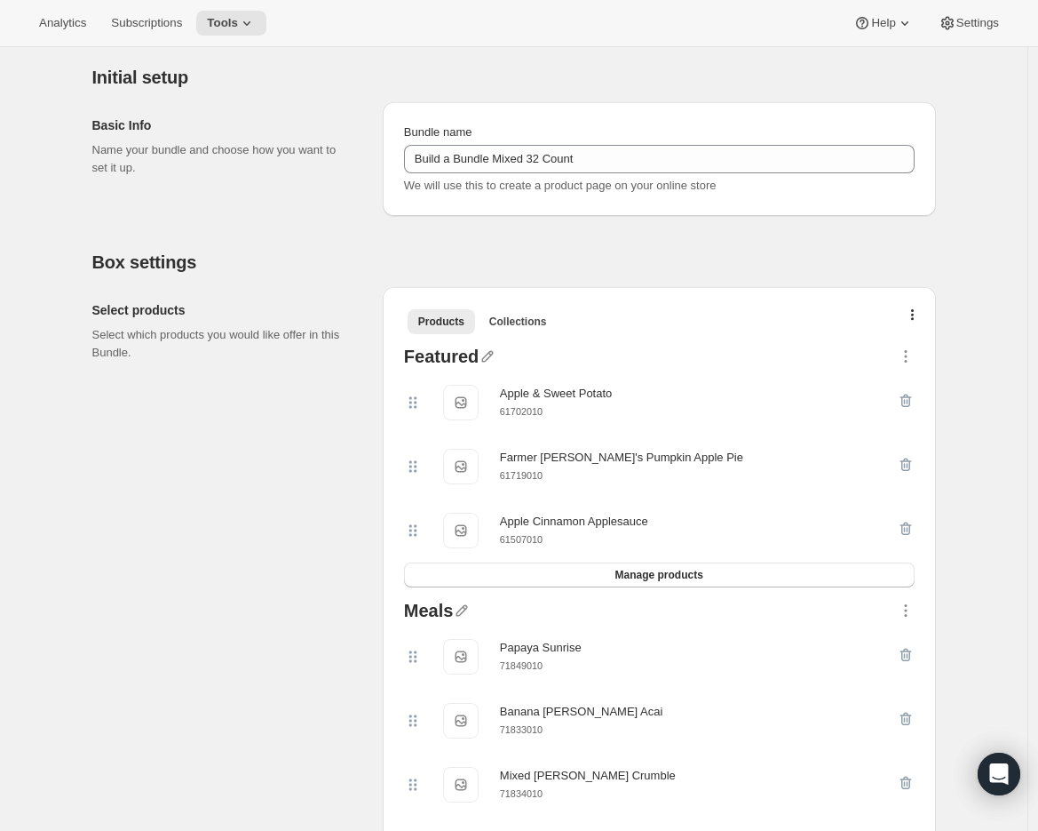
scroll to position [154, 0]
drag, startPoint x: 409, startPoint y: 402, endPoint x: 409, endPoint y: 418, distance: 16.9
click at [409, 418] on div "Featured Apple & Sweet Potato Apple & Sweet Potato 61702010 Farmer [PERSON_NAME…" at bounding box center [659, 467] width 525 height 254
drag, startPoint x: 413, startPoint y: 402, endPoint x: 414, endPoint y: 528, distance: 126.1
click at [414, 528] on div "Apple & Sweet Potato Apple & Sweet Potato 61702010 Farmer [PERSON_NAME]'s Pumpk…" at bounding box center [659, 466] width 511 height 193
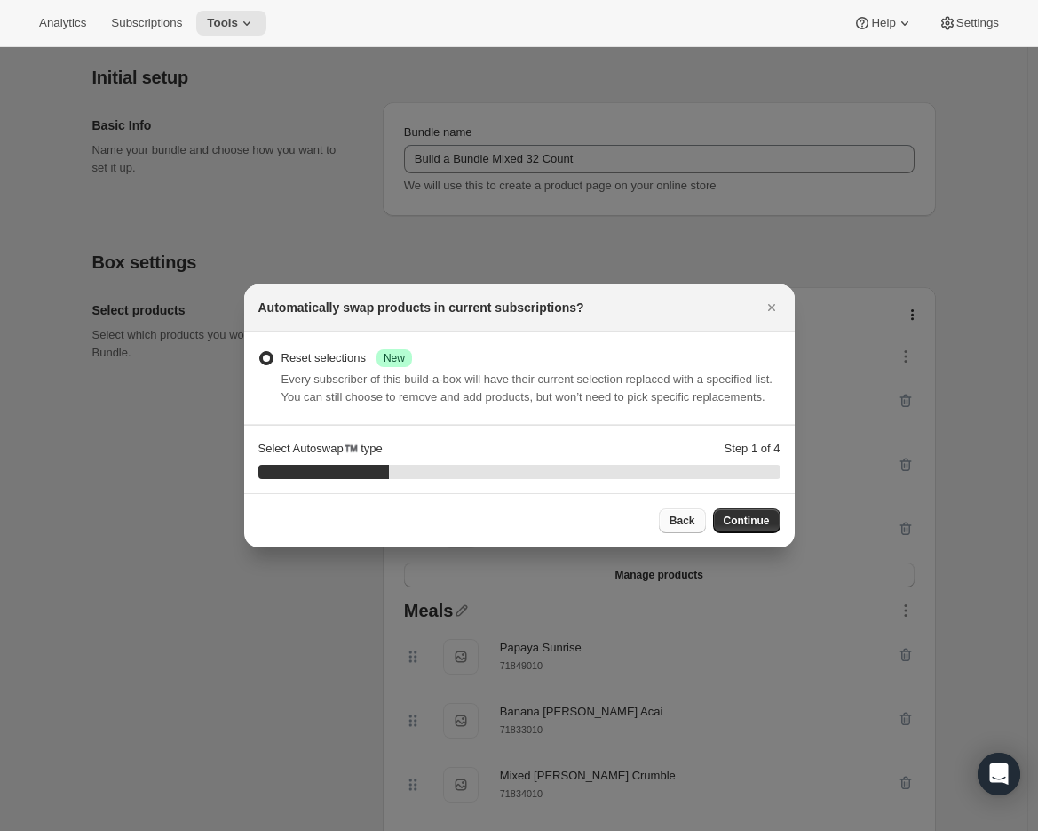
click at [695, 528] on button "Back" at bounding box center [682, 520] width 47 height 25
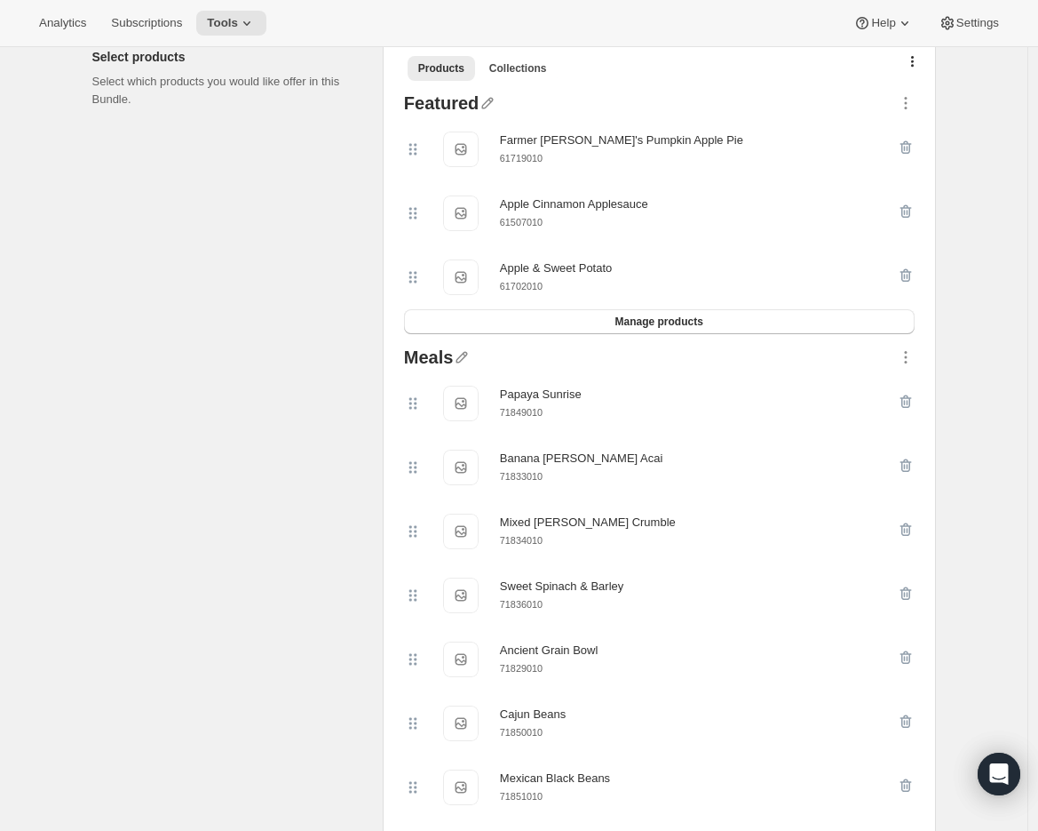
scroll to position [0, 0]
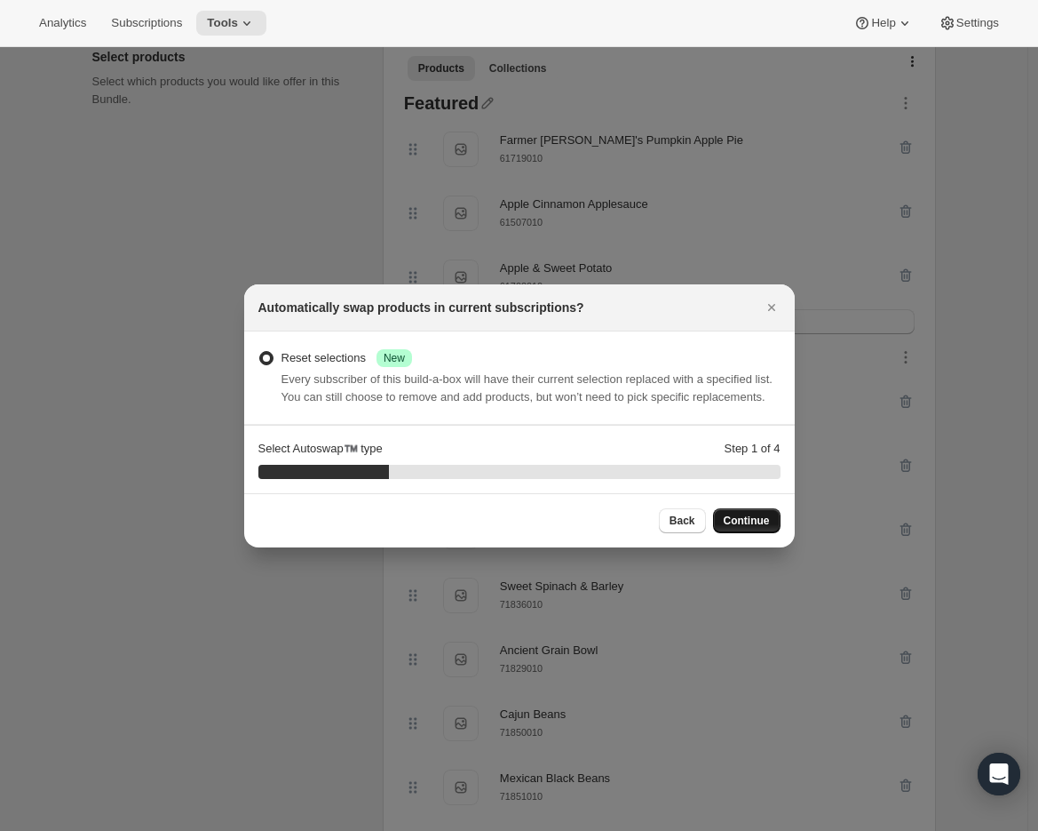
click at [744, 528] on span "Continue" at bounding box center [747, 520] width 46 height 14
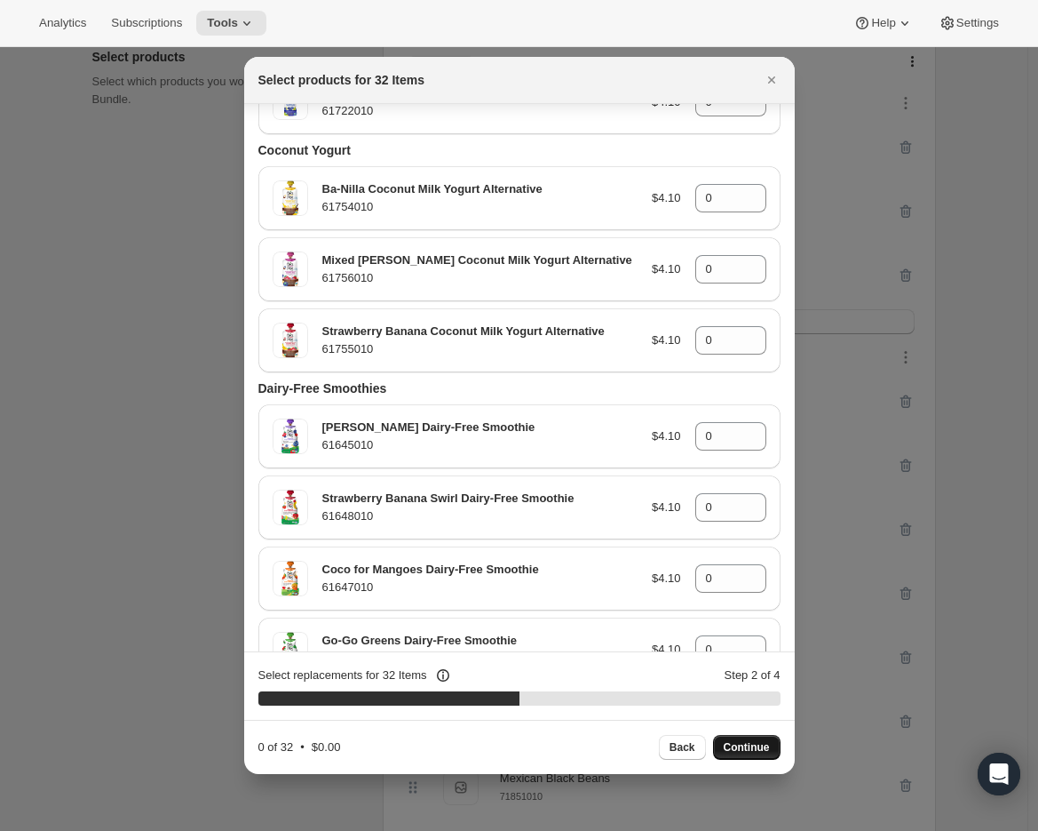
scroll to position [4915, 0]
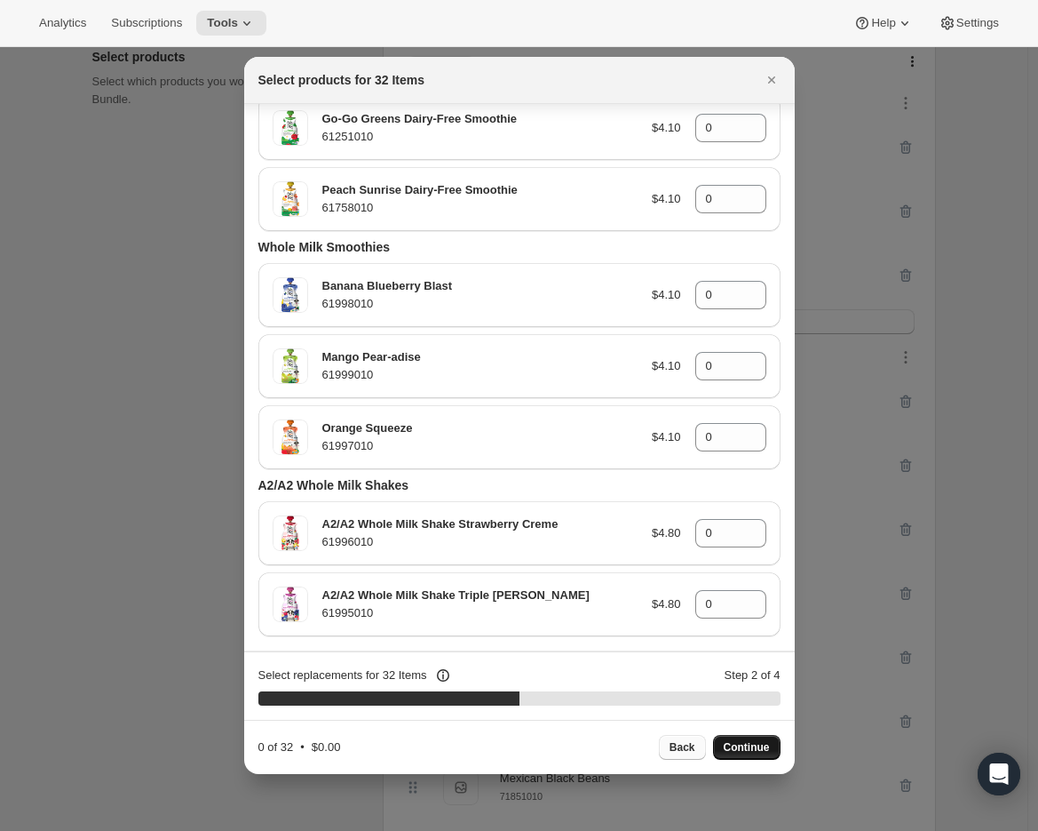
click at [691, 741] on span "Back" at bounding box center [683, 747] width 26 height 14
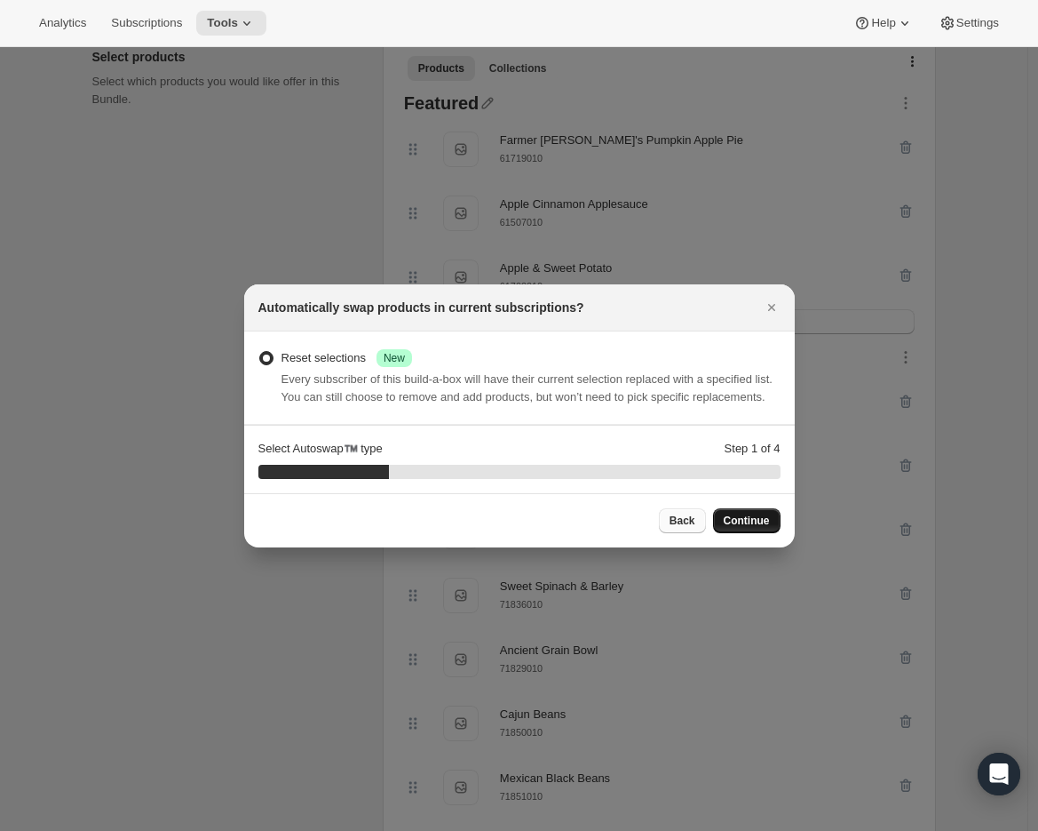
scroll to position [0, 0]
click at [664, 533] on button "Back" at bounding box center [682, 520] width 47 height 25
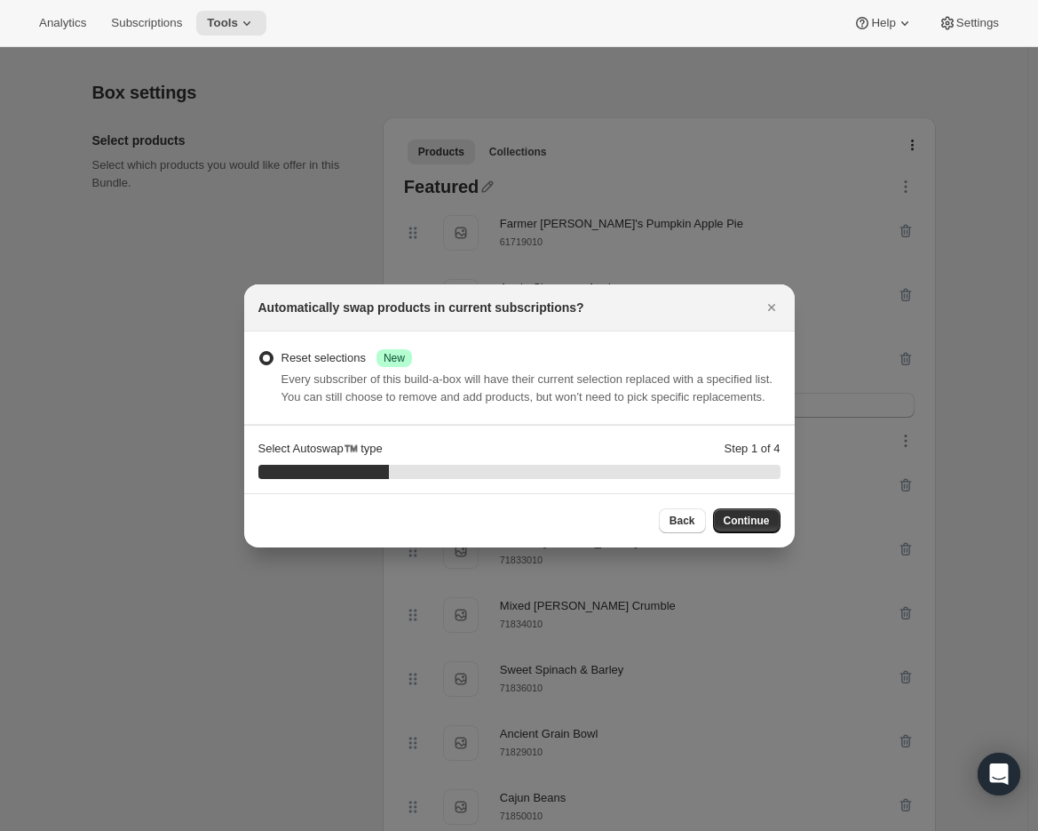
click at [268, 351] on span ":r1fk:" at bounding box center [266, 358] width 14 height 14
click at [260, 351] on input "Reset selections Success New" at bounding box center [259, 351] width 1 height 1
click at [750, 528] on span "Continue" at bounding box center [747, 520] width 46 height 14
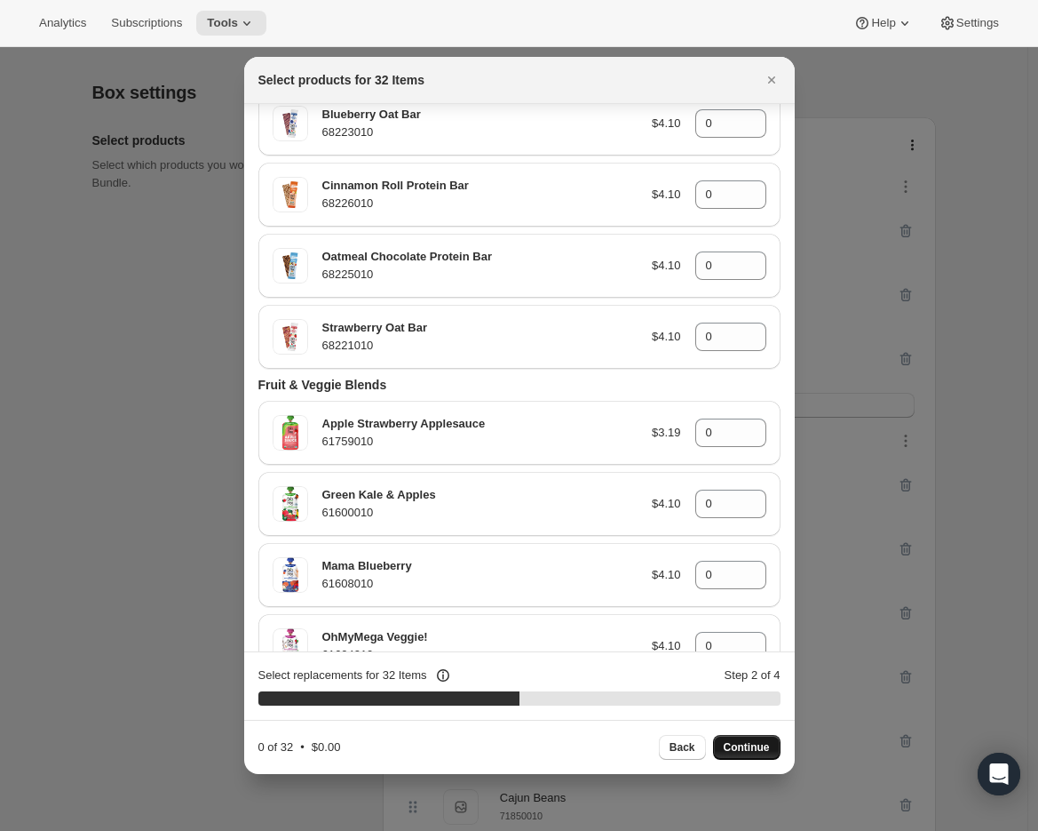
scroll to position [0, 0]
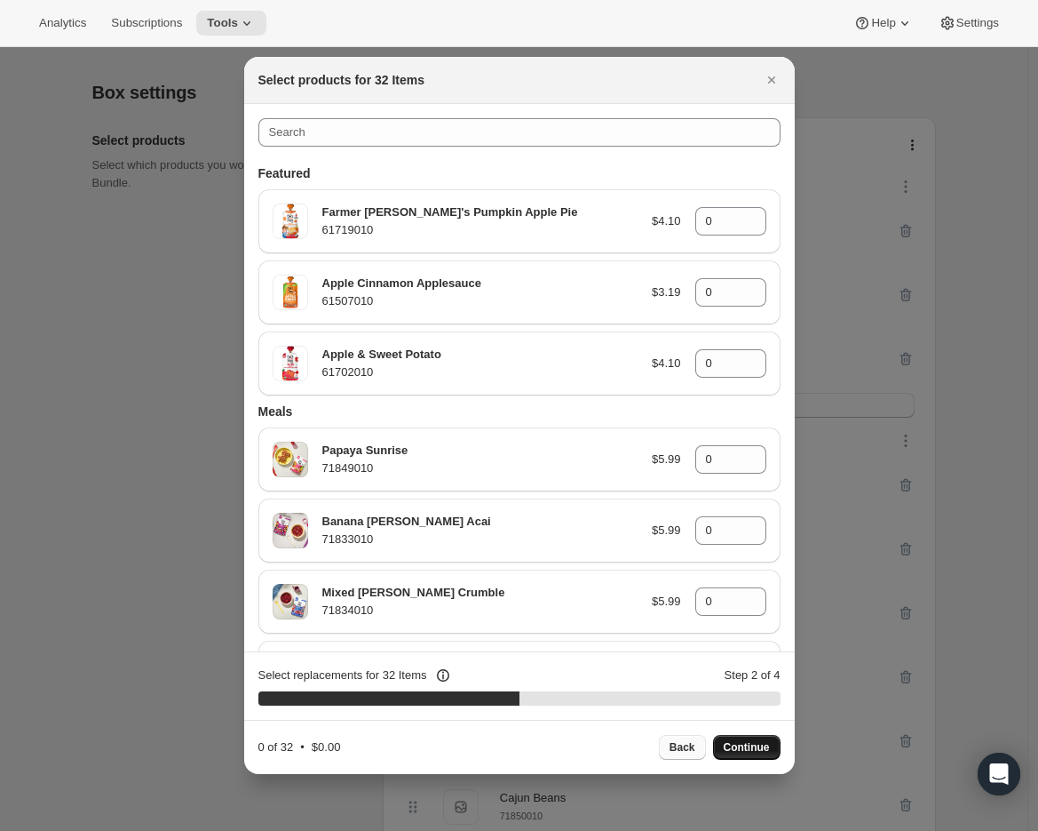
click at [673, 750] on span "Back" at bounding box center [683, 747] width 26 height 14
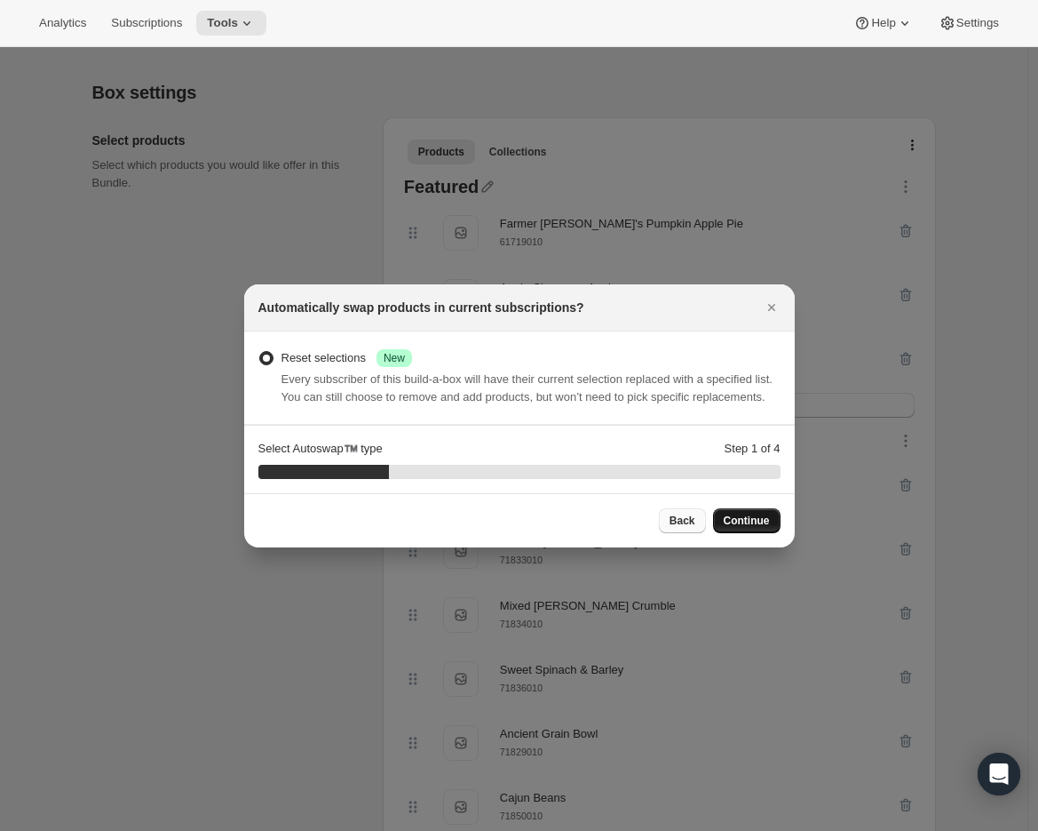
click at [678, 528] on span "Back" at bounding box center [683, 520] width 26 height 14
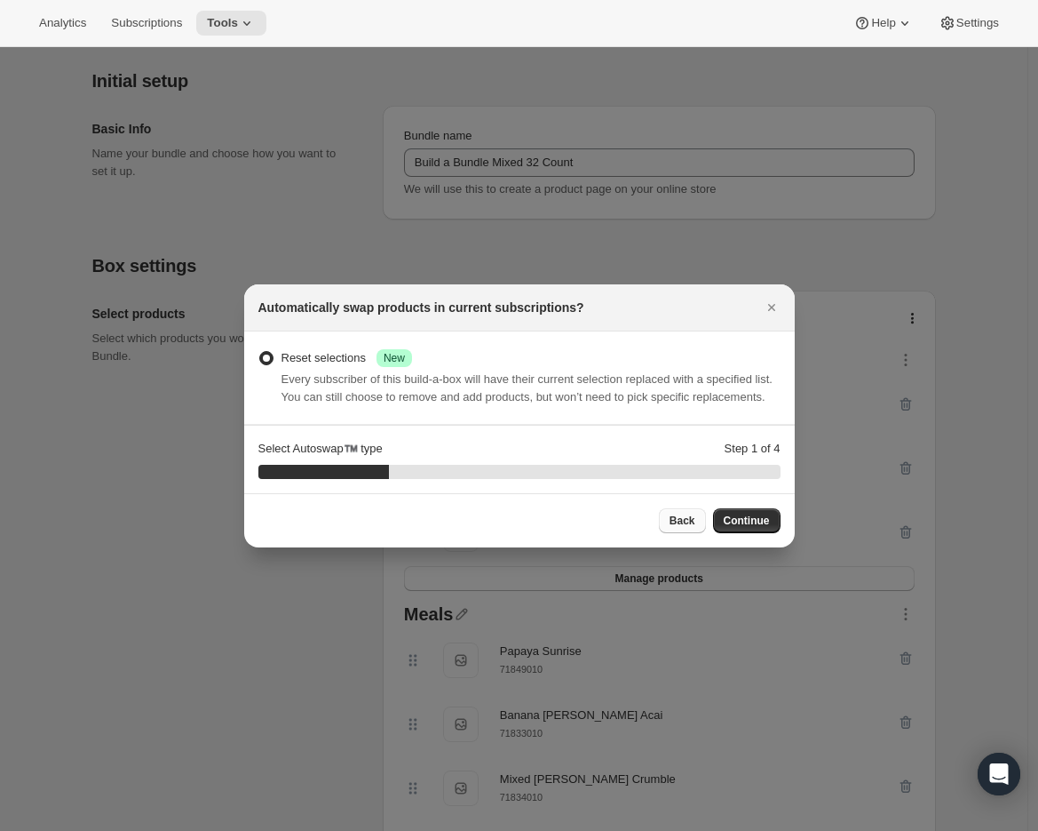
click at [672, 528] on span "Back" at bounding box center [683, 520] width 26 height 14
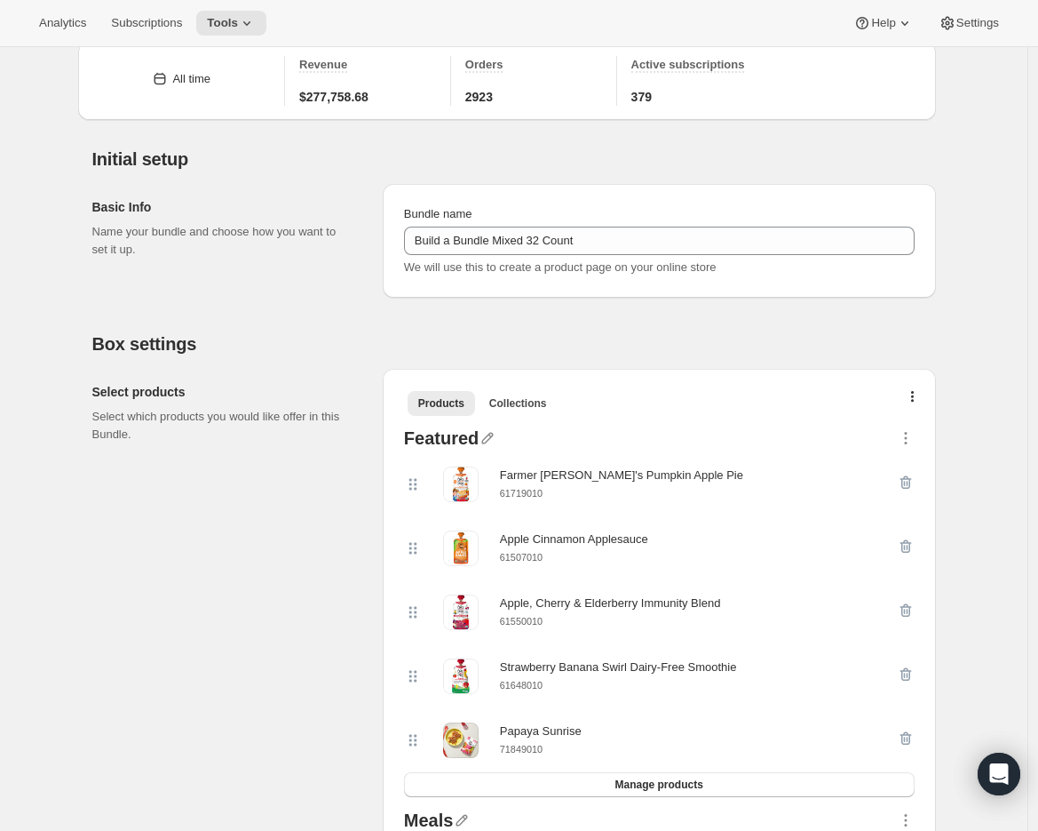
scroll to position [0, 0]
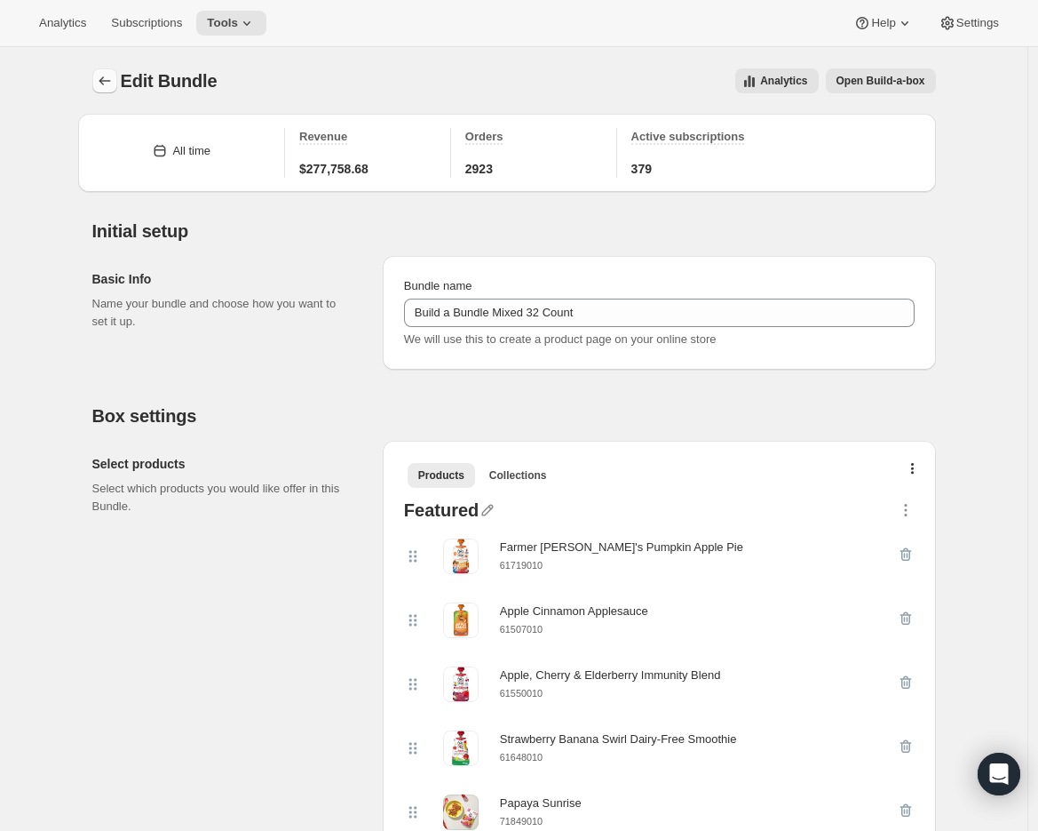
click at [98, 86] on button "Bundles" at bounding box center [104, 80] width 25 height 25
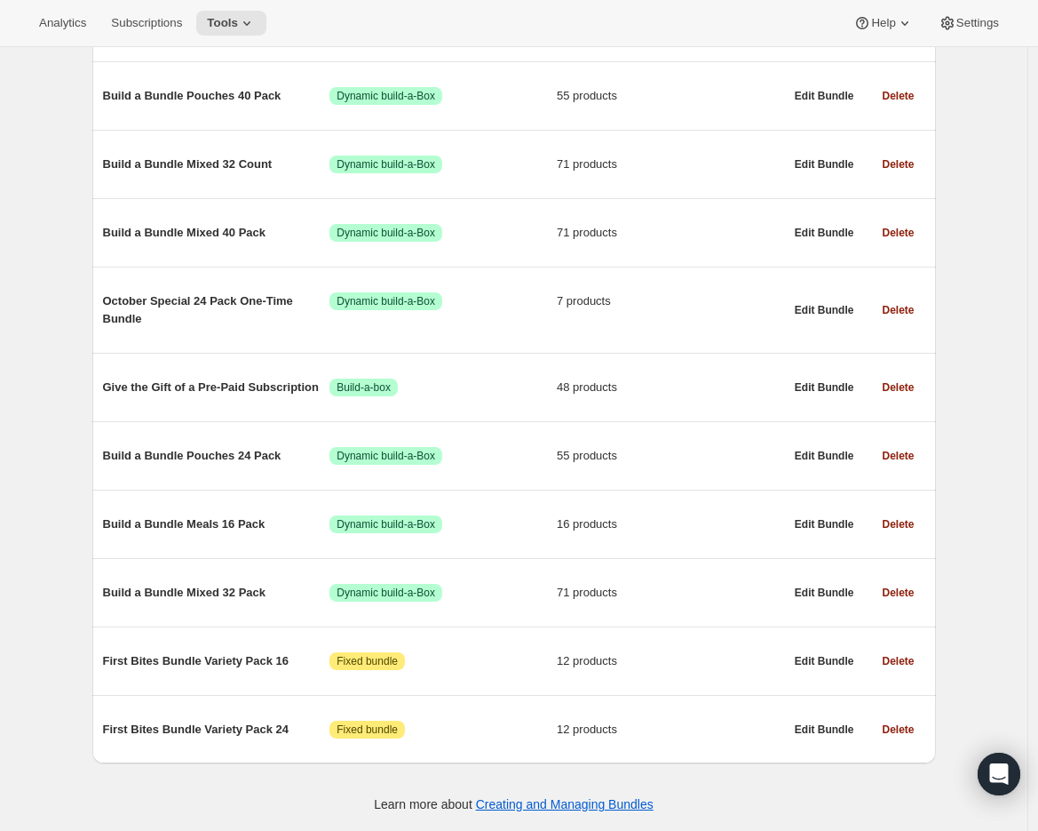
scroll to position [866, 0]
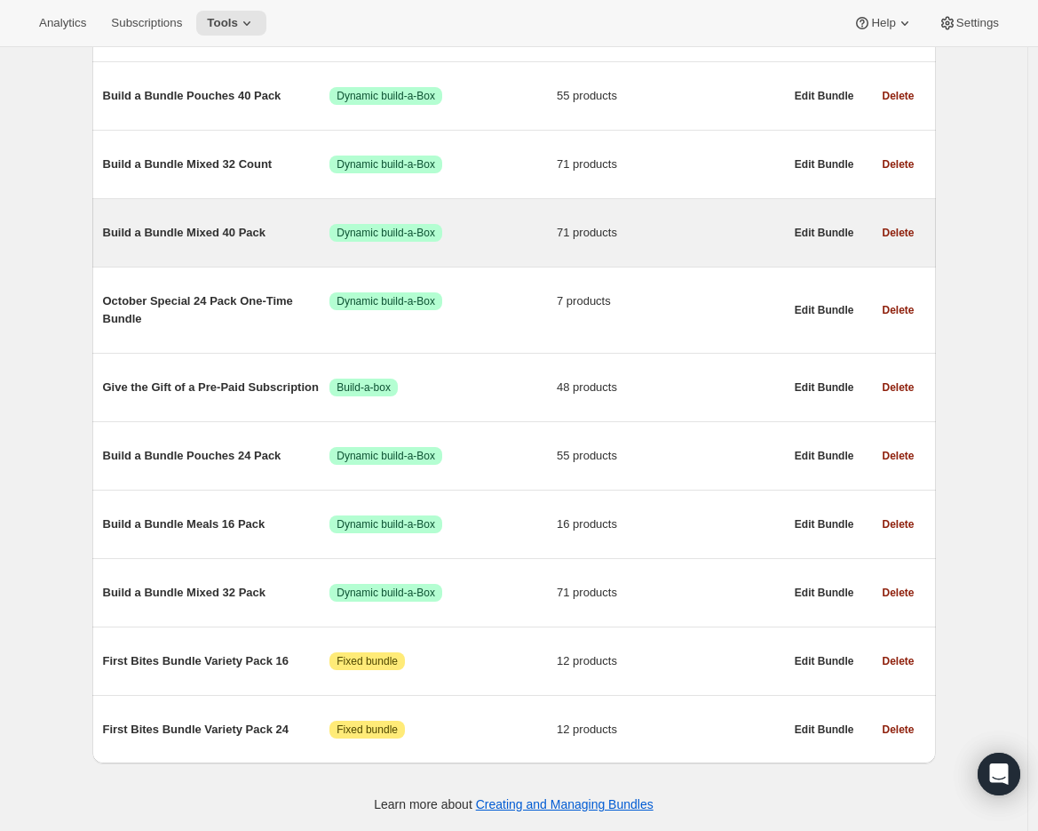
click at [183, 228] on span "Build a Bundle Mixed 40 Pack" at bounding box center [216, 233] width 227 height 18
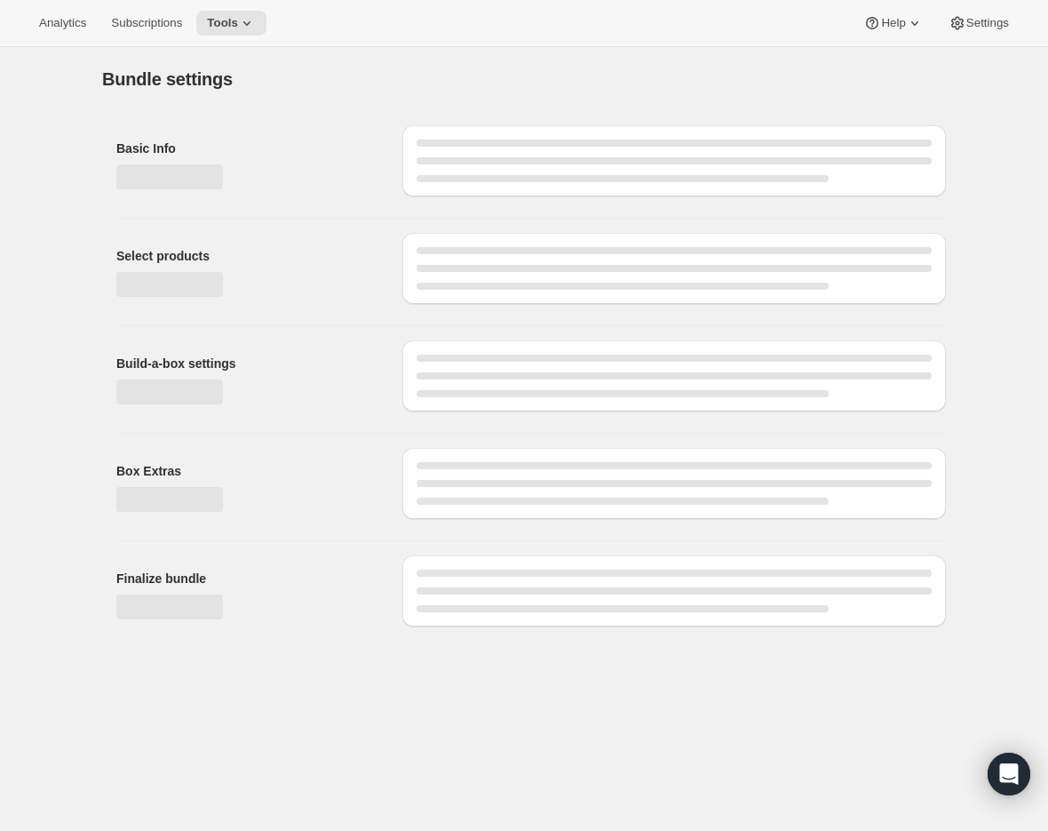
type input "Build a Bundle Mixed 40 Pack"
checkbox input "true"
select select "MINIMUM"
type input "Select at least 8 meals"
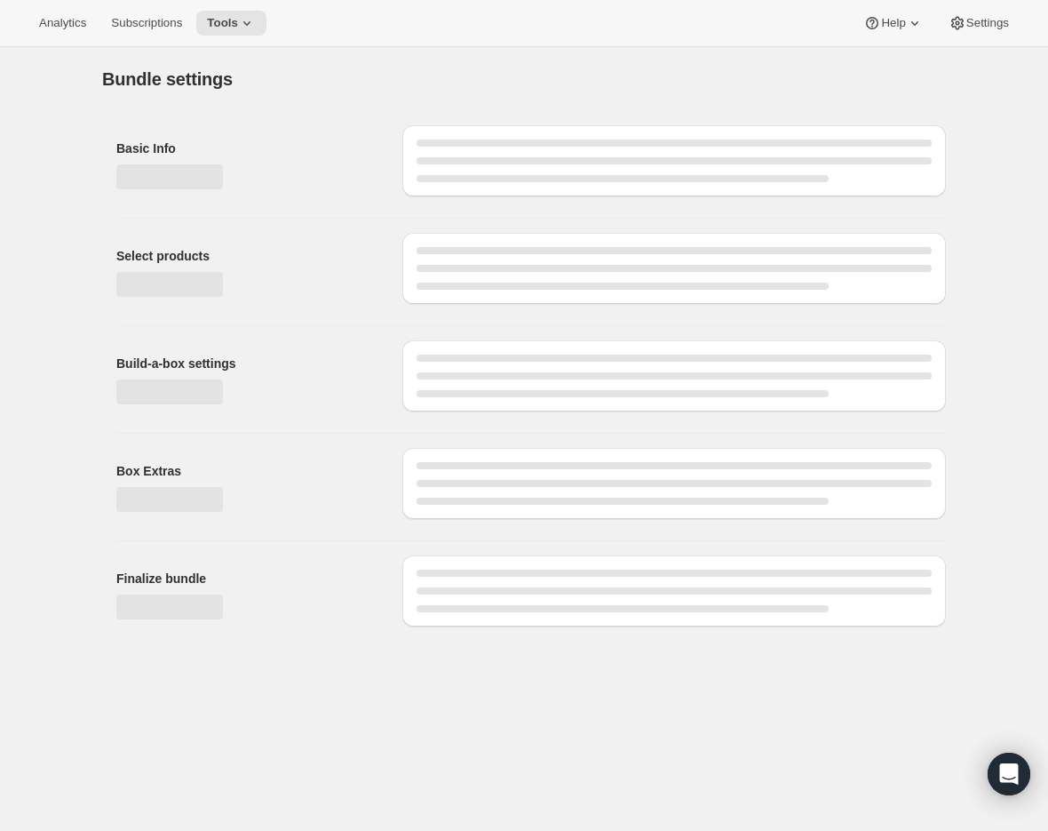
select select "gid://shopify/ProductVariant/41182201774162_e143ae9f-052c-4d0a-9eb4-a0f33d9d72e0"
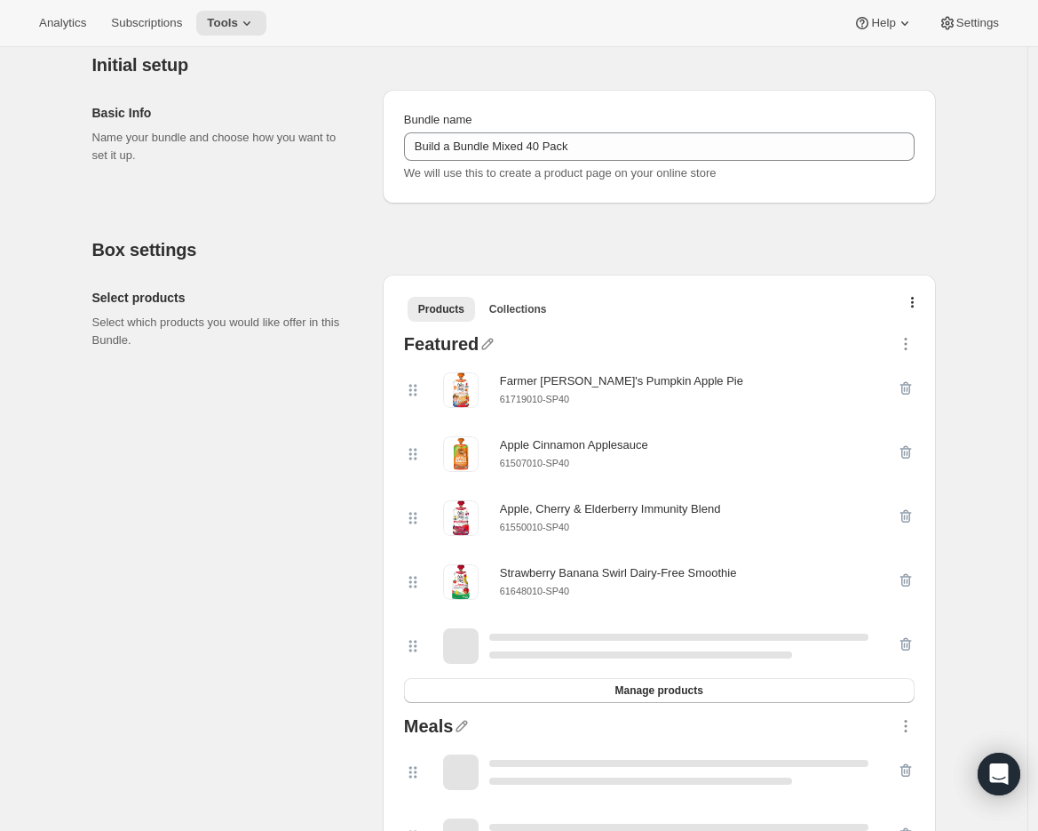
scroll to position [203, 0]
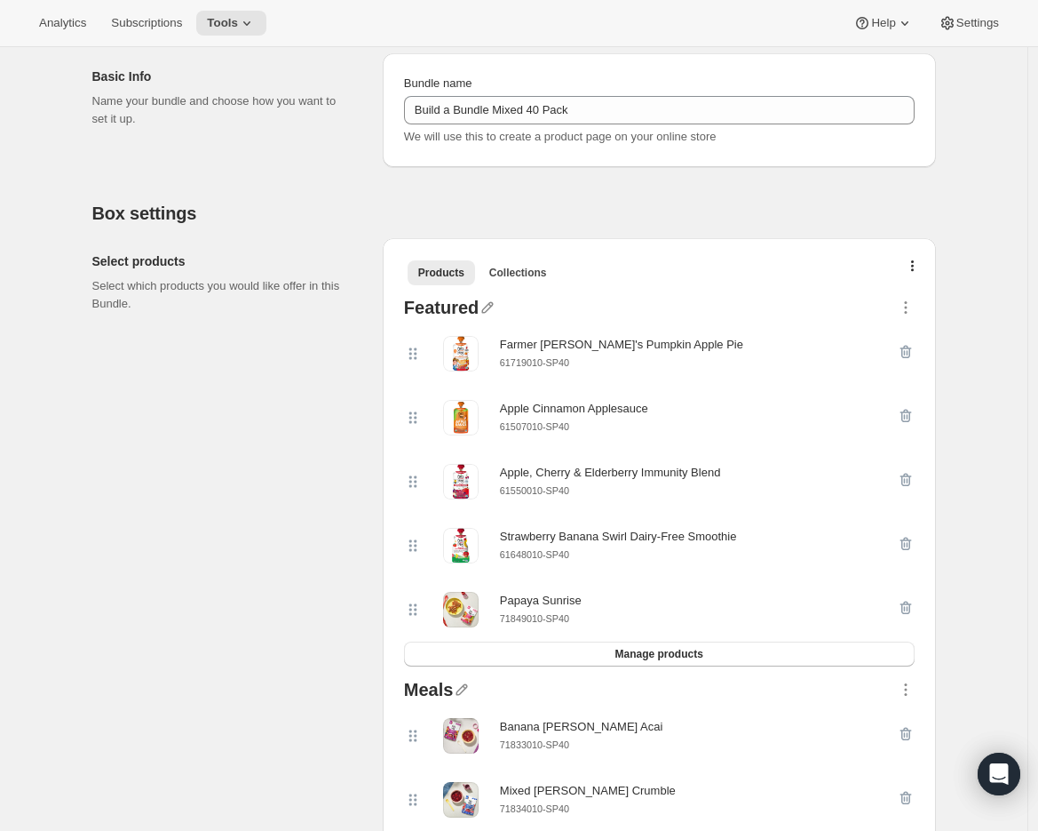
click at [539, 490] on small "61550010-SP40" at bounding box center [534, 490] width 69 height 11
click at [908, 478] on icon "button" at bounding box center [906, 480] width 18 height 18
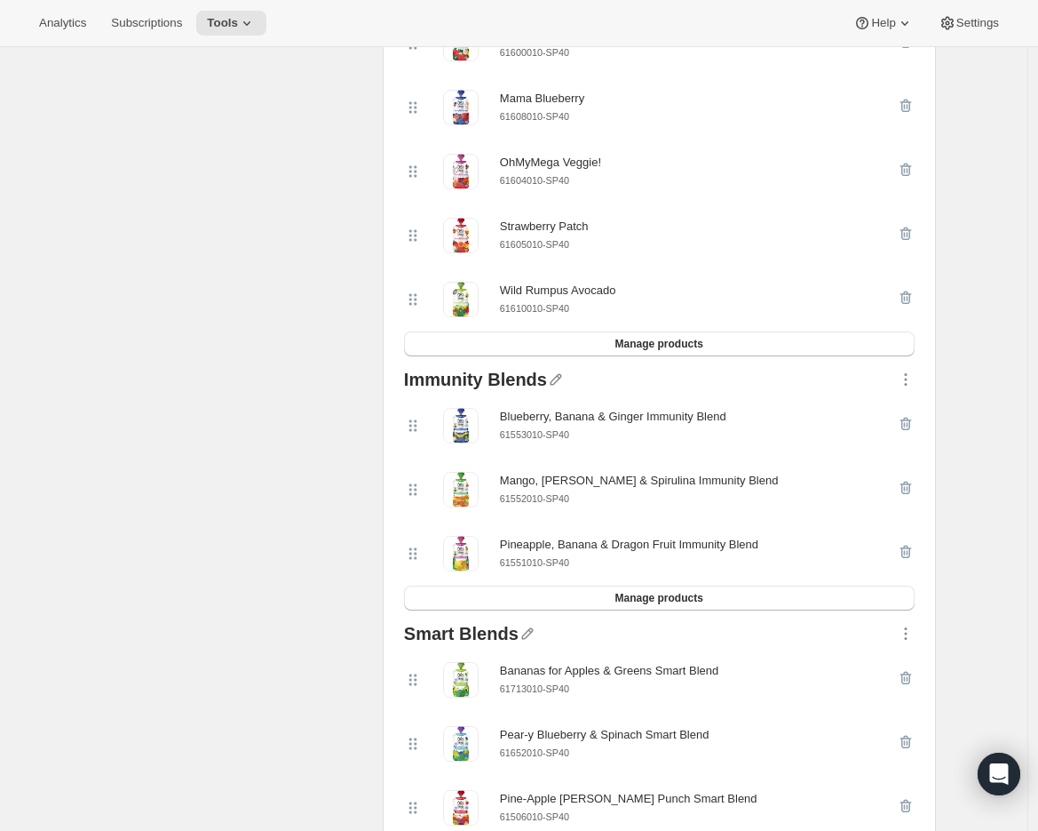
scroll to position [2438, 0]
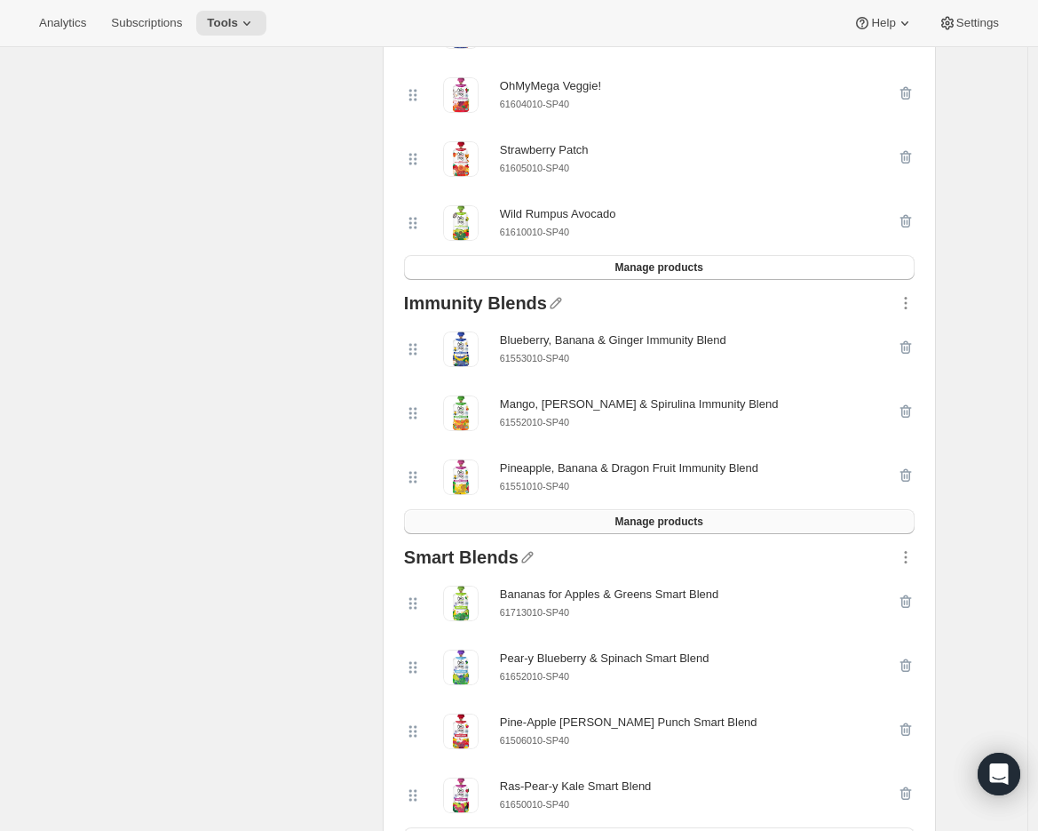
click at [526, 534] on button "Manage products" at bounding box center [659, 521] width 511 height 25
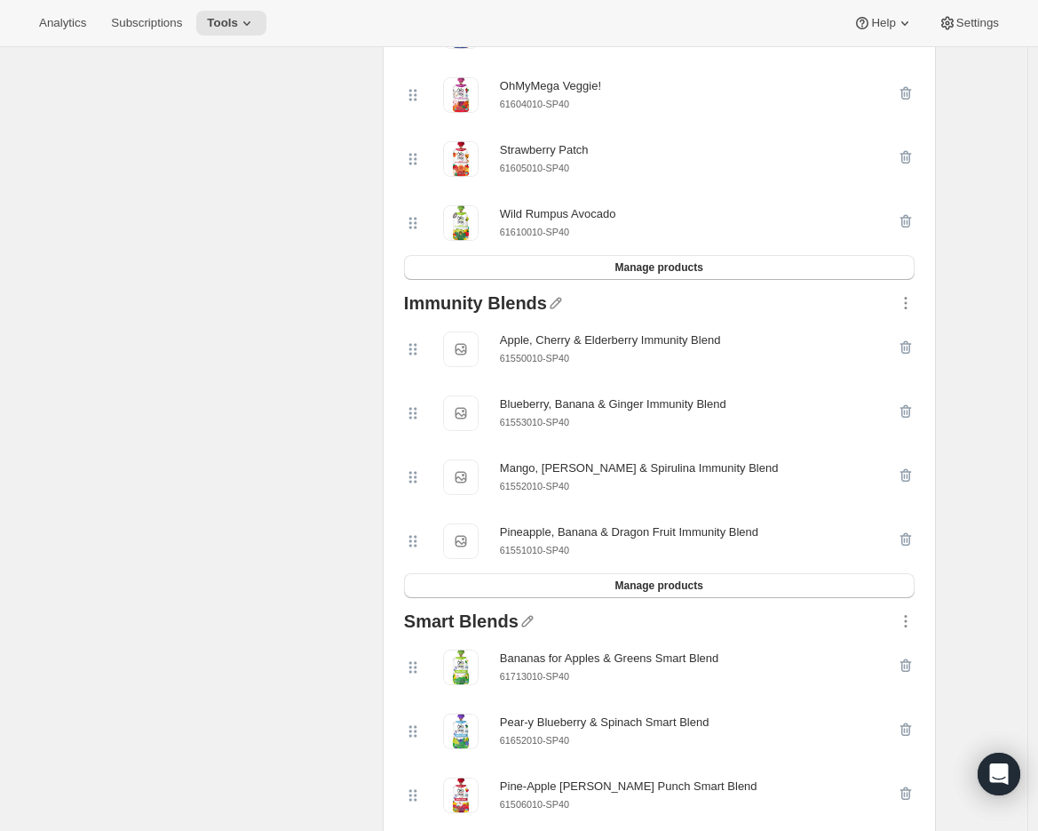
drag, startPoint x: 418, startPoint y: 556, endPoint x: 418, endPoint y: 477, distance: 79.1
click at [418, 547] on div "Pineapple, Banana & Dragon Fruit Immunity Blend Pineapple, Banana & Dragon Frui…" at bounding box center [650, 541] width 493 height 36
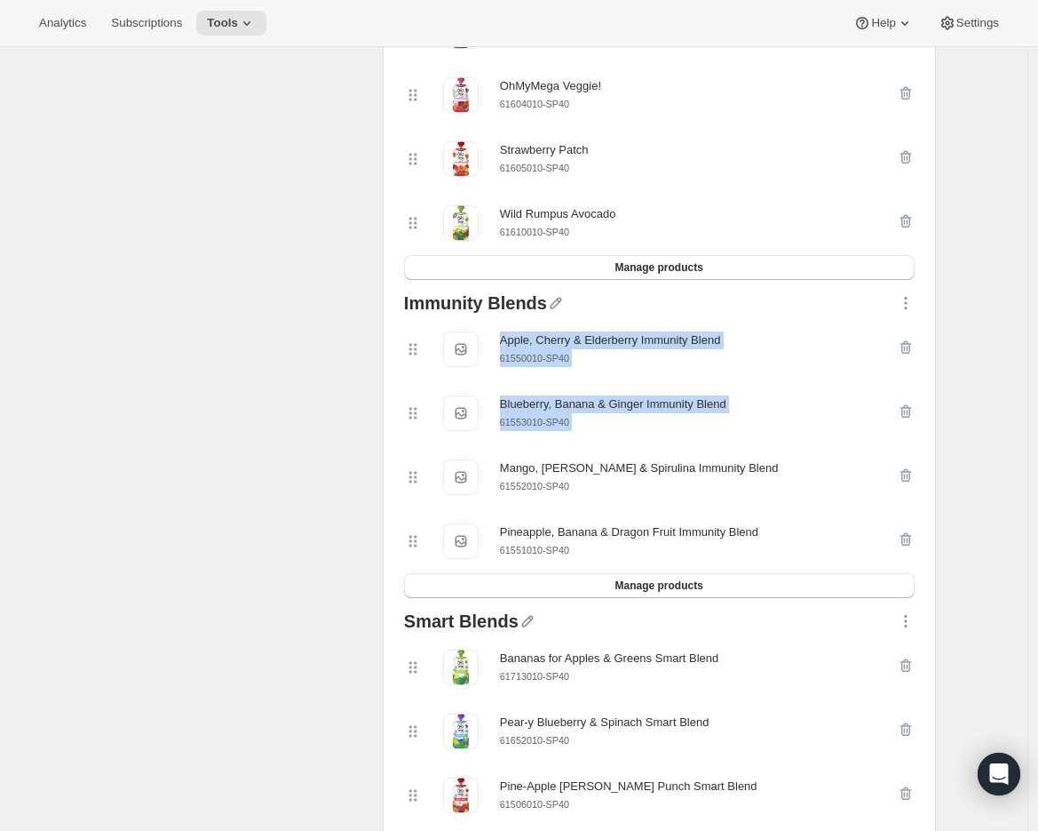
drag, startPoint x: 418, startPoint y: 435, endPoint x: 418, endPoint y: 371, distance: 64.0
click at [418, 371] on div "Apple, Cherry & Elderberry Immunity Blend Apple, Cherry & Elderberry Immunity B…" at bounding box center [659, 445] width 511 height 256
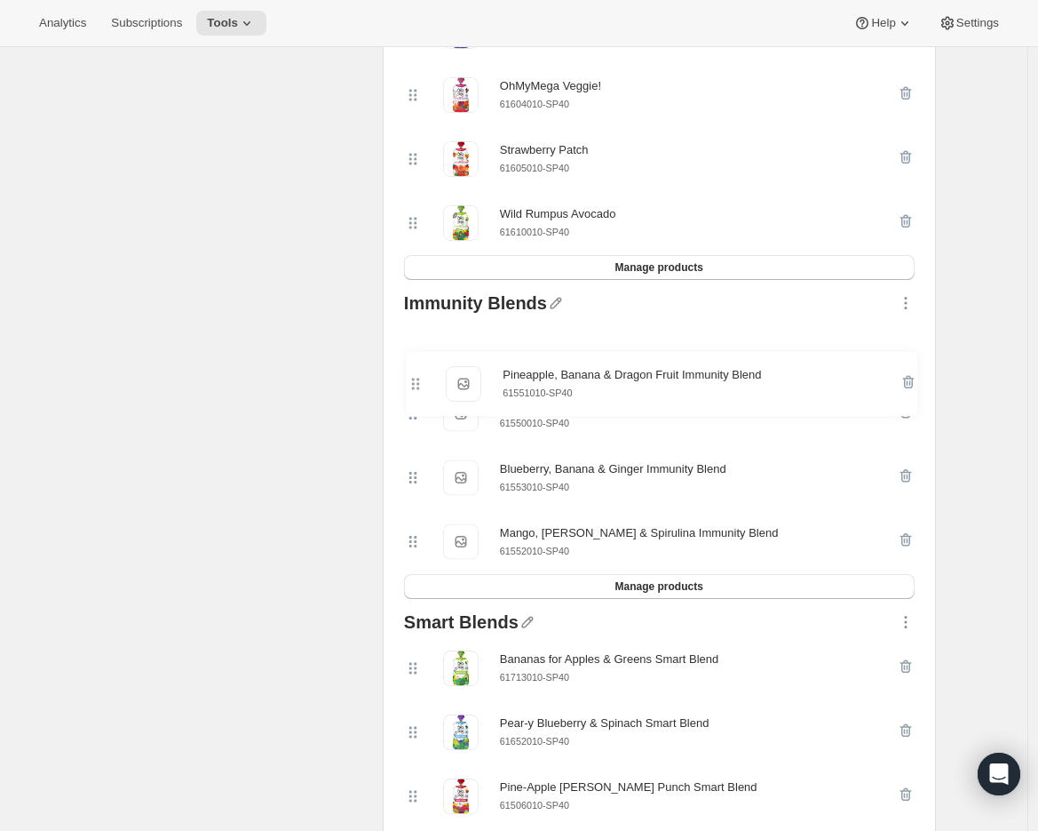
drag, startPoint x: 414, startPoint y: 560, endPoint x: 412, endPoint y: 378, distance: 181.2
click at [412, 378] on div "Apple, Cherry & Elderberry Immunity Blend Apple, Cherry & Elderberry Immunity B…" at bounding box center [659, 445] width 511 height 257
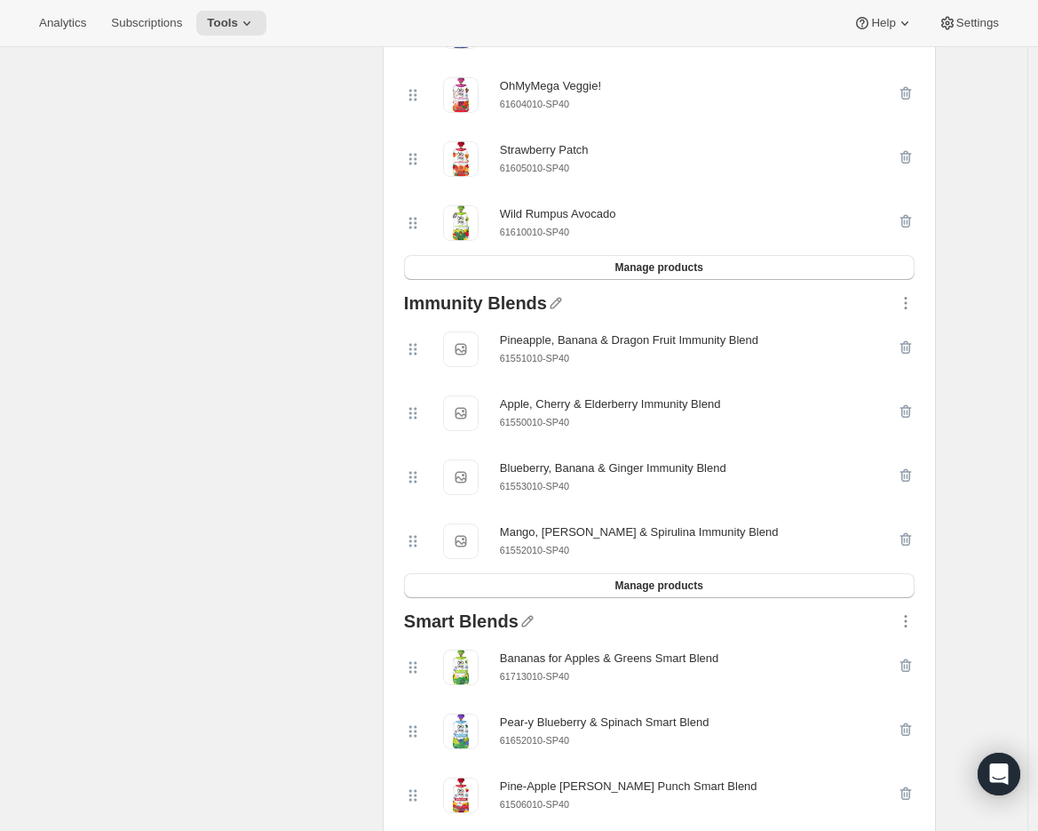
click at [241, 411] on div "Select products Select which products you would like offer in this Bundle." at bounding box center [230, 761] width 276 height 5518
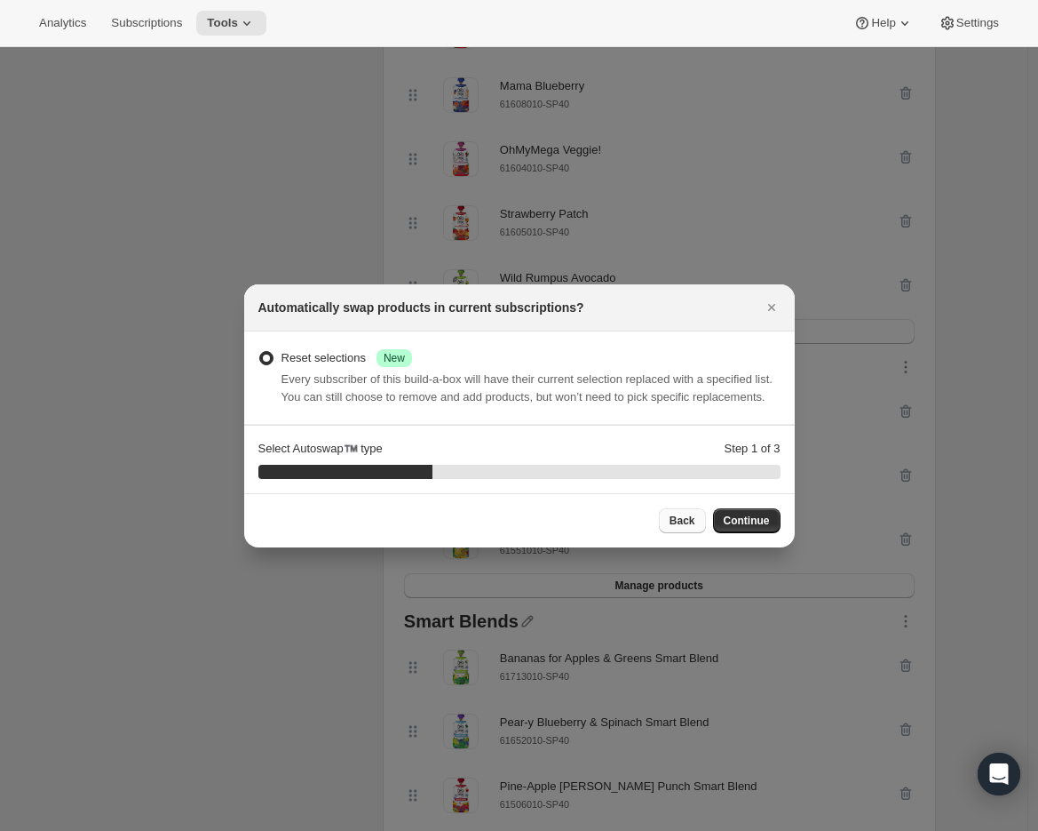
click at [681, 533] on button "Back" at bounding box center [682, 520] width 47 height 25
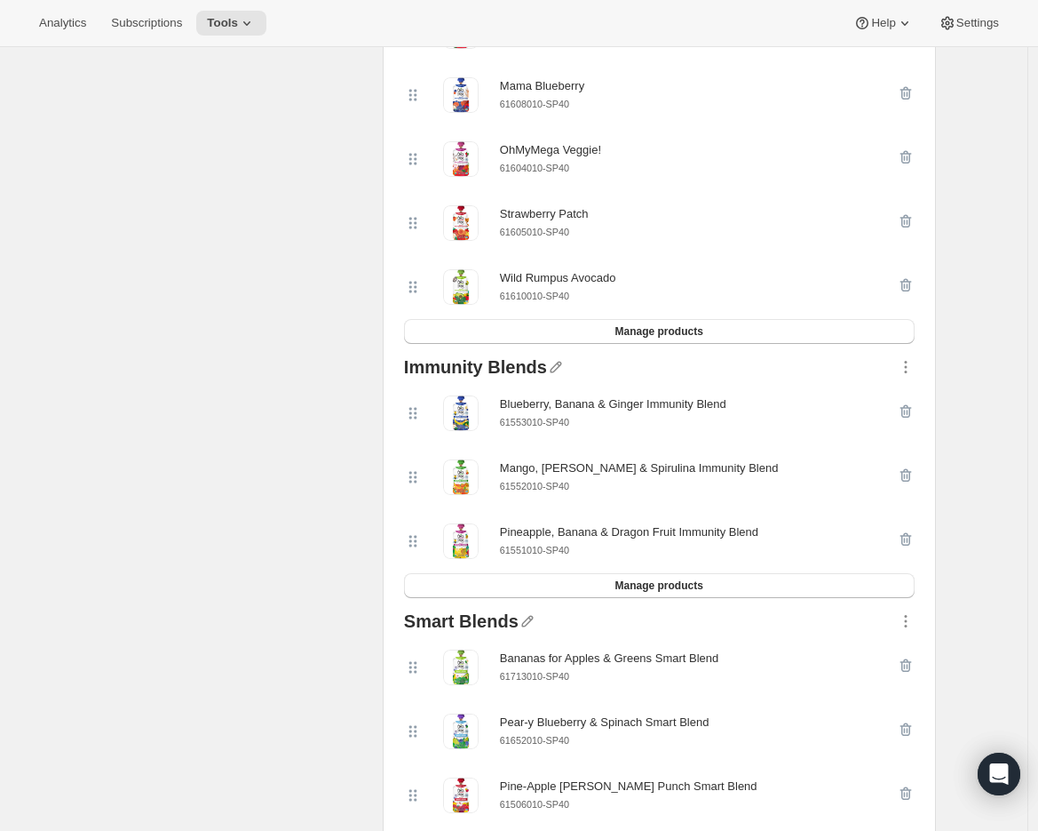
click at [679, 526] on div "Pineapple, Banana & Dragon Fruit Immunity Blend 61551010-SP40" at bounding box center [659, 541] width 511 height 64
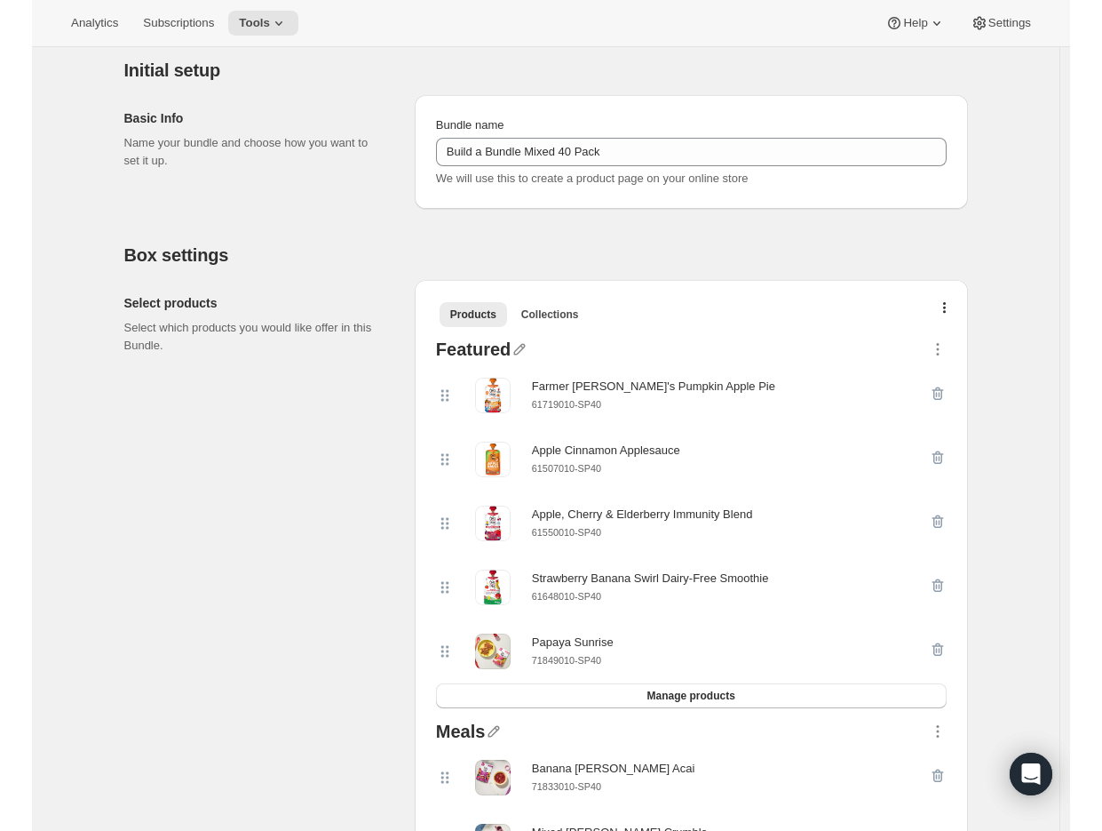
scroll to position [0, 0]
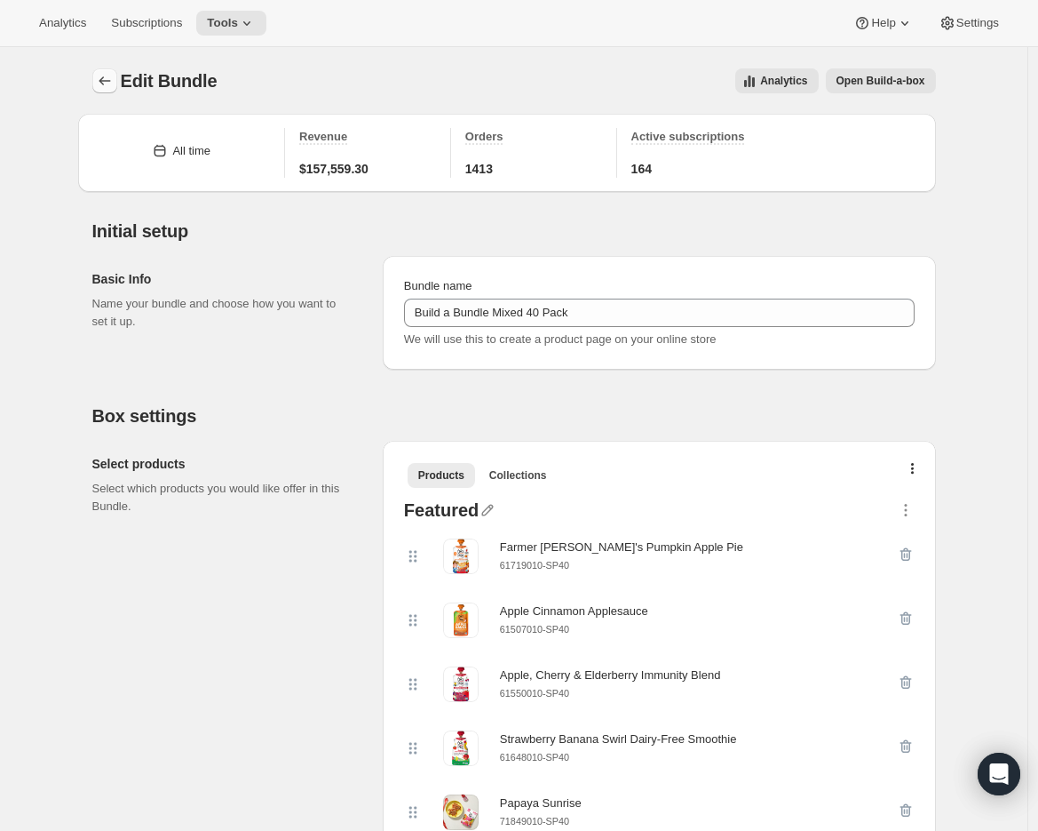
click at [100, 76] on icon "Bundles" at bounding box center [105, 81] width 18 height 18
